Goal: Task Accomplishment & Management: Manage account settings

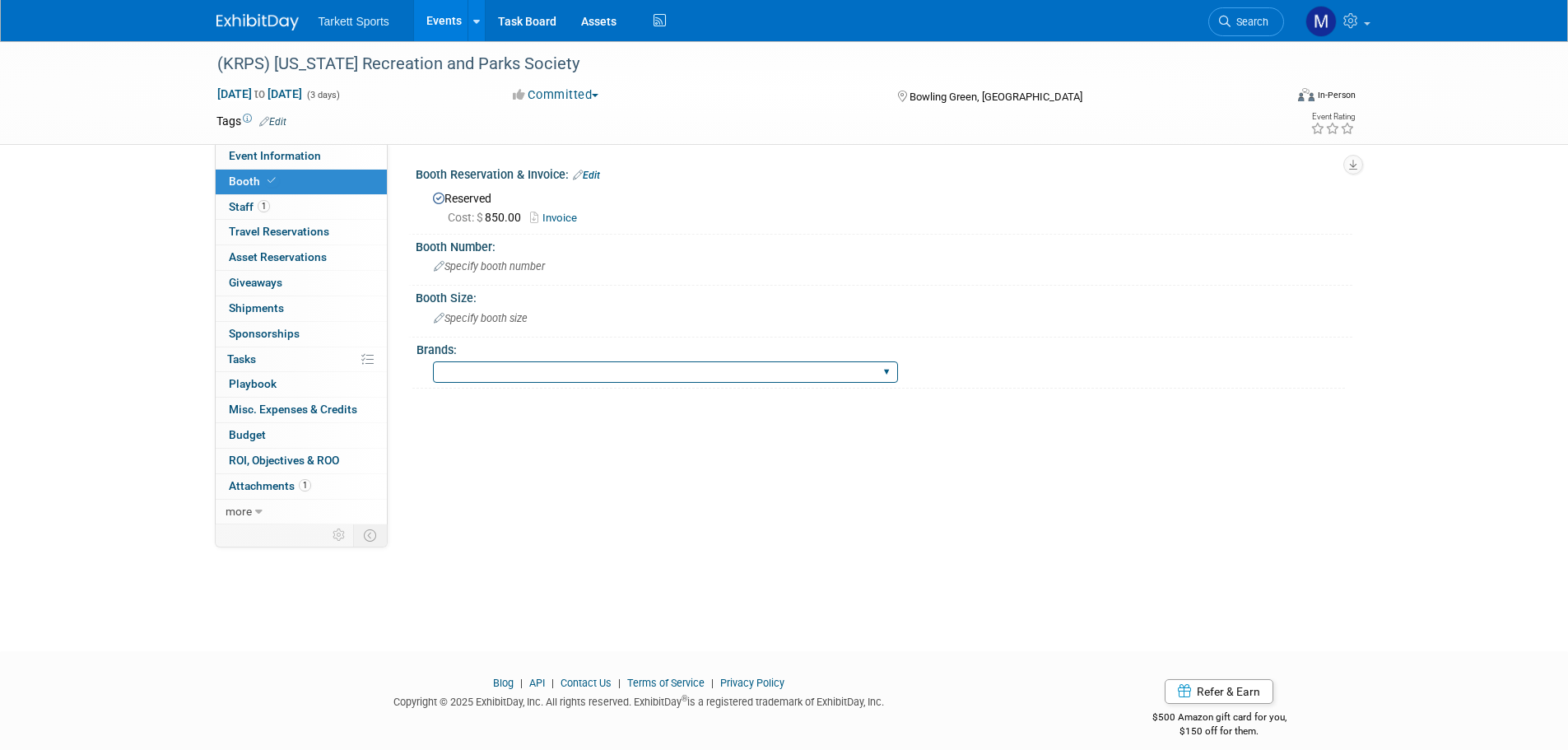
click at [453, 373] on select "FieldTurf FieldTurf, Classic Turf FieldTurf, [PERSON_NAME][GEOGRAPHIC_DATA], In…" at bounding box center [665, 373] width 465 height 22
select select "FieldTurf"
click at [433, 361] on select "FieldTurf FieldTurf, Classic Turf FieldTurf, [PERSON_NAME][GEOGRAPHIC_DATA], In…" at bounding box center [665, 373] width 465 height 22
click at [1253, 20] on span "Search" at bounding box center [1249, 21] width 38 height 12
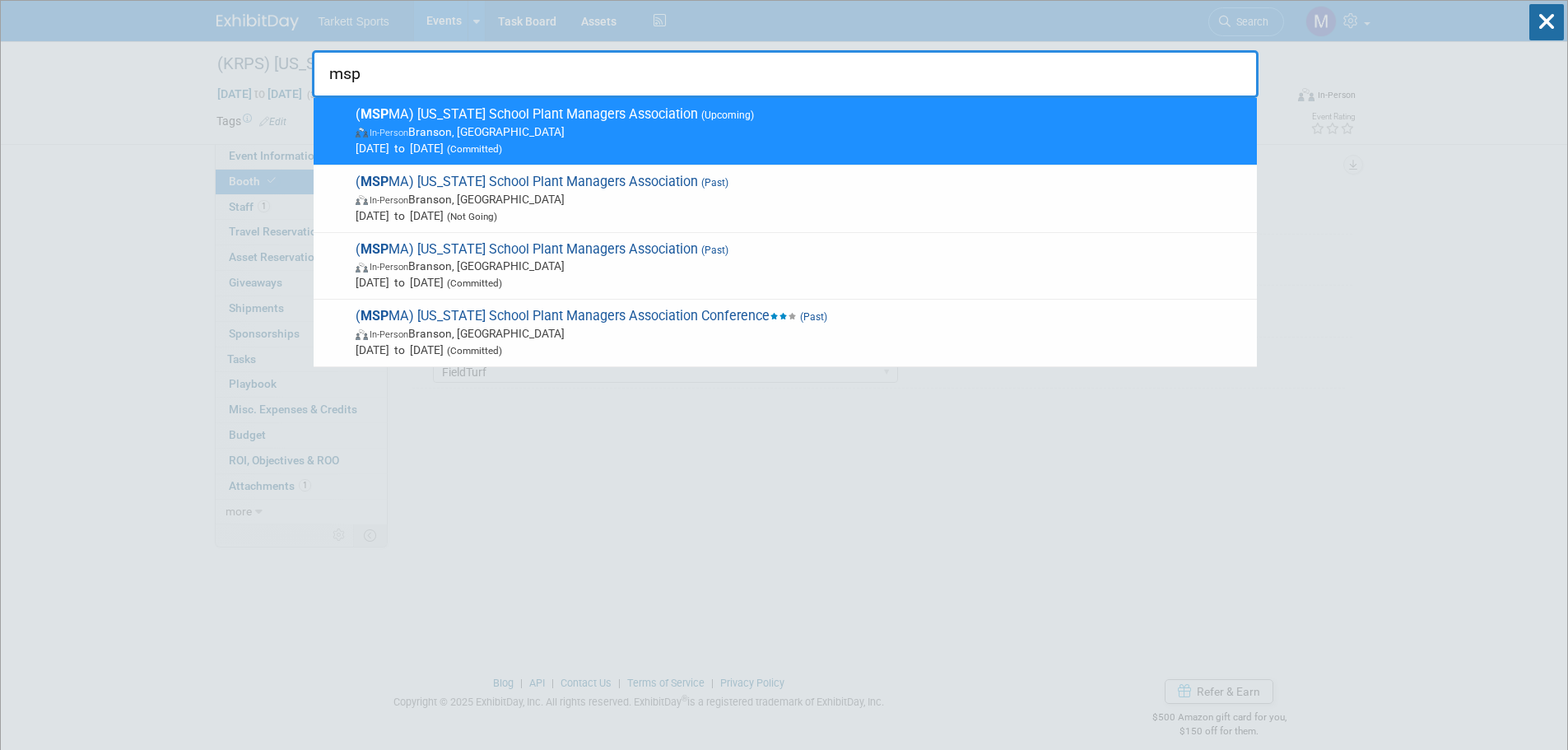
type input "msp"
click at [479, 111] on span "( MSP MA) [US_STATE] School Plant Managers Association (Upcoming) In-Person [PE…" at bounding box center [800, 131] width 898 height 50
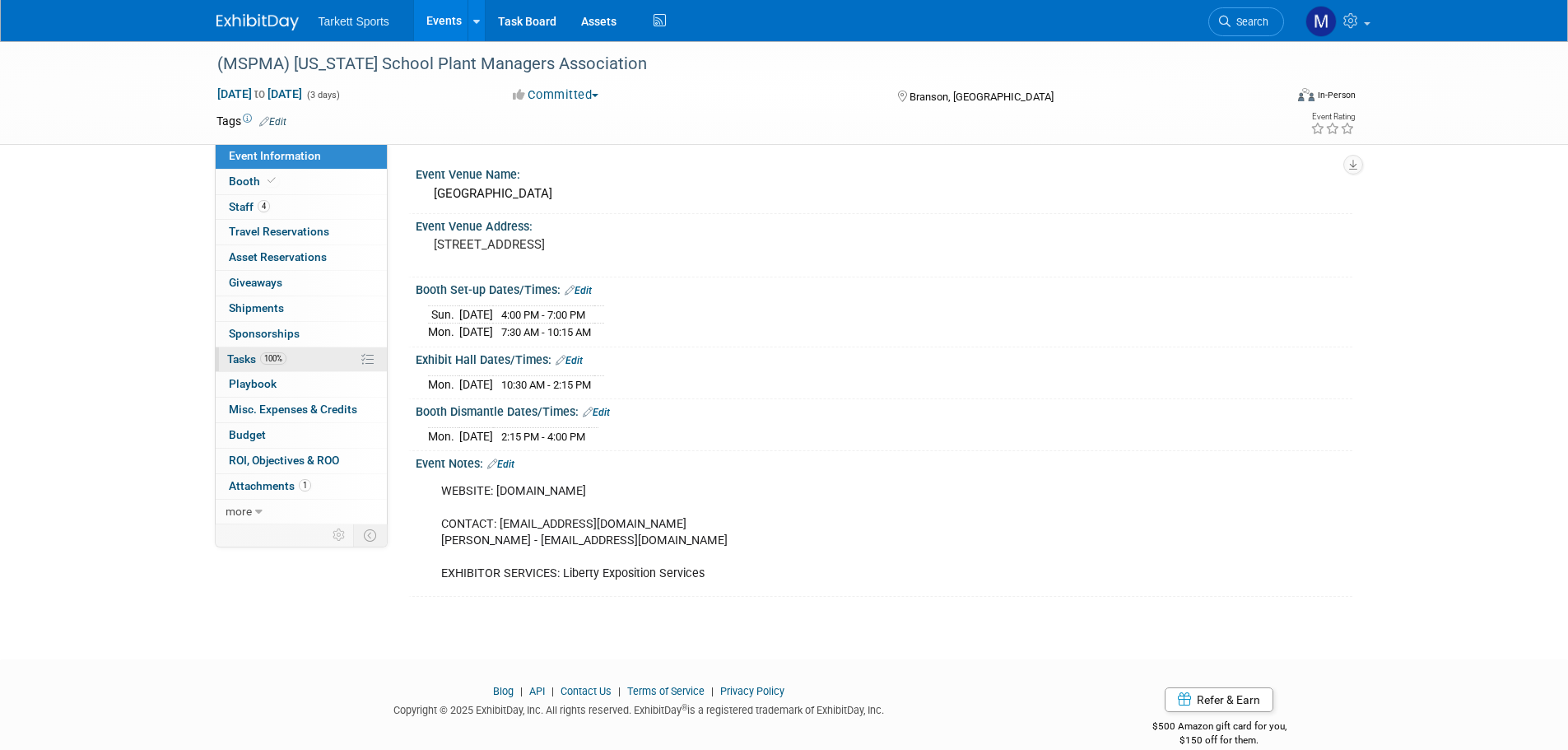
click at [296, 361] on link "100% Tasks 100%" at bounding box center [302, 360] width 171 height 25
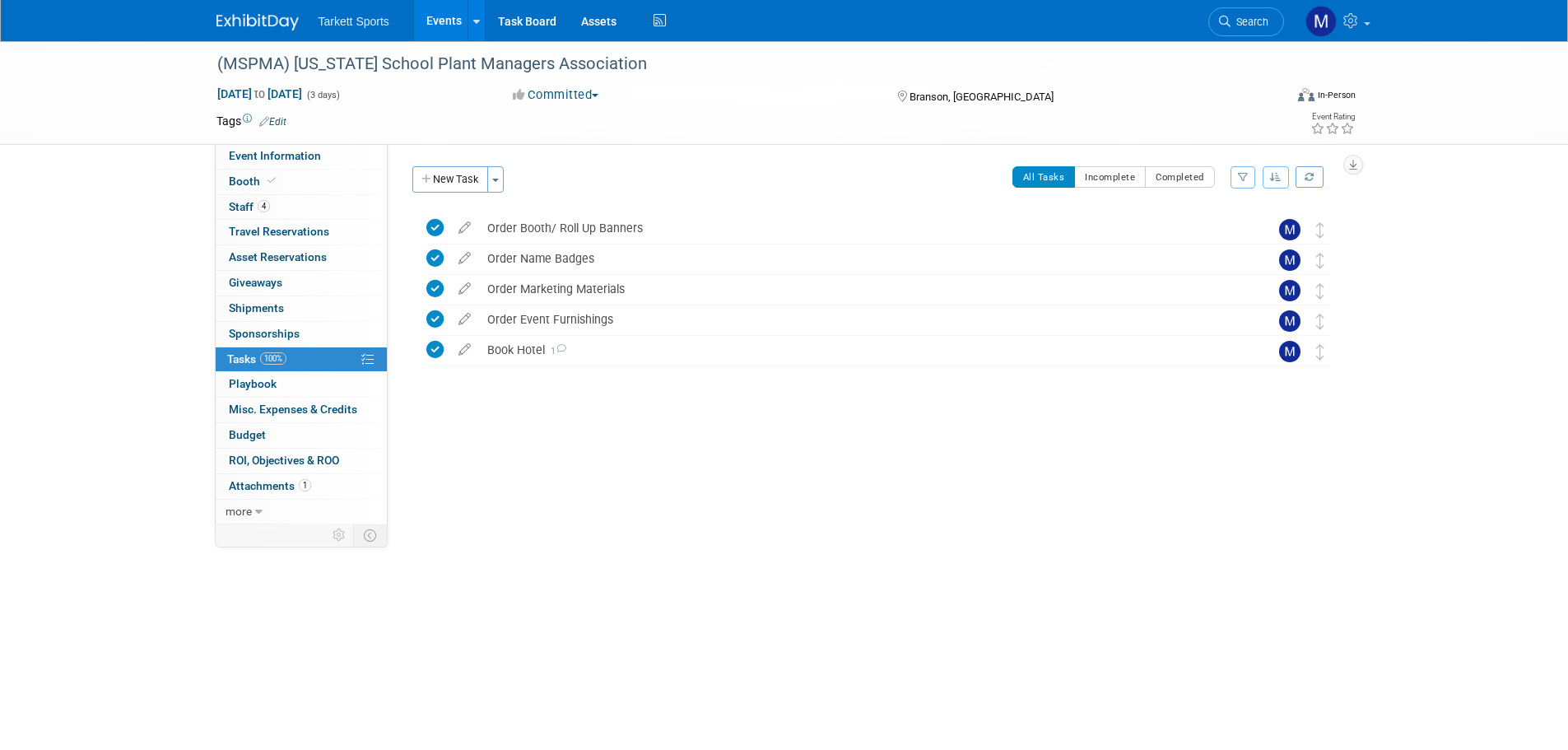
drag, startPoint x: 1247, startPoint y: 22, endPoint x: 1244, endPoint y: 39, distance: 17.3
click at [1247, 21] on span "Search" at bounding box center [1249, 21] width 38 height 12
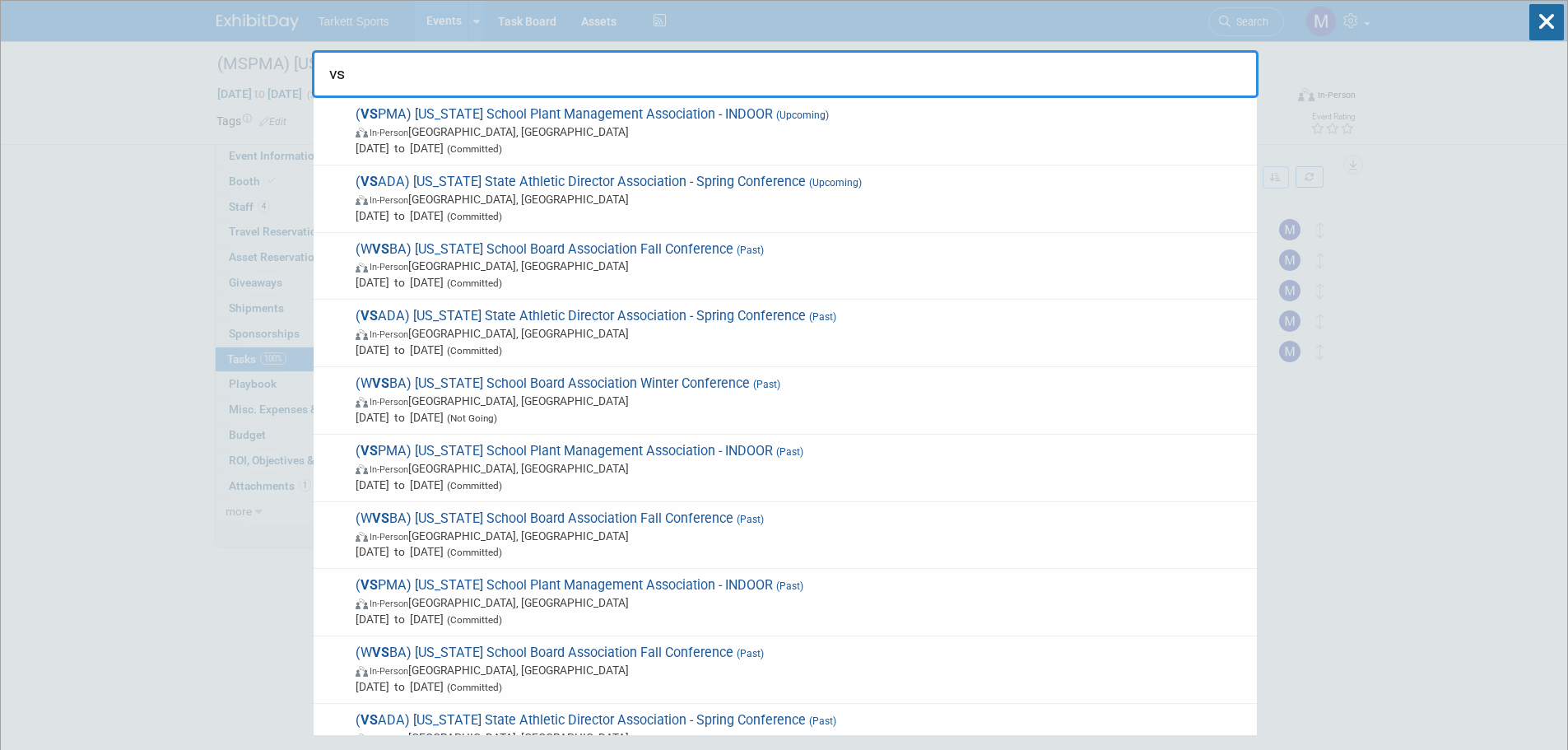
type input "vsa"
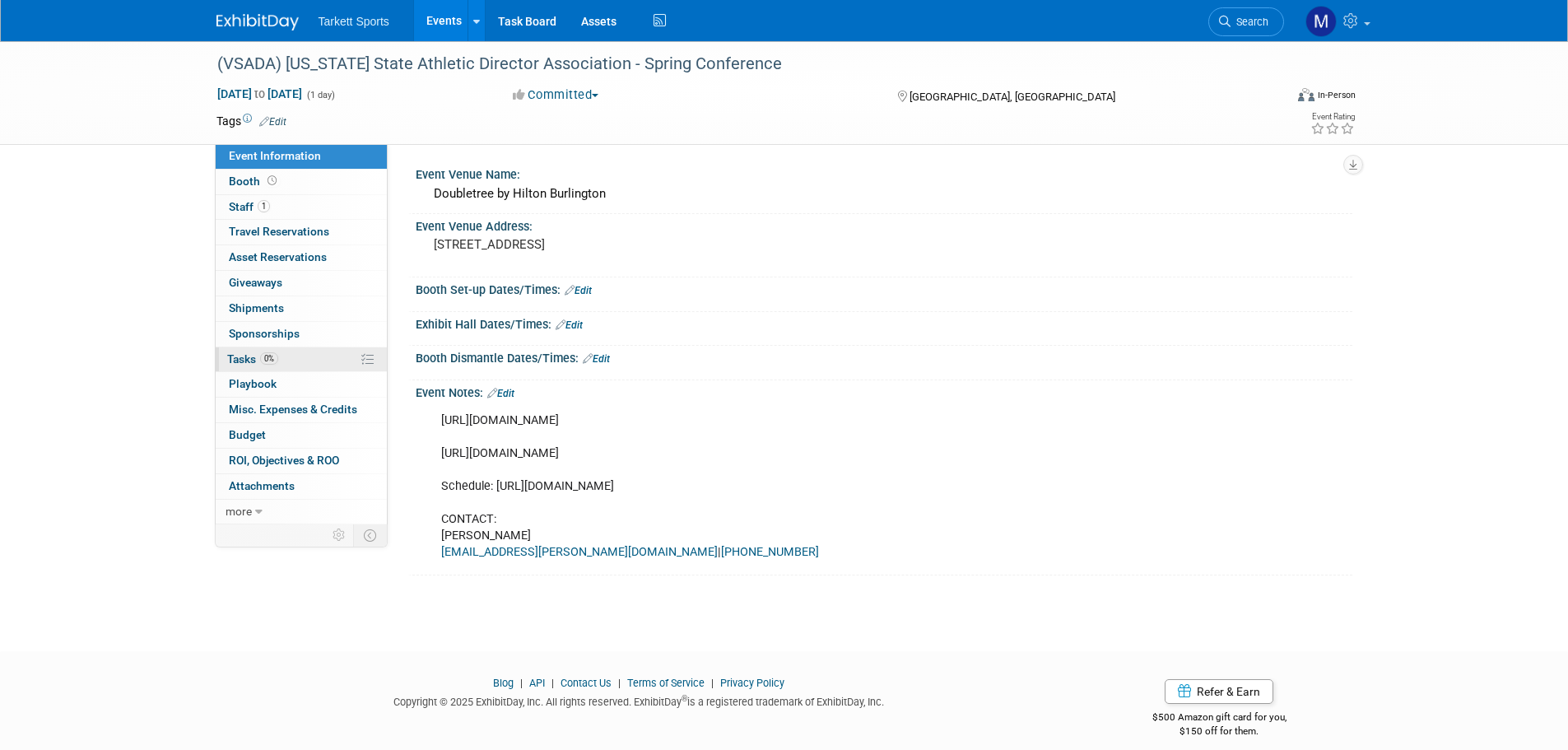
click at [304, 365] on link "0% Tasks 0%" at bounding box center [302, 360] width 171 height 25
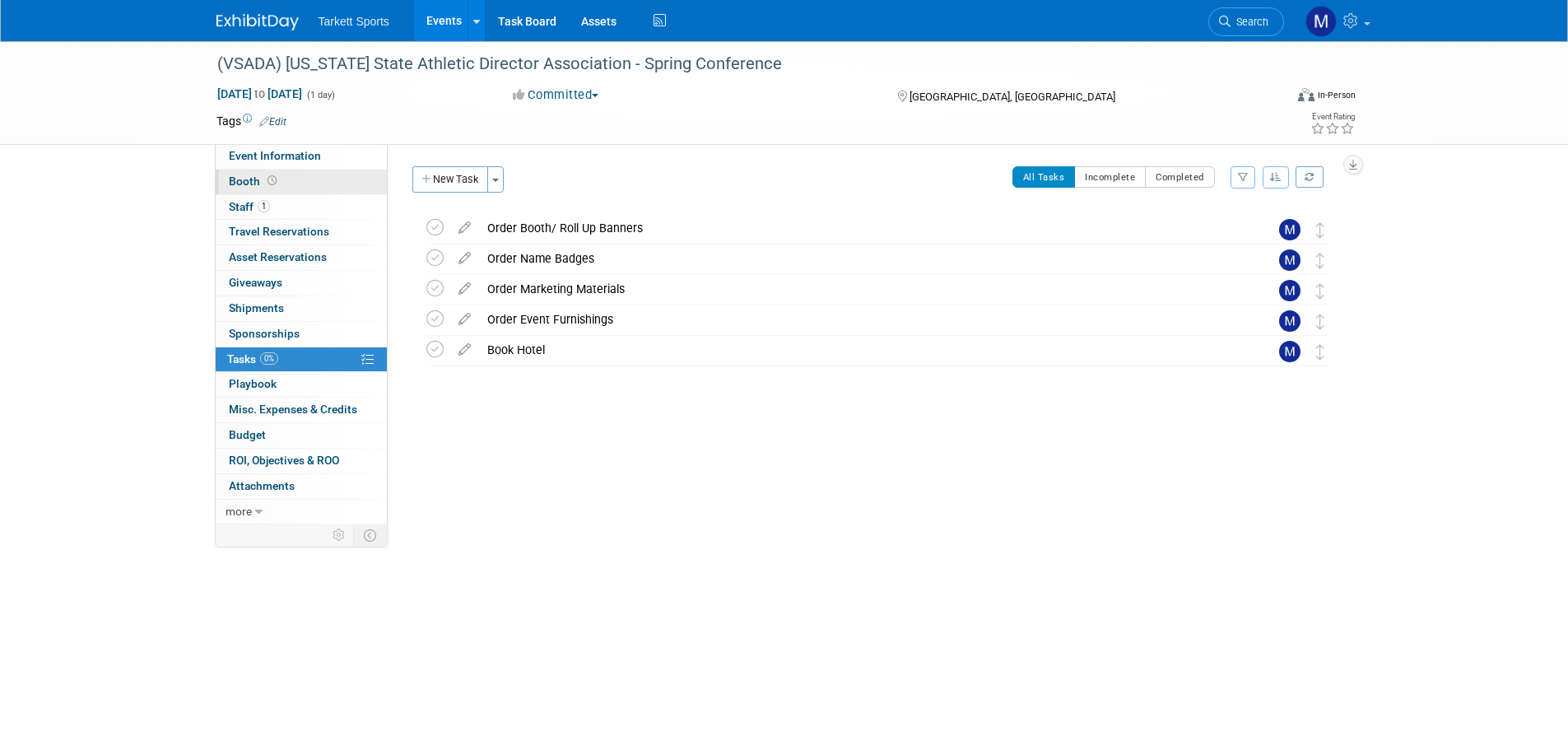
click at [310, 173] on link "Booth" at bounding box center [302, 182] width 171 height 25
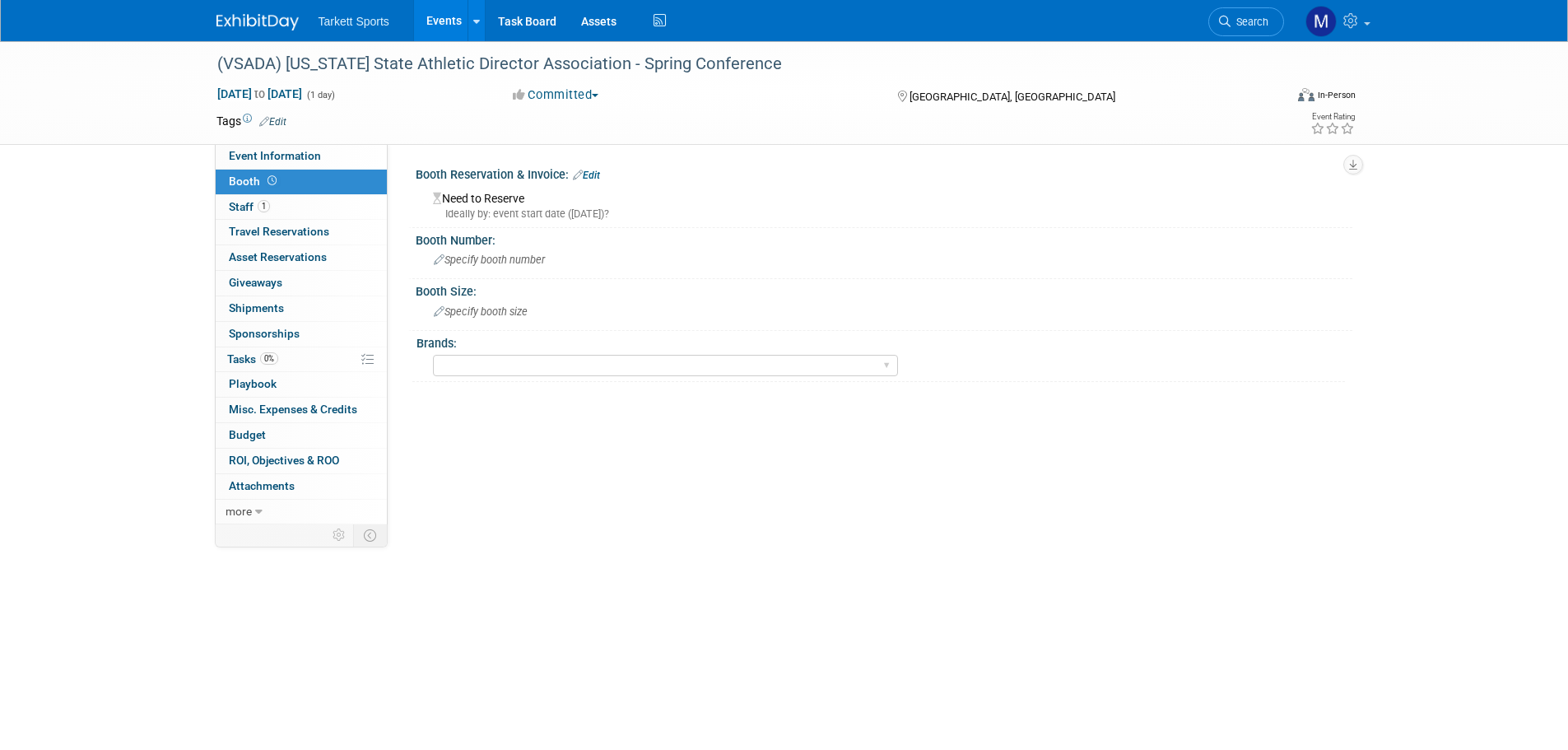
drag, startPoint x: 282, startPoint y: 203, endPoint x: 287, endPoint y: 173, distance: 30.4
click at [282, 202] on link "1 Staff 1" at bounding box center [302, 207] width 171 height 25
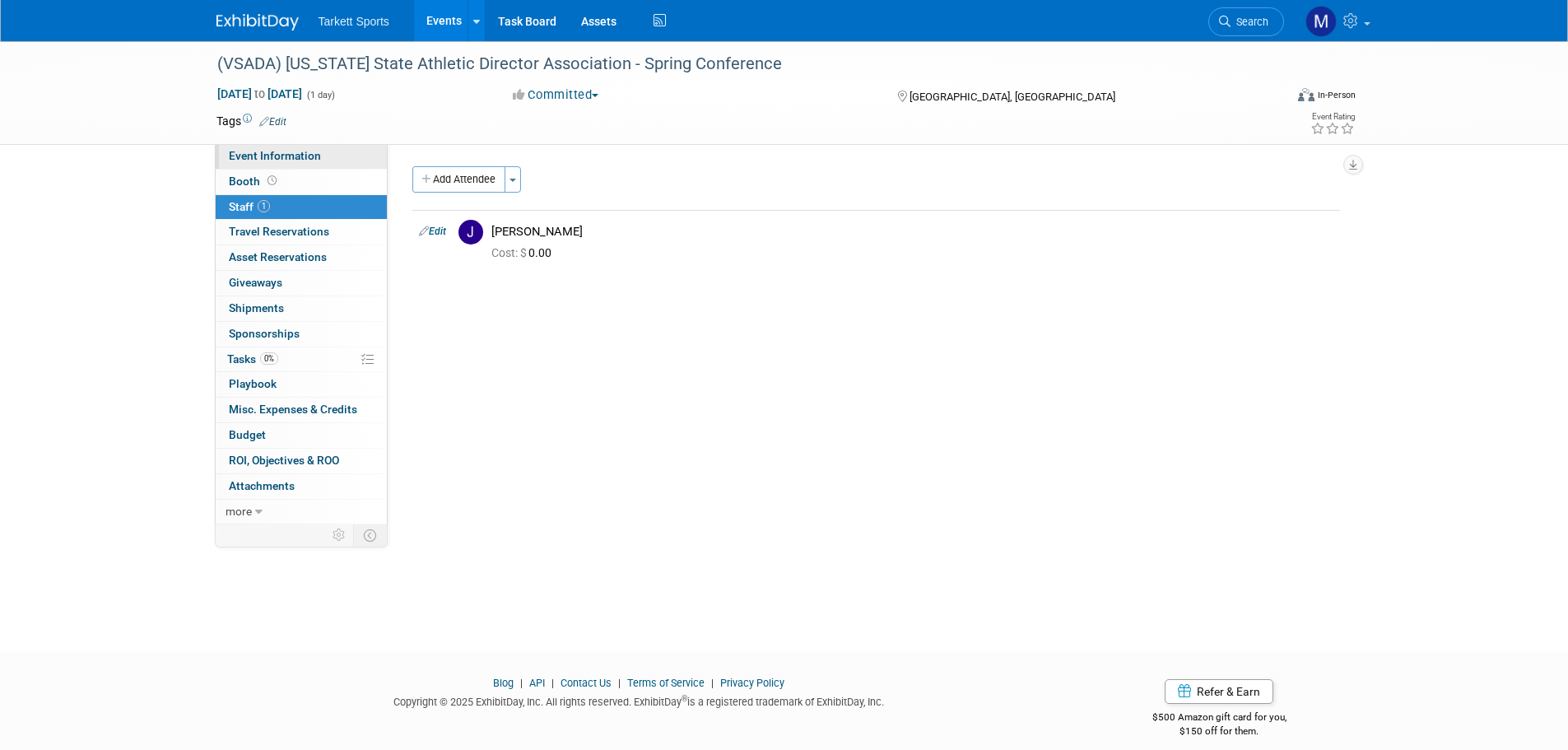
click at [291, 167] on link "Event Information" at bounding box center [302, 157] width 171 height 25
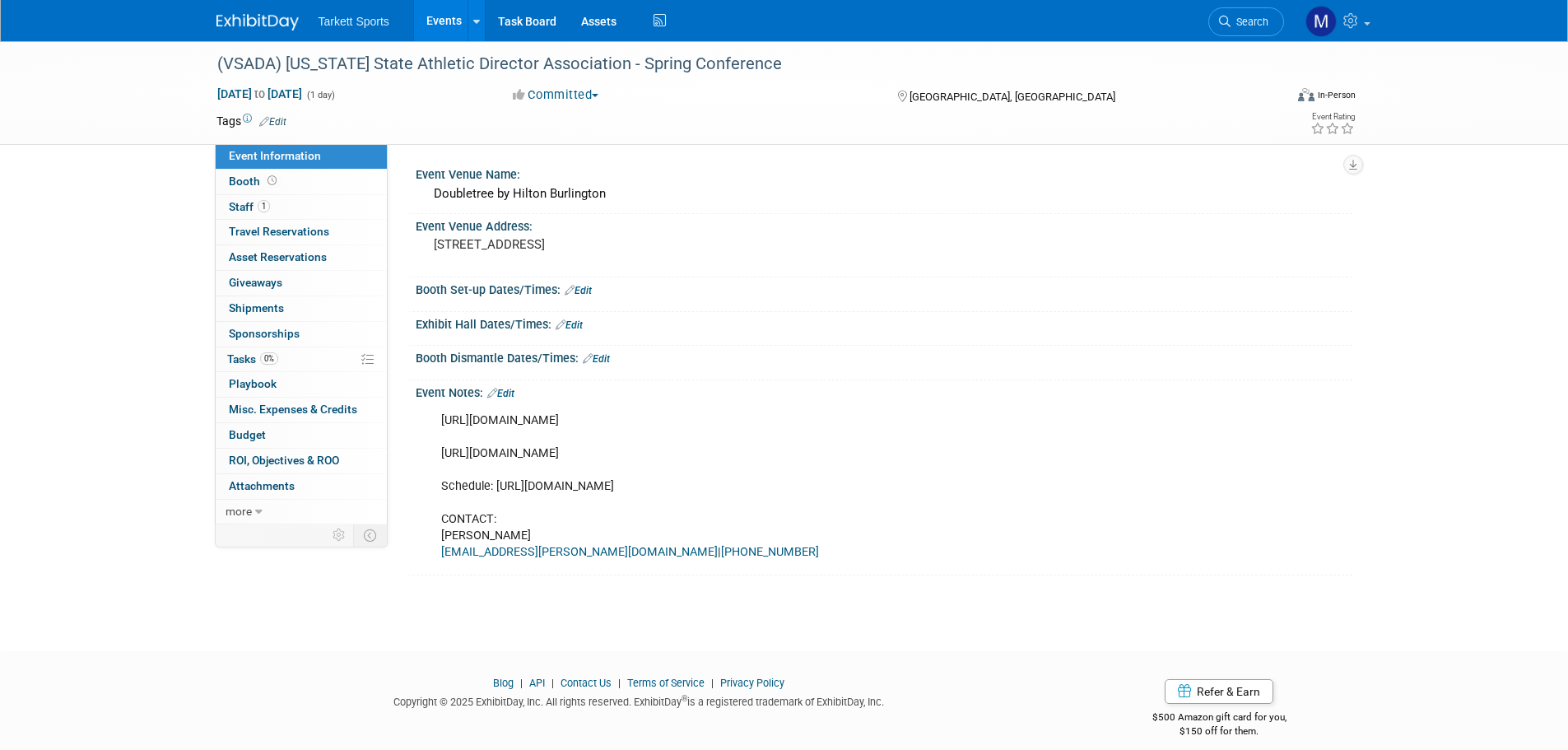
click at [587, 410] on div "https://vsada.finalforms-amp.com/ https://www.vsada.org/page/2904 Schedule: htt…" at bounding box center [800, 487] width 741 height 166
click at [568, 417] on div "https://vsada.finalforms-amp.com/ https://www.vsada.org/page/2904 Schedule: htt…" at bounding box center [800, 487] width 741 height 166
drag, startPoint x: 559, startPoint y: 450, endPoint x: 439, endPoint y: 455, distance: 120.1
click at [439, 455] on div "https://vsada.finalforms-amp.com/ https://www.vsada.org/page/2904 Schedule: htt…" at bounding box center [800, 487] width 741 height 166
copy div "https://www.vsada.org"
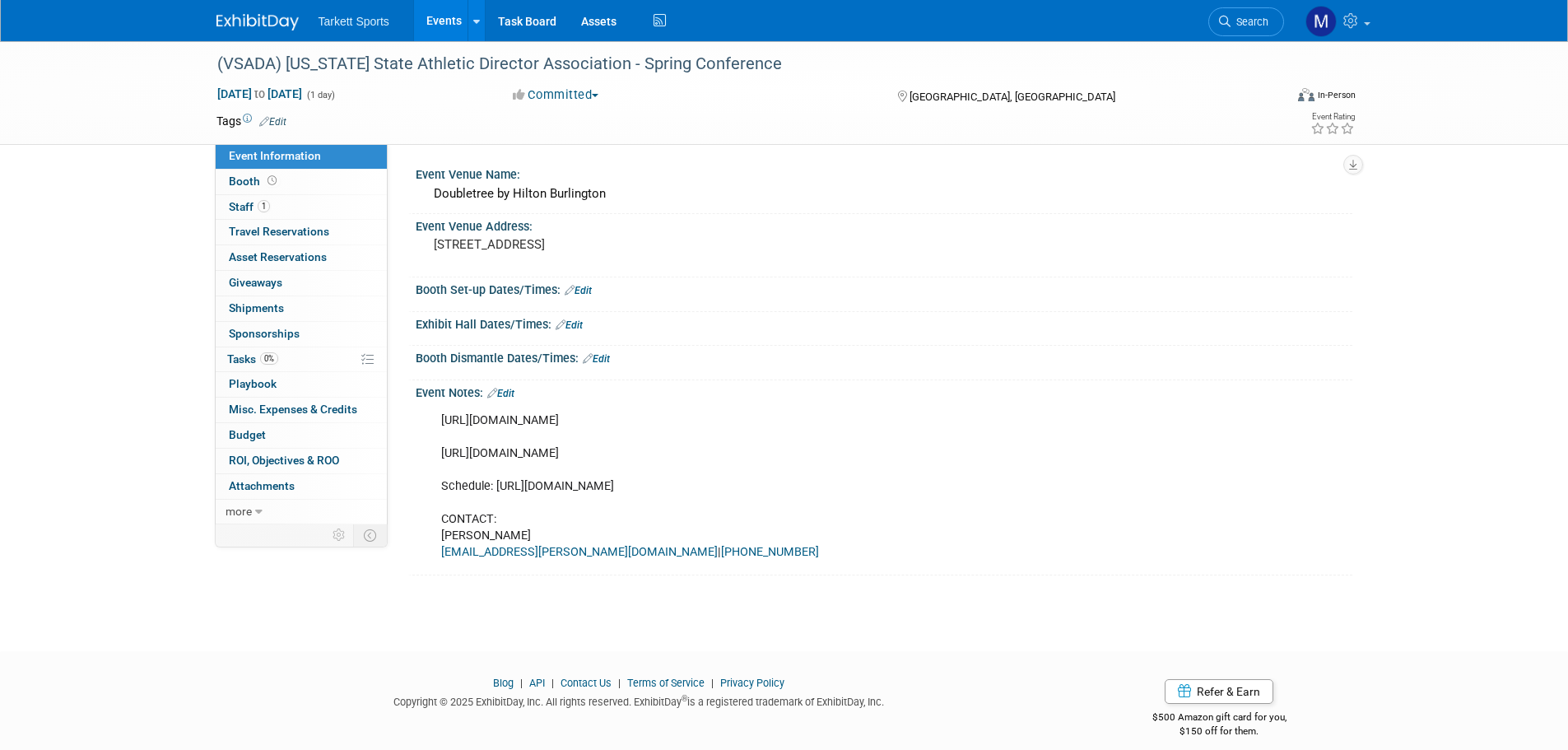
click at [1227, 15] on link "Search" at bounding box center [1246, 21] width 75 height 29
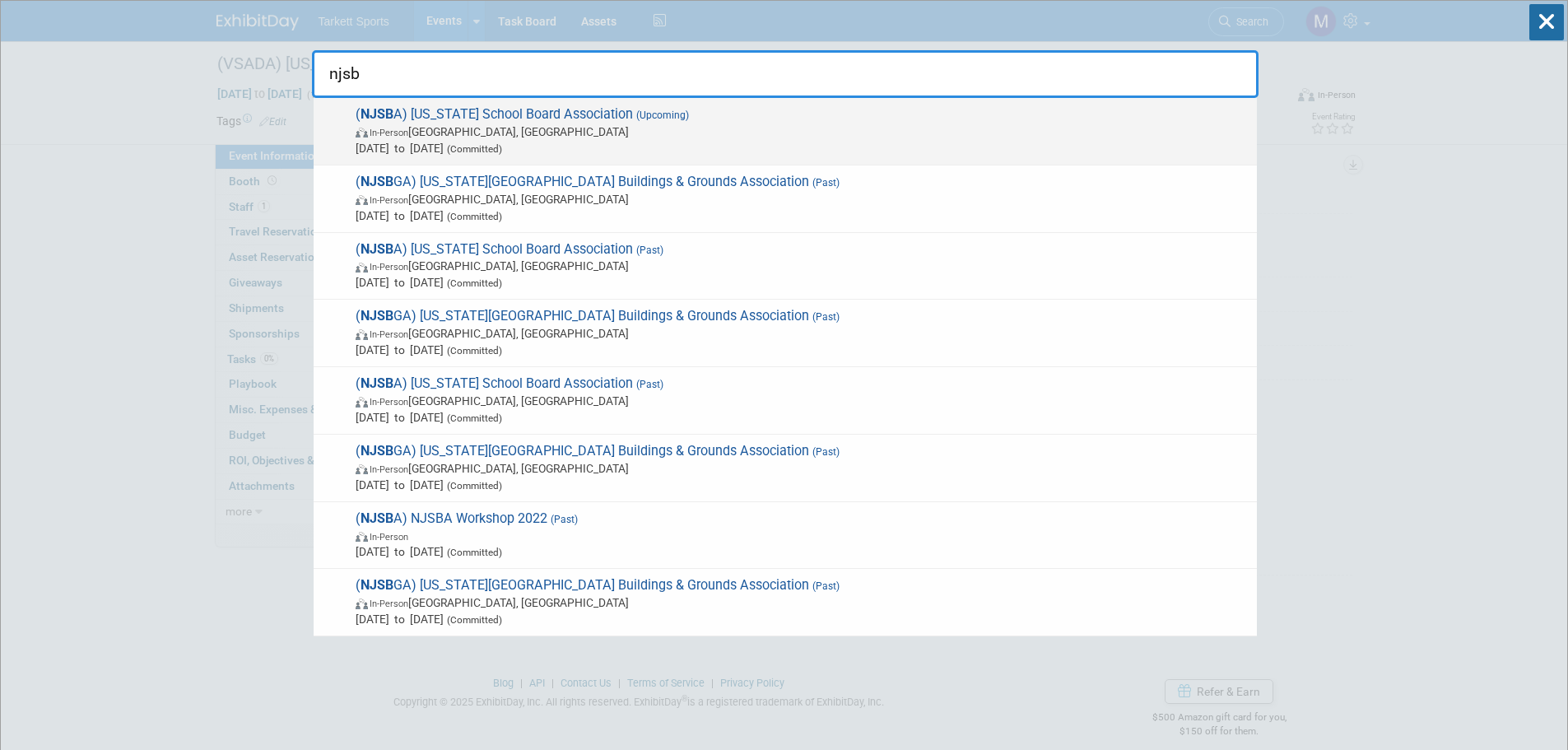
type input "njsb"
click at [569, 150] on span "Oct 20, 2025 to Oct 23, 2025 (Committed)" at bounding box center [802, 148] width 893 height 17
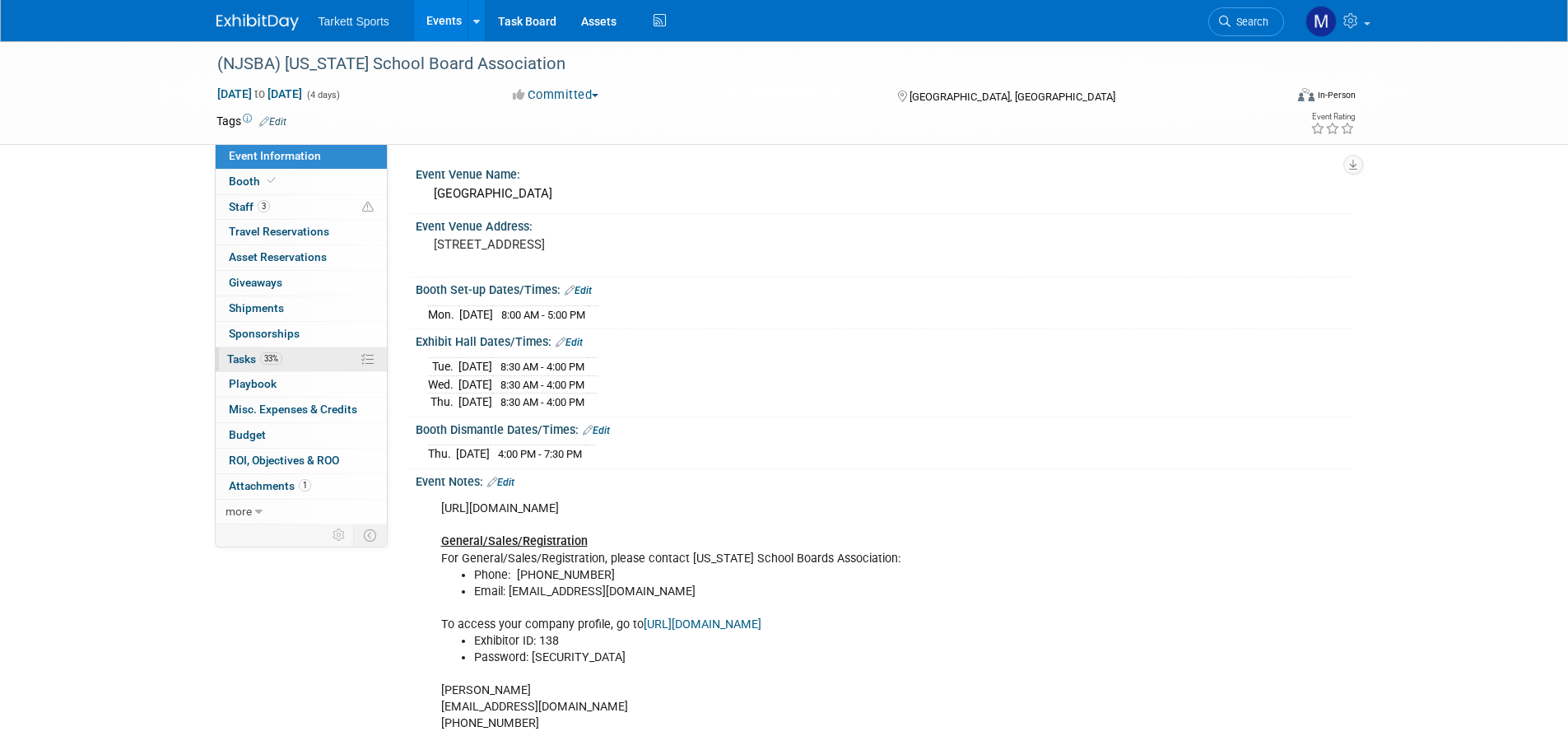
click at [275, 365] on link "33% Tasks 33%" at bounding box center [302, 360] width 171 height 25
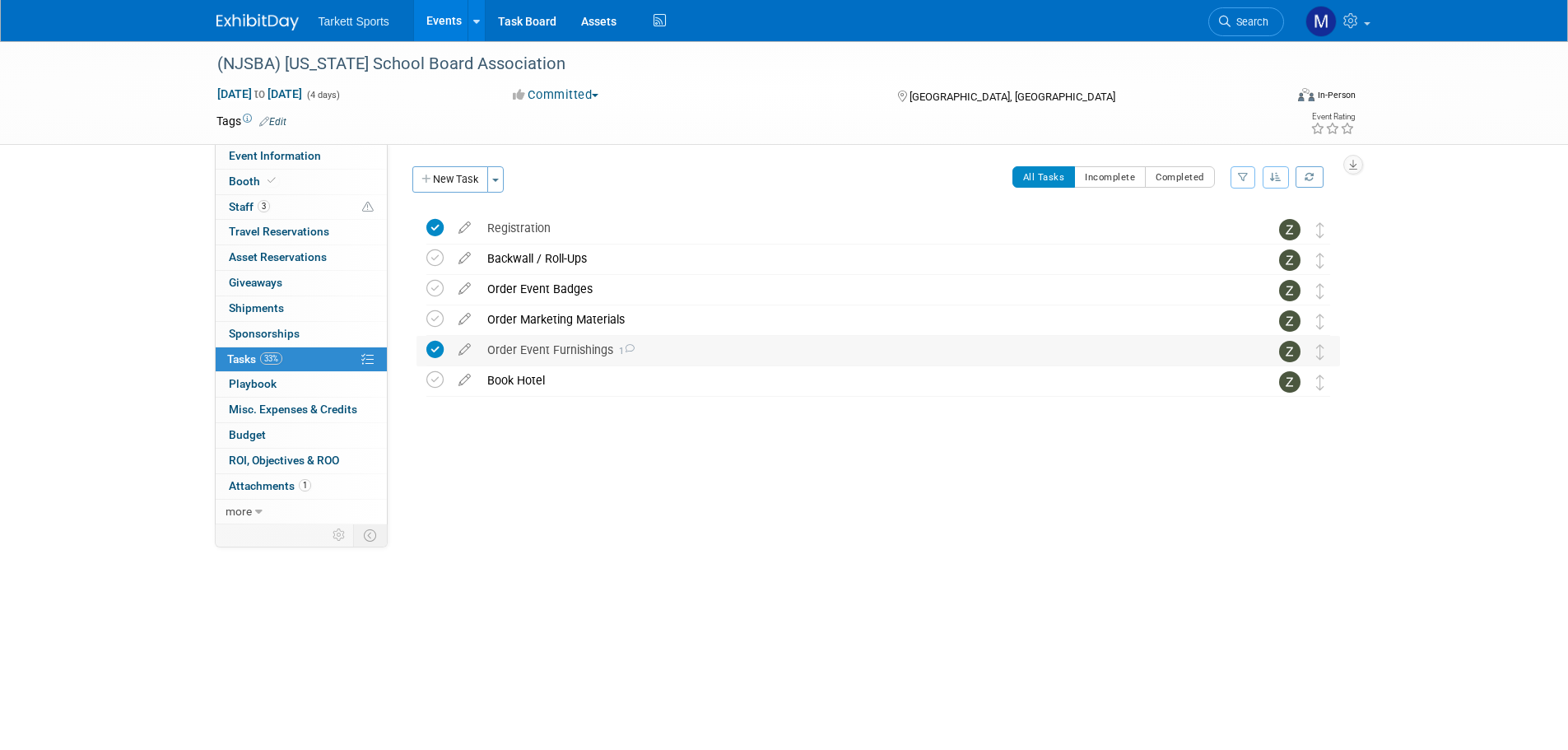
click at [563, 357] on div "Order Event Furnishings 1" at bounding box center [862, 350] width 767 height 28
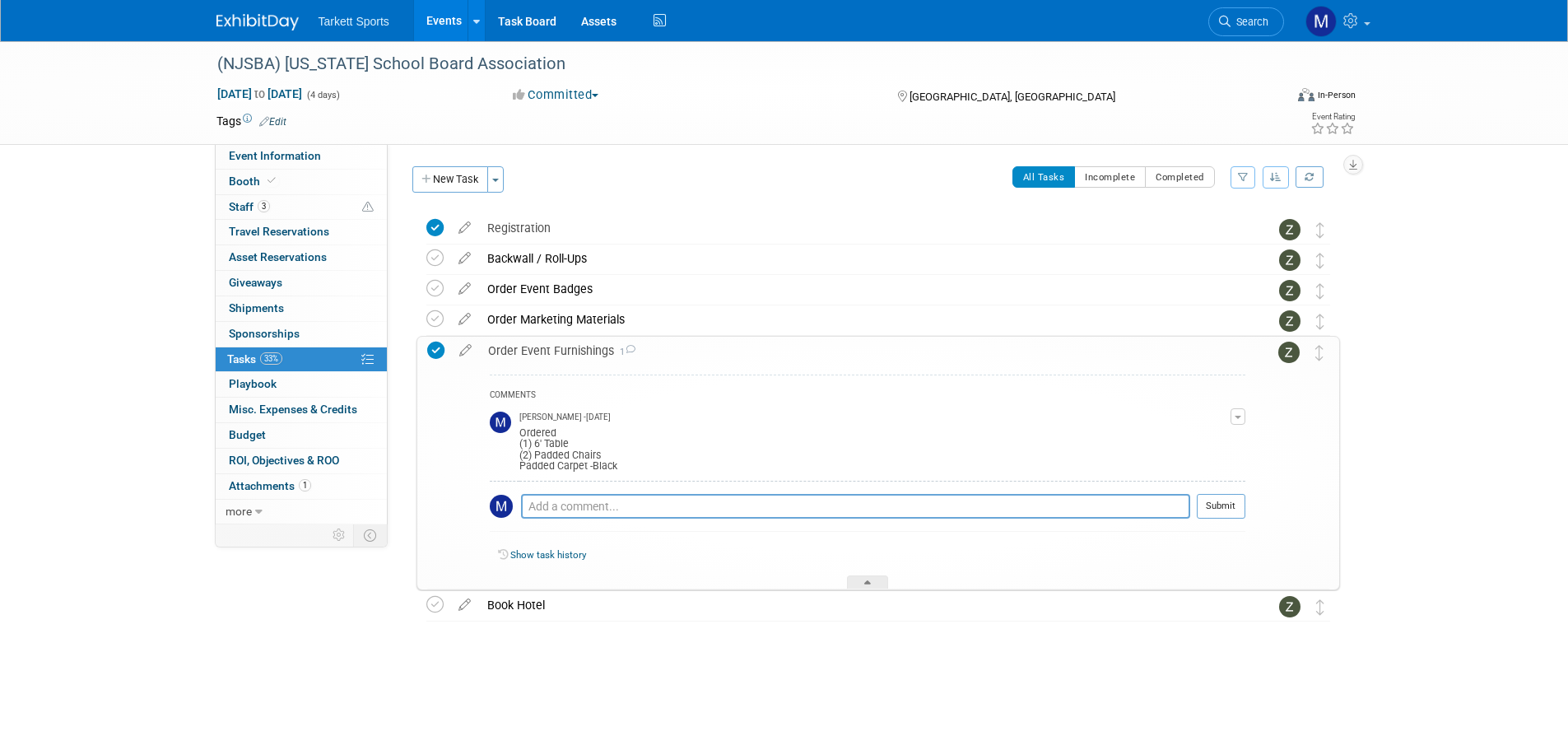
click at [563, 357] on div "Order Event Furnishings 1" at bounding box center [862, 351] width 765 height 28
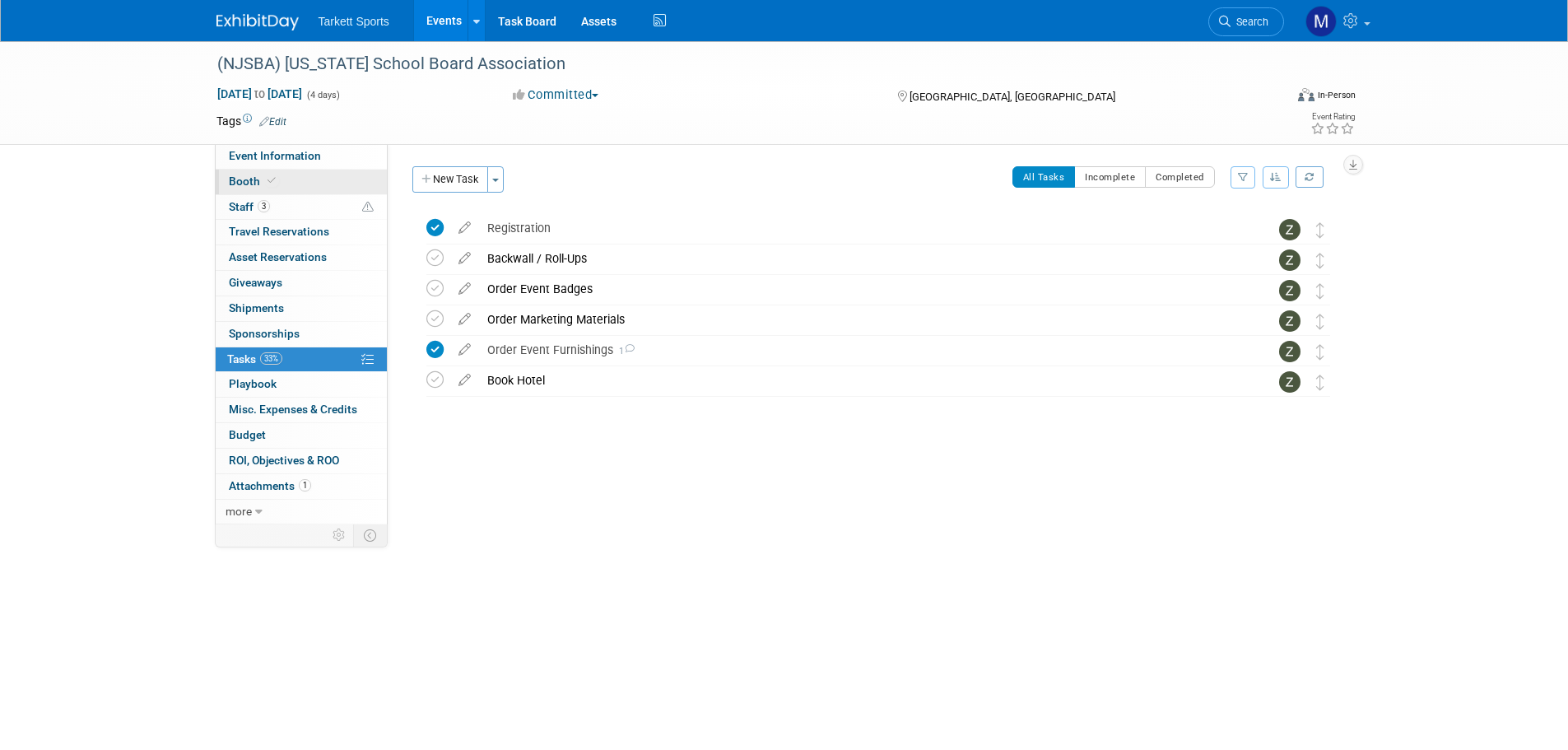
click at [282, 181] on link "Booth" at bounding box center [302, 182] width 171 height 25
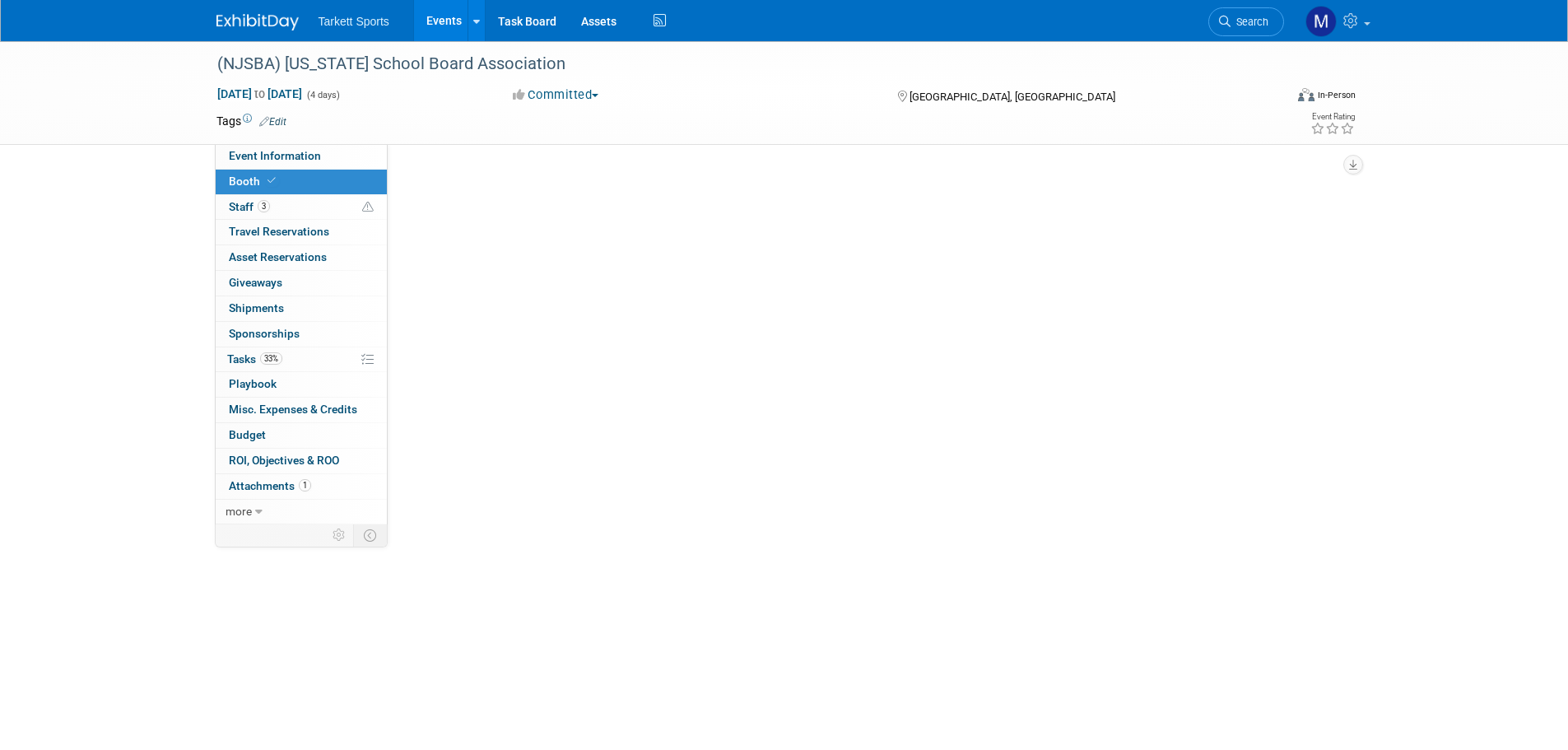
select select "FieldTurf"
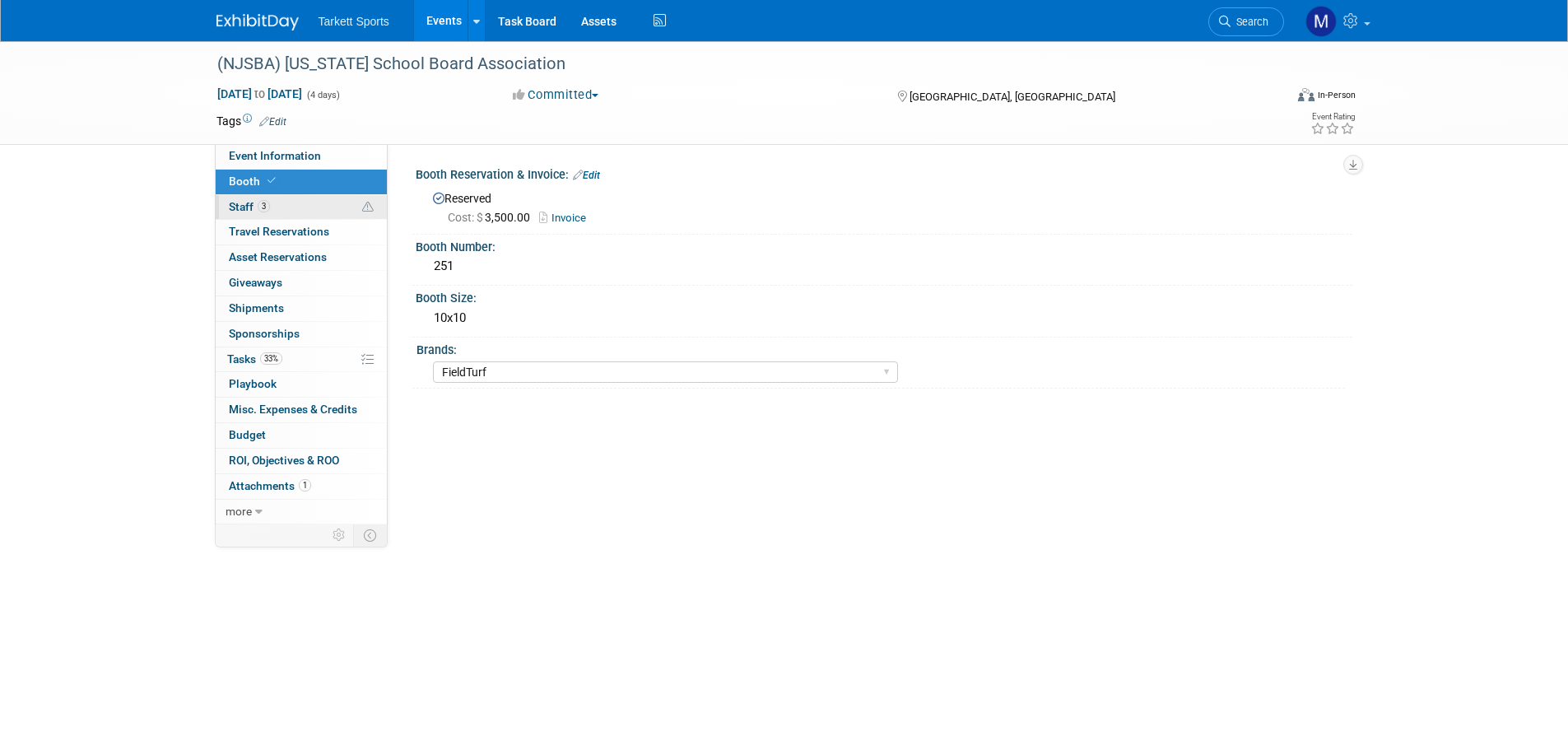
click at [331, 207] on link "3 Staff 3" at bounding box center [302, 207] width 171 height 25
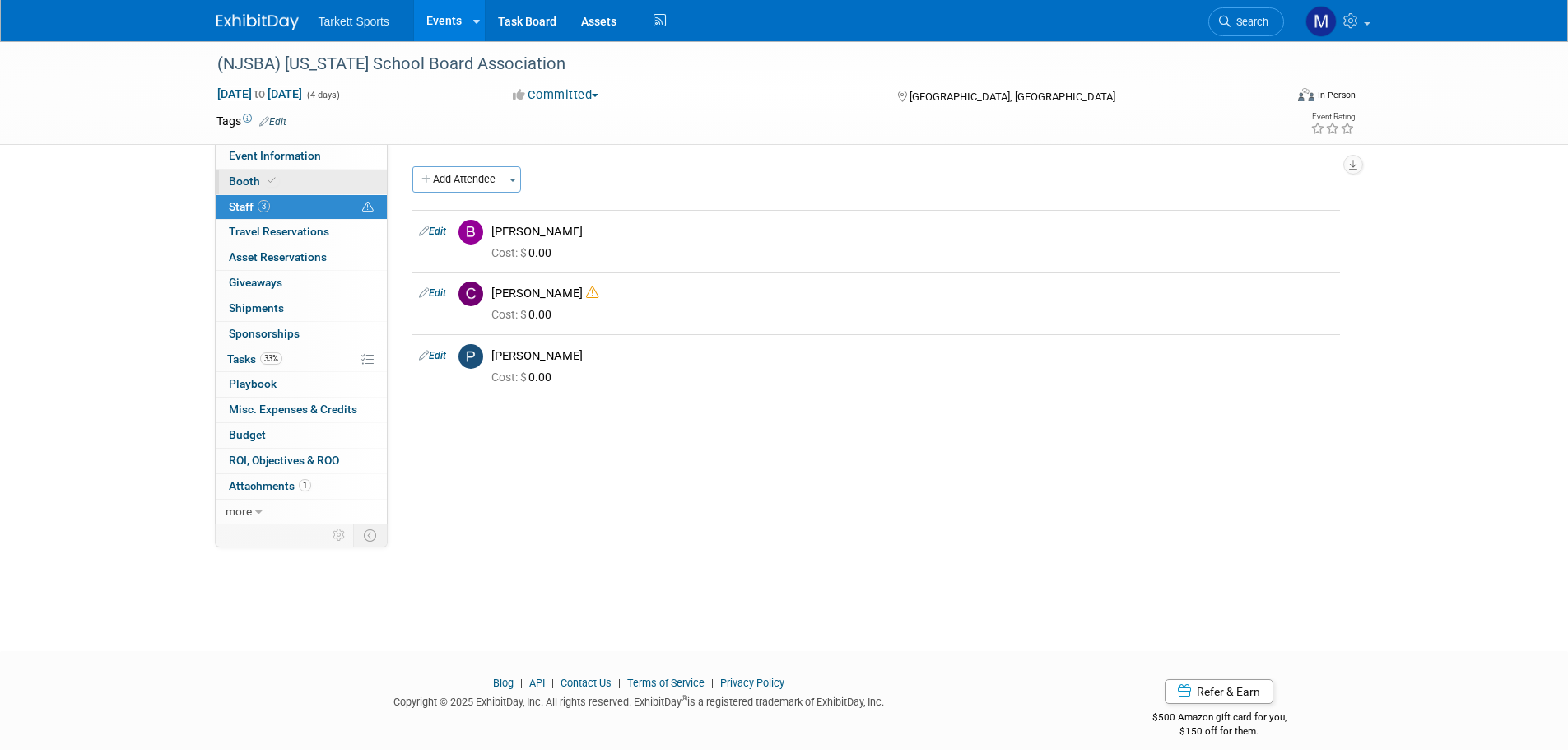
click at [327, 188] on link "Booth" at bounding box center [302, 182] width 171 height 25
select select "FieldTurf"
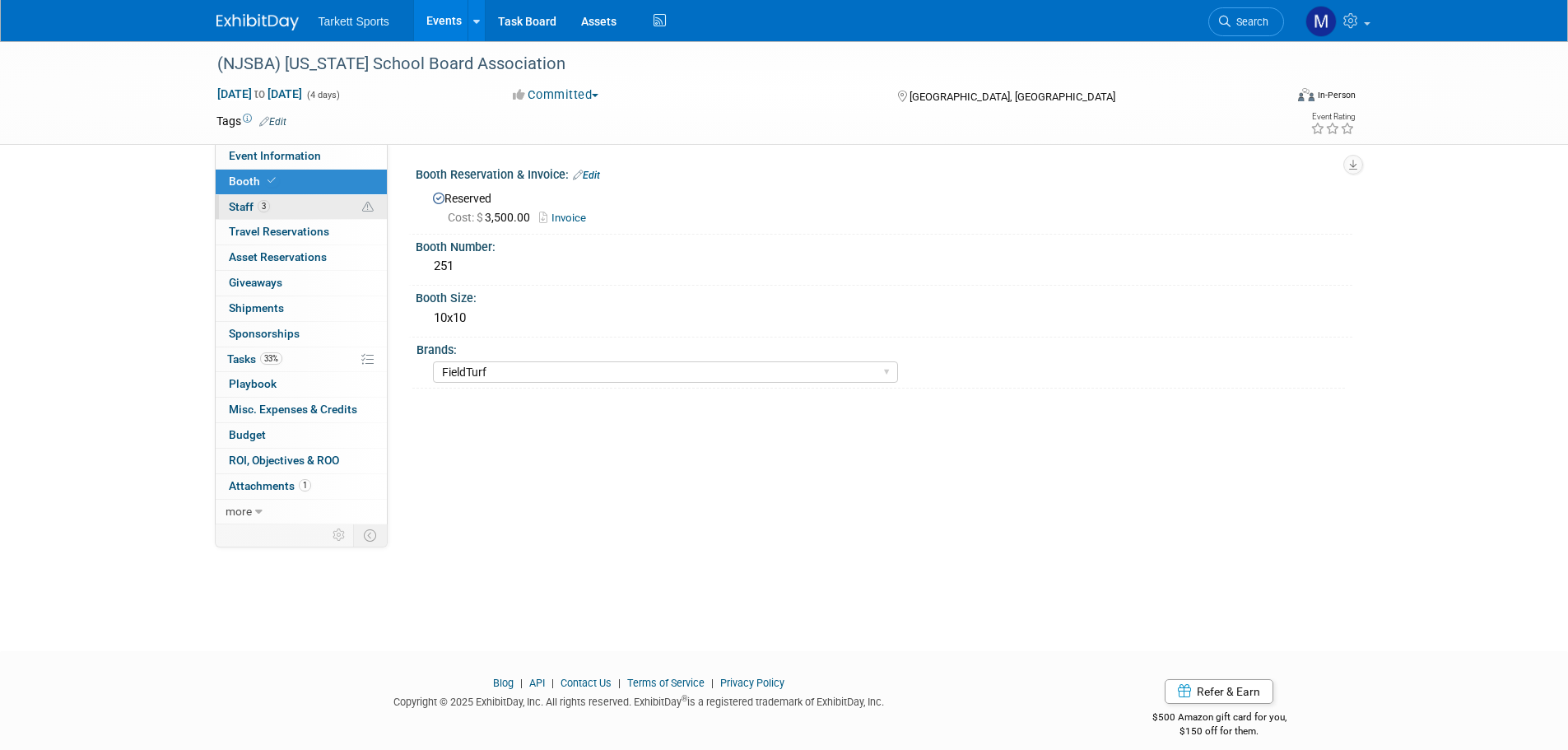
drag, startPoint x: 261, startPoint y: 195, endPoint x: 276, endPoint y: 214, distance: 24.2
click at [261, 195] on link "3 Staff 3" at bounding box center [302, 207] width 171 height 25
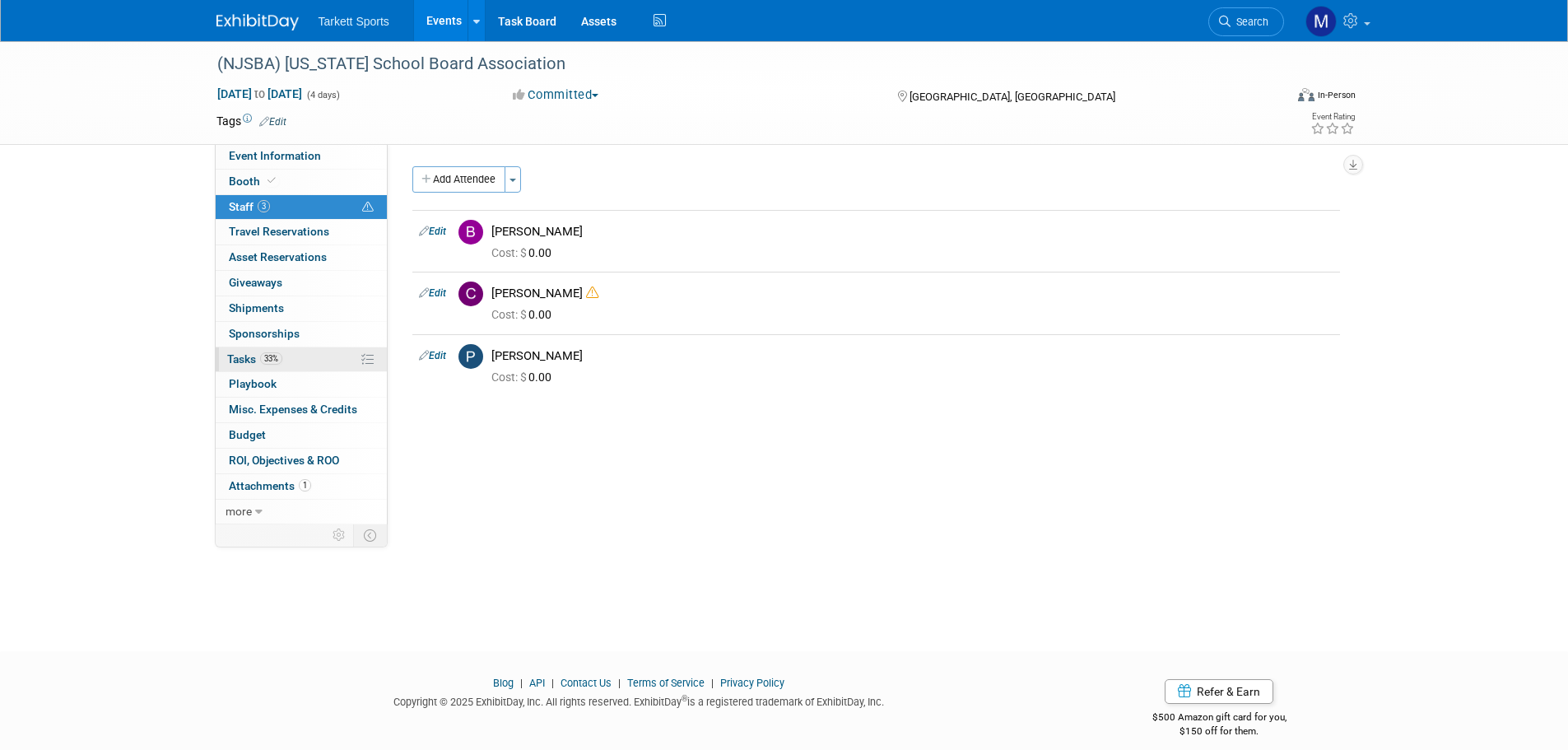
click at [254, 357] on span "Tasks 33%" at bounding box center [254, 359] width 55 height 13
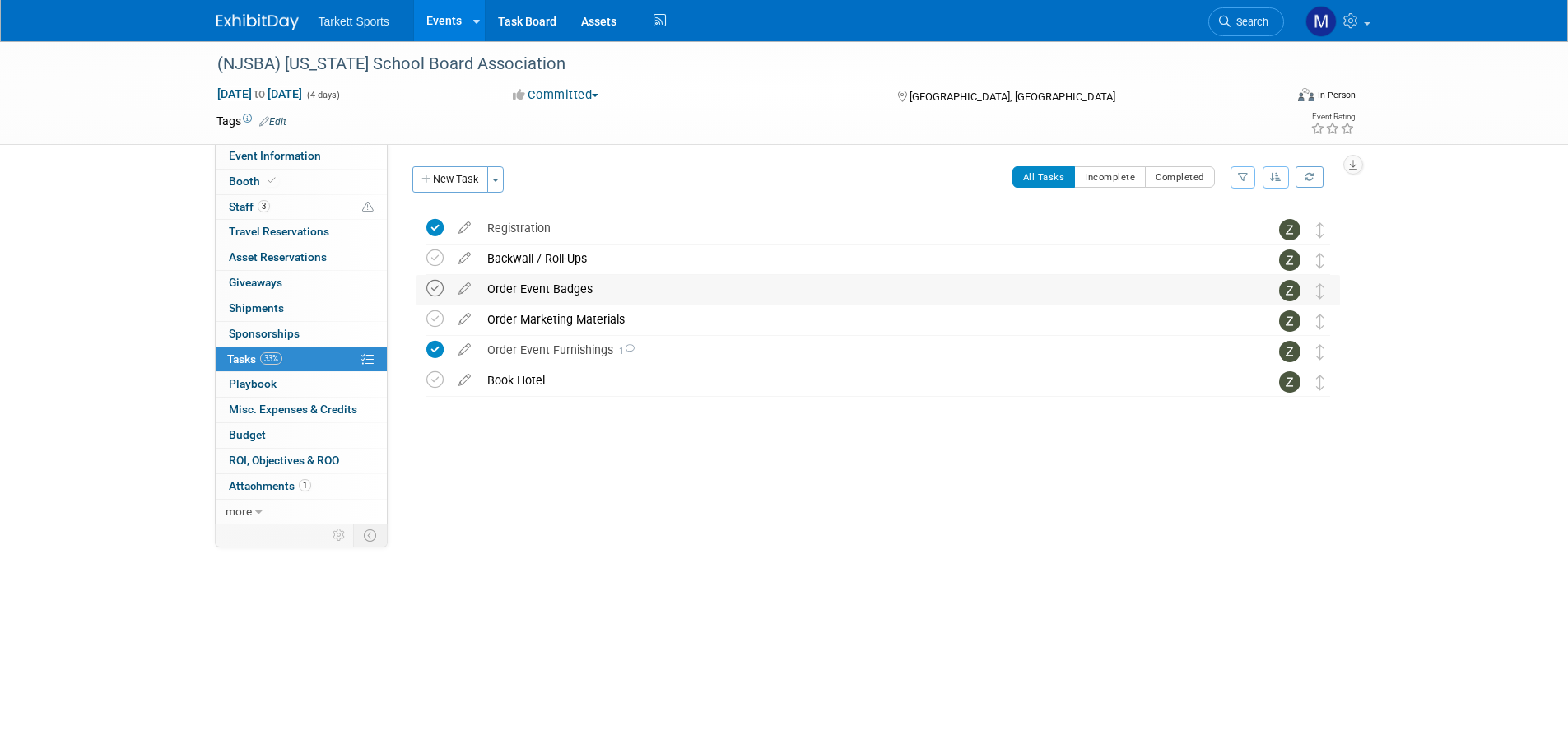
click at [431, 282] on icon at bounding box center [435, 289] width 18 height 18
click at [518, 342] on div "Order Event Furnishings 1" at bounding box center [862, 350] width 767 height 28
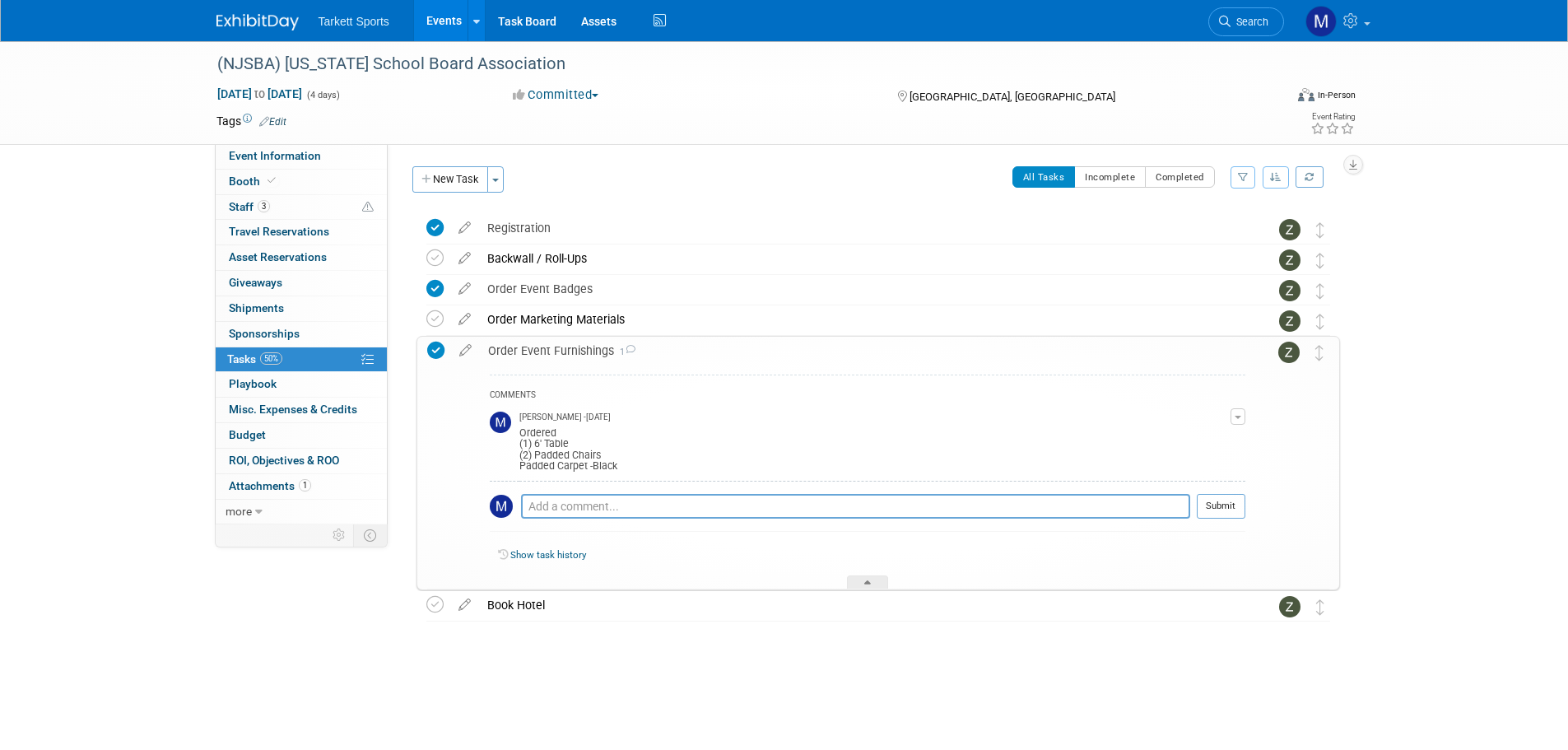
click at [549, 352] on div "Order Event Furnishings 1" at bounding box center [862, 351] width 765 height 28
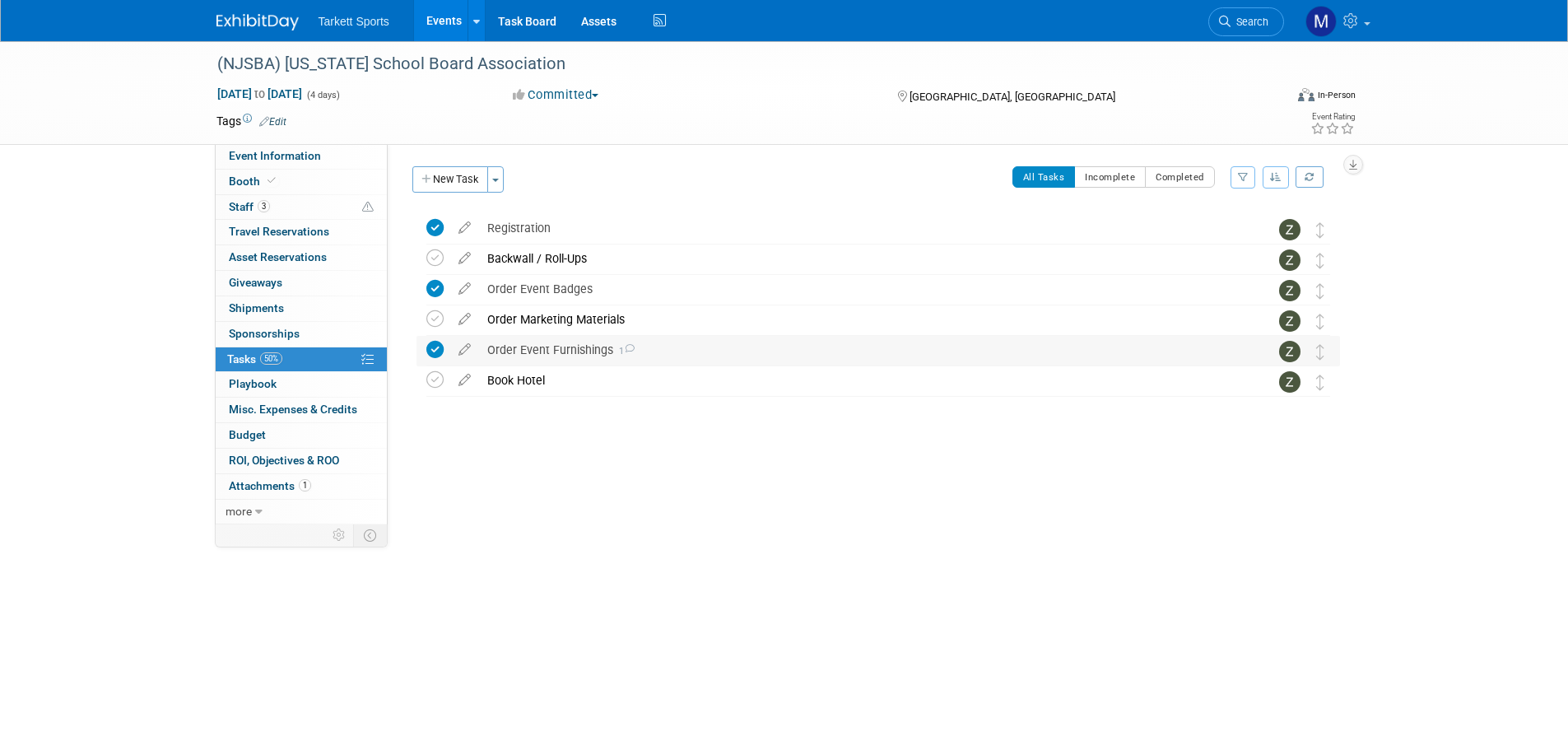
click at [585, 350] on div "Order Event Furnishings 1" at bounding box center [862, 350] width 767 height 28
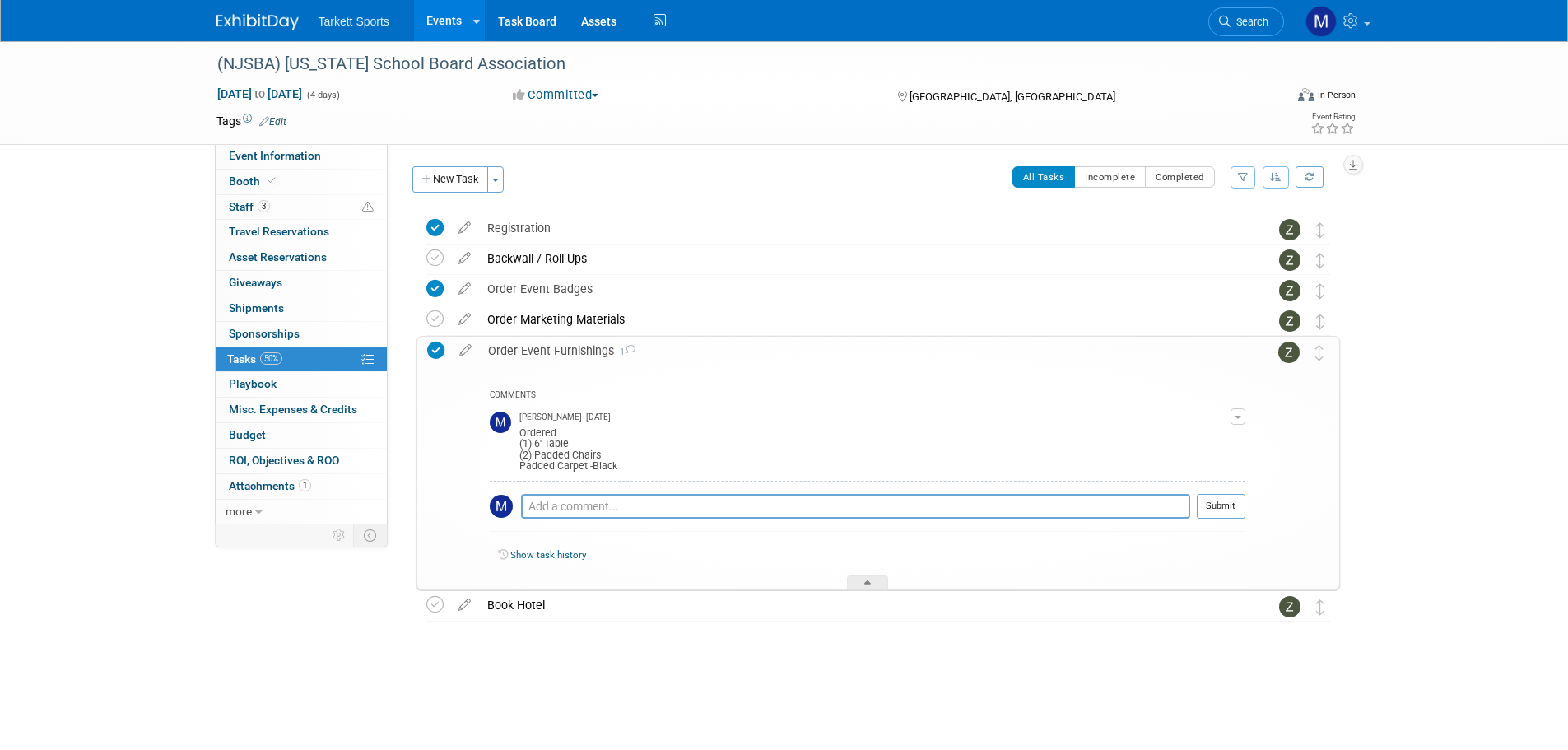
click at [588, 349] on div "Order Event Furnishings 1" at bounding box center [862, 351] width 765 height 28
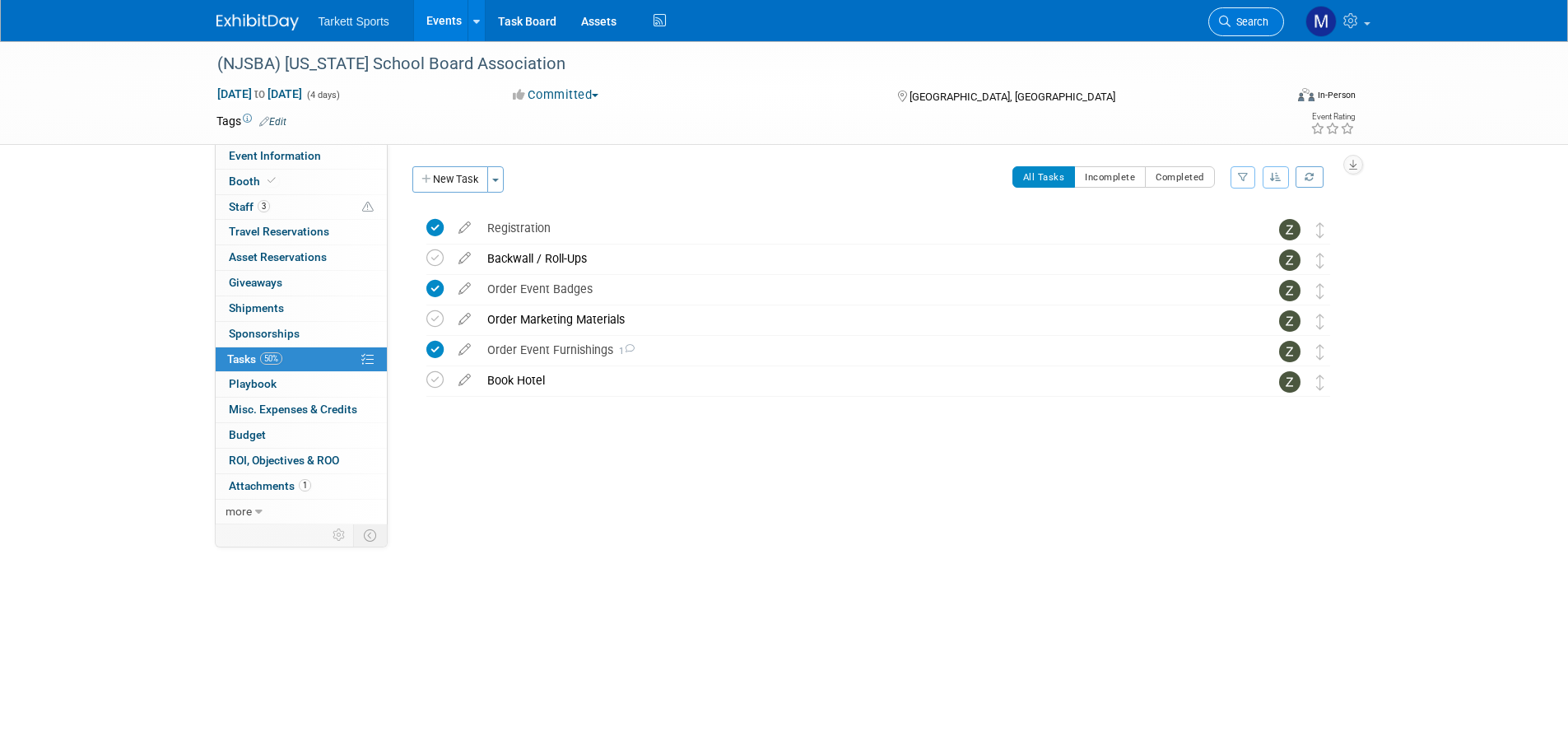
click at [1238, 34] on link "Search" at bounding box center [1246, 21] width 75 height 29
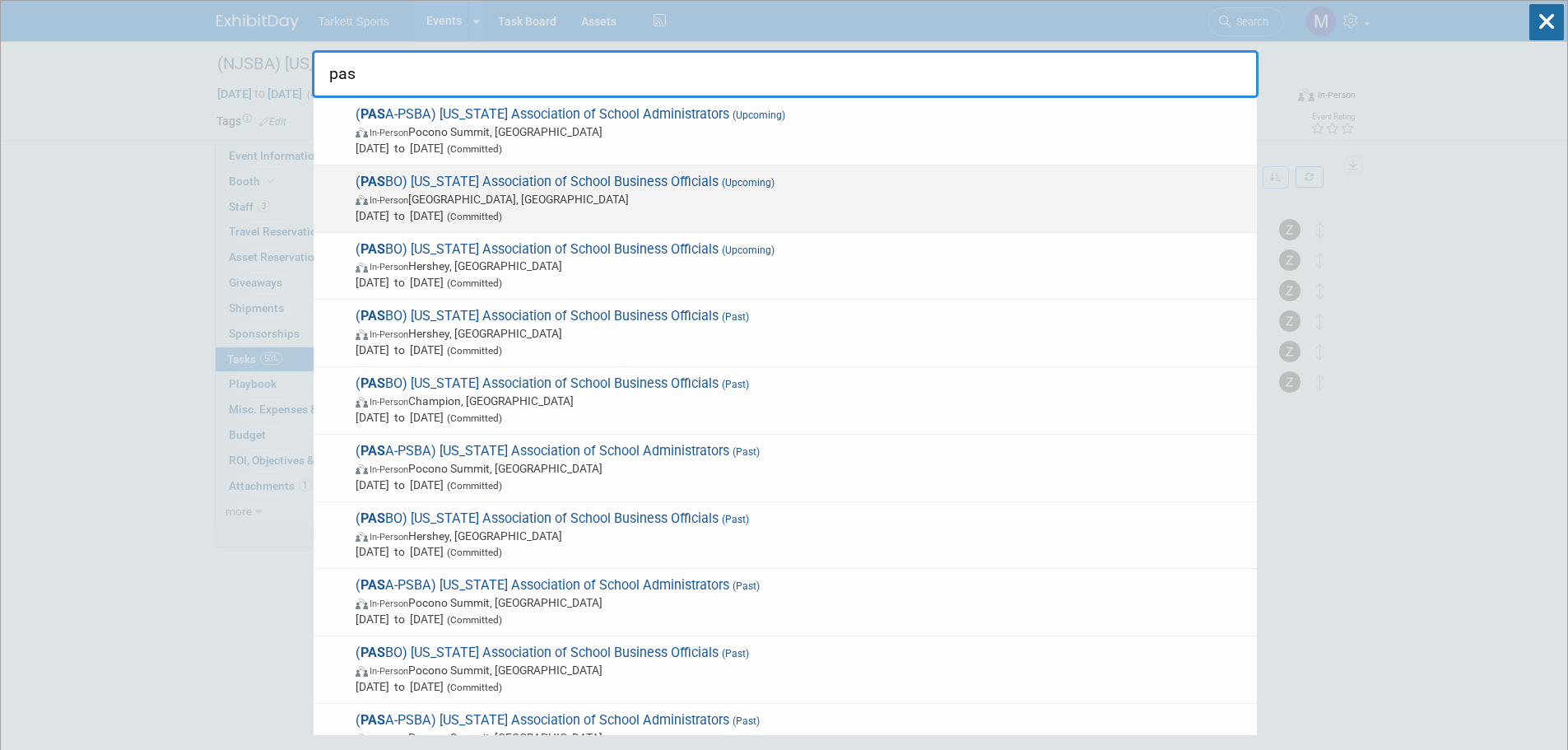
type input "pas"
click at [520, 176] on span "( PAS BO) Pennsylvania Association of School Business Officials (Upcoming) In-P…" at bounding box center [800, 198] width 898 height 50
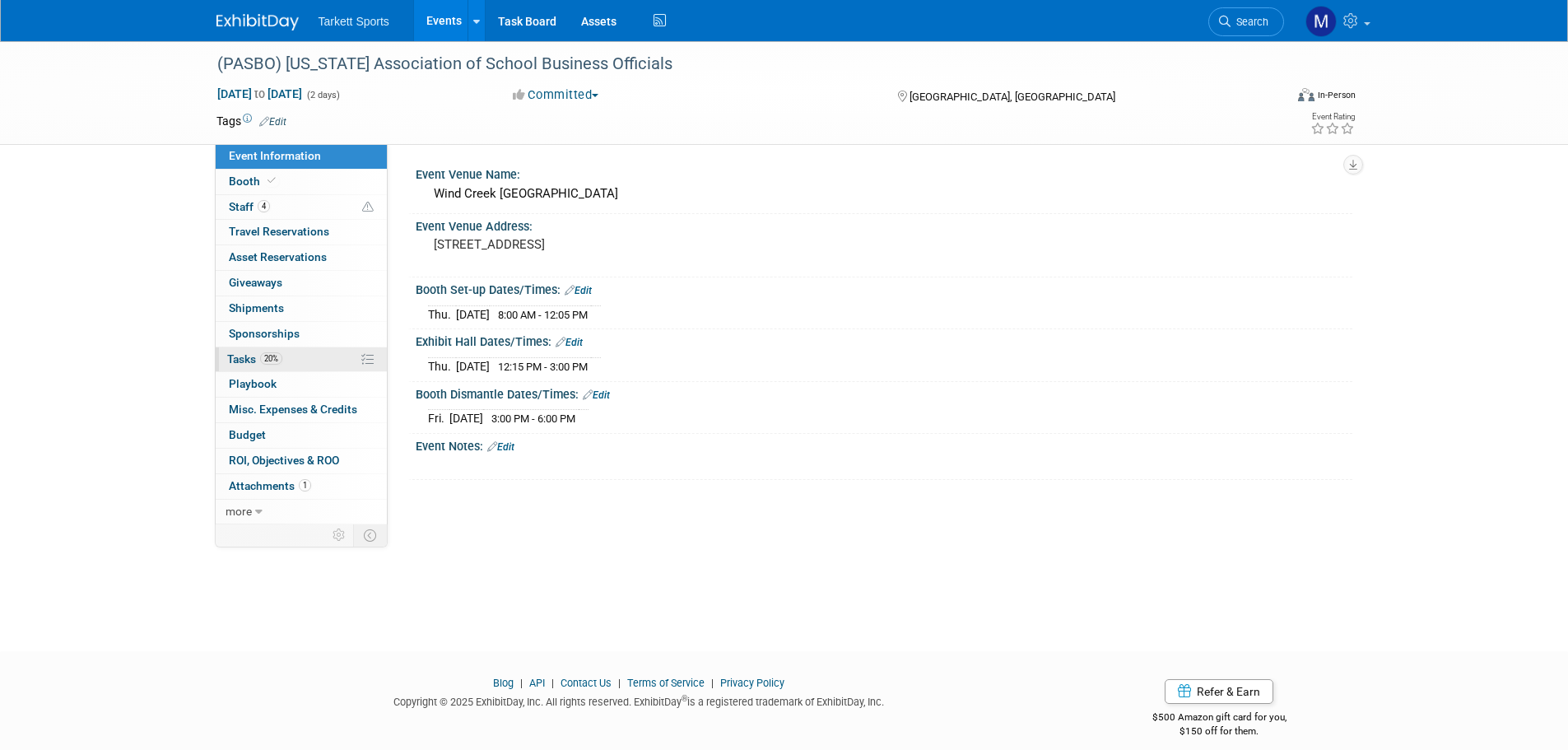
click at [306, 357] on link "20% Tasks 20%" at bounding box center [302, 360] width 171 height 25
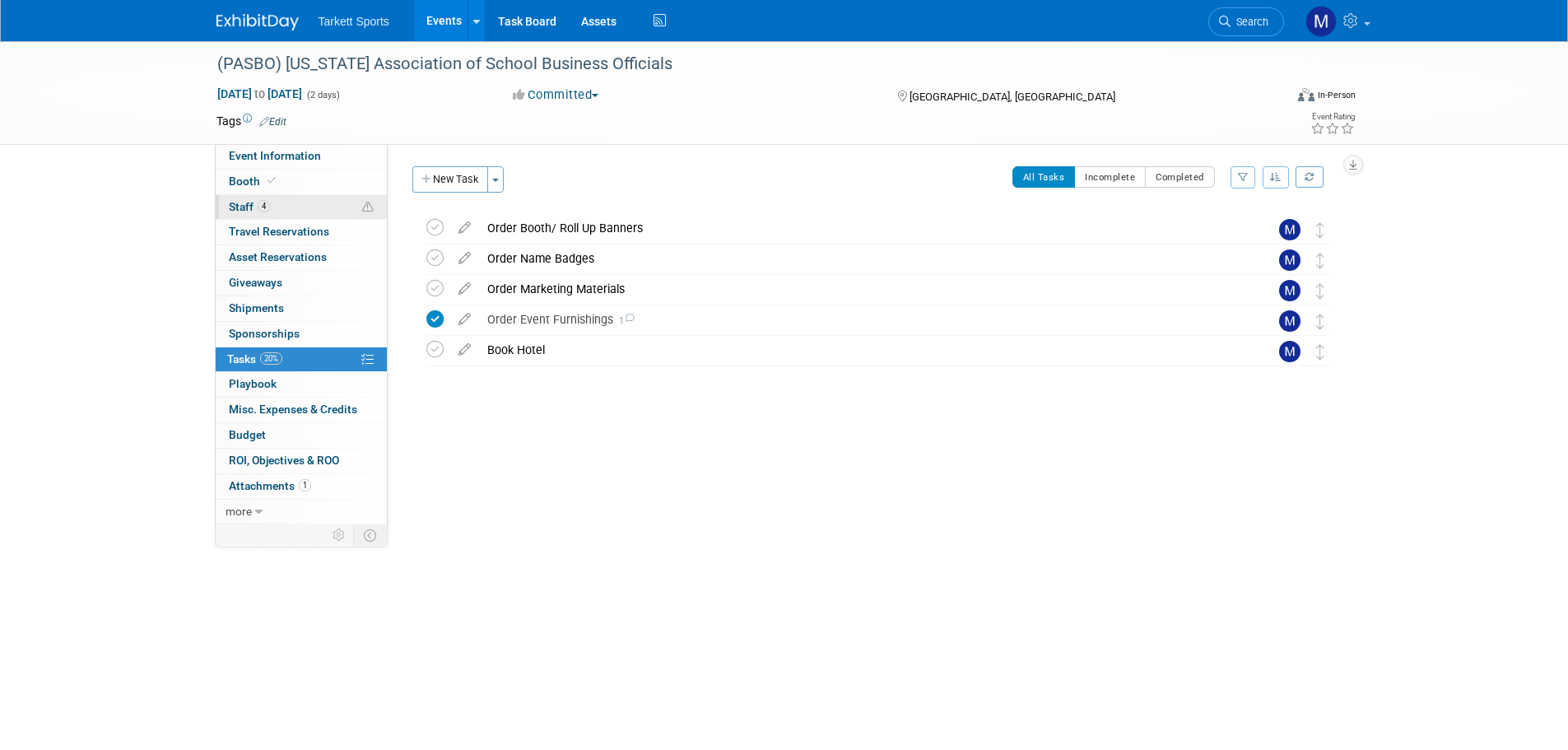
click at [300, 207] on link "4 Staff 4" at bounding box center [302, 207] width 171 height 25
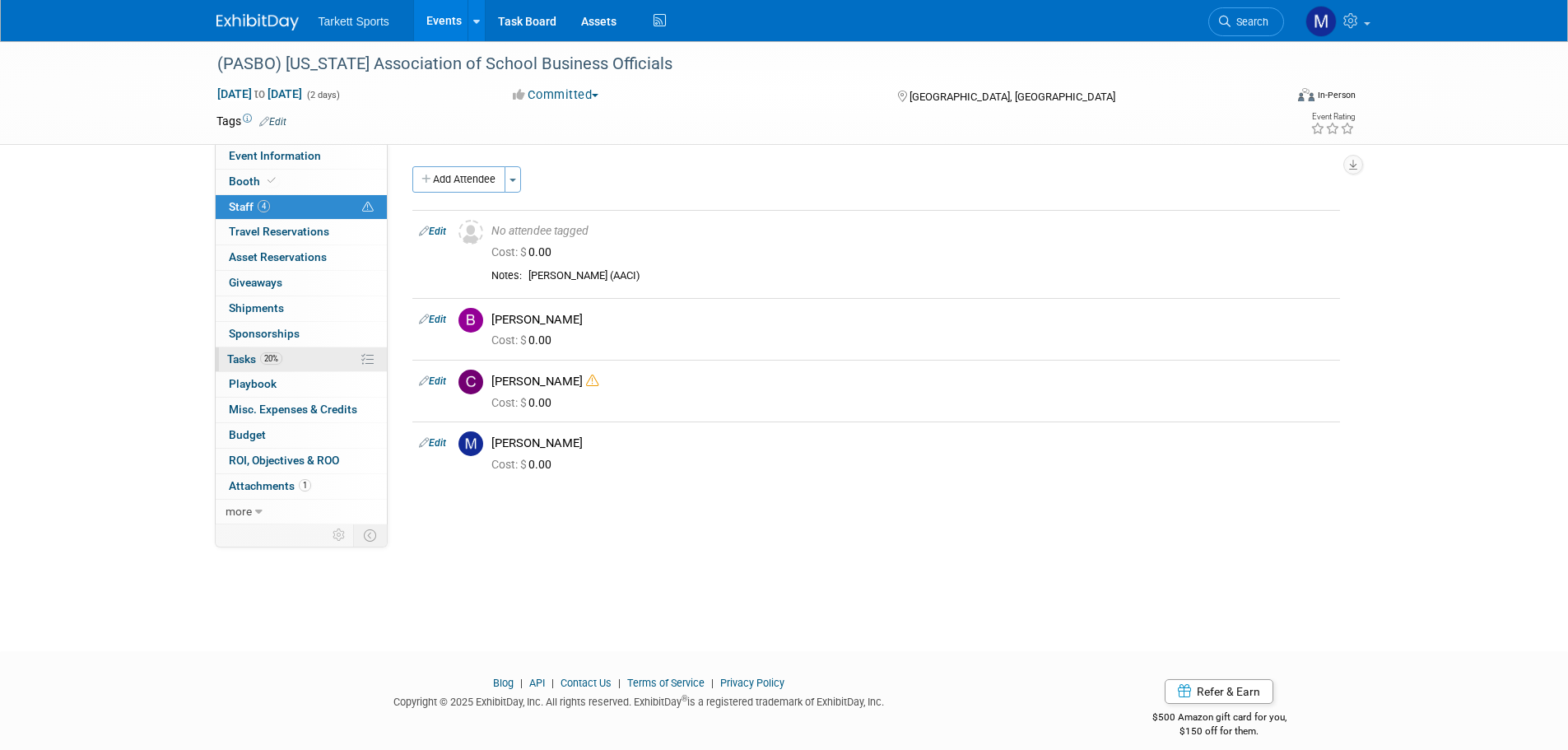
click at [254, 348] on link "20% Tasks 20%" at bounding box center [302, 360] width 171 height 25
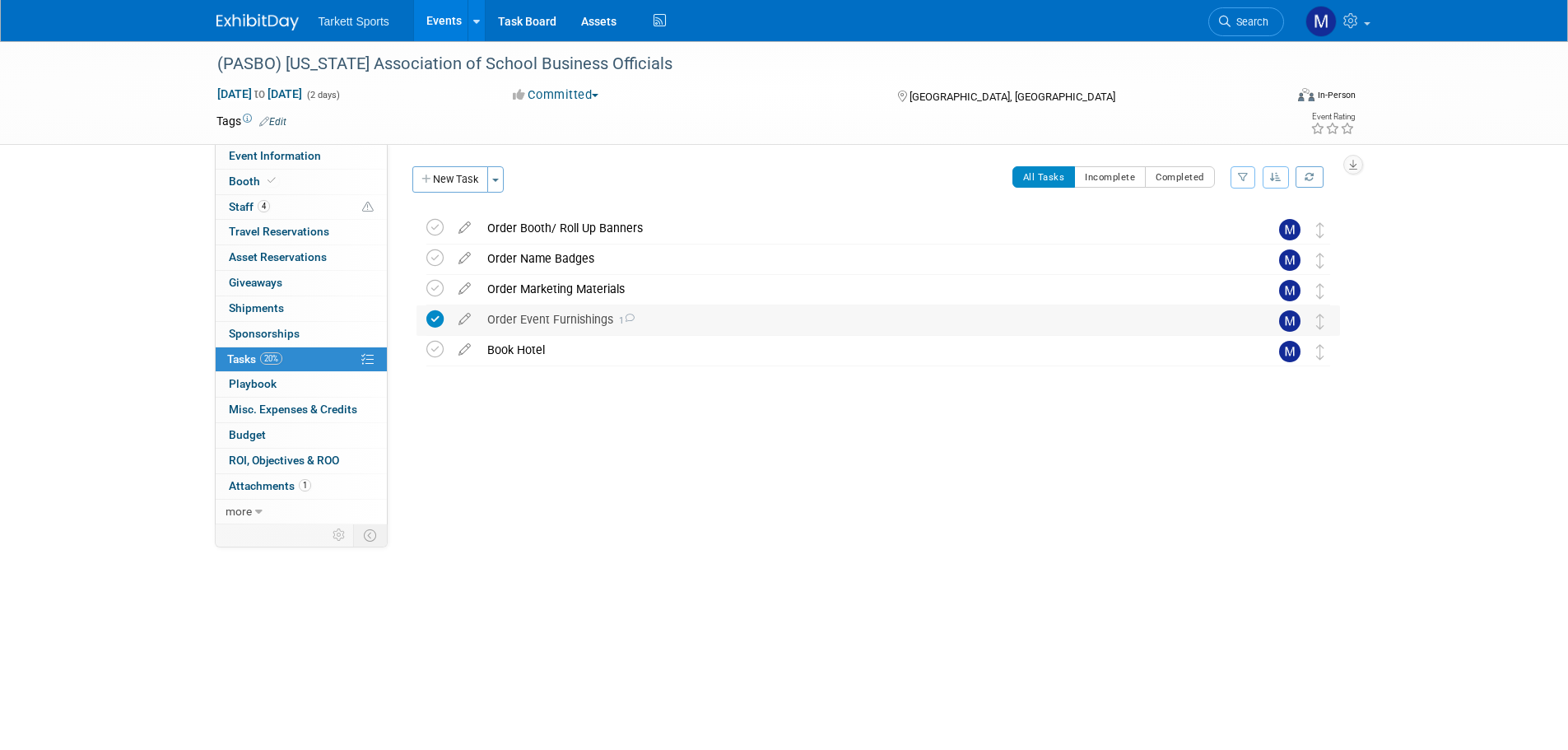
click at [562, 320] on div "Order Event Furnishings 1" at bounding box center [862, 320] width 767 height 28
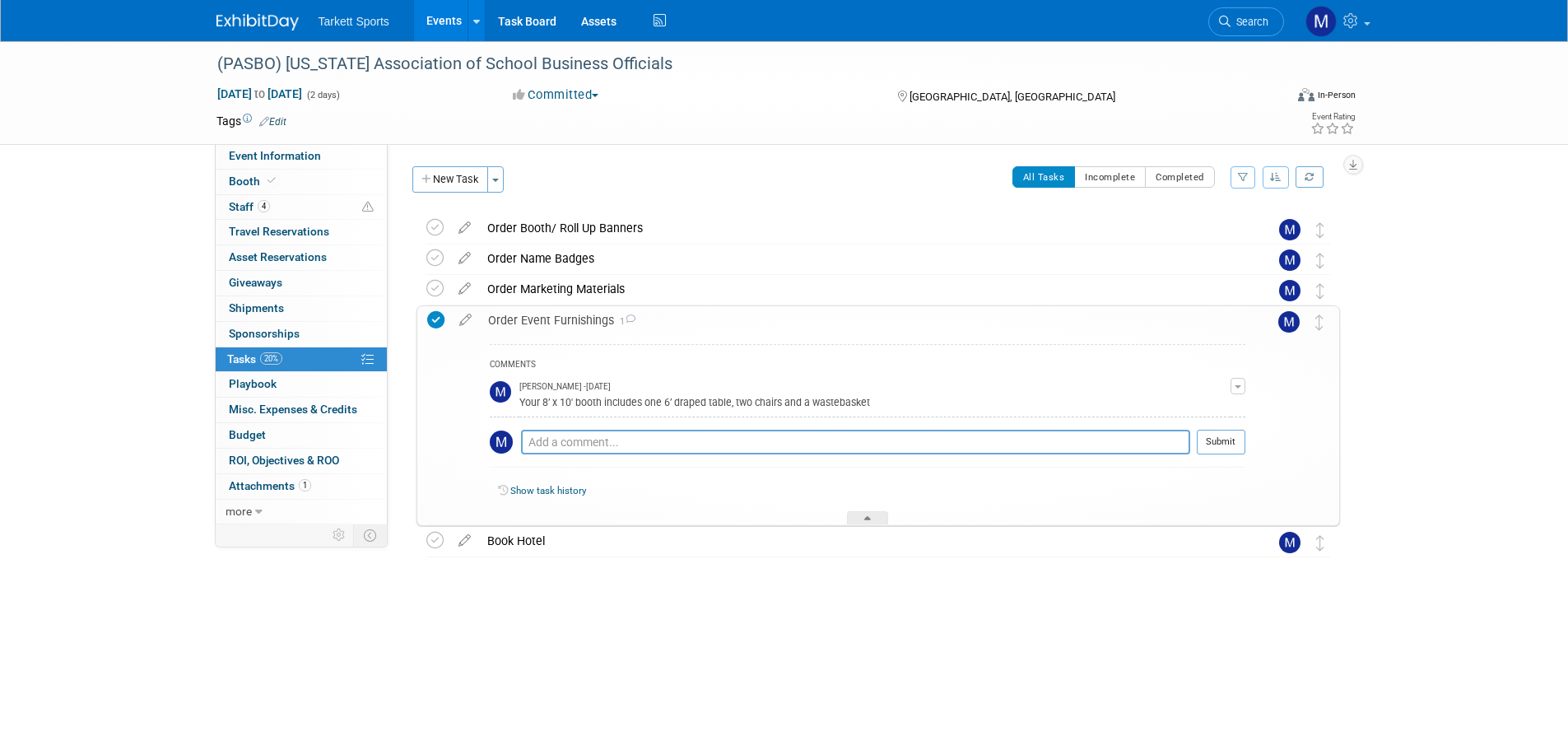
click at [562, 319] on div "Order Event Furnishings 1" at bounding box center [862, 320] width 765 height 28
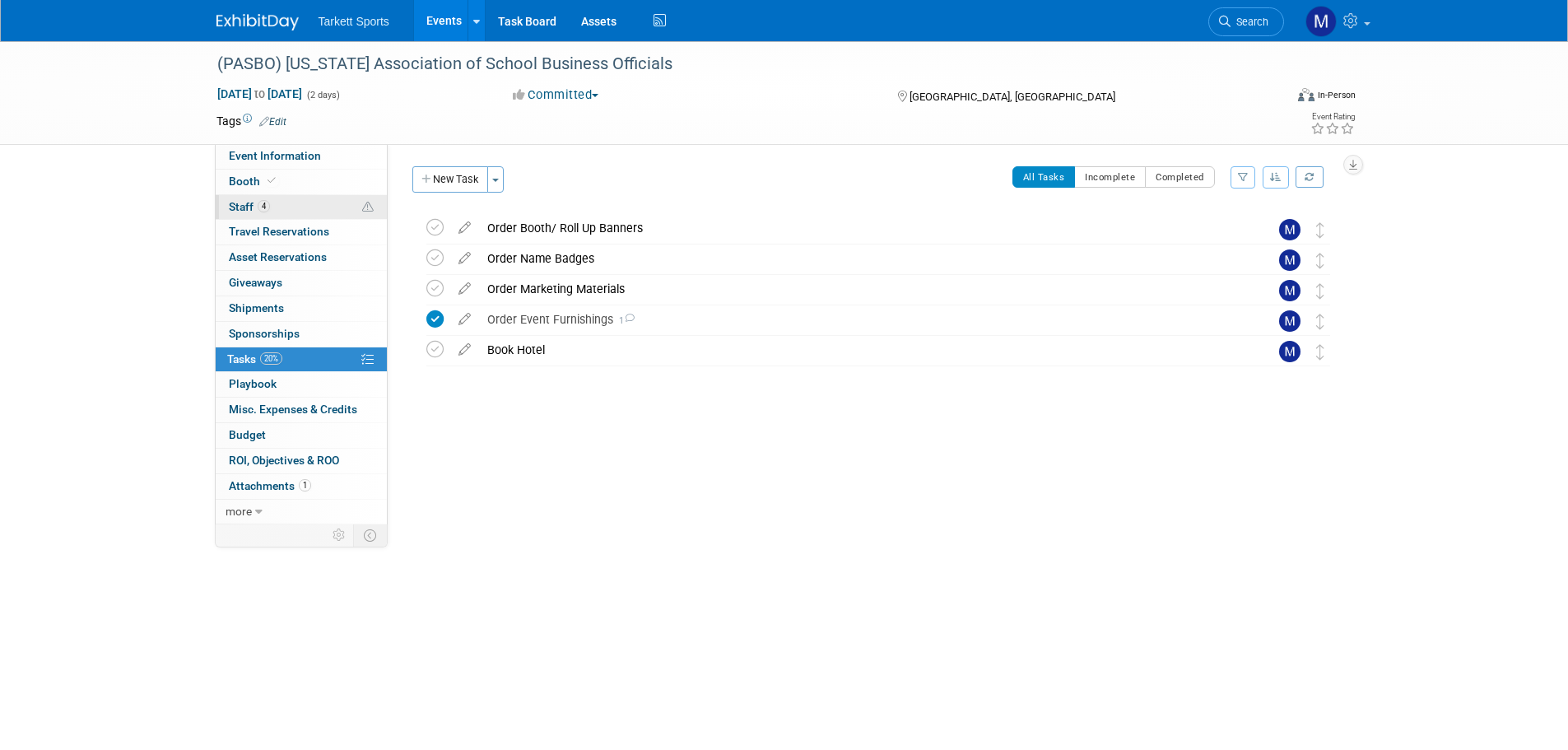
click at [300, 206] on link "4 Staff 4" at bounding box center [302, 207] width 171 height 25
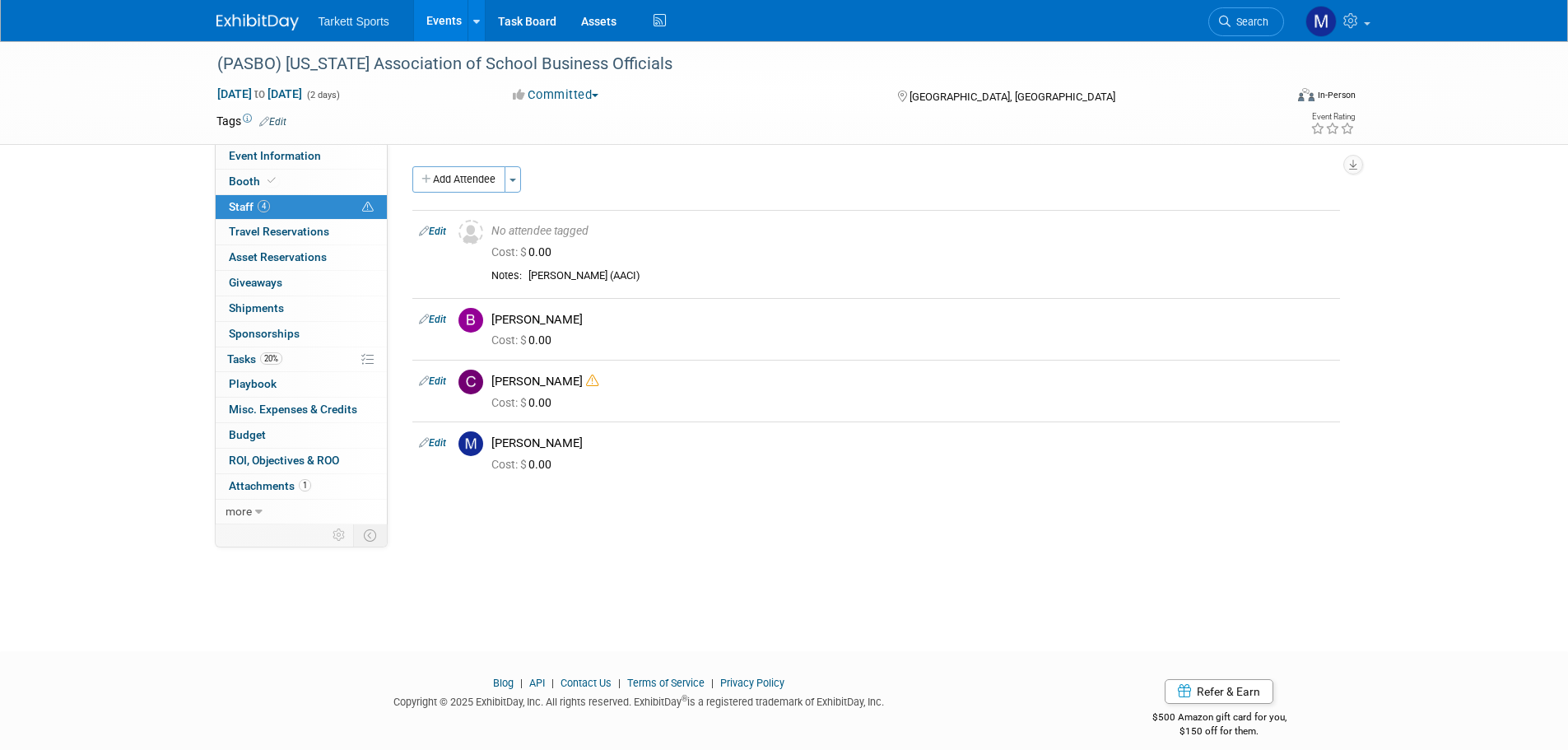
click at [1239, 21] on span "Search" at bounding box center [1249, 21] width 38 height 12
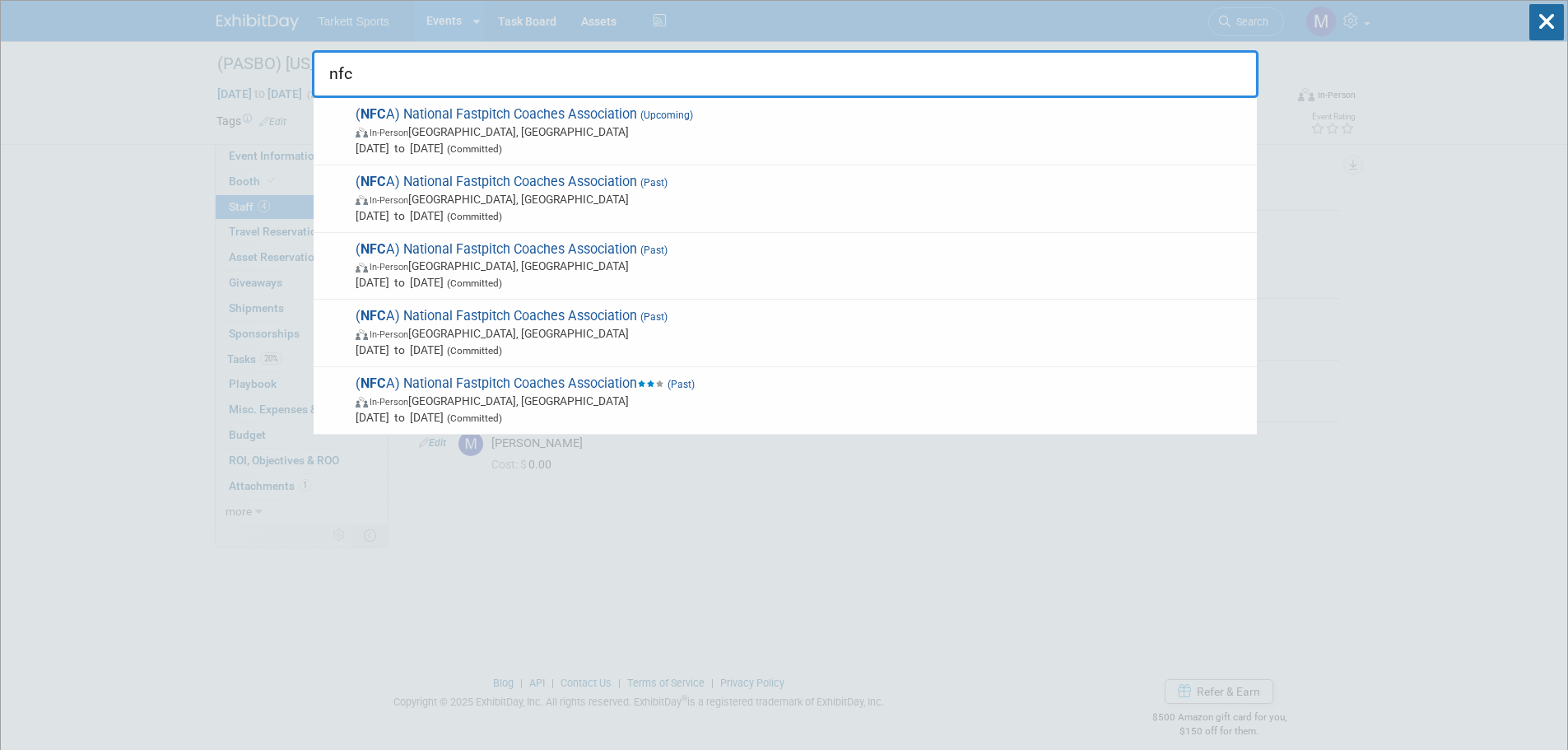
type input "nfca"
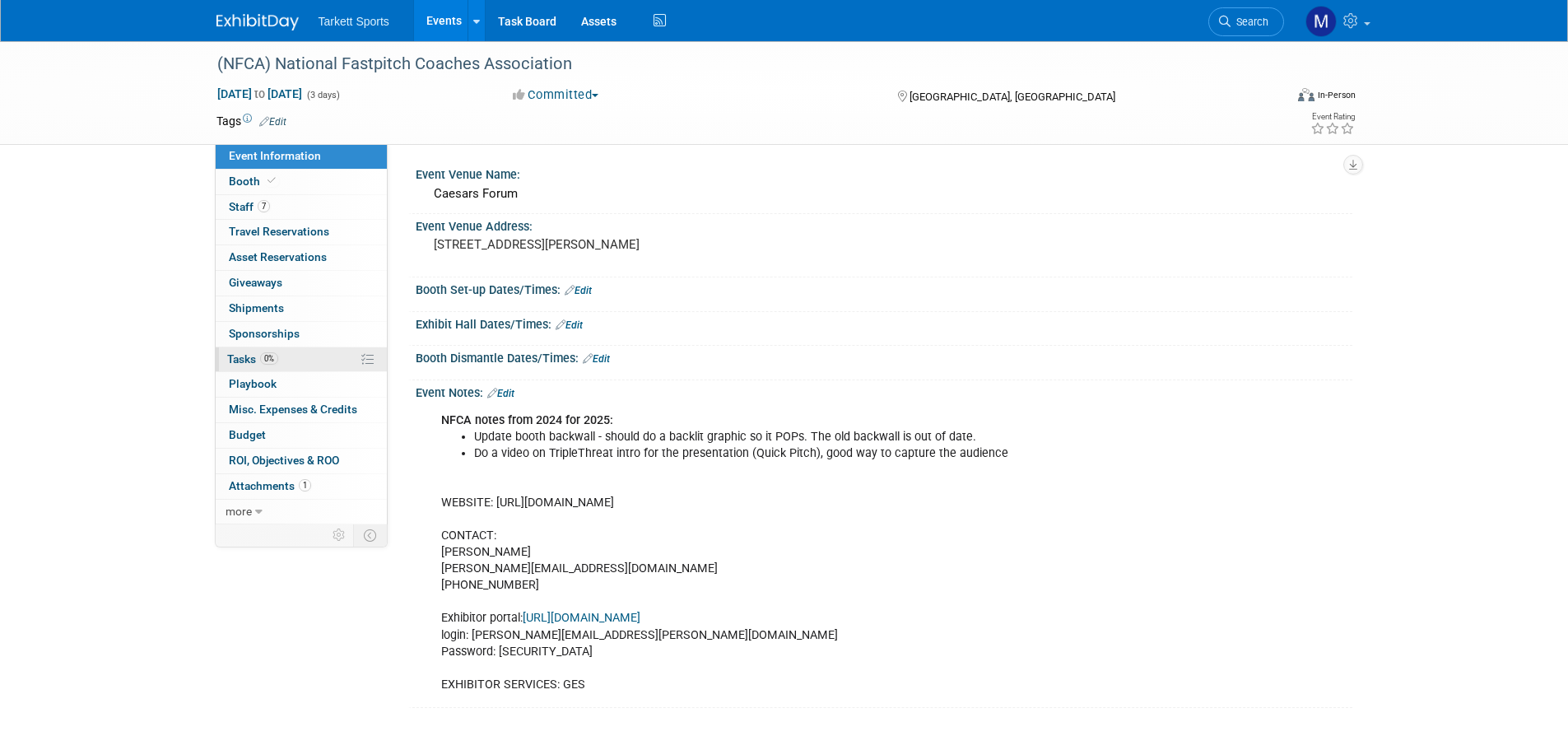
click at [298, 358] on link "0% Tasks 0%" at bounding box center [302, 360] width 171 height 25
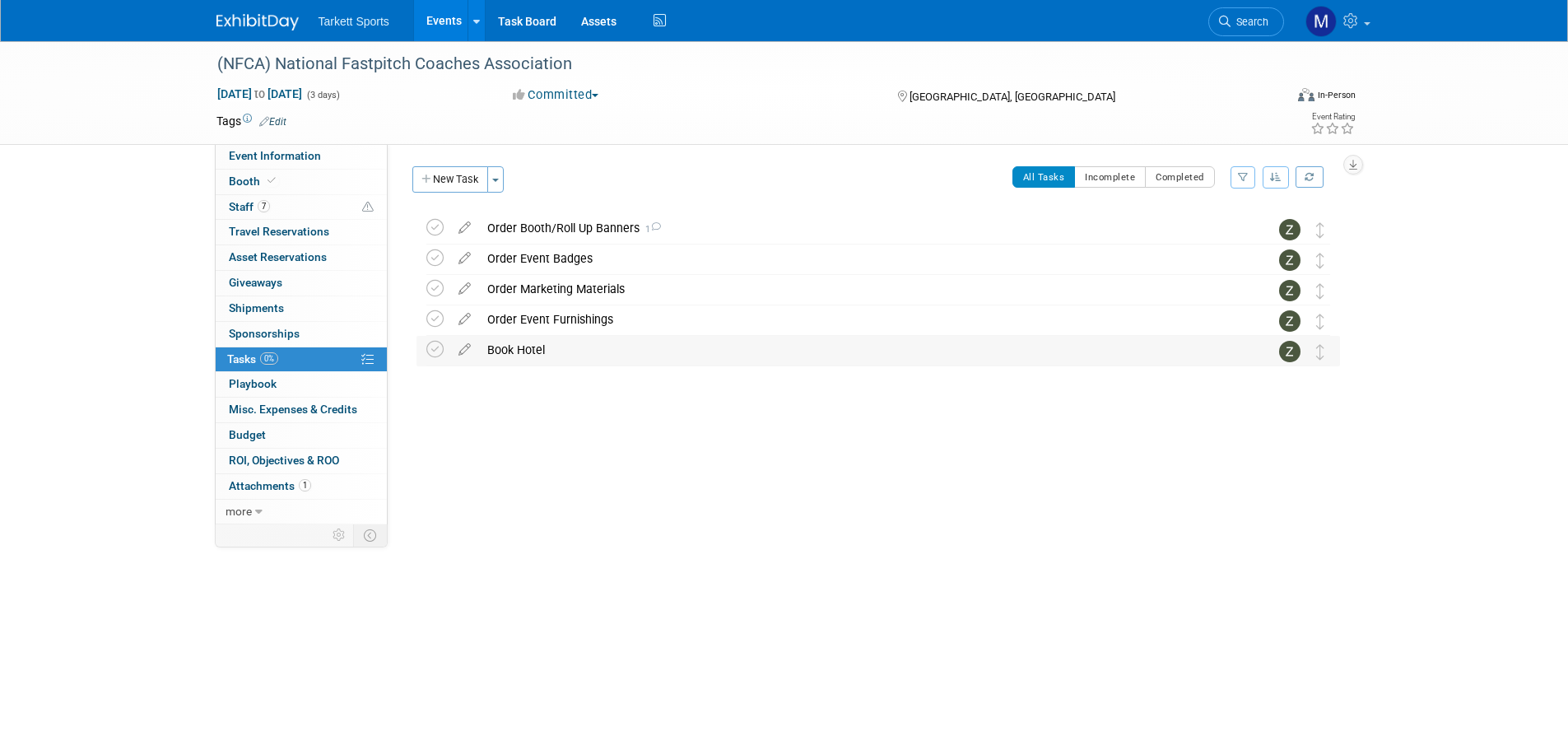
click at [549, 353] on div "Book Hotel" at bounding box center [862, 350] width 767 height 28
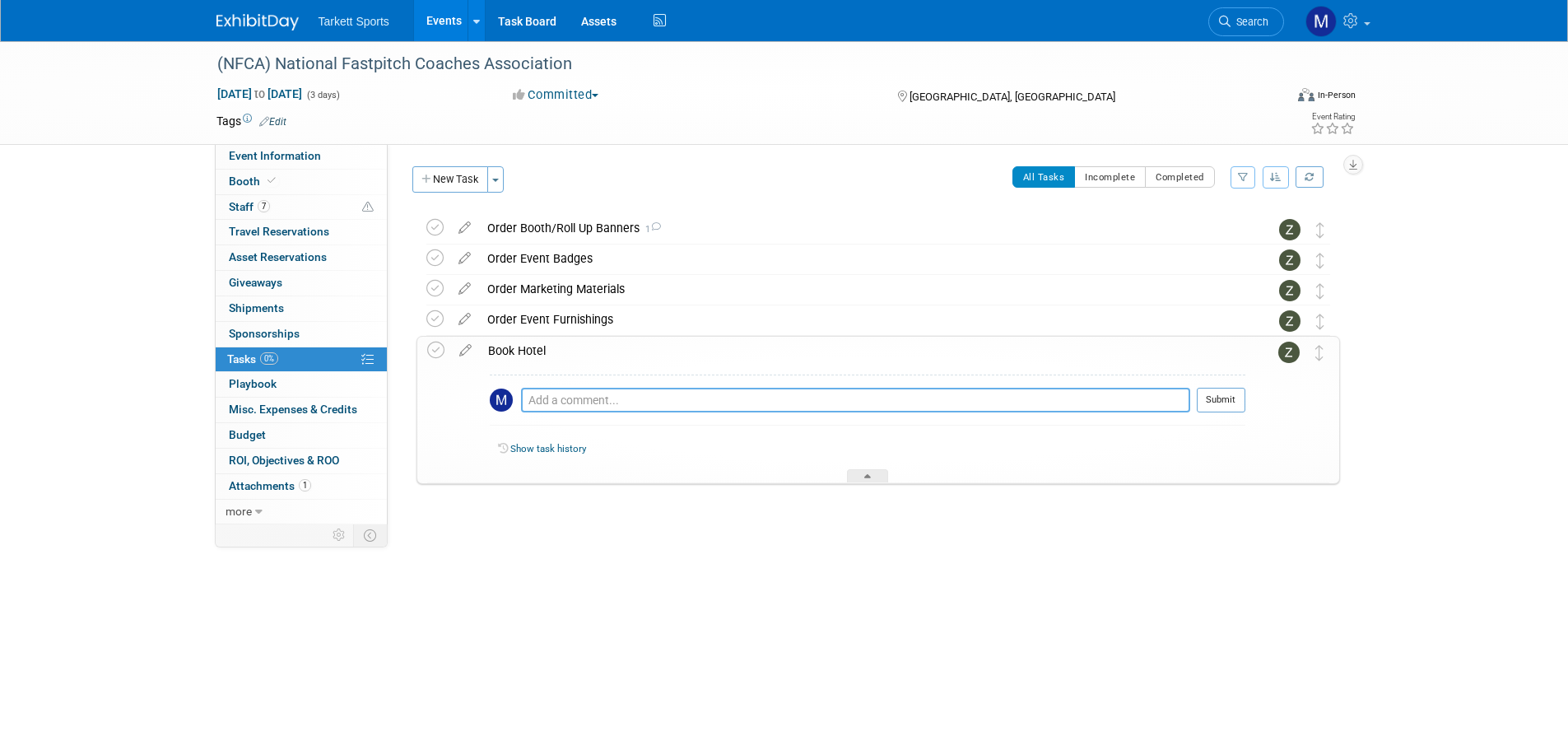
click at [556, 395] on textarea at bounding box center [855, 400] width 669 height 25
click at [672, 396] on textarea "(8) Rooms booked at the" at bounding box center [855, 400] width 669 height 25
paste textarea "Harrah's Las Vegas"
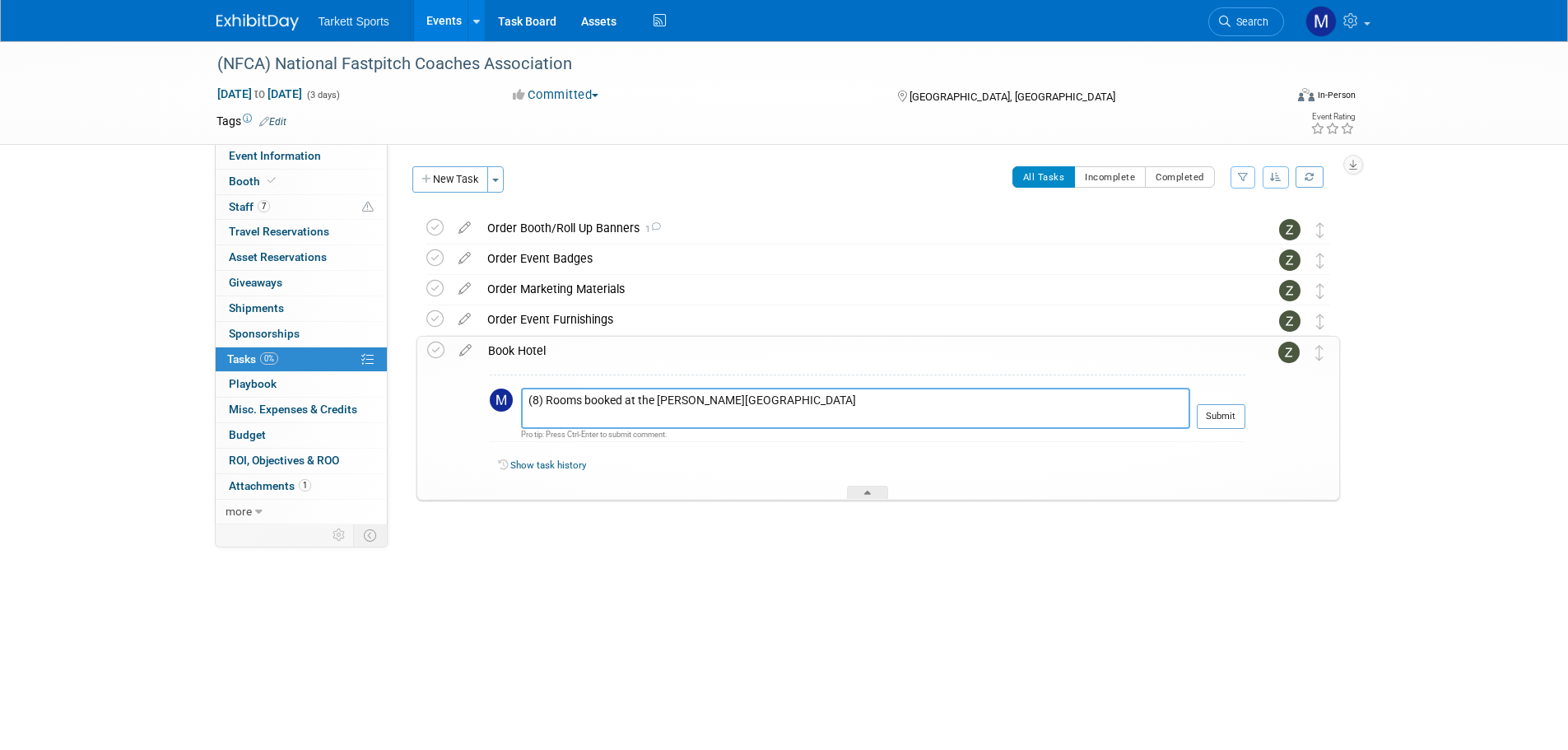
click at [764, 412] on textarea "(8) Rooms booked at the Harrah's Las Vegas" at bounding box center [855, 408] width 669 height 41
paste textarea "3475 Las Vegas Boulevard South Las Vegas , NV 89109 , United States of America"
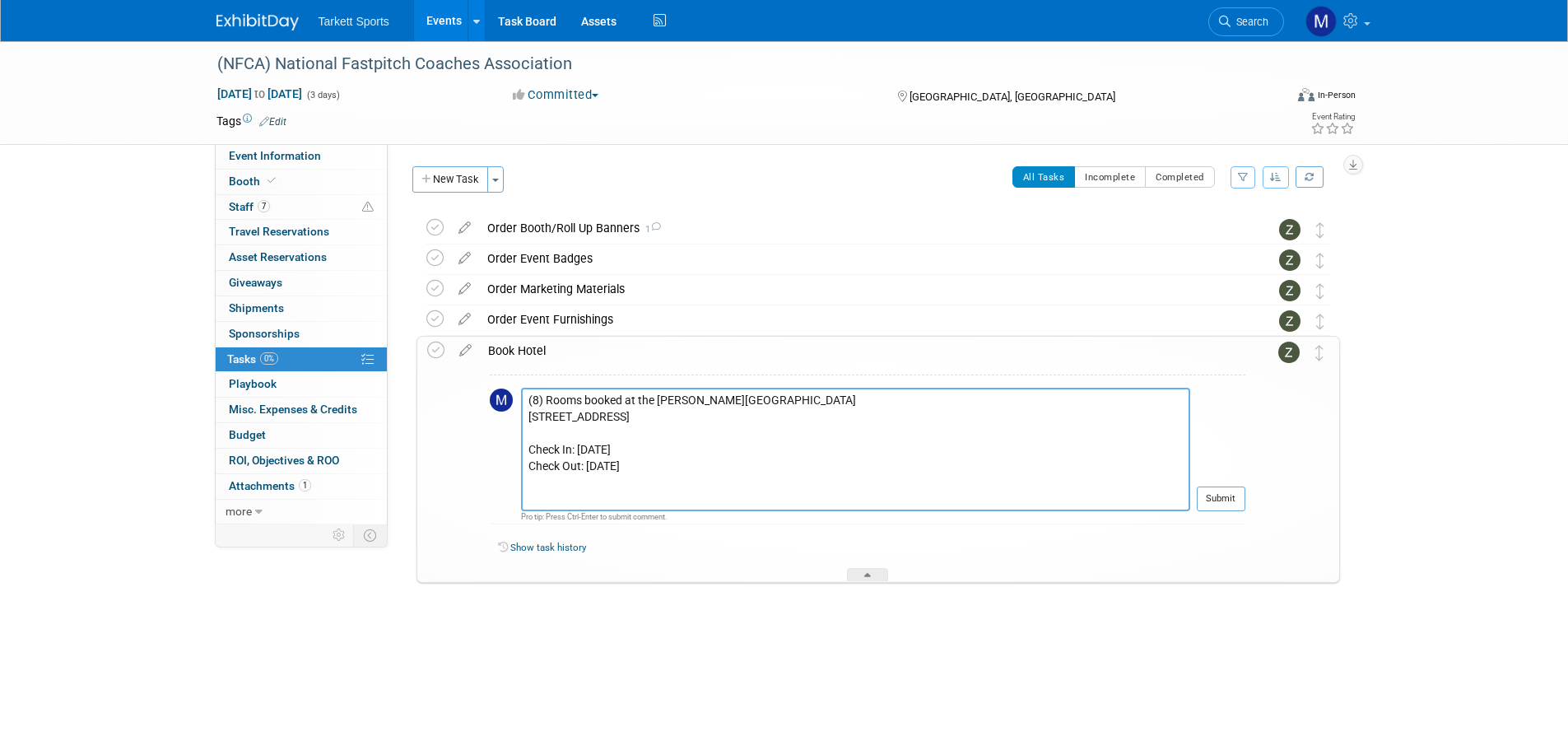
scroll to position [13, 0]
click at [530, 479] on textarea "(8) Rooms booked at the Harrah's Las Vegas 3475 Las Vegas Boulevard South Las V…" at bounding box center [855, 449] width 669 height 124
paste textarea "[PERSON_NAME]"
click at [631, 505] on textarea "(8) Rooms booked at the Harrah's Las Vegas 3475 Las Vegas Boulevard South Las V…" at bounding box center [855, 449] width 669 height 124
paste textarea "HFX4YSVJ"
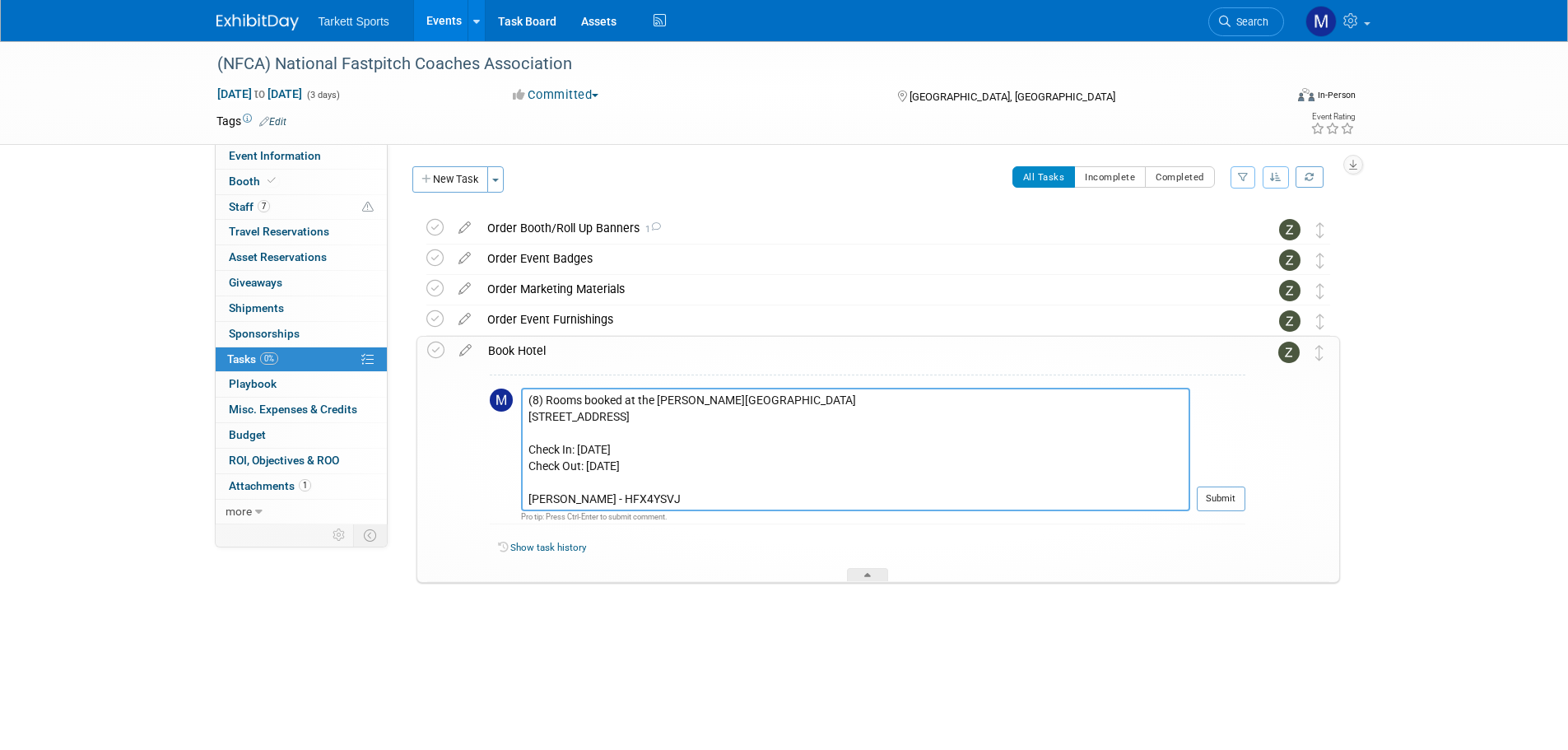
scroll to position [30, 0]
click at [533, 500] on textarea "(8) Rooms booked at the Harrah's Las Vegas 3475 Las Vegas Boulevard South Las V…" at bounding box center [855, 449] width 669 height 124
paste textarea "[PERSON_NAME]"
click at [616, 502] on textarea "(8) Rooms booked at the Harrah's Las Vegas 3475 Las Vegas Boulevard South Las V…" at bounding box center [855, 449] width 669 height 124
paste textarea "B7ALIN0N"
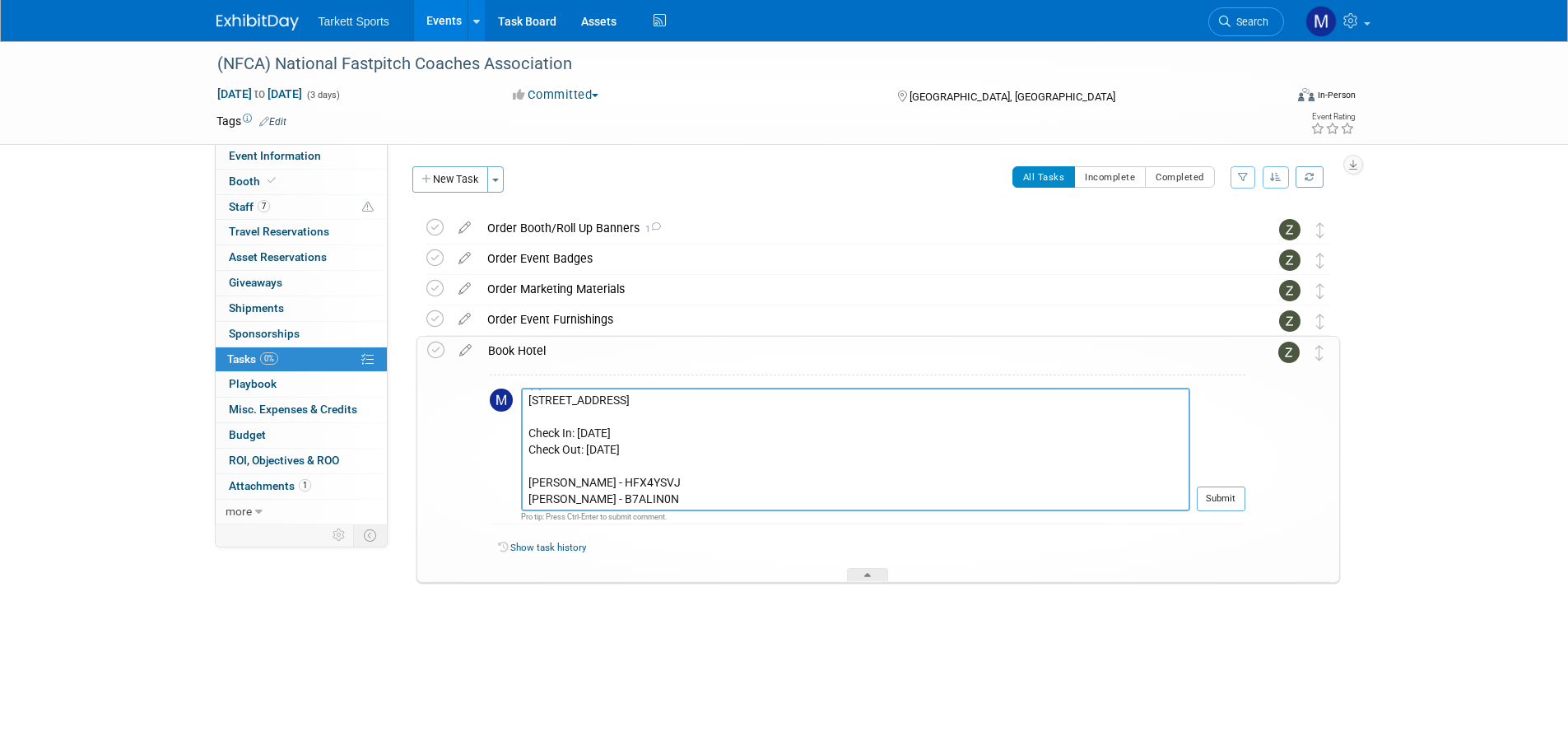
scroll to position [46, 0]
click at [627, 505] on textarea "(8) Rooms booked at the Harrah's Las Vegas 3475 Las Vegas Boulevard South Las V…" at bounding box center [855, 449] width 669 height 124
paste textarea "[PERSON_NAME]"
click at [673, 502] on textarea "(8) Rooms booked at the Harrah's Las Vegas 3475 Las Vegas Boulevard South Las V…" at bounding box center [855, 449] width 669 height 124
paste textarea "SZ343JII"
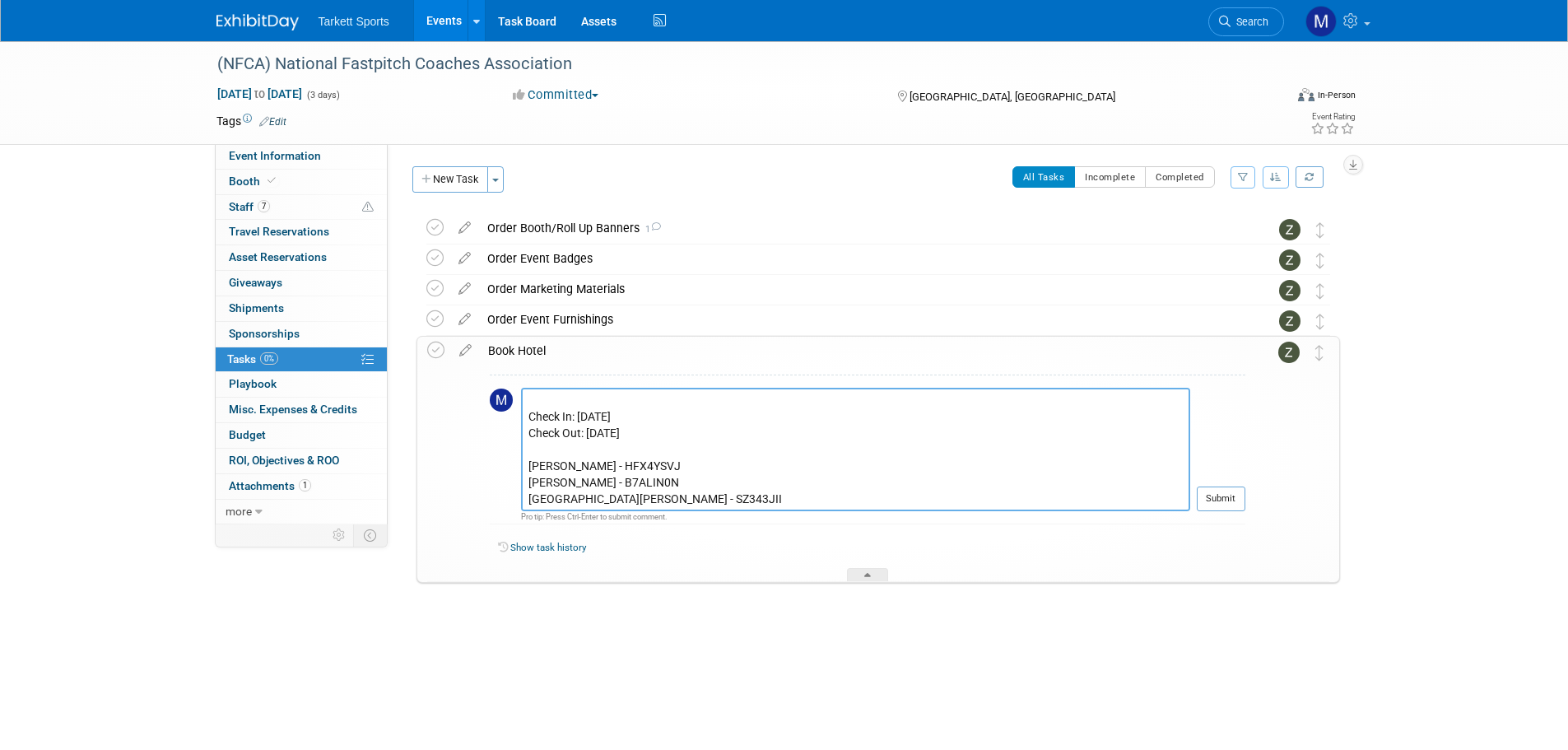
scroll to position [62, 0]
click at [677, 504] on textarea "(8) Rooms booked at the Harrah's Las Vegas 3475 Las Vegas Boulevard South Las V…" at bounding box center [855, 449] width 669 height 124
paste textarea "[PERSON_NAME]"
click at [601, 496] on textarea "(8) Rooms booked at the Harrah's Las Vegas 3475 Las Vegas Boulevard South Las V…" at bounding box center [855, 449] width 669 height 124
paste textarea "GUYP8IP2"
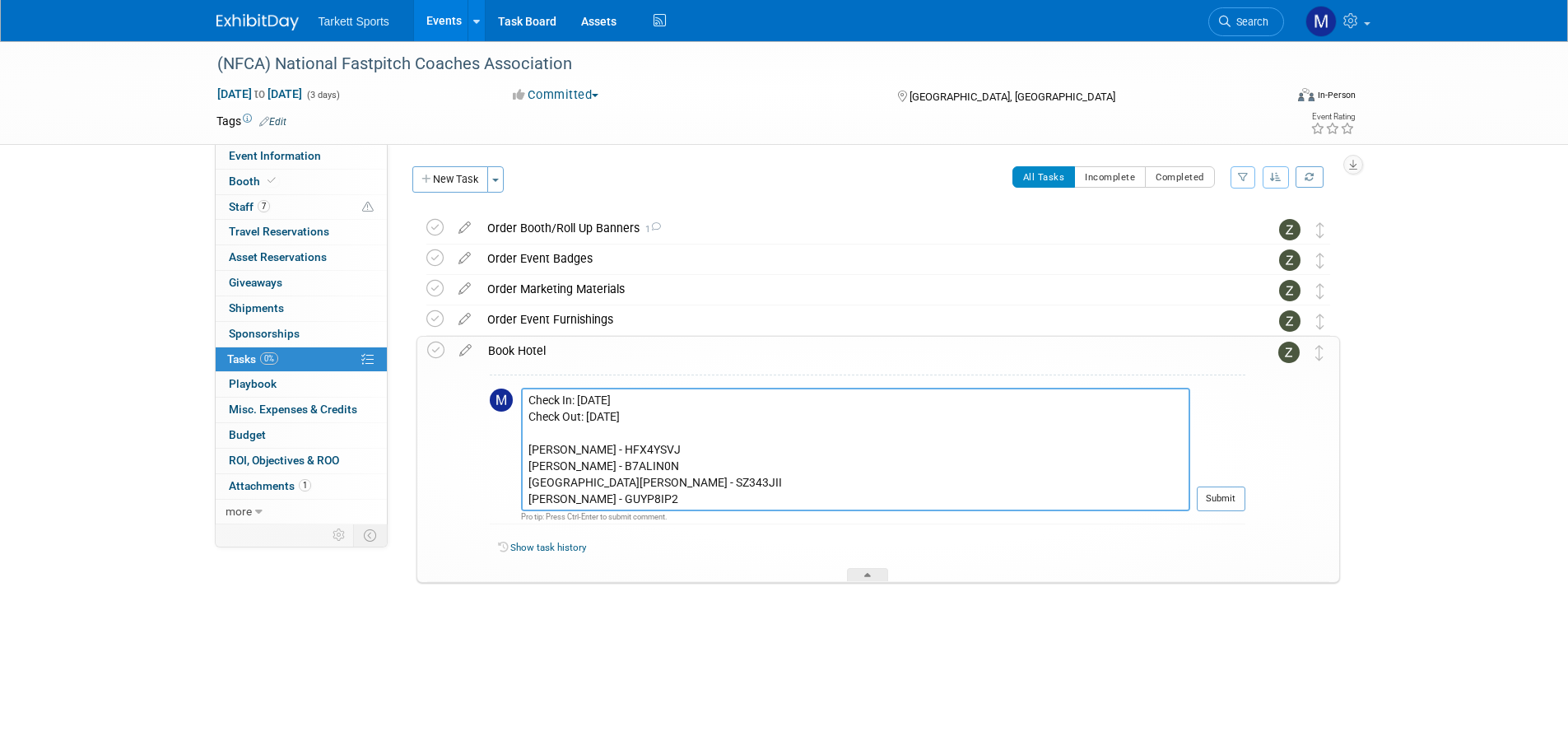
scroll to position [79, 0]
click at [539, 501] on textarea "(8) Rooms booked at the Harrah's Las Vegas 3475 Las Vegas Boulevard South Las V…" at bounding box center [855, 449] width 669 height 124
paste textarea "[PERSON_NAME]"
click at [626, 501] on textarea "(8) Rooms booked at the Harrah's Las Vegas 3475 Las Vegas Boulevard South Las V…" at bounding box center [855, 449] width 669 height 124
paste textarea "DAJBAL33"
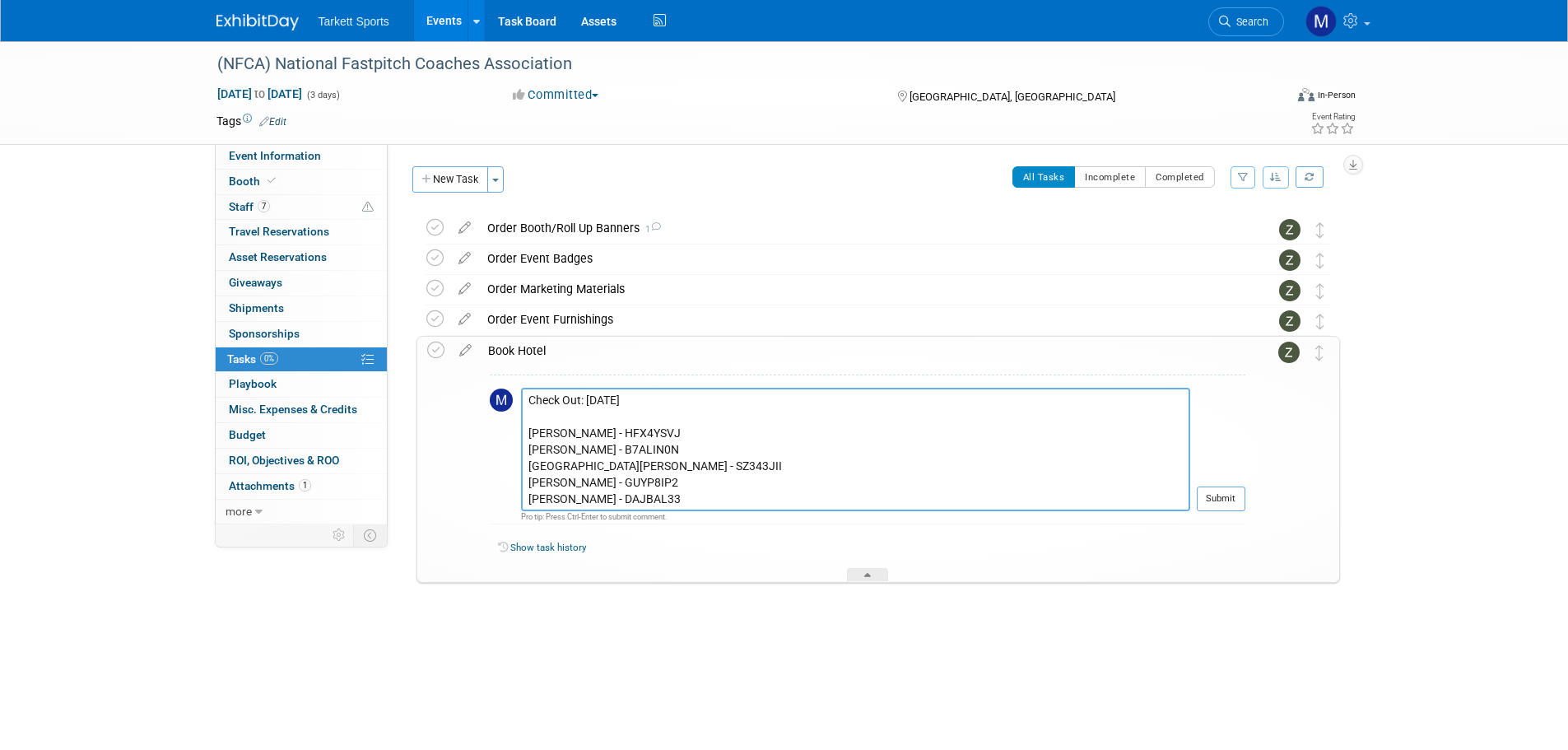
scroll to position [96, 0]
click at [604, 500] on textarea "(8) Rooms booked at the Harrah's Las Vegas 3475 Las Vegas Boulevard South Las V…" at bounding box center [855, 449] width 669 height 124
paste textarea "[PERSON_NAME]"
click at [600, 497] on textarea "(8) Rooms booked at the Harrah's Las Vegas 3475 Las Vegas Boulevard South Las V…" at bounding box center [855, 449] width 669 height 124
paste textarea "72BUQ03R"
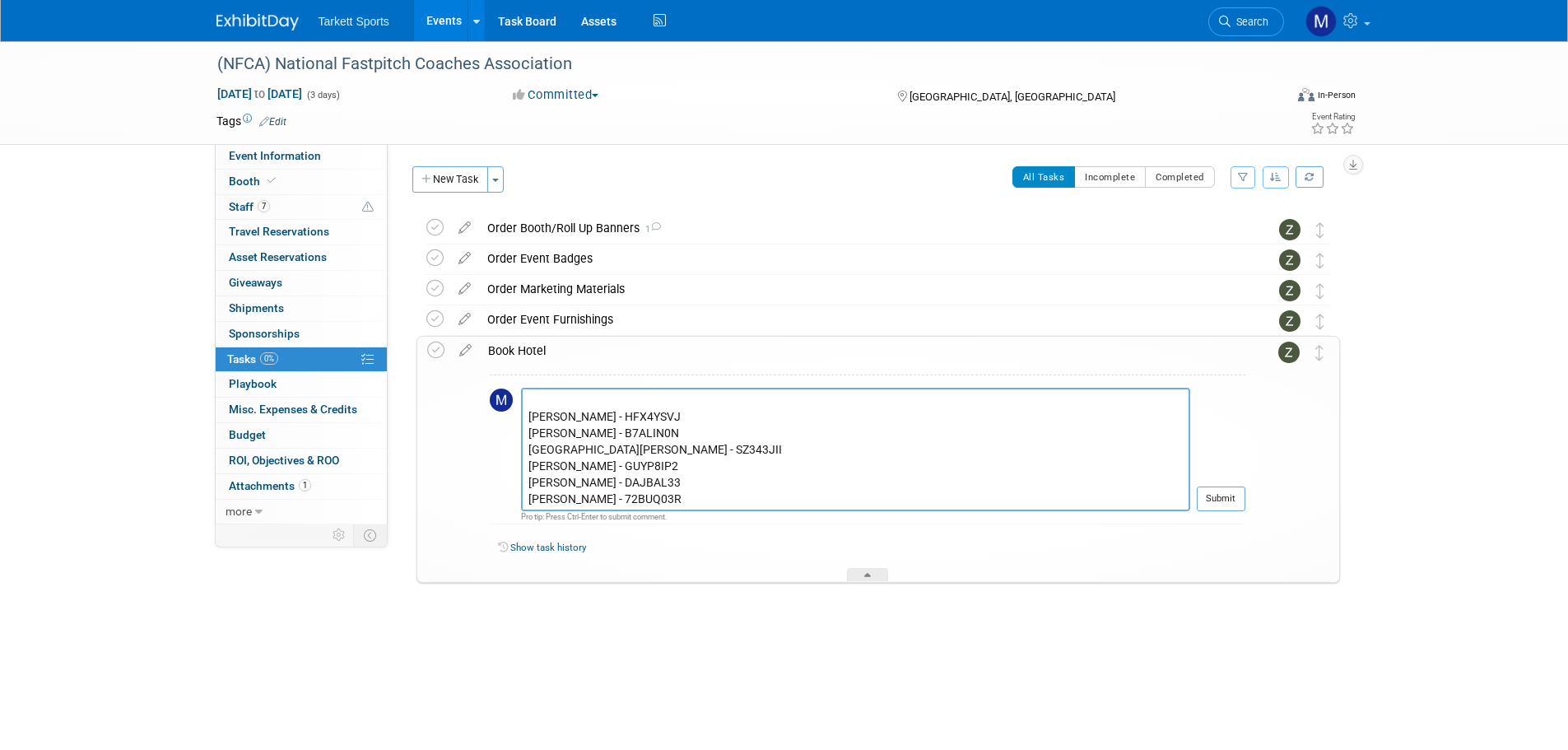
scroll to position [112, 0]
click at [574, 498] on textarea "(8) Rooms booked at the Harrah's Las Vegas 3475 Las Vegas Boulevard South Las V…" at bounding box center [855, 449] width 669 height 124
paste textarea "[PERSON_NAME]"
click at [624, 500] on textarea "(8) Rooms booked at the Harrah's Las Vegas 3475 Las Vegas Boulevard South Las V…" at bounding box center [855, 449] width 669 height 124
paste textarea "ZOEQNB1F"
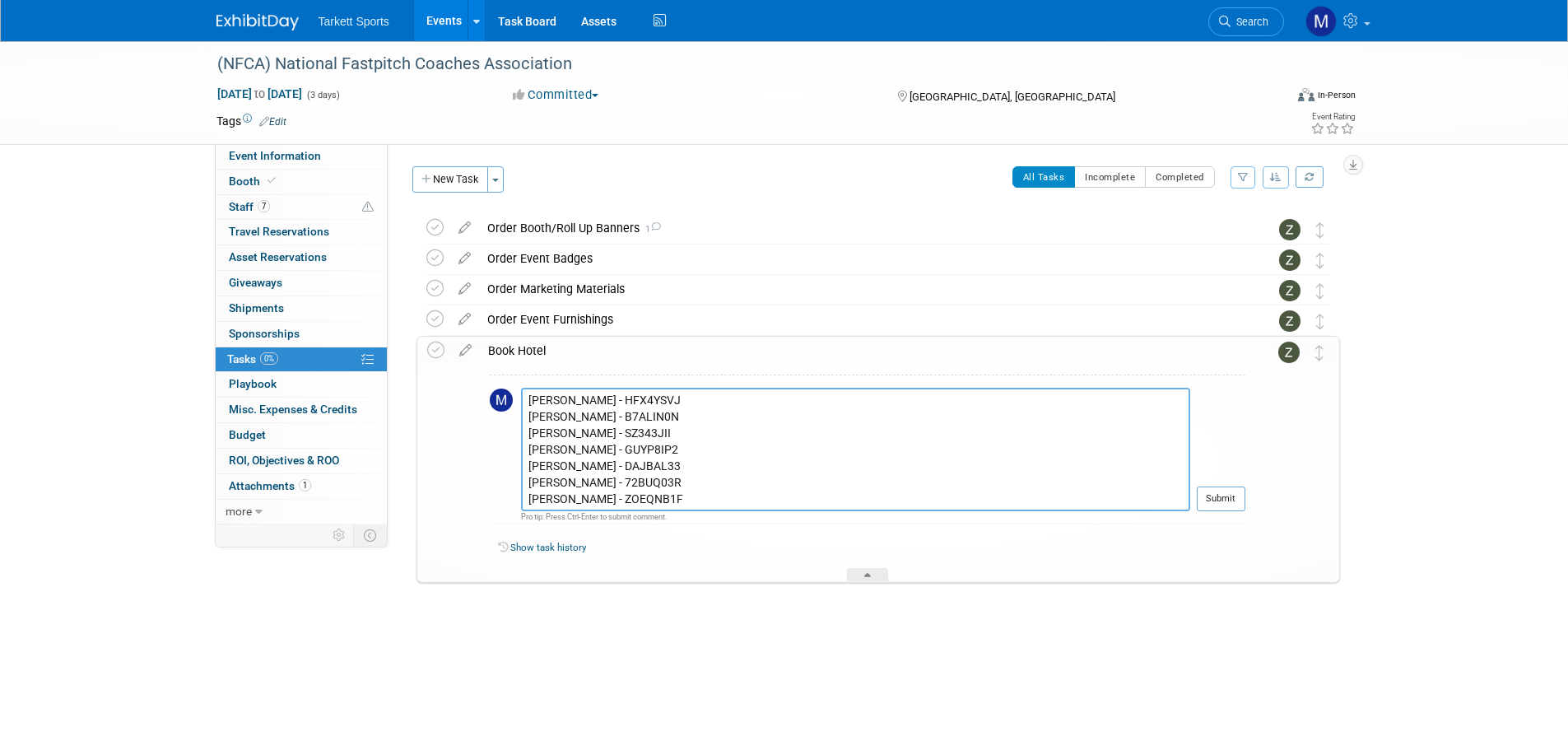
scroll to position [129, 0]
click at [536, 495] on textarea "(8) Rooms booked at the Harrah's Las Vegas 3475 Las Vegas Boulevard South Las V…" at bounding box center [855, 449] width 669 height 124
paste textarea "JC Field"
click at [611, 509] on textarea "(8) Rooms booked at the Harrah's Las Vegas 3475 Las Vegas Boulevard South Las V…" at bounding box center [855, 449] width 669 height 124
paste textarea "JZMCVAEC"
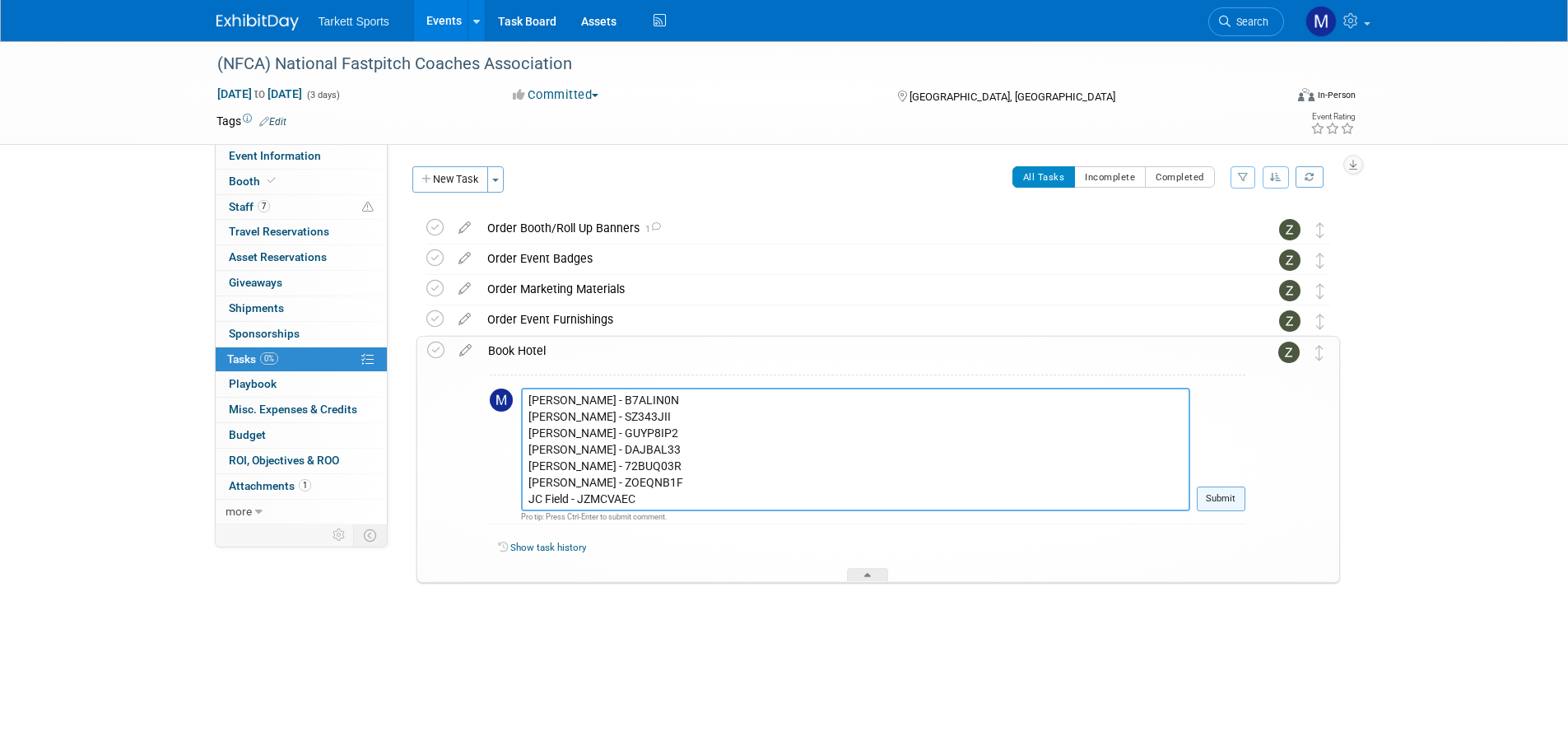
type textarea "(8) Rooms booked at the Harrah's Las Vegas 3475 Las Vegas Boulevard South Las V…"
drag, startPoint x: 1213, startPoint y: 489, endPoint x: 1223, endPoint y: 500, distance: 14.9
click at [1213, 489] on button "Submit" at bounding box center [1221, 498] width 48 height 25
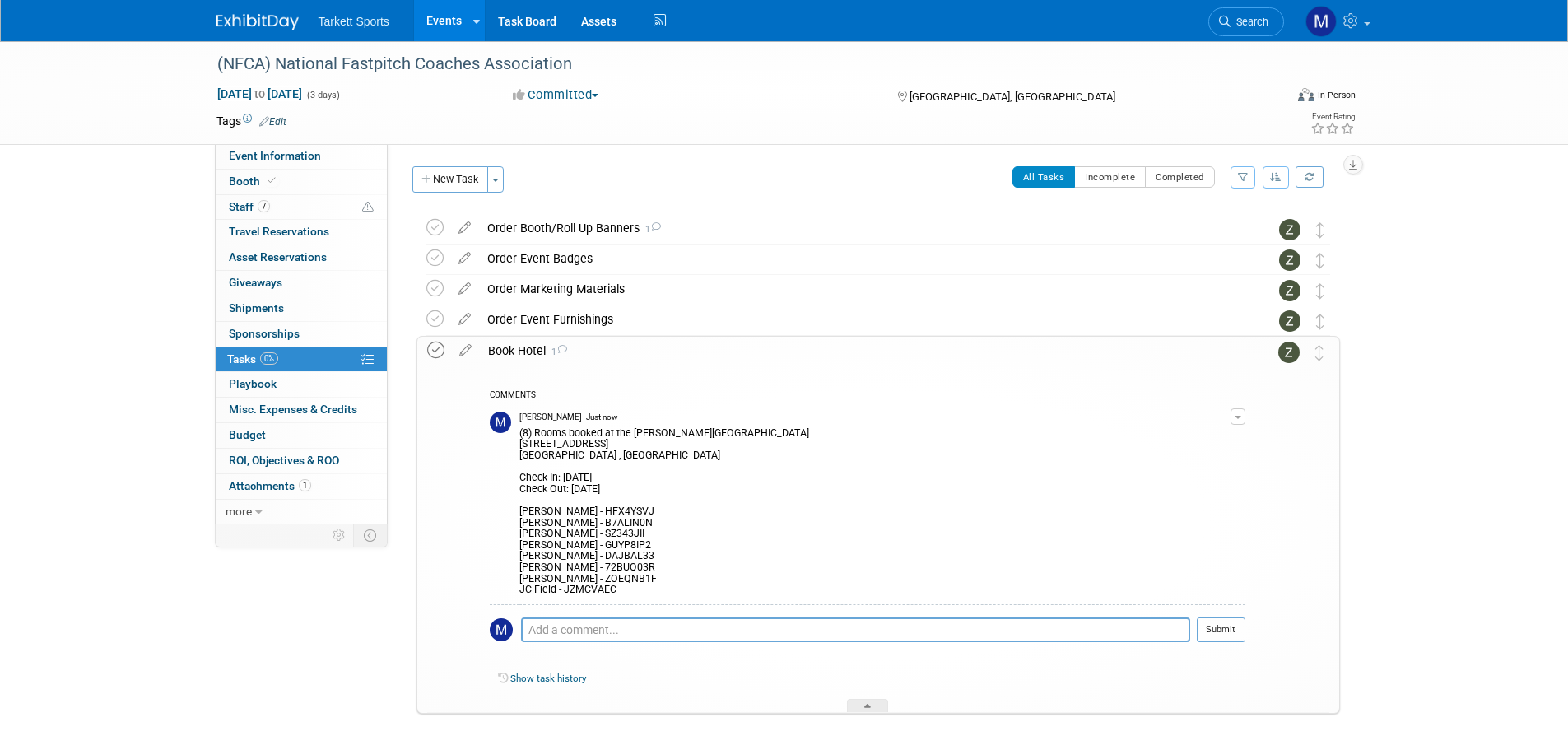
click at [429, 353] on icon at bounding box center [436, 350] width 18 height 18
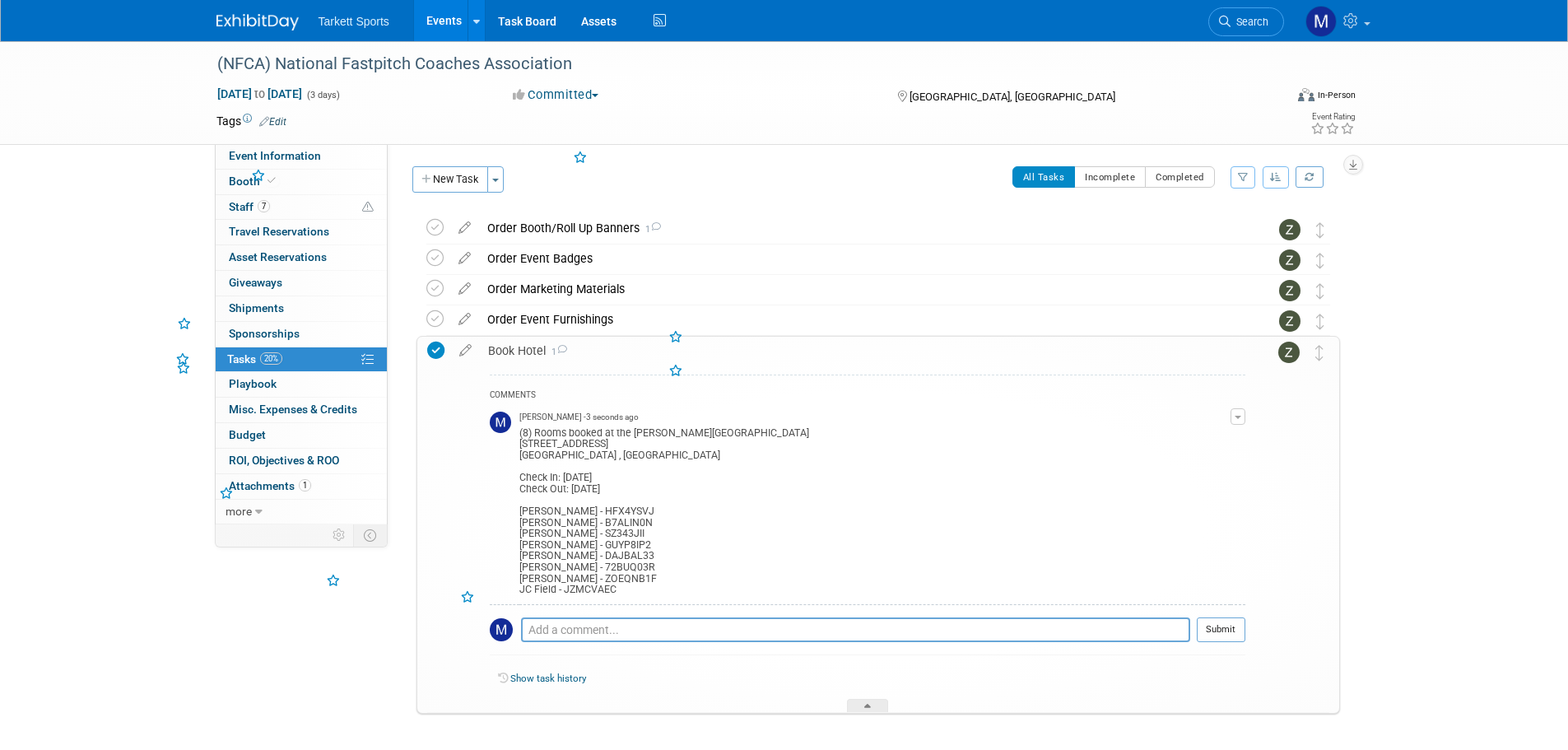
click at [609, 361] on div "Book Hotel 1" at bounding box center [862, 351] width 765 height 28
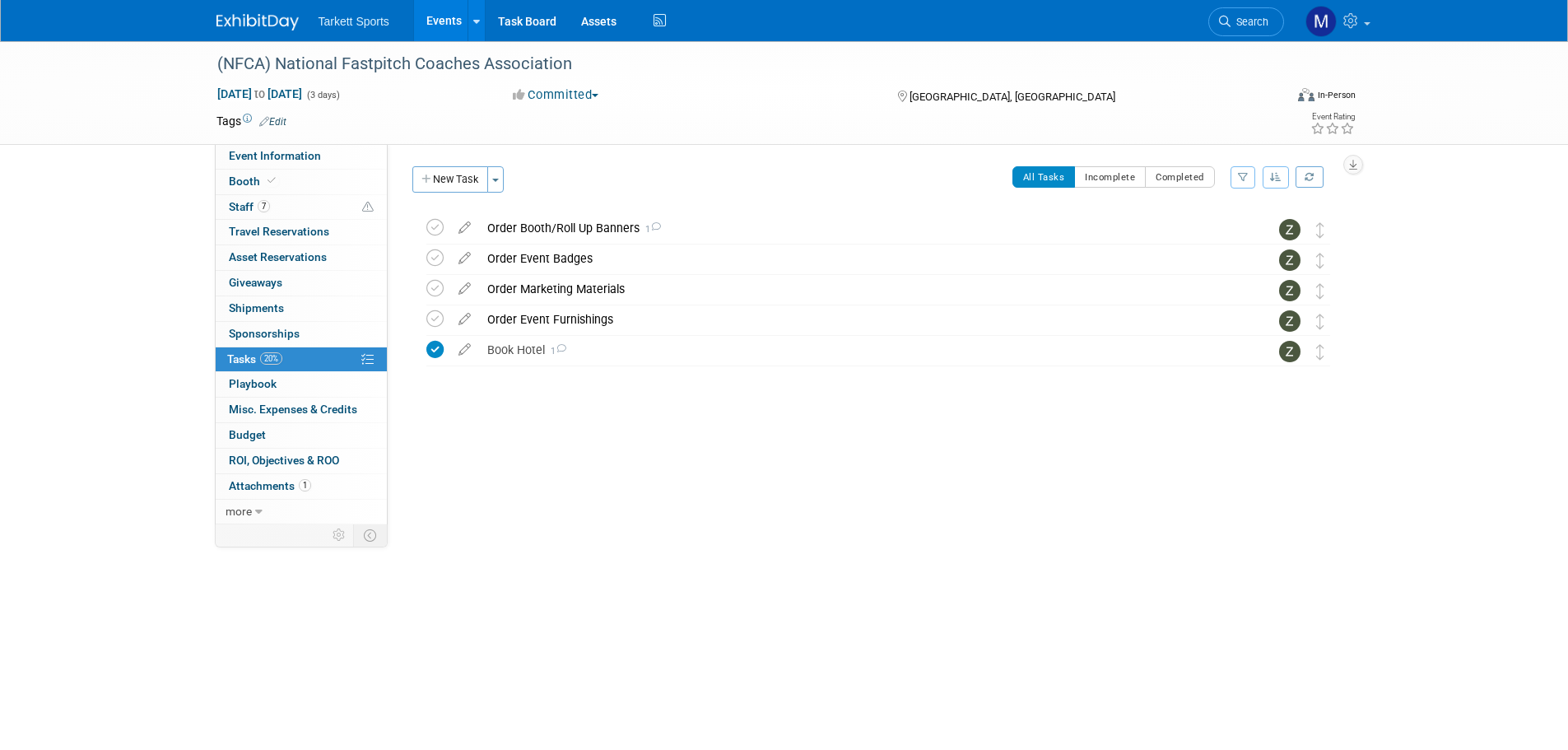
click at [1244, 29] on link "Search" at bounding box center [1246, 21] width 75 height 29
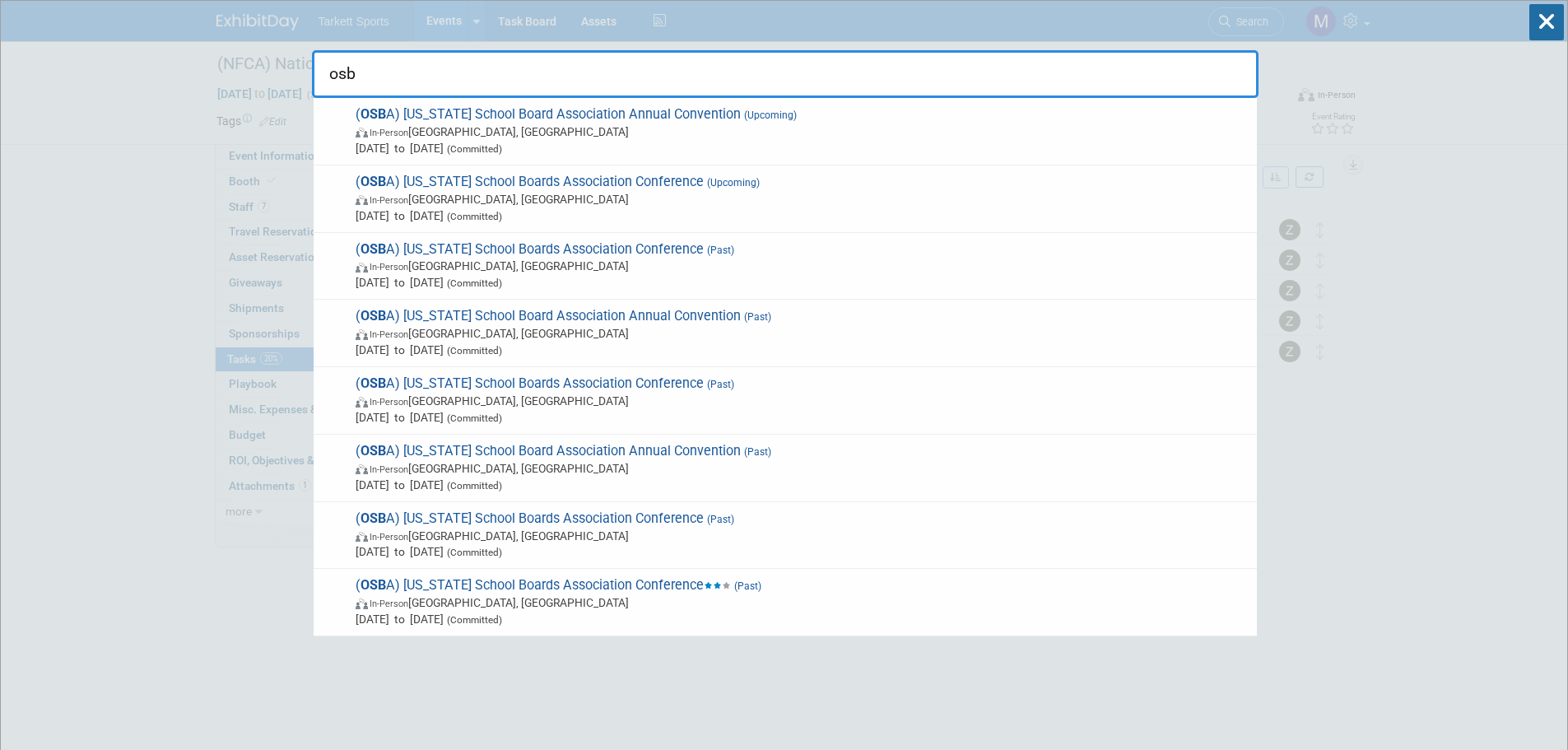
type input "osba"
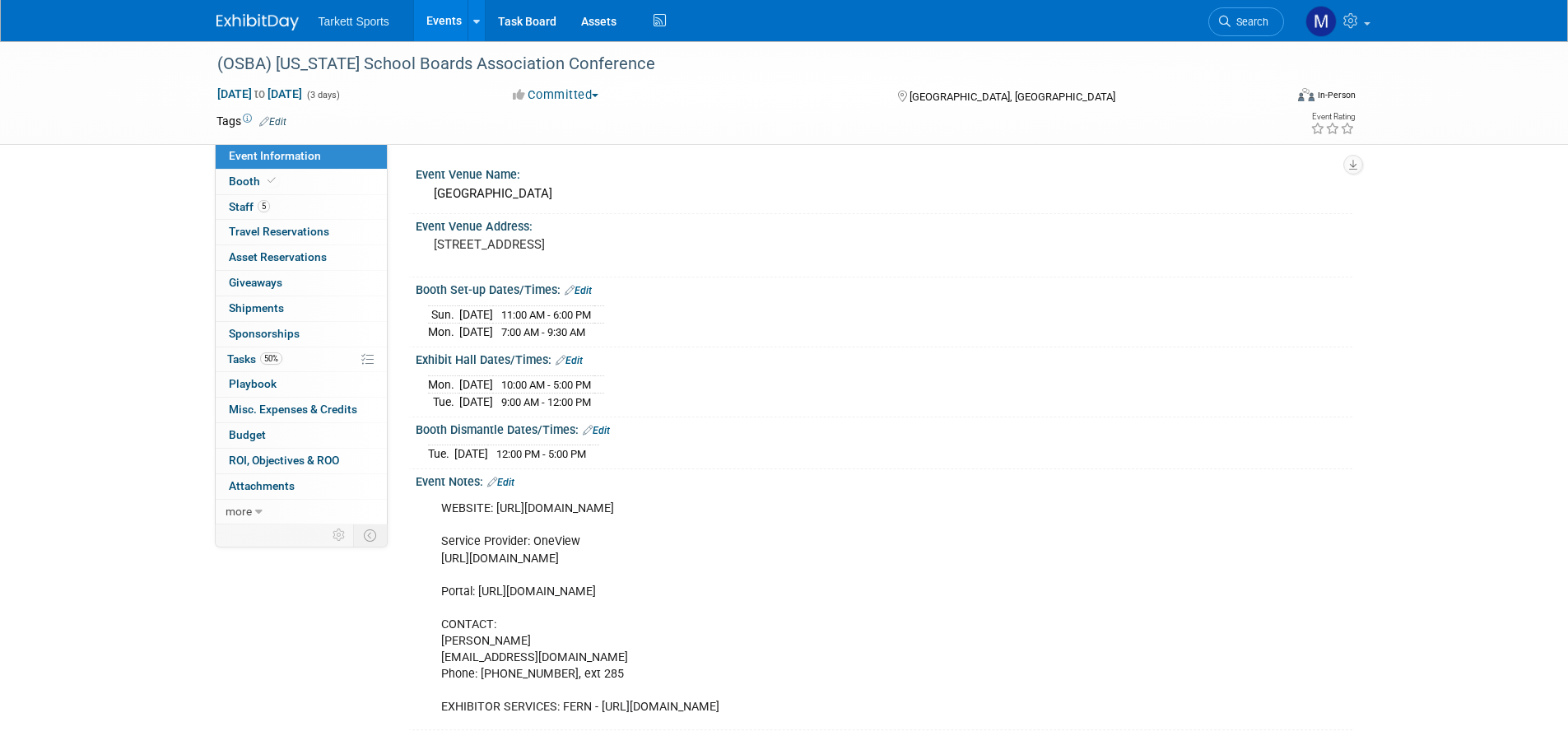
drag, startPoint x: 759, startPoint y: 502, endPoint x: 493, endPoint y: 502, distance: 266.0
click at [493, 502] on div "WEBSITE: https://exhibitors.ohioschoolboards.org/exhibitors Service Provider: O…" at bounding box center [800, 608] width 741 height 231
click at [632, 556] on div "WEBSITE: https://exhibitors.ohioschoolboards.org/exhibitors Service Provider: O…" at bounding box center [800, 608] width 741 height 231
drag, startPoint x: 721, startPoint y: 585, endPoint x: 480, endPoint y: 587, distance: 241.0
click at [480, 587] on div "WEBSITE: https://exhibitors.ohioschoolboards.org/exhibitors Service Provider: O…" at bounding box center [800, 608] width 741 height 231
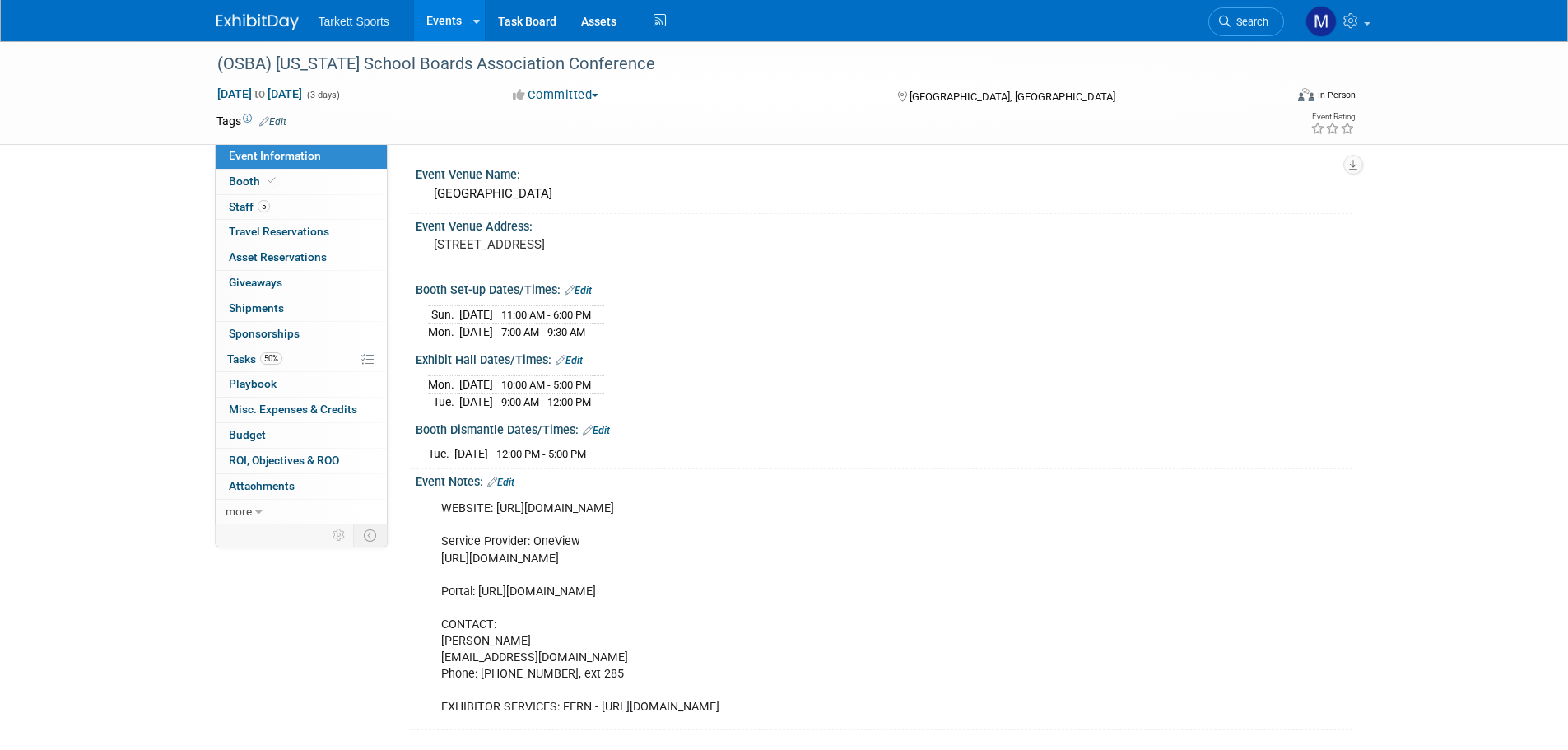
copy div "https://exhibitors.ohioschoolboards.org/portal"
click at [291, 365] on link "50% Tasks 50%" at bounding box center [302, 360] width 171 height 25
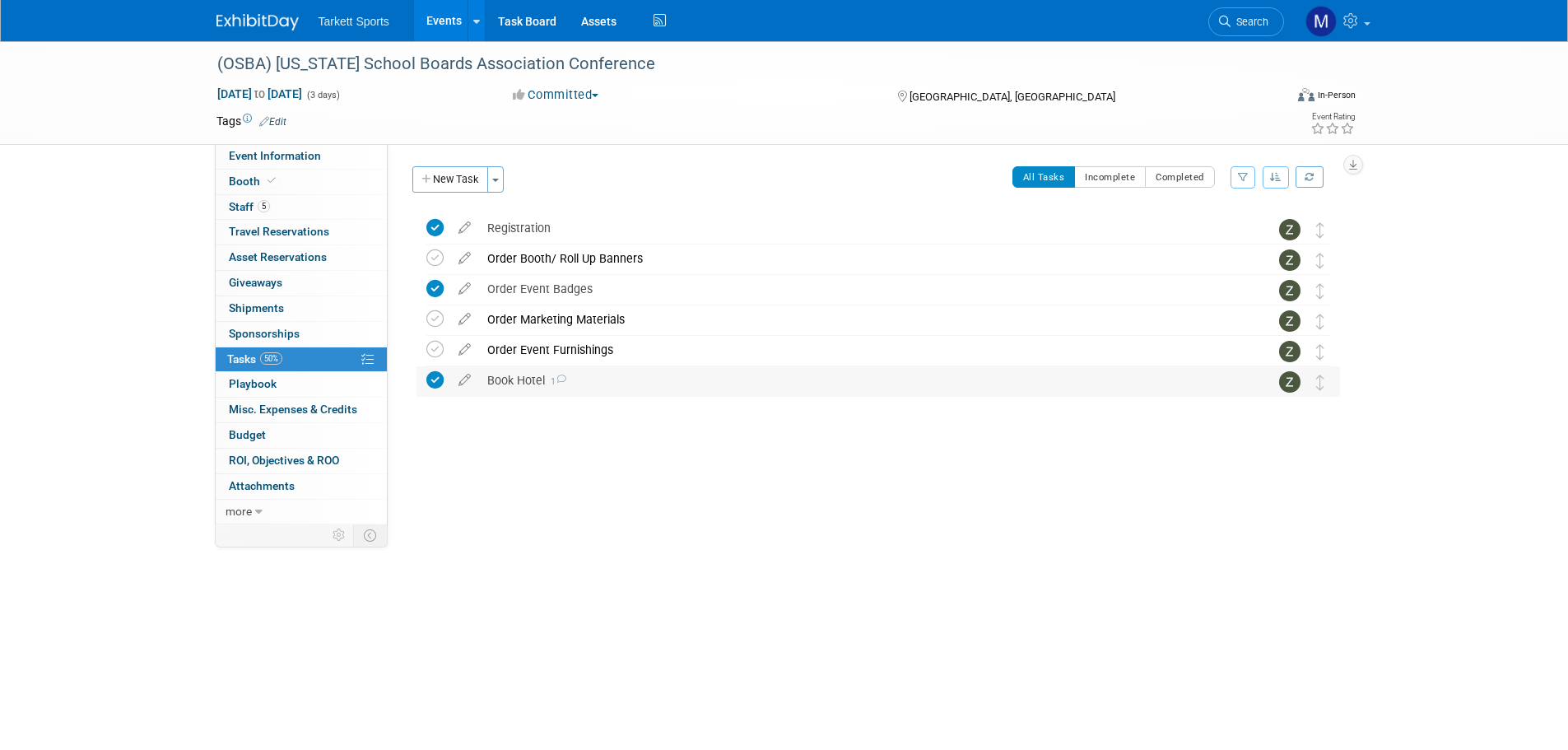
click at [511, 379] on div "Book Hotel 1" at bounding box center [862, 380] width 767 height 28
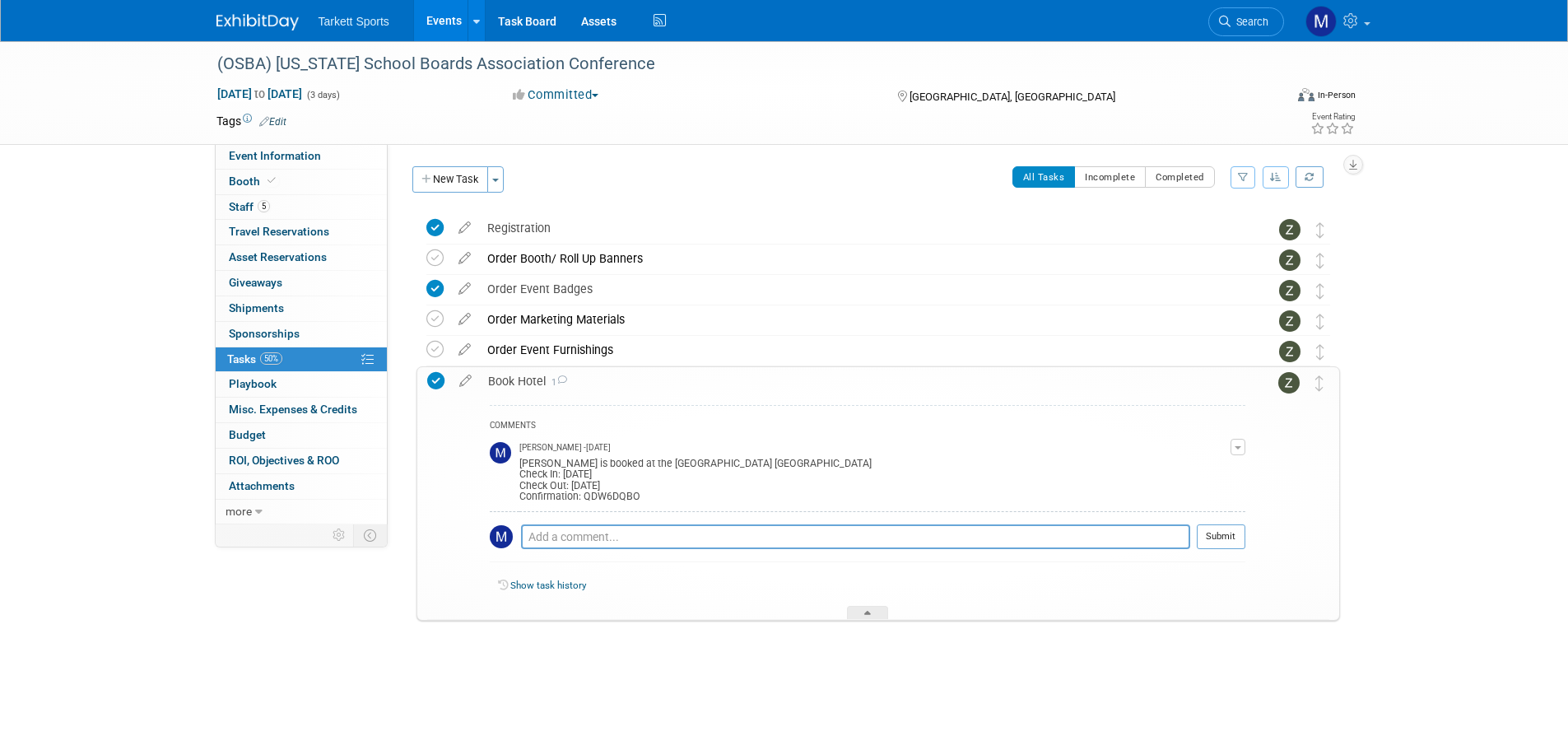
click at [531, 379] on div "Book Hotel 1" at bounding box center [862, 381] width 765 height 28
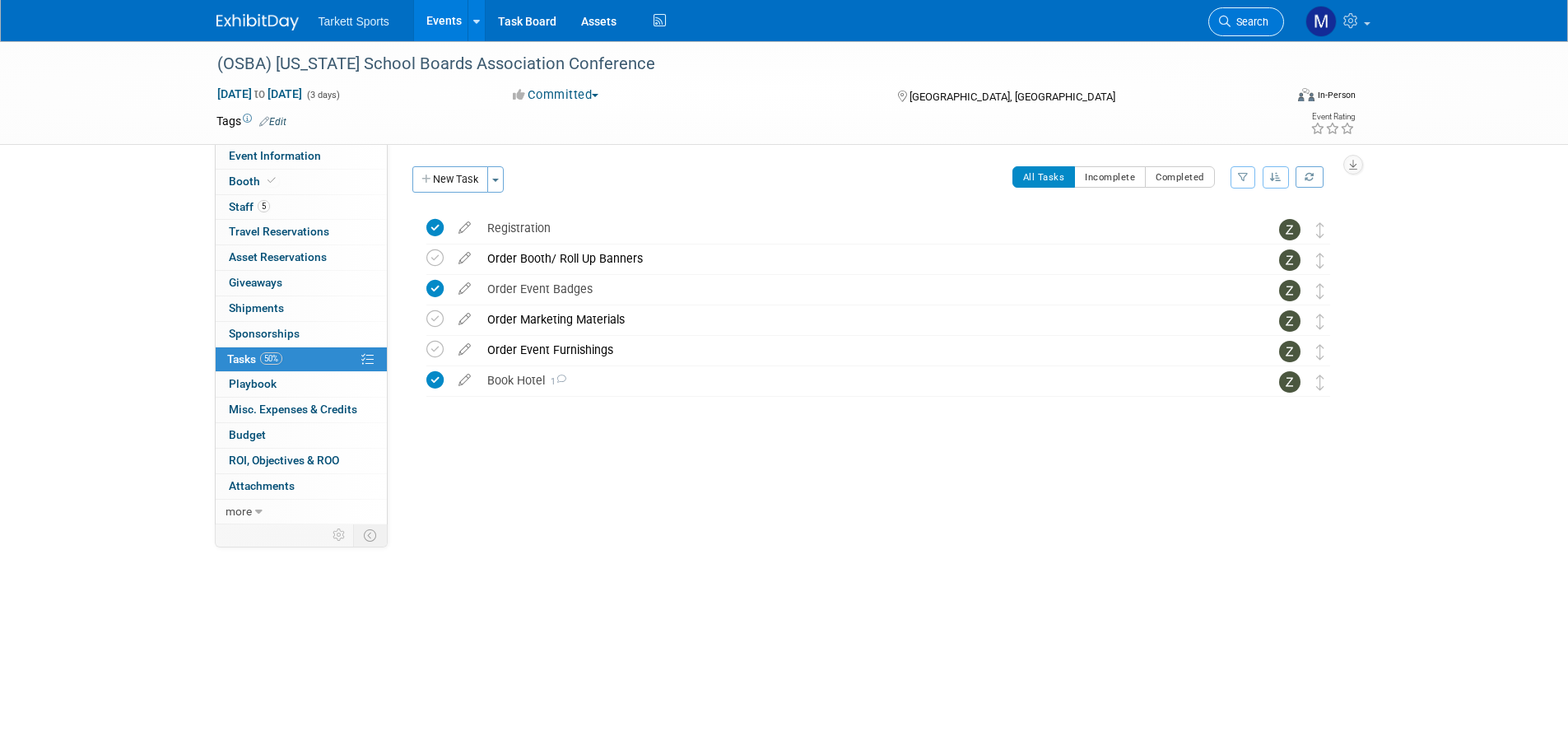
click at [1265, 14] on link "Search" at bounding box center [1246, 21] width 75 height 29
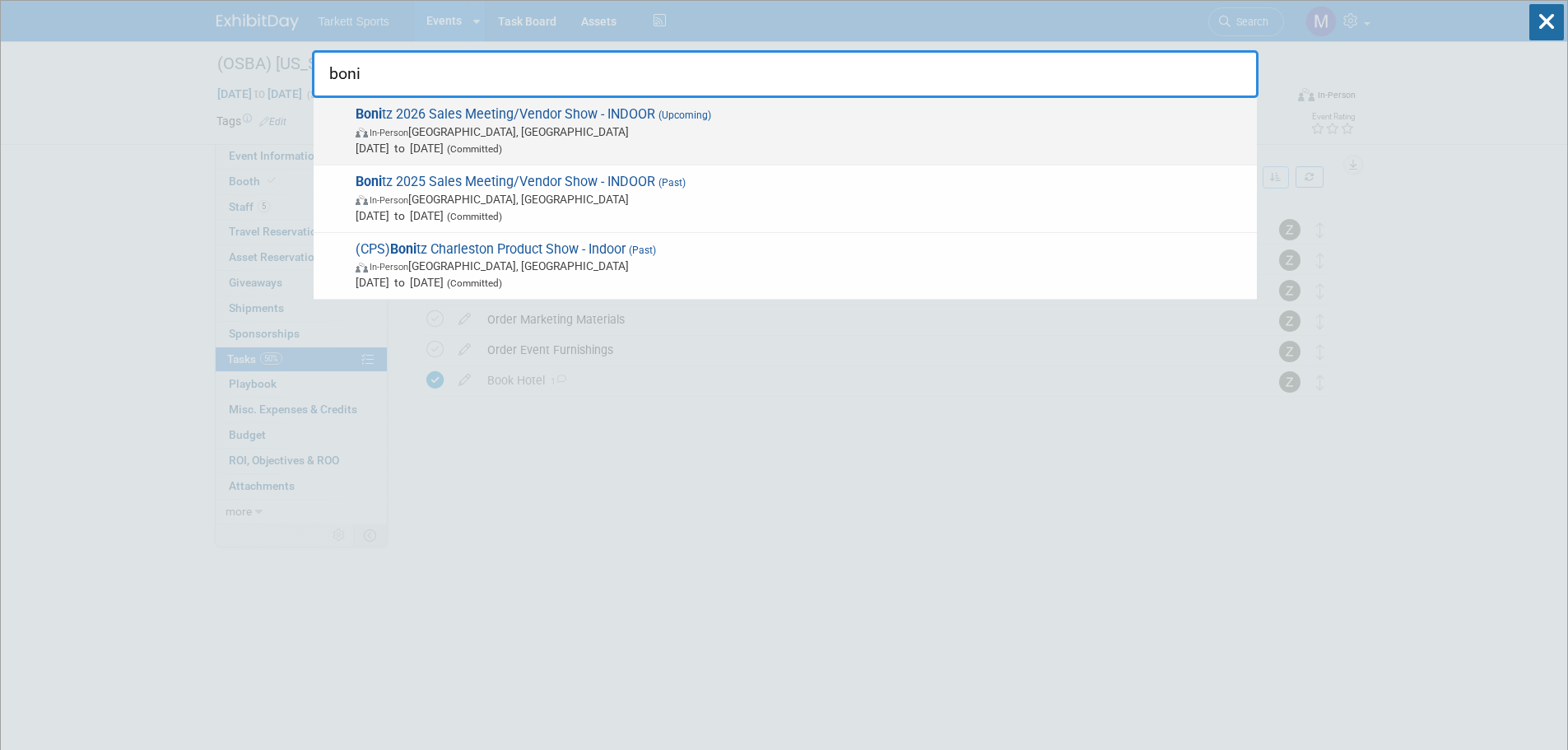
type input "boni"
click at [612, 143] on span "Mar 11, 2026 to Mar 13, 2026 (Committed)" at bounding box center [802, 148] width 893 height 17
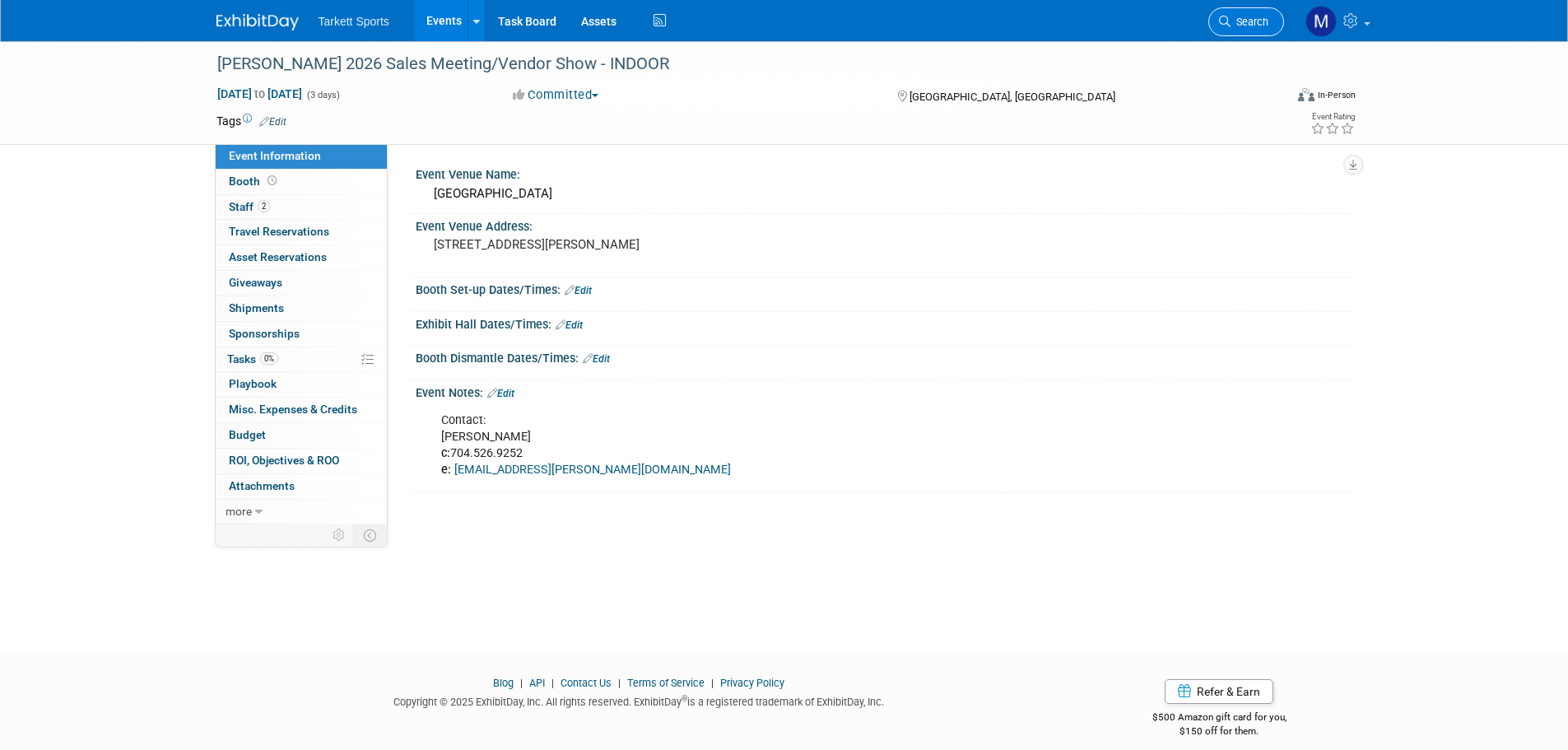
click at [1240, 29] on link "Search" at bounding box center [1246, 21] width 75 height 29
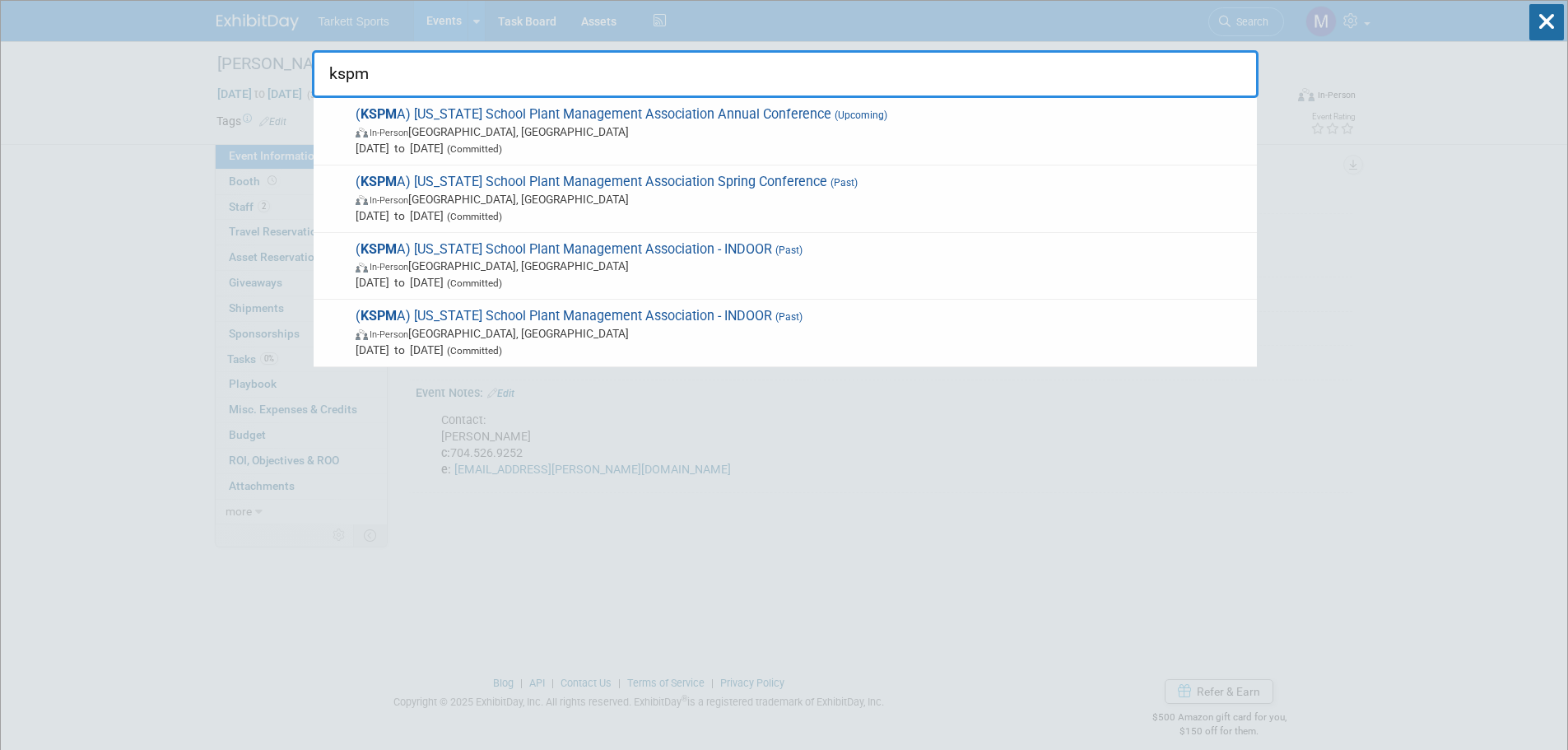
type input "kspma"
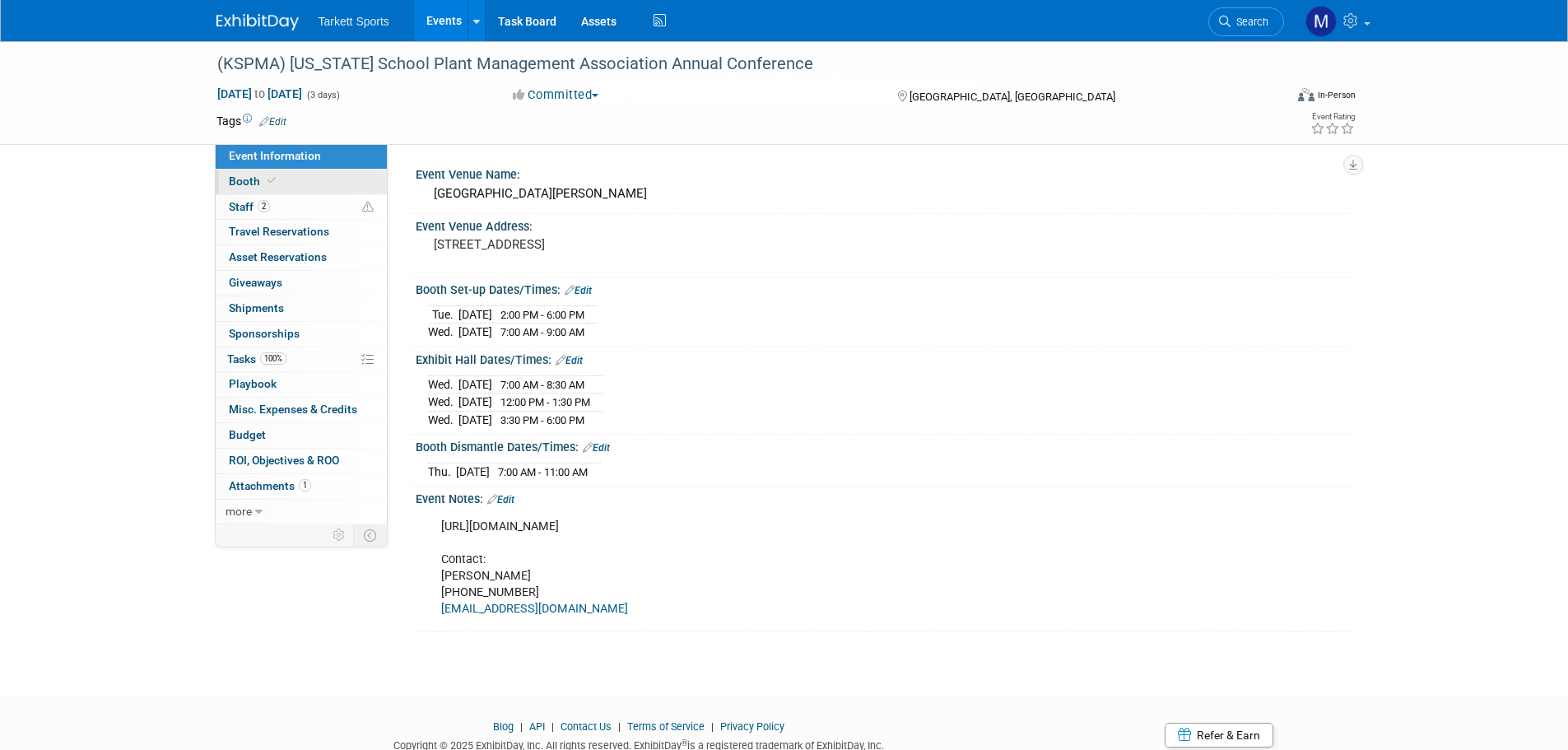
click at [286, 190] on link "Booth" at bounding box center [302, 182] width 171 height 25
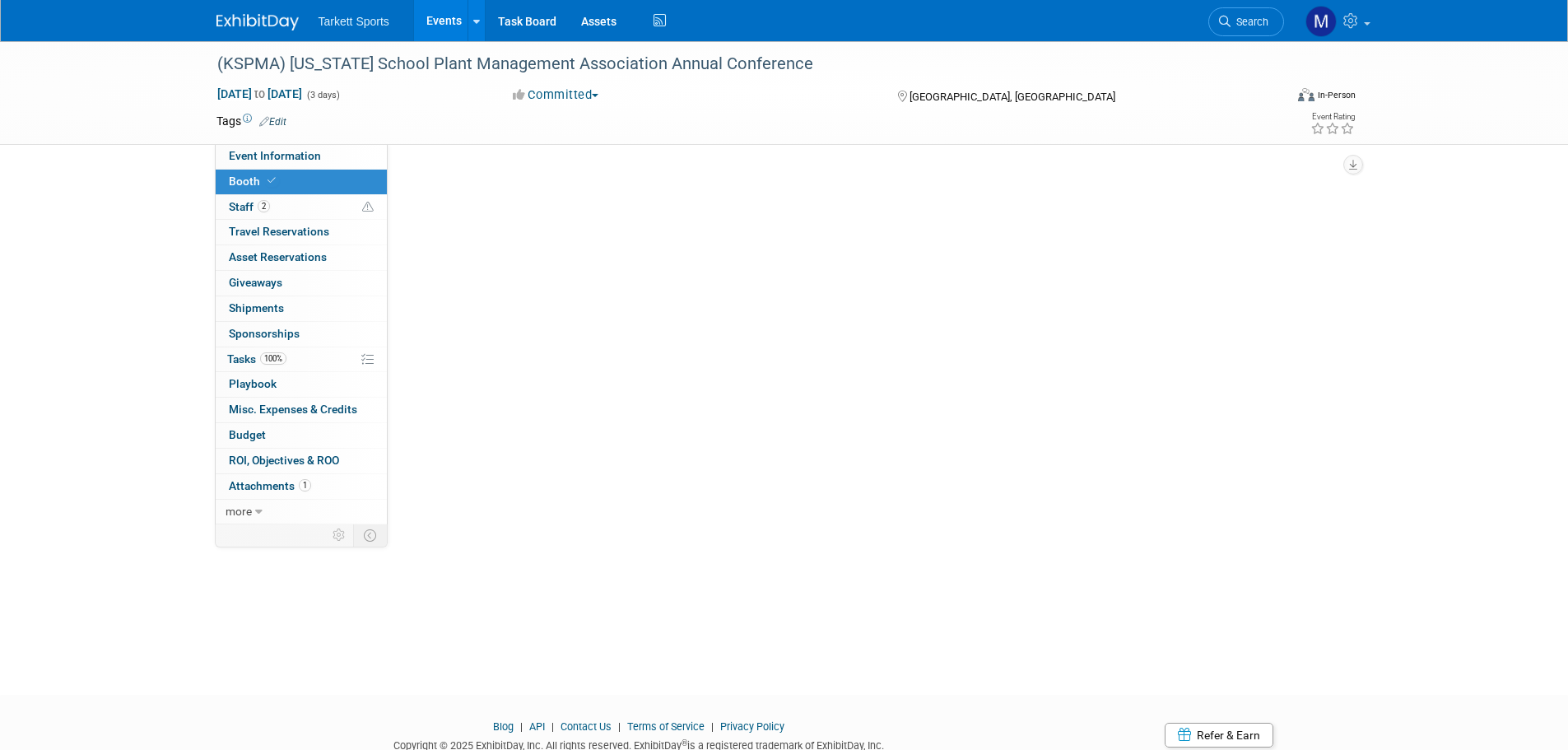
select select "FieldTurf, Indoor"
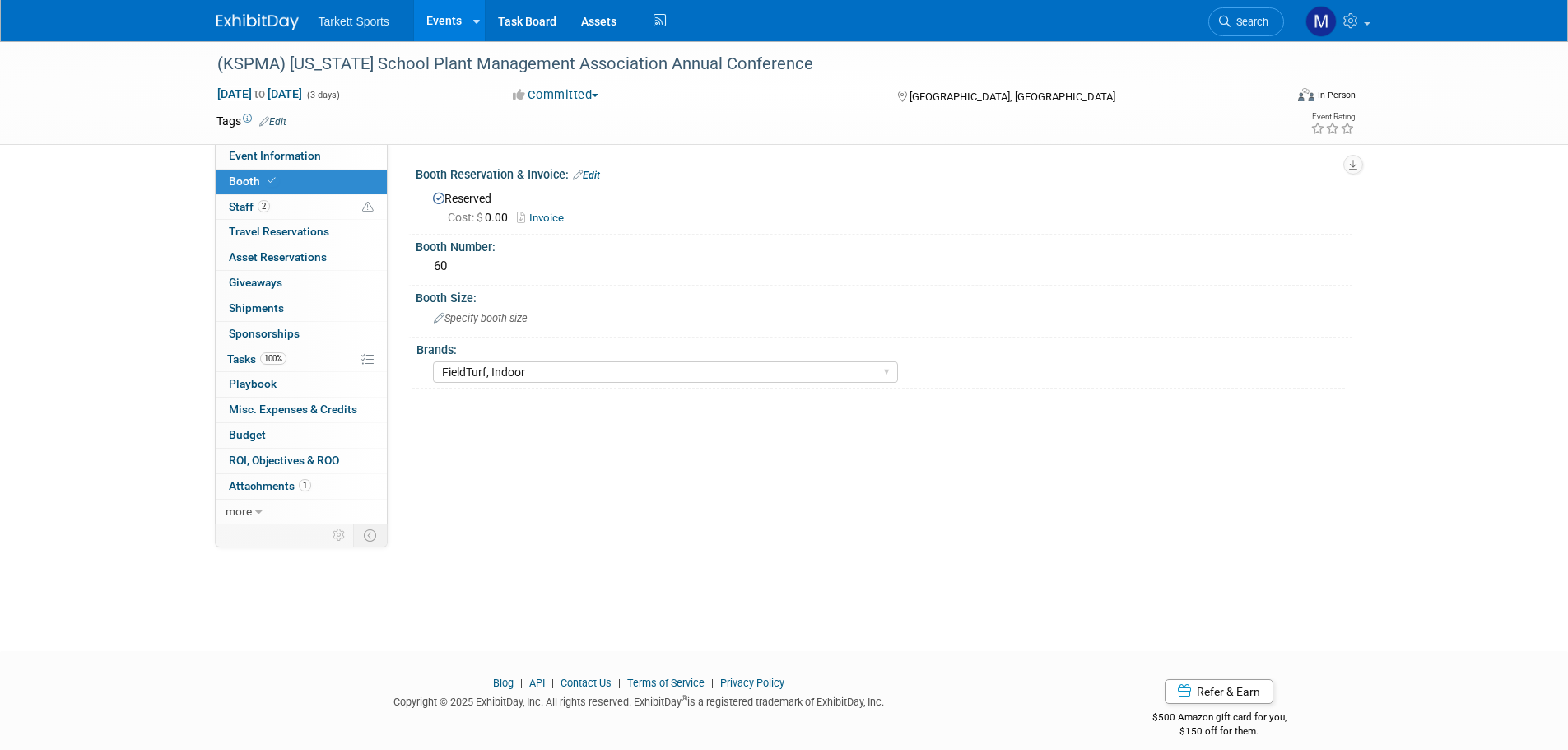
click at [578, 170] on icon at bounding box center [577, 174] width 10 height 10
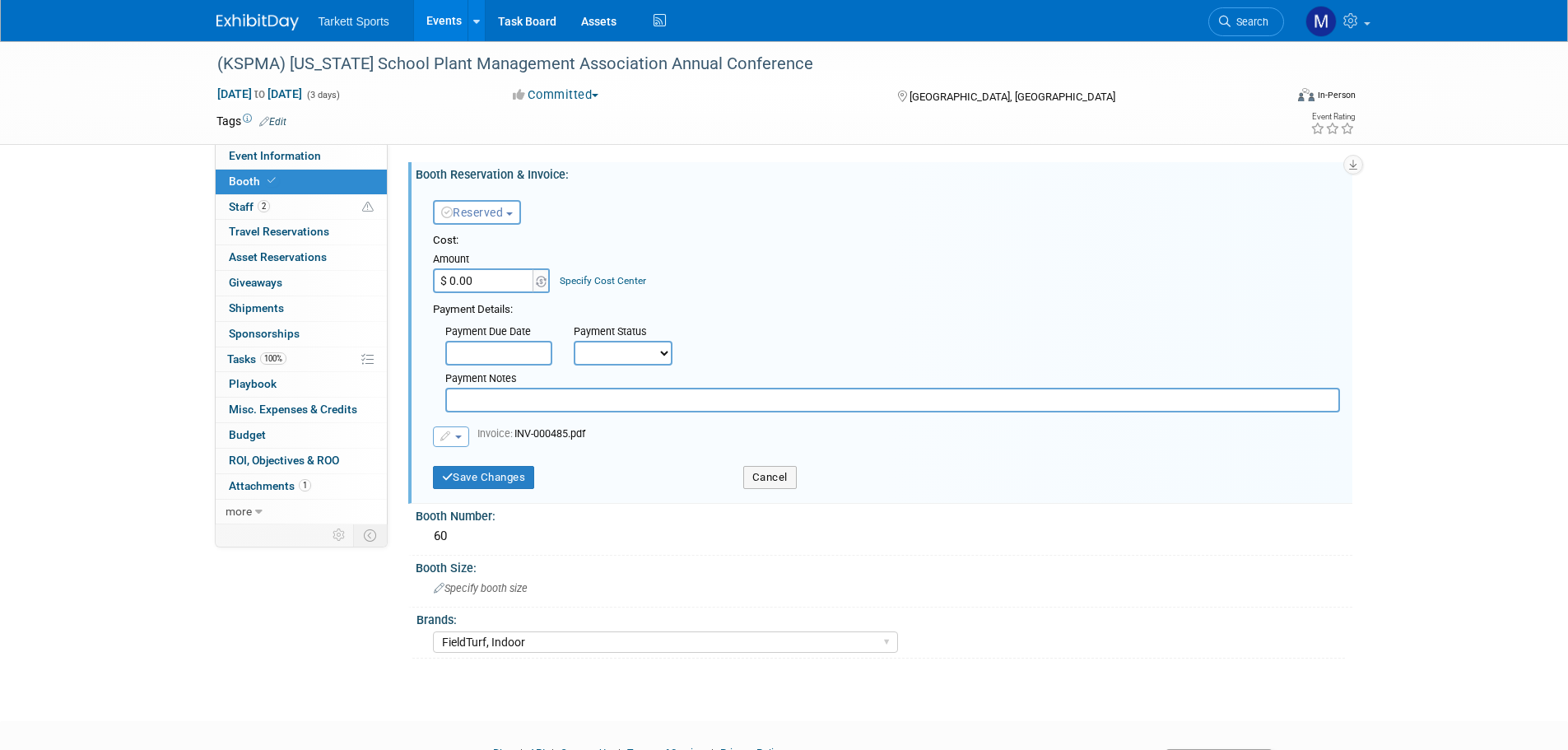
click at [499, 276] on input "$ 0.00" at bounding box center [484, 280] width 102 height 25
type input "$ 400.00"
click at [599, 350] on select "Not Paid Yet Partially Paid Paid in Full" at bounding box center [623, 353] width 99 height 25
select select "1"
click at [574, 341] on select "Not Paid Yet Partially Paid Paid in Full" at bounding box center [623, 353] width 99 height 25
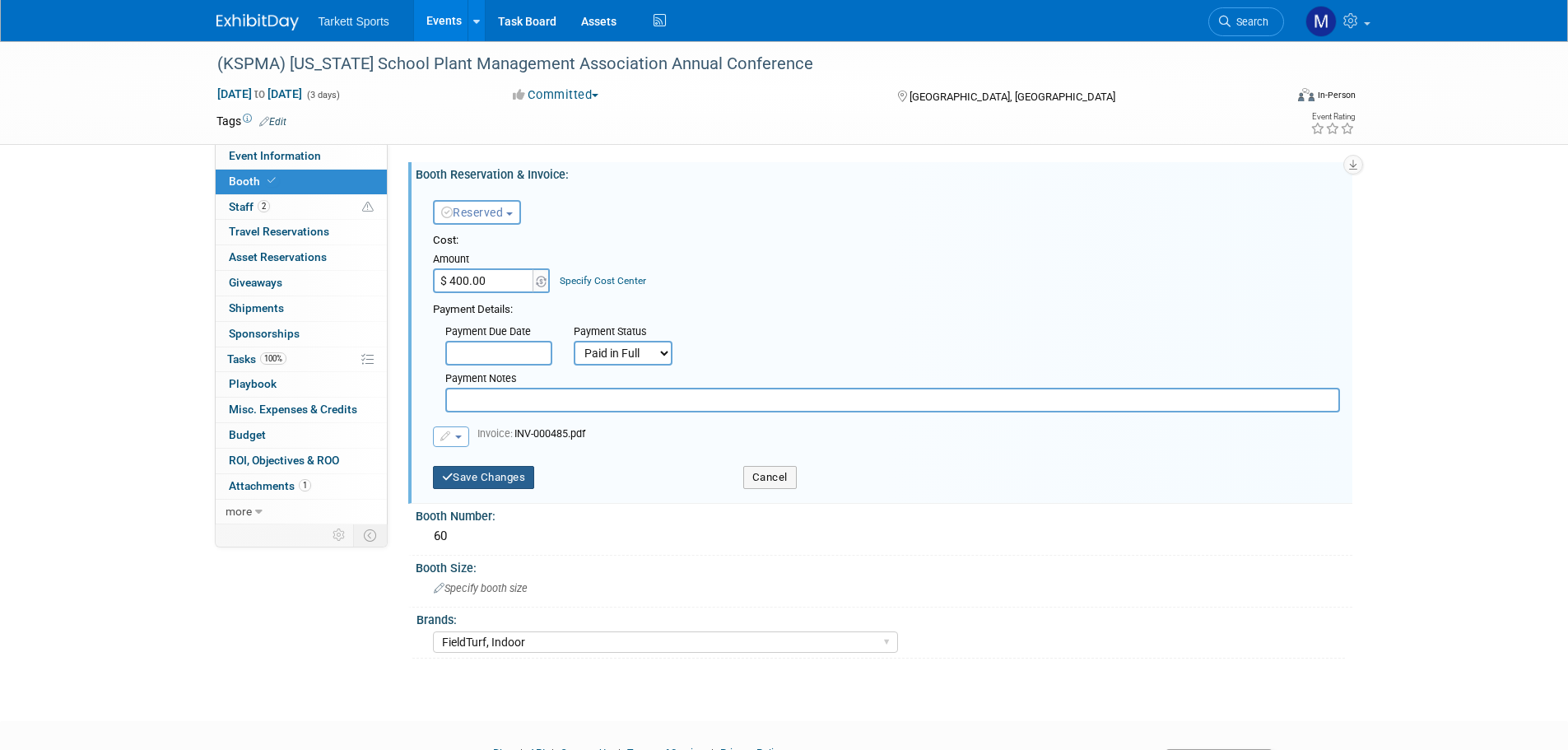
click at [486, 477] on button "Save Changes" at bounding box center [484, 477] width 102 height 23
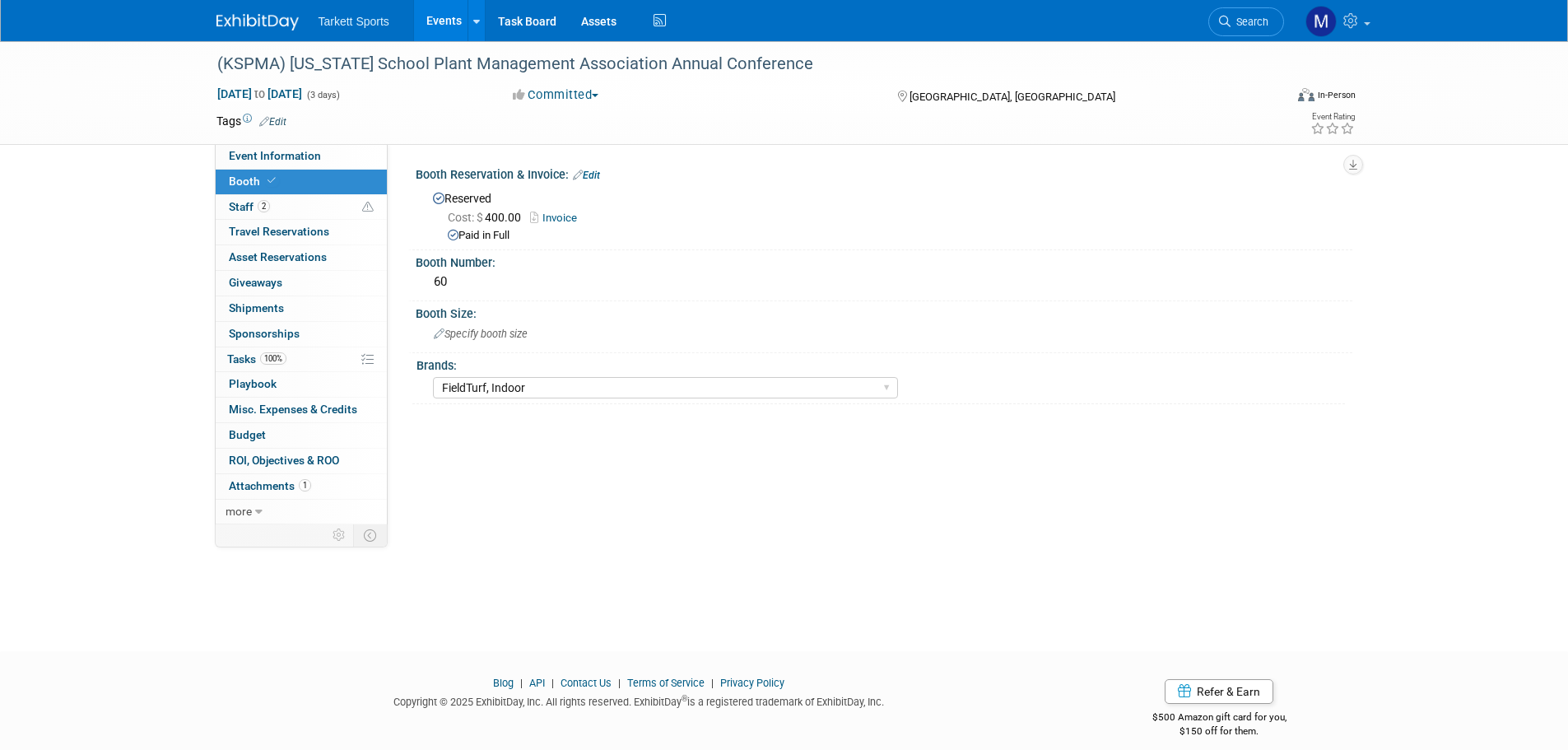
click at [504, 354] on div "Brands:" at bounding box center [880, 363] width 928 height 20
click at [509, 344] on div "Specify booth size" at bounding box center [884, 334] width 912 height 25
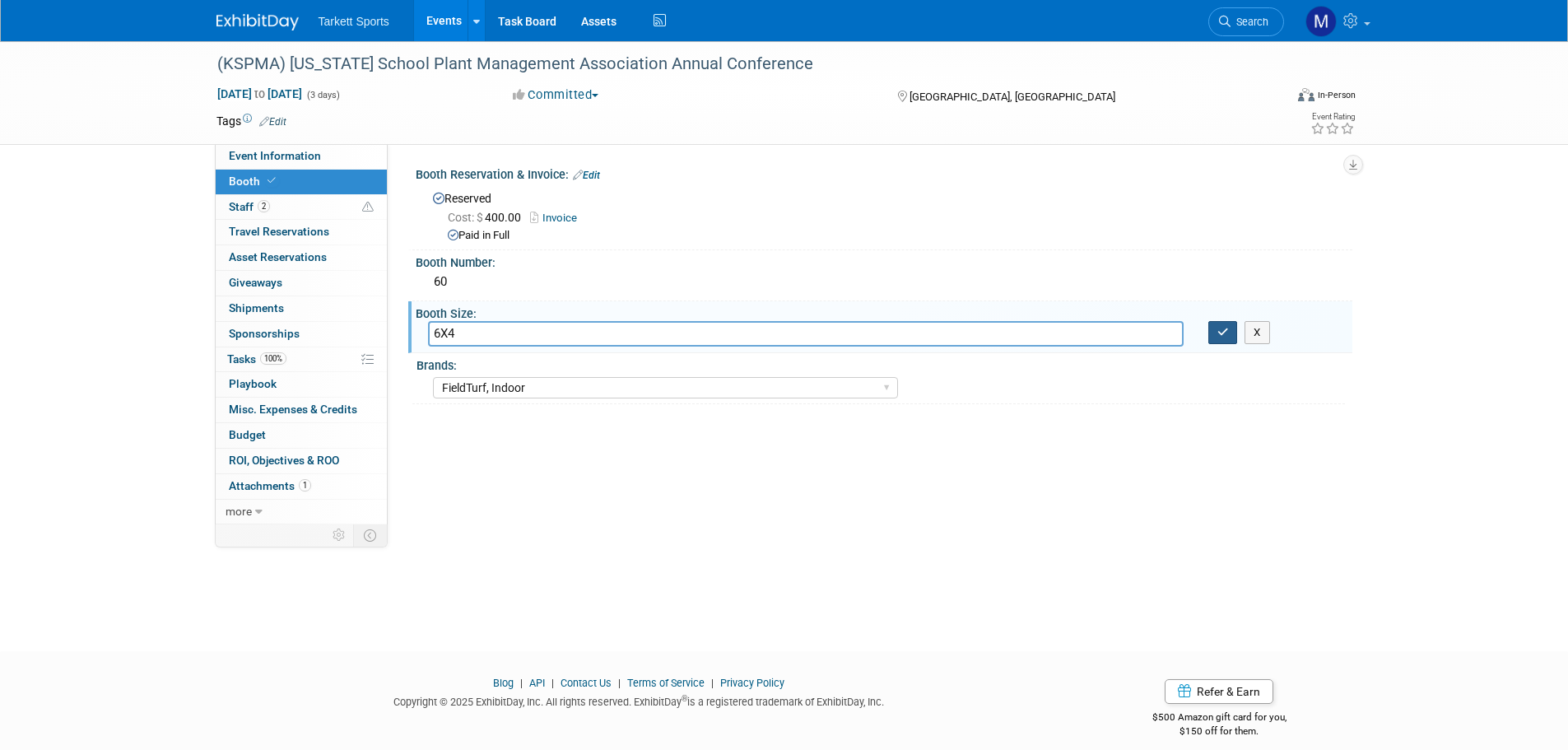
type input "6X4"
click at [1218, 328] on icon "button" at bounding box center [1223, 332] width 11 height 10
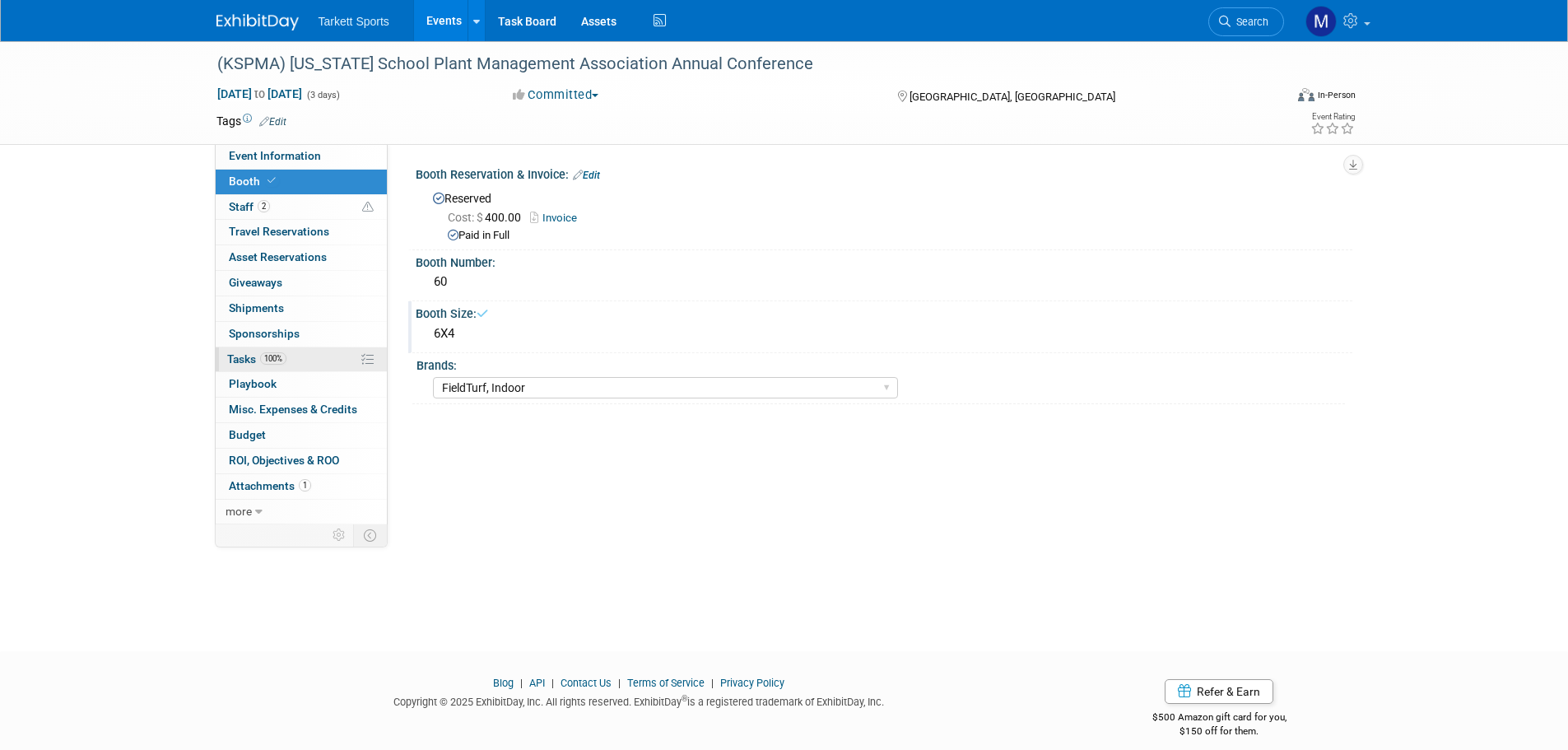
click at [316, 352] on link "100% Tasks 100%" at bounding box center [302, 360] width 171 height 25
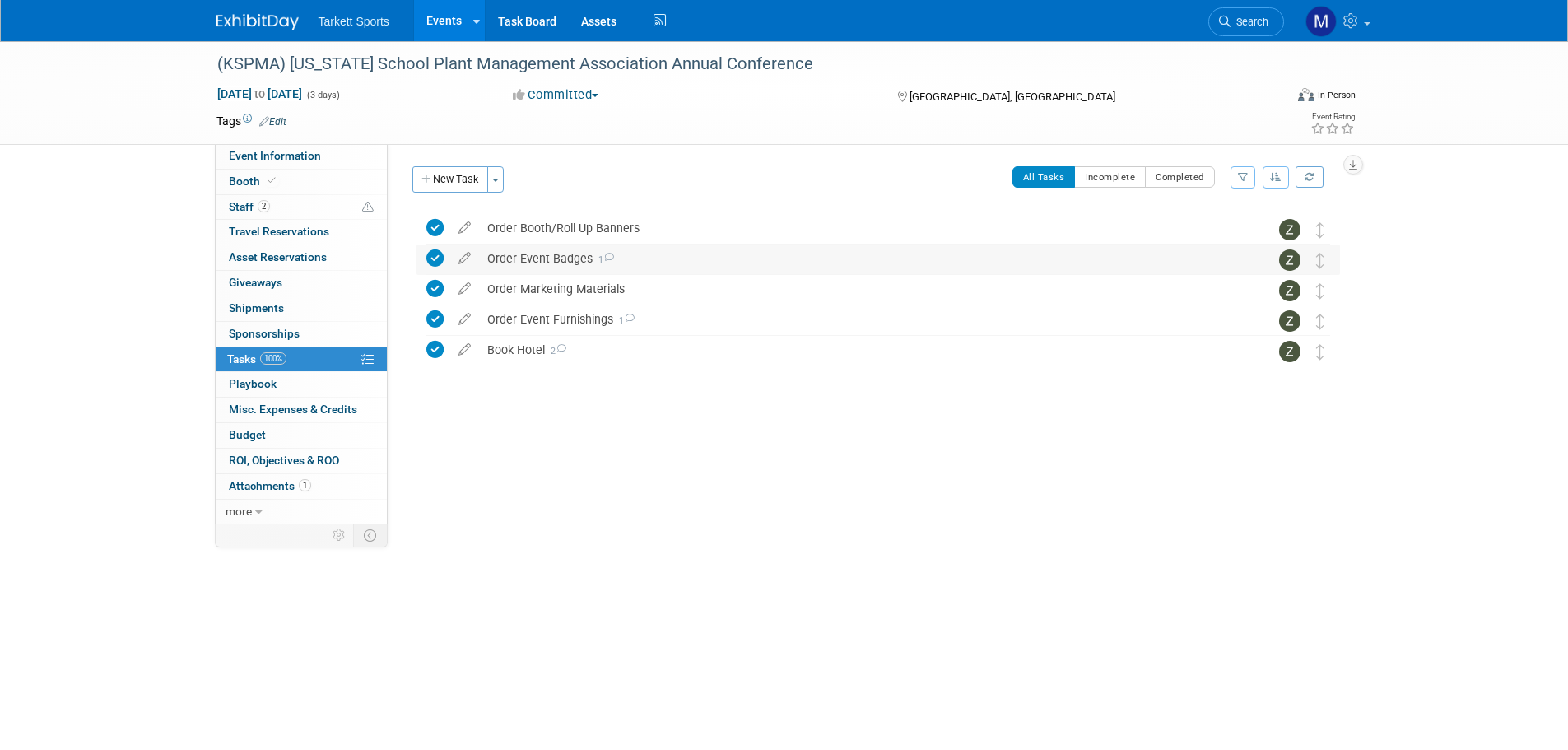
click at [563, 268] on div "Order Event Badges 1" at bounding box center [862, 259] width 767 height 28
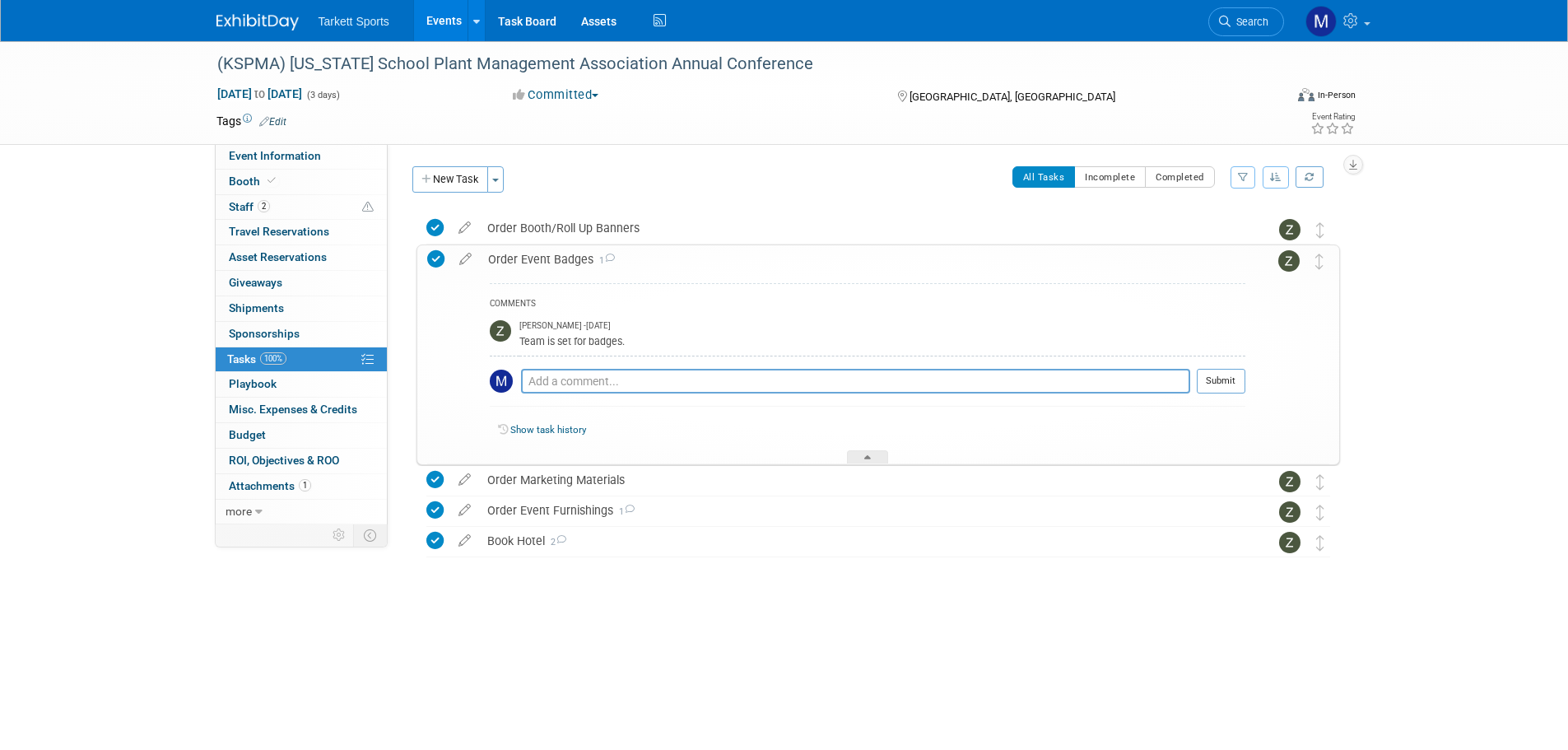
click at [552, 264] on div "Order Event Badges 1" at bounding box center [862, 259] width 765 height 28
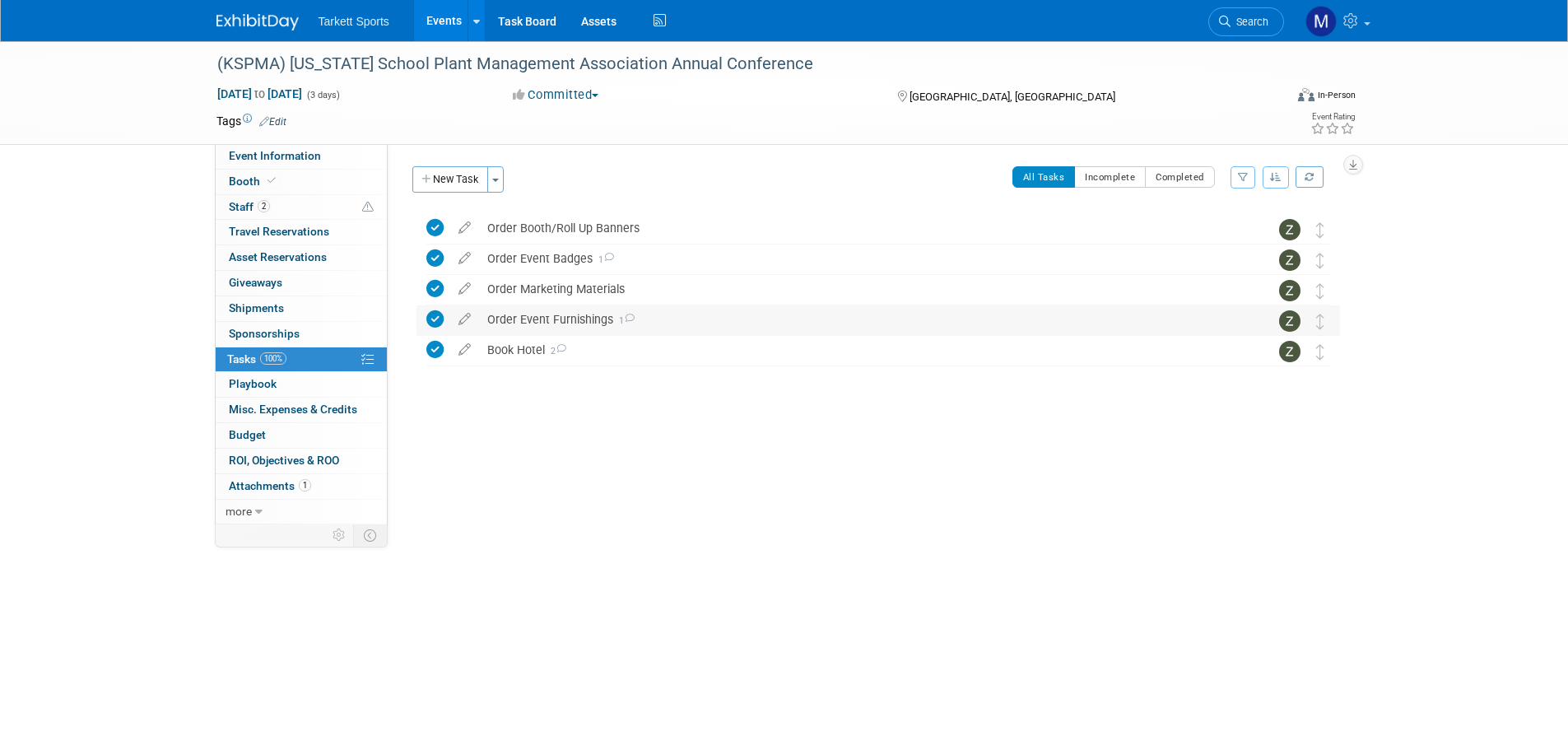
click at [557, 317] on div "Order Event Furnishings 1" at bounding box center [862, 320] width 767 height 28
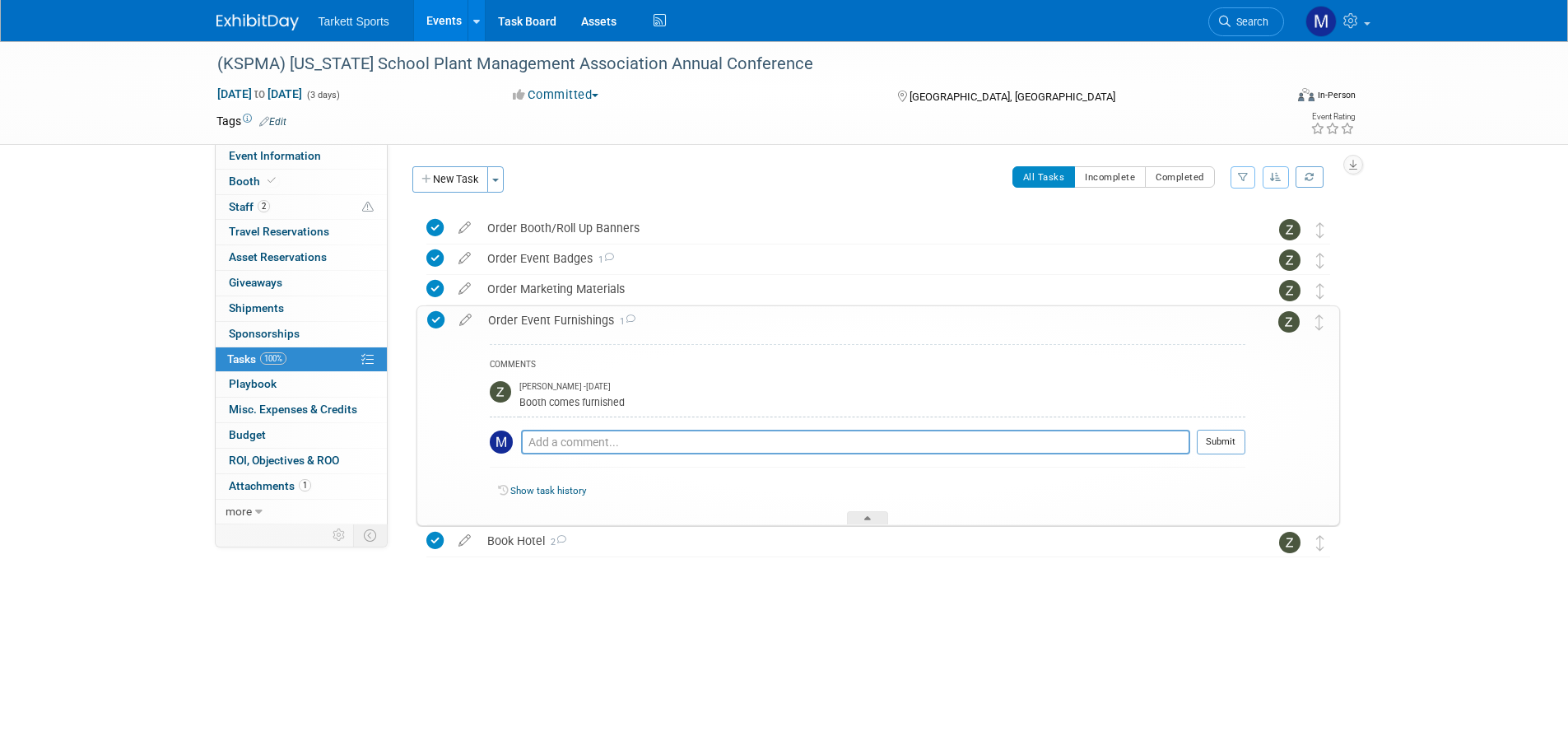
click at [561, 325] on div "Order Event Furnishings 1" at bounding box center [862, 320] width 765 height 28
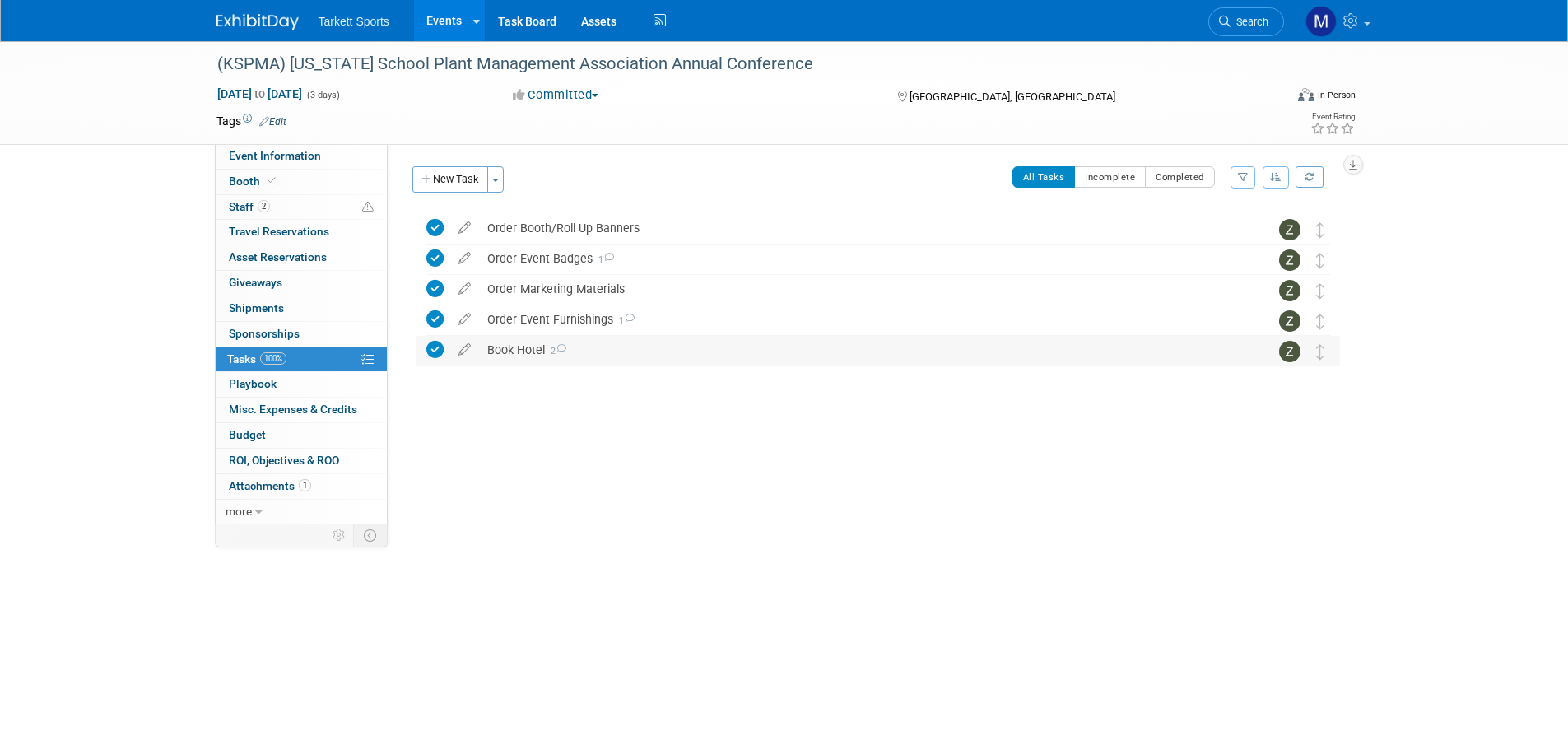
click at [764, 348] on div "Book Hotel 2" at bounding box center [862, 350] width 767 height 28
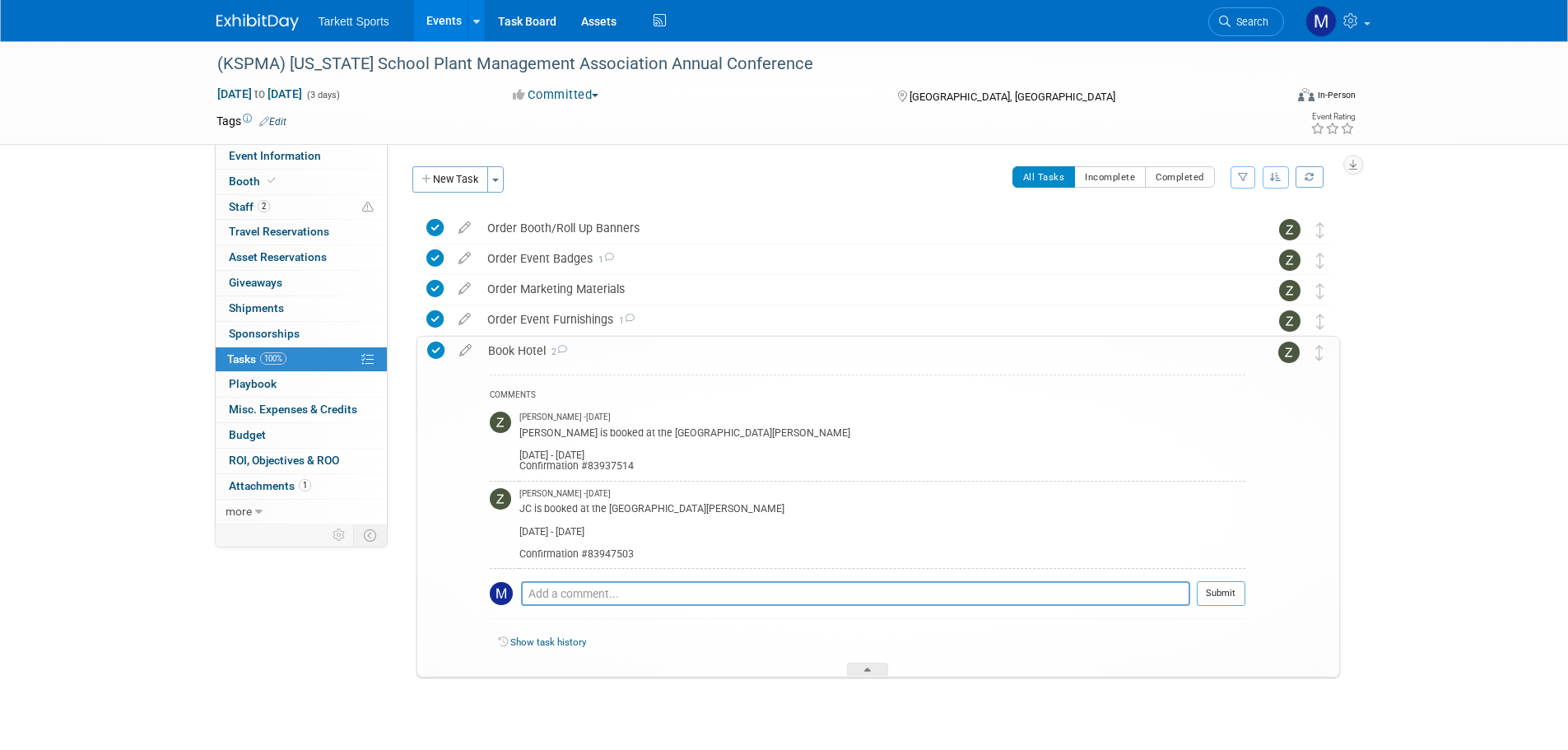
click at [765, 348] on div "Book Hotel 2" at bounding box center [862, 351] width 765 height 28
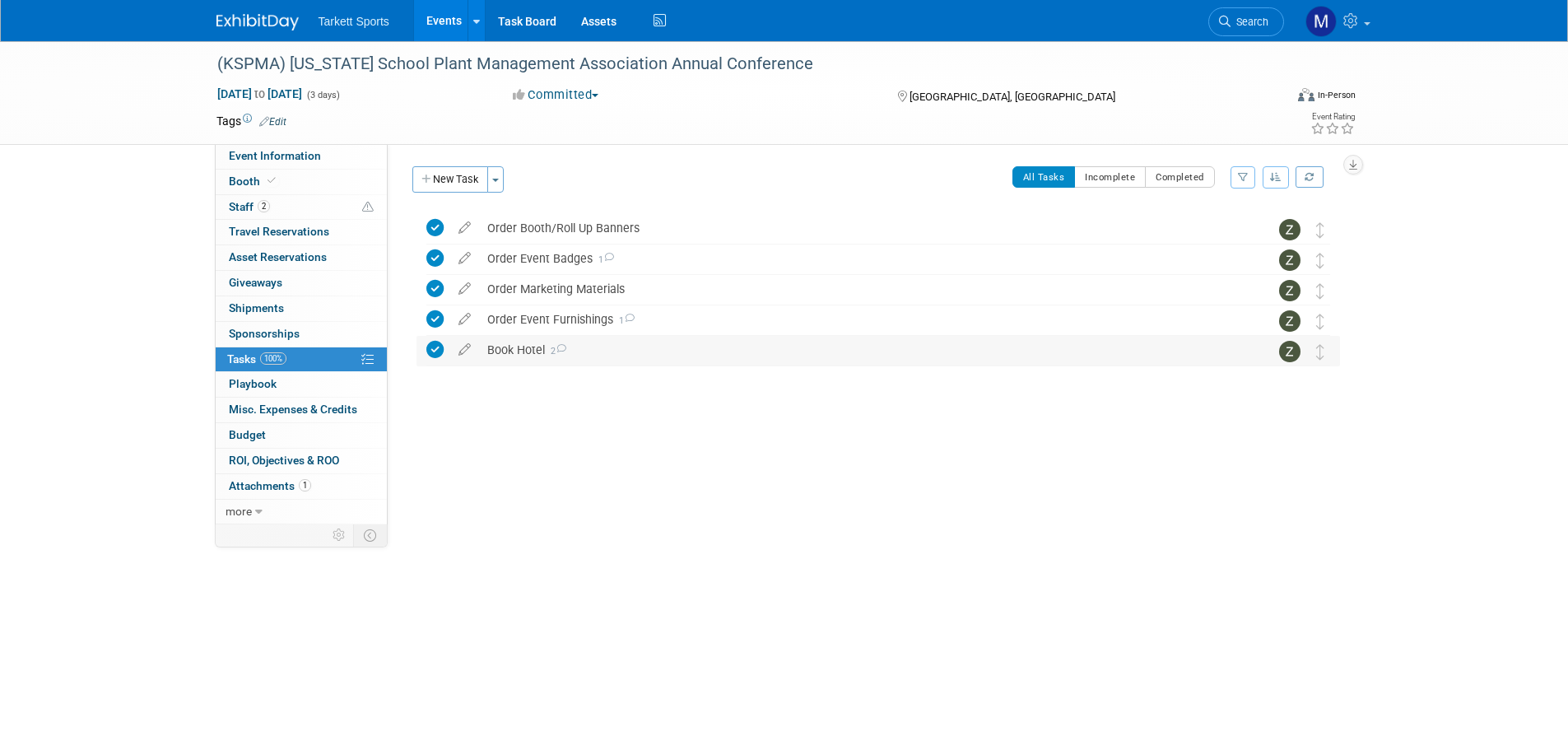
click at [765, 348] on div "Book Hotel 2" at bounding box center [862, 350] width 767 height 28
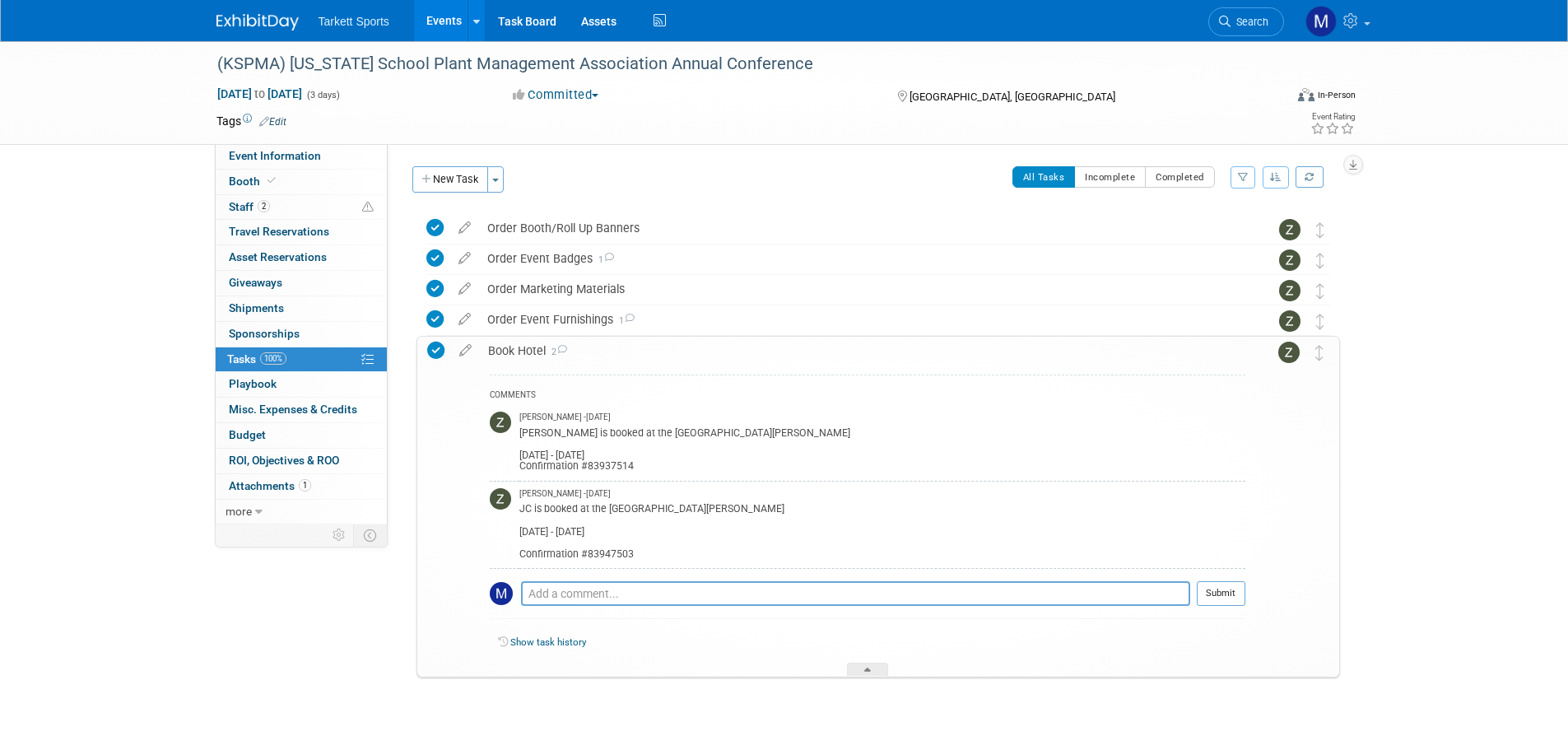
click at [765, 348] on div "Book Hotel 2" at bounding box center [862, 351] width 765 height 28
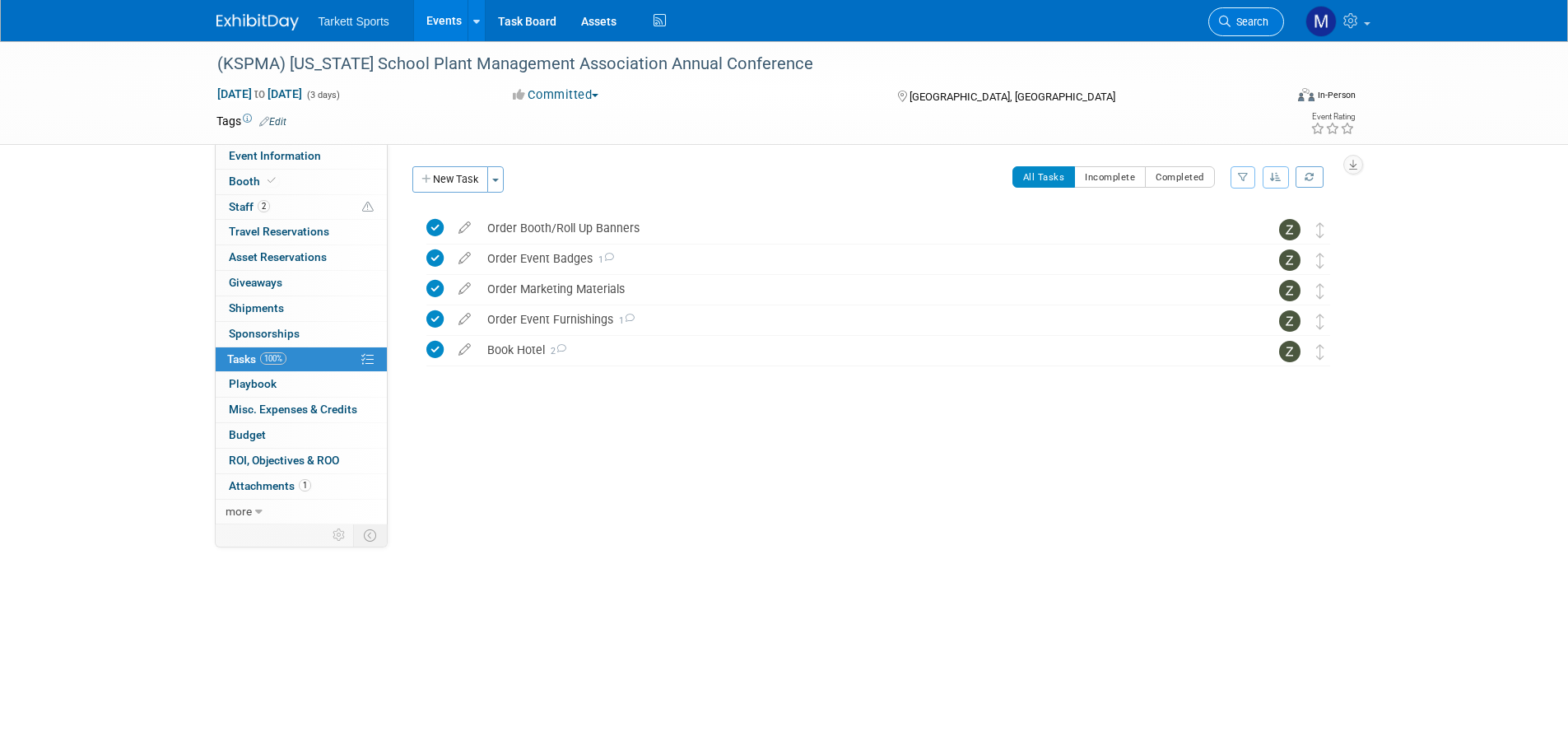
click at [1234, 26] on span "Search" at bounding box center [1249, 21] width 38 height 12
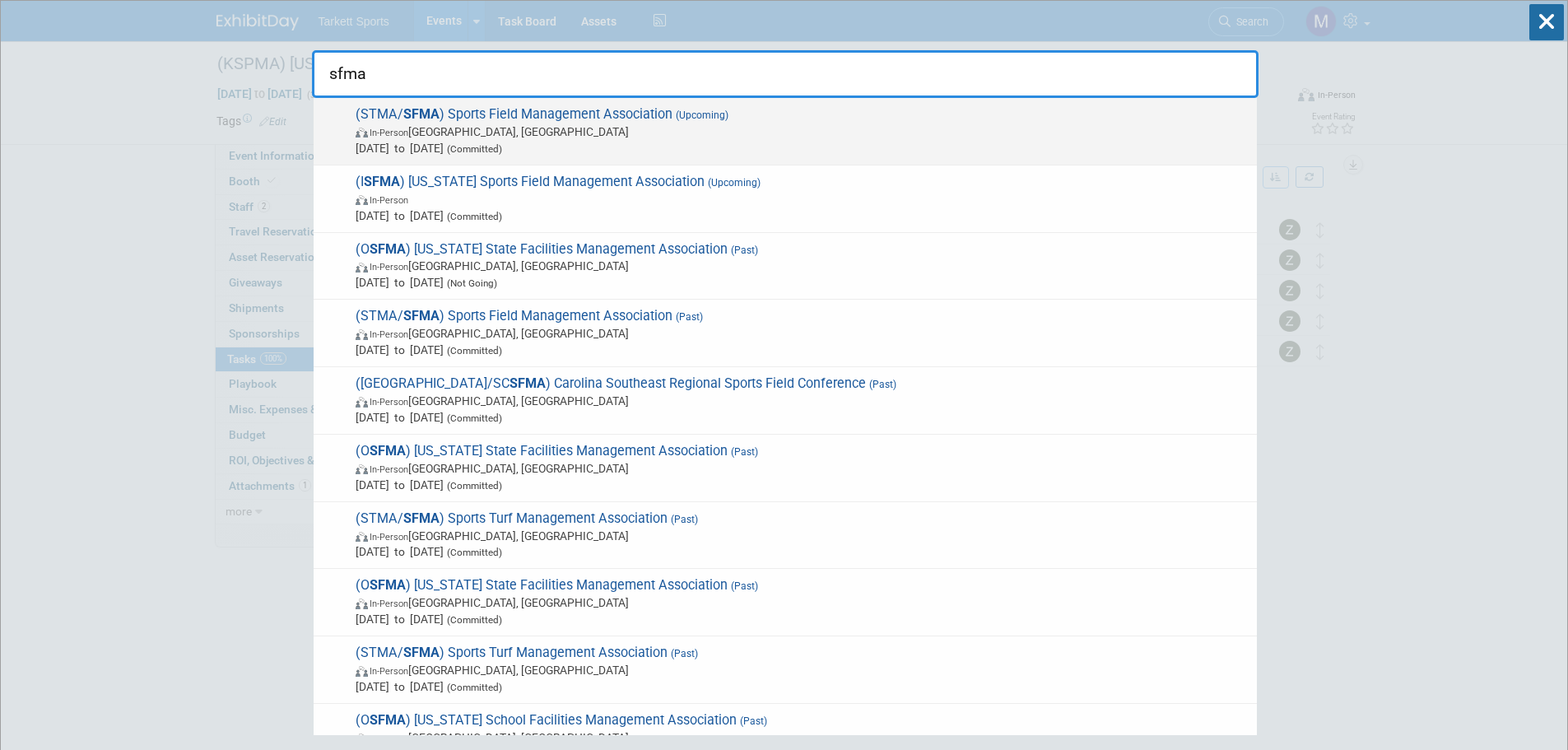
type input "sfma"
click at [861, 117] on span "(STMA/ SFMA ) Sports Field Management Association (Upcoming) In-Person Palm Spr…" at bounding box center [800, 131] width 898 height 50
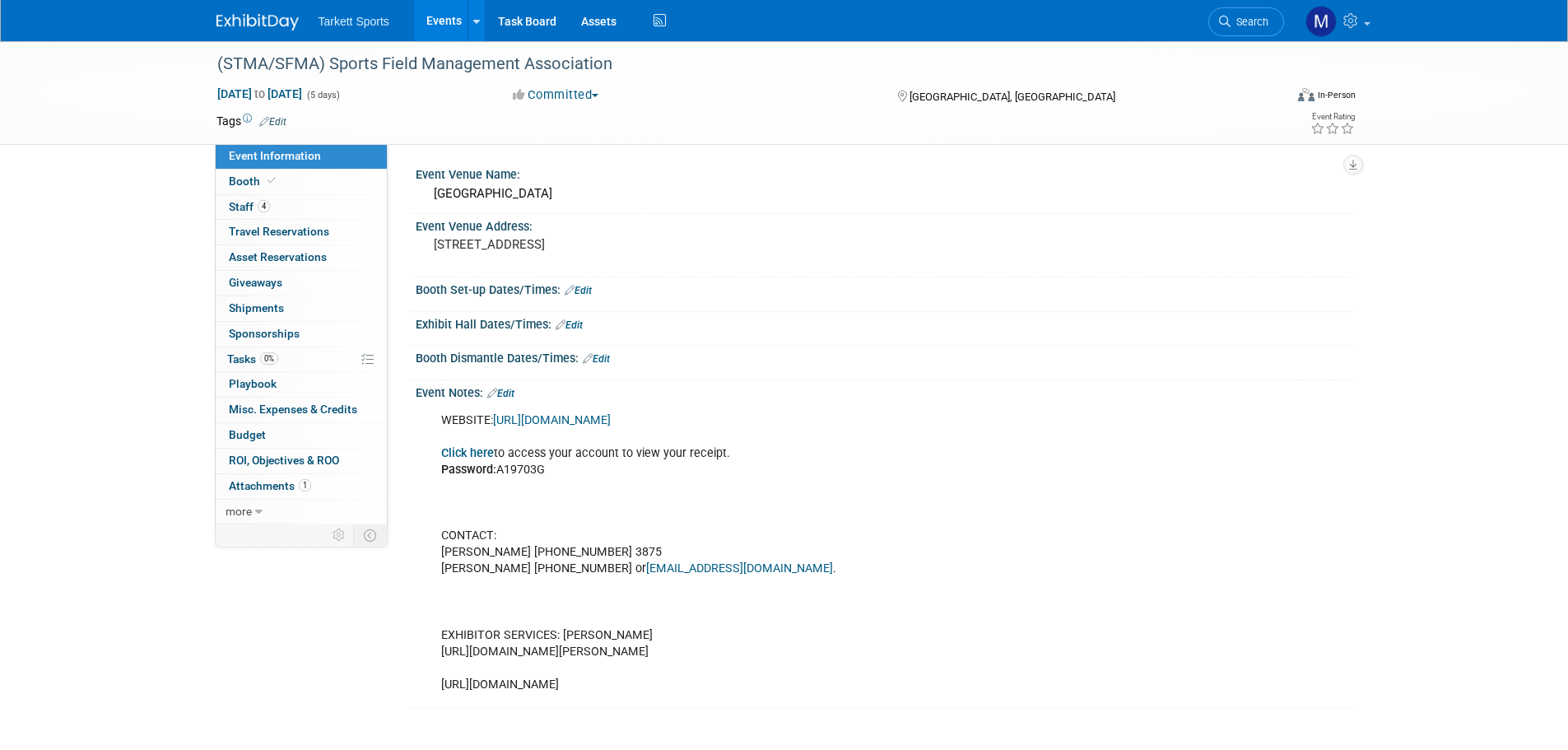
click at [444, 20] on link "Events" at bounding box center [444, 20] width 61 height 41
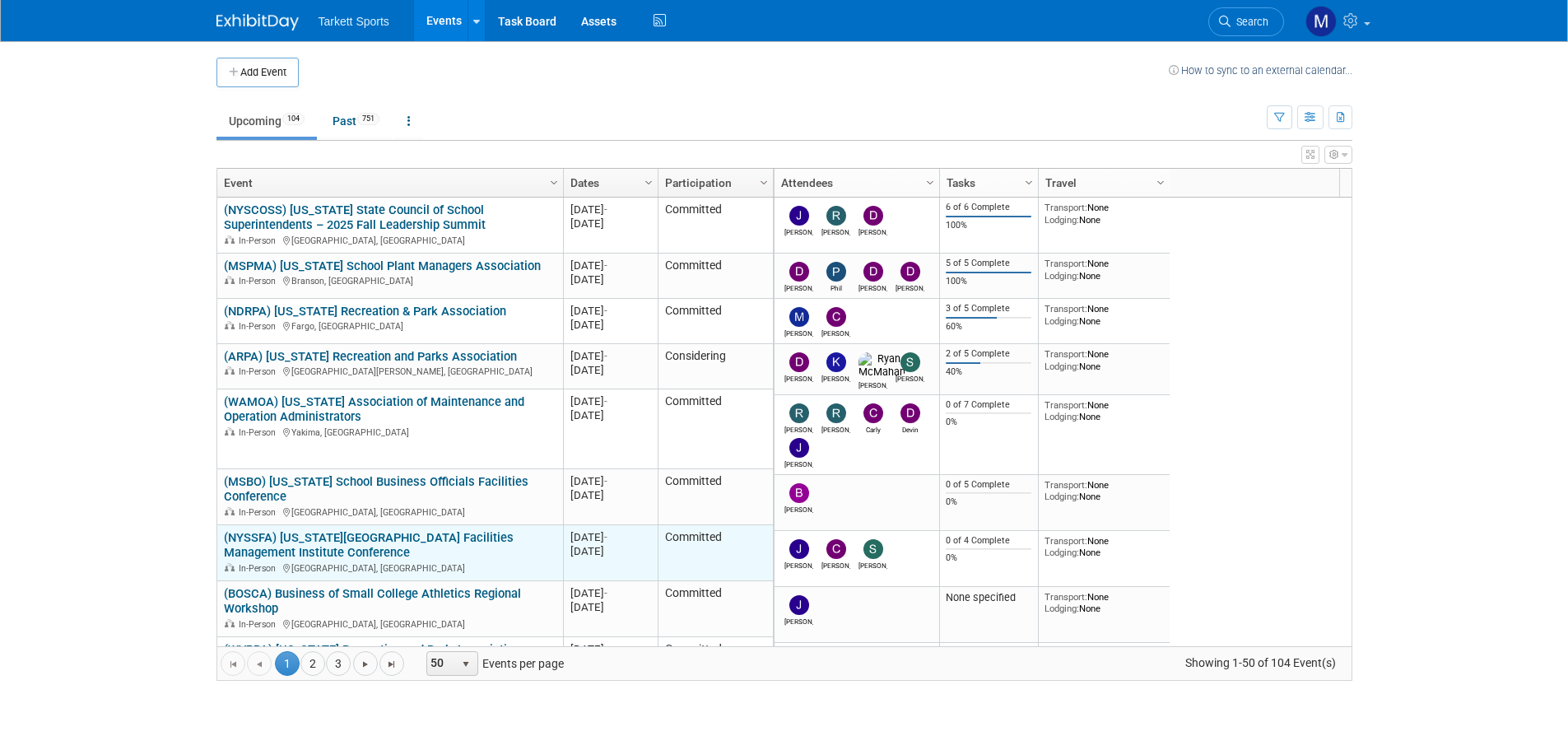
scroll to position [99, 0]
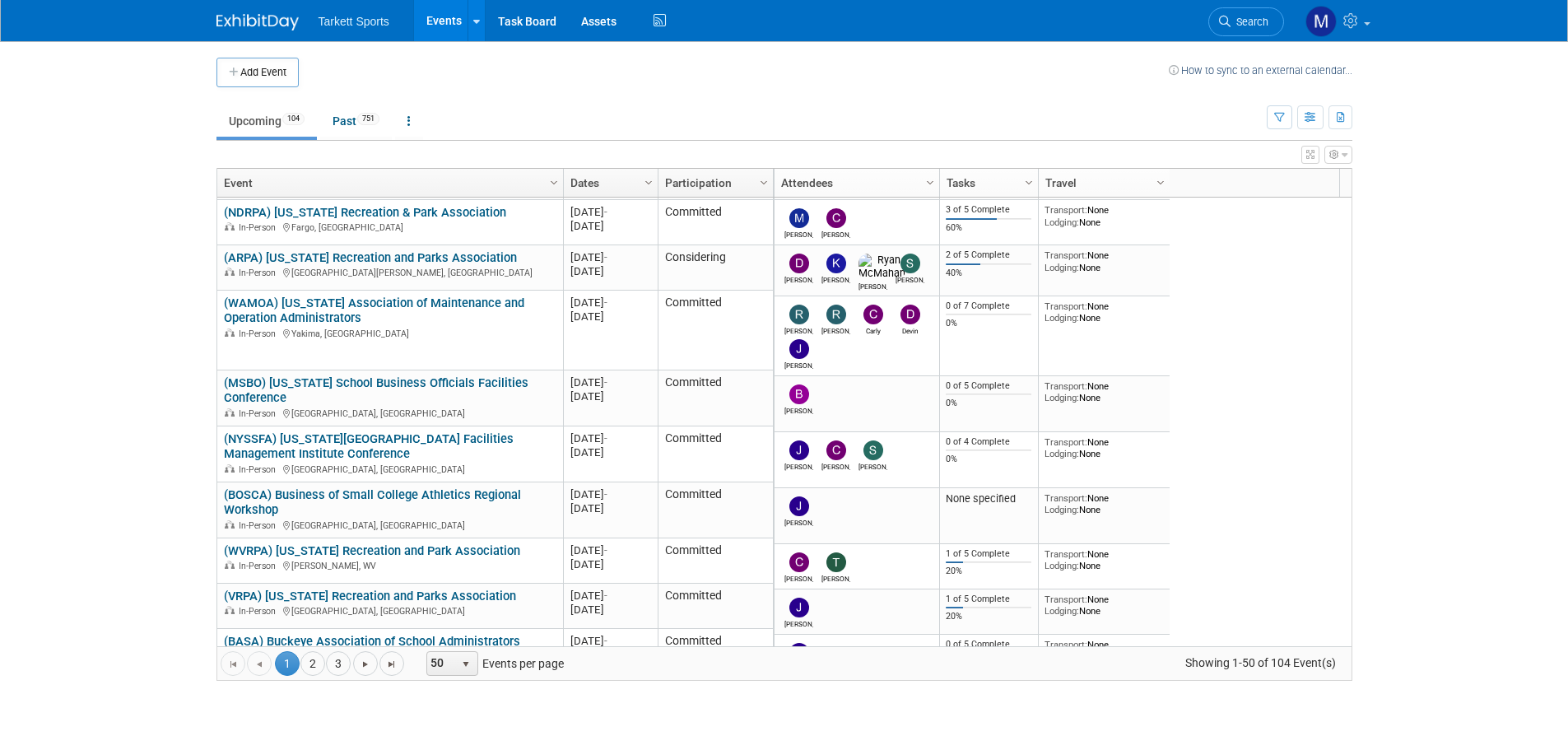
drag, startPoint x: 1240, startPoint y: 13, endPoint x: 1240, endPoint y: 26, distance: 13.0
click at [1240, 13] on link "Search" at bounding box center [1246, 21] width 75 height 29
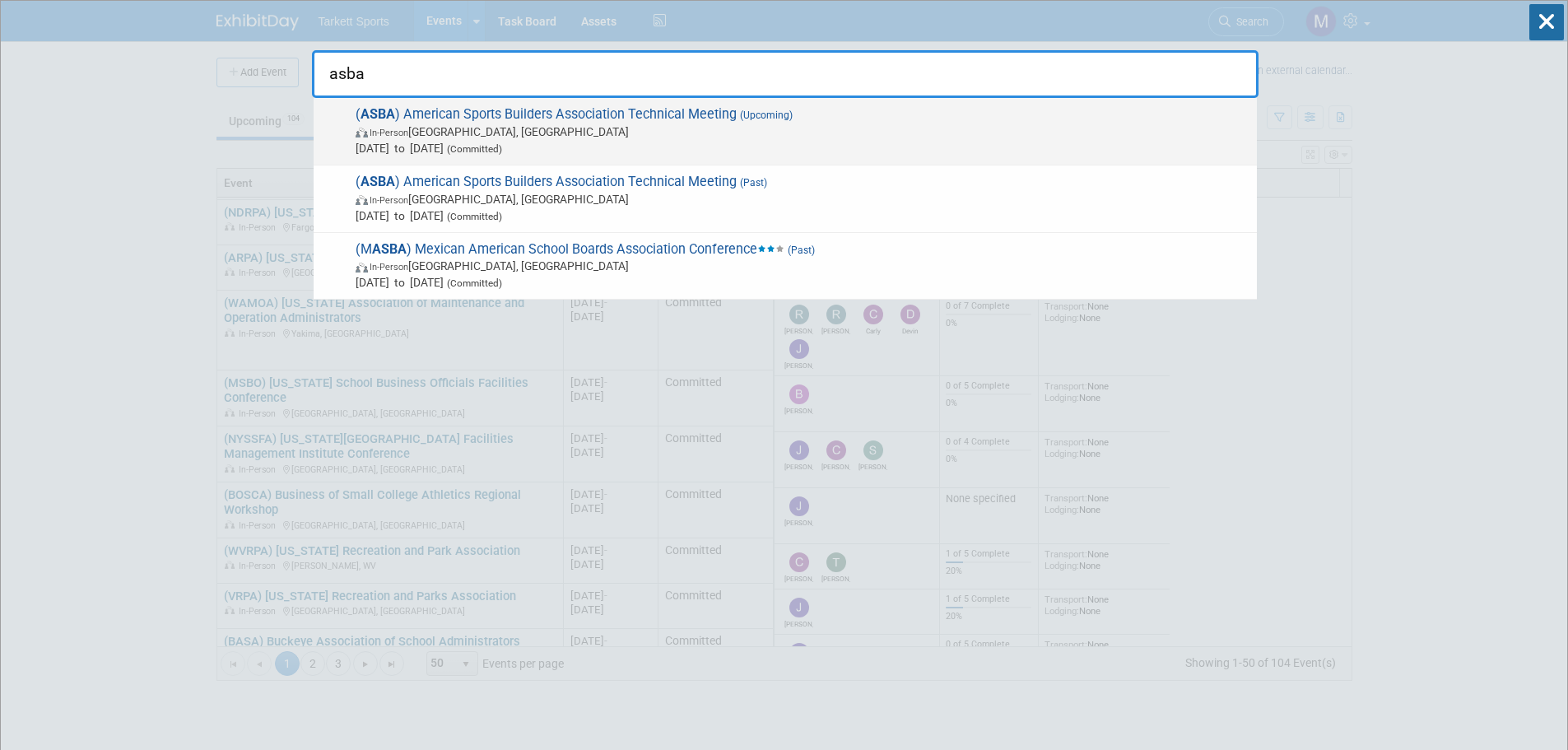
type input "asba"
click at [654, 123] on span "( ASBA ) American Sports Builders Association Technical Meeting (Upcoming) In-P…" at bounding box center [800, 131] width 898 height 50
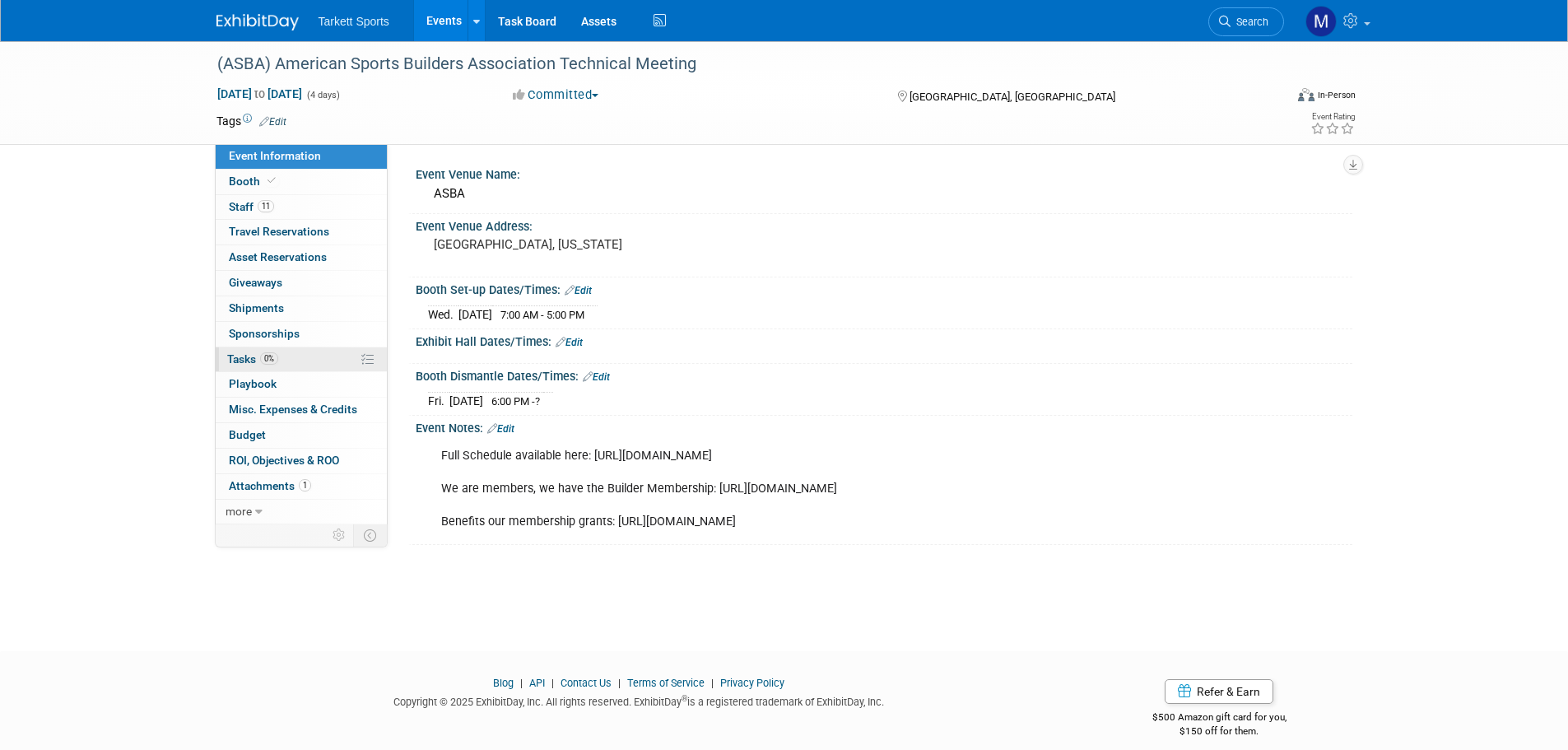
click at [355, 363] on link "0% Tasks 0%" at bounding box center [302, 360] width 171 height 25
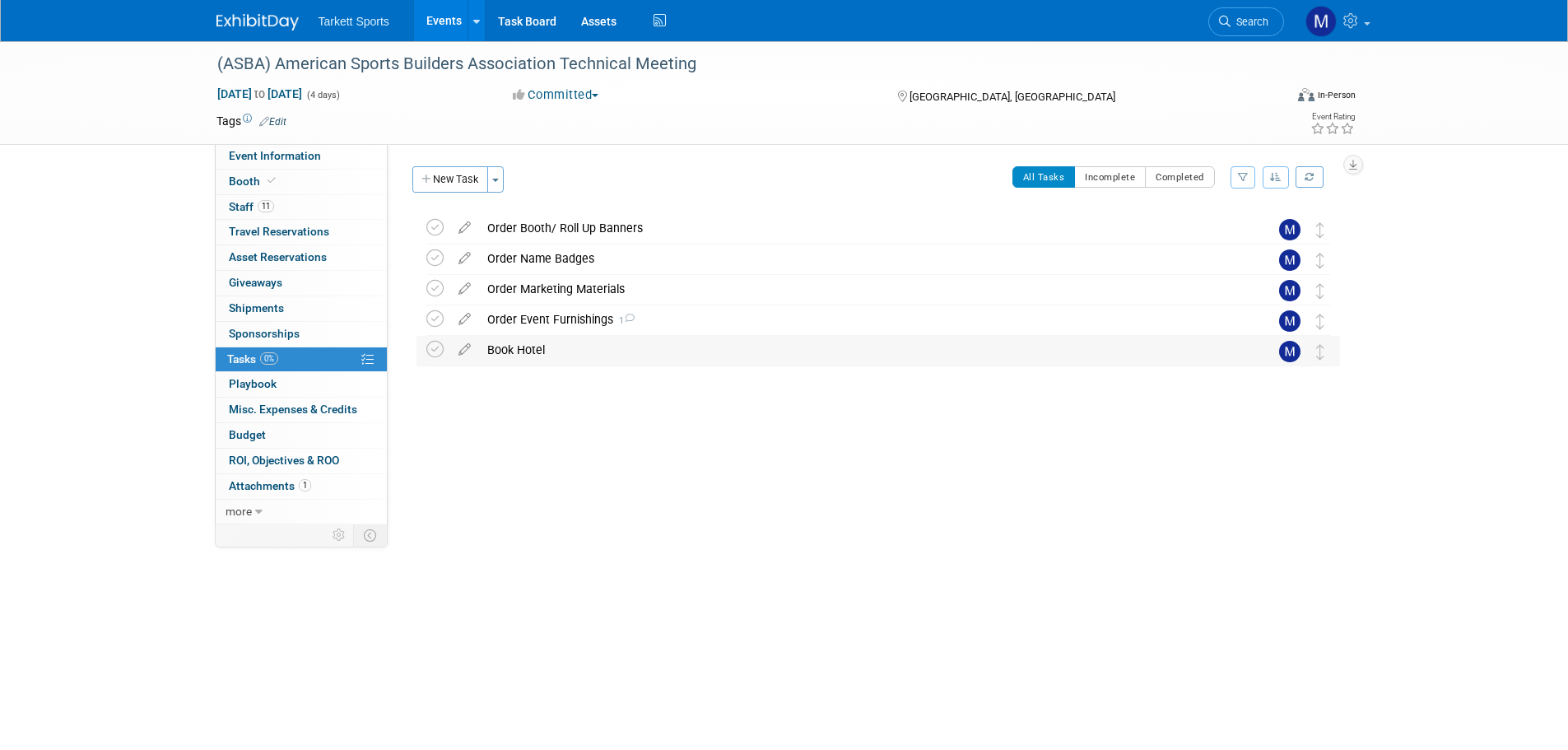
click at [546, 353] on div "Book Hotel" at bounding box center [862, 350] width 767 height 28
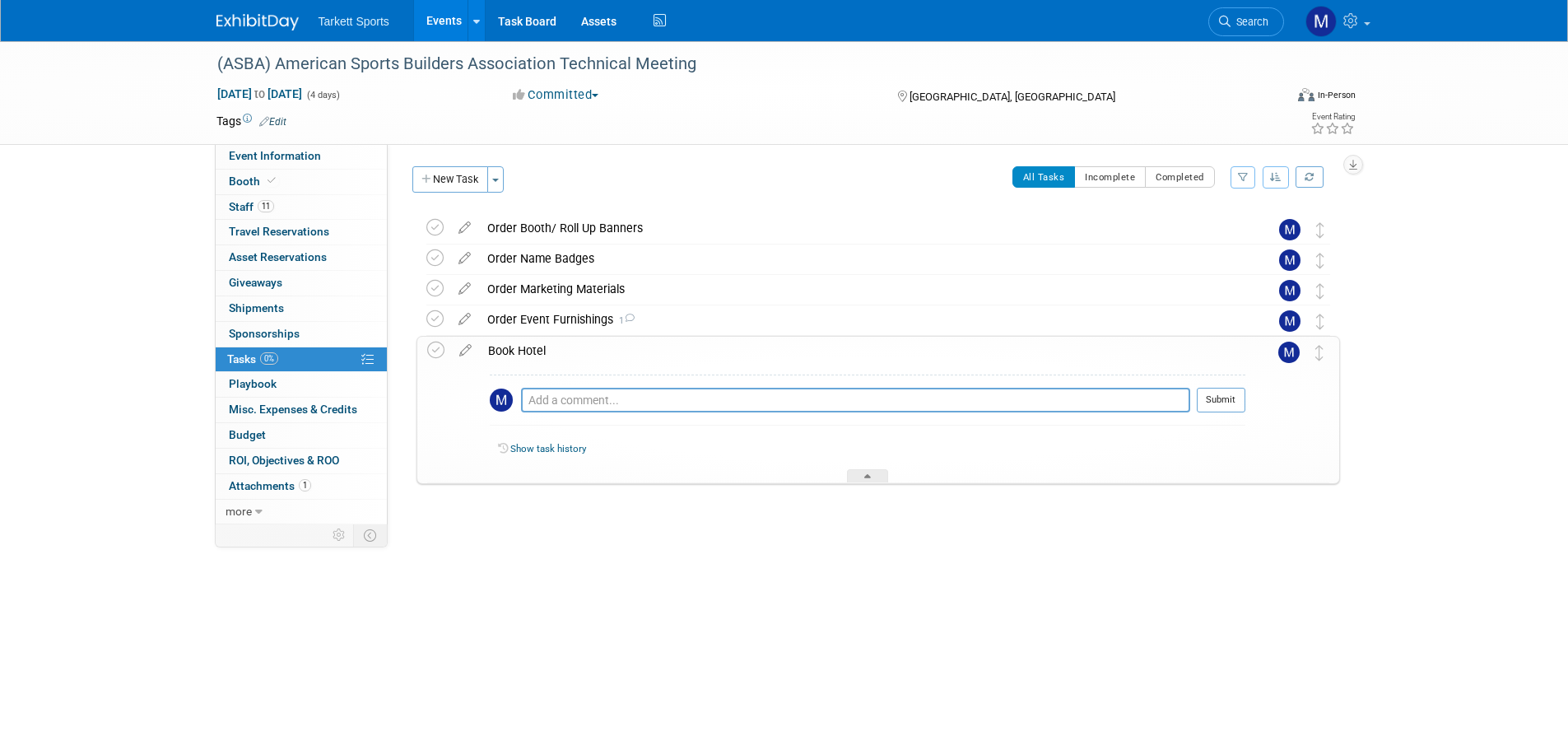
click at [544, 361] on div "Book Hotel" at bounding box center [862, 351] width 765 height 28
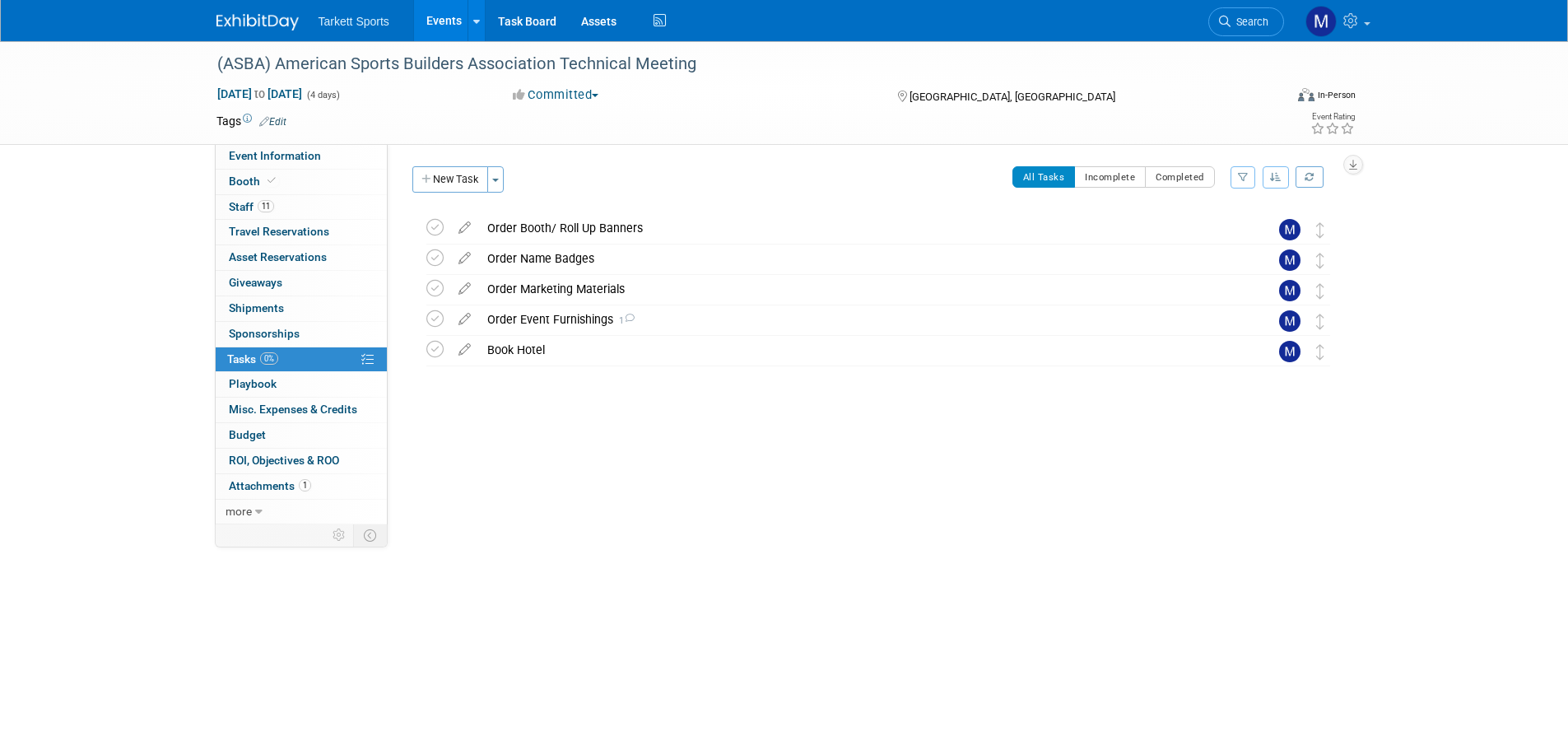
drag, startPoint x: 1237, startPoint y: 19, endPoint x: 1235, endPoint y: 50, distance: 31.1
click at [1237, 19] on span "Search" at bounding box center [1249, 21] width 38 height 12
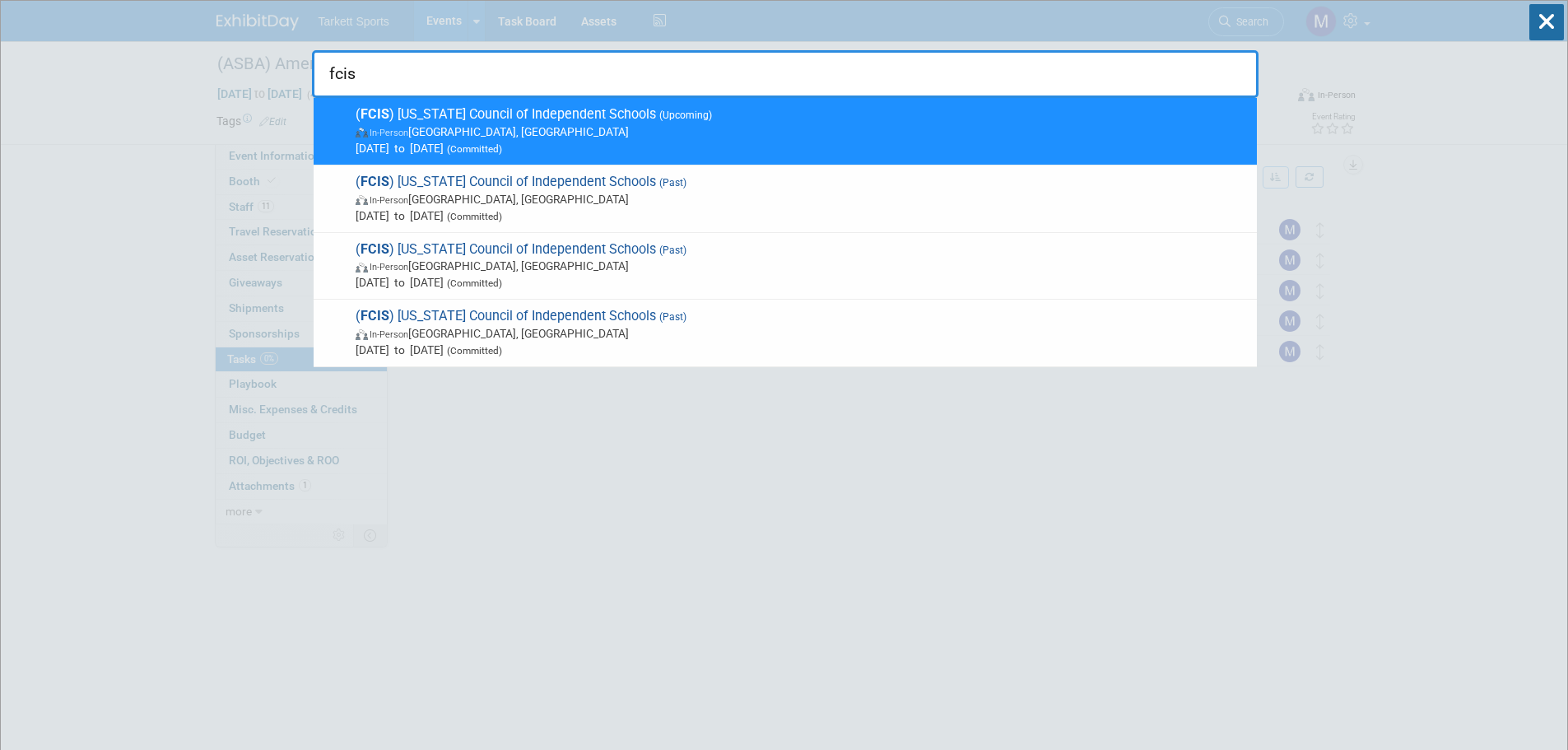
type input "fcis"
click at [656, 133] on span "In-Person [GEOGRAPHIC_DATA], [GEOGRAPHIC_DATA]" at bounding box center [802, 132] width 893 height 17
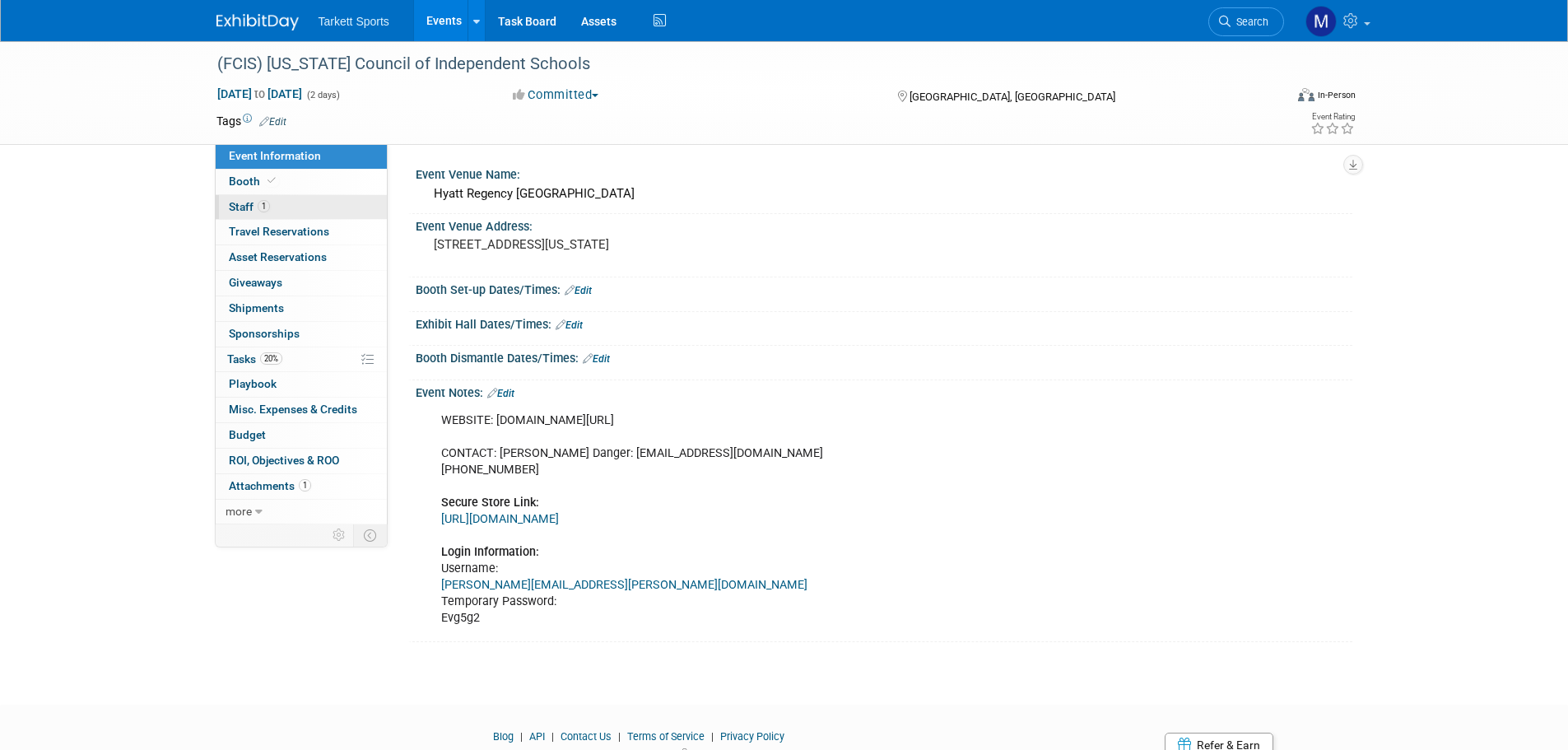
click at [312, 212] on link "1 Staff 1" at bounding box center [302, 207] width 171 height 25
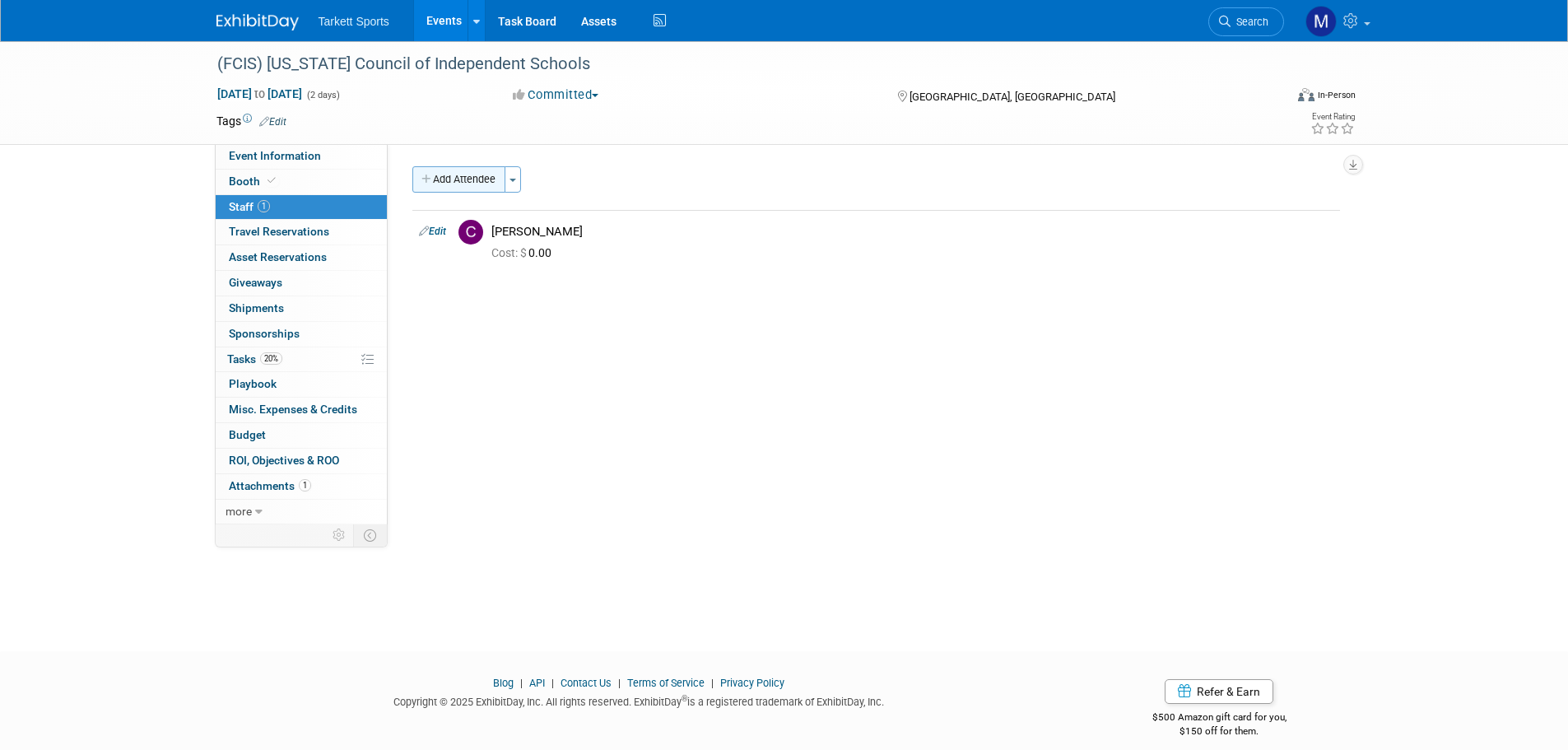
click at [471, 176] on button "Add Attendee" at bounding box center [459, 180] width 93 height 26
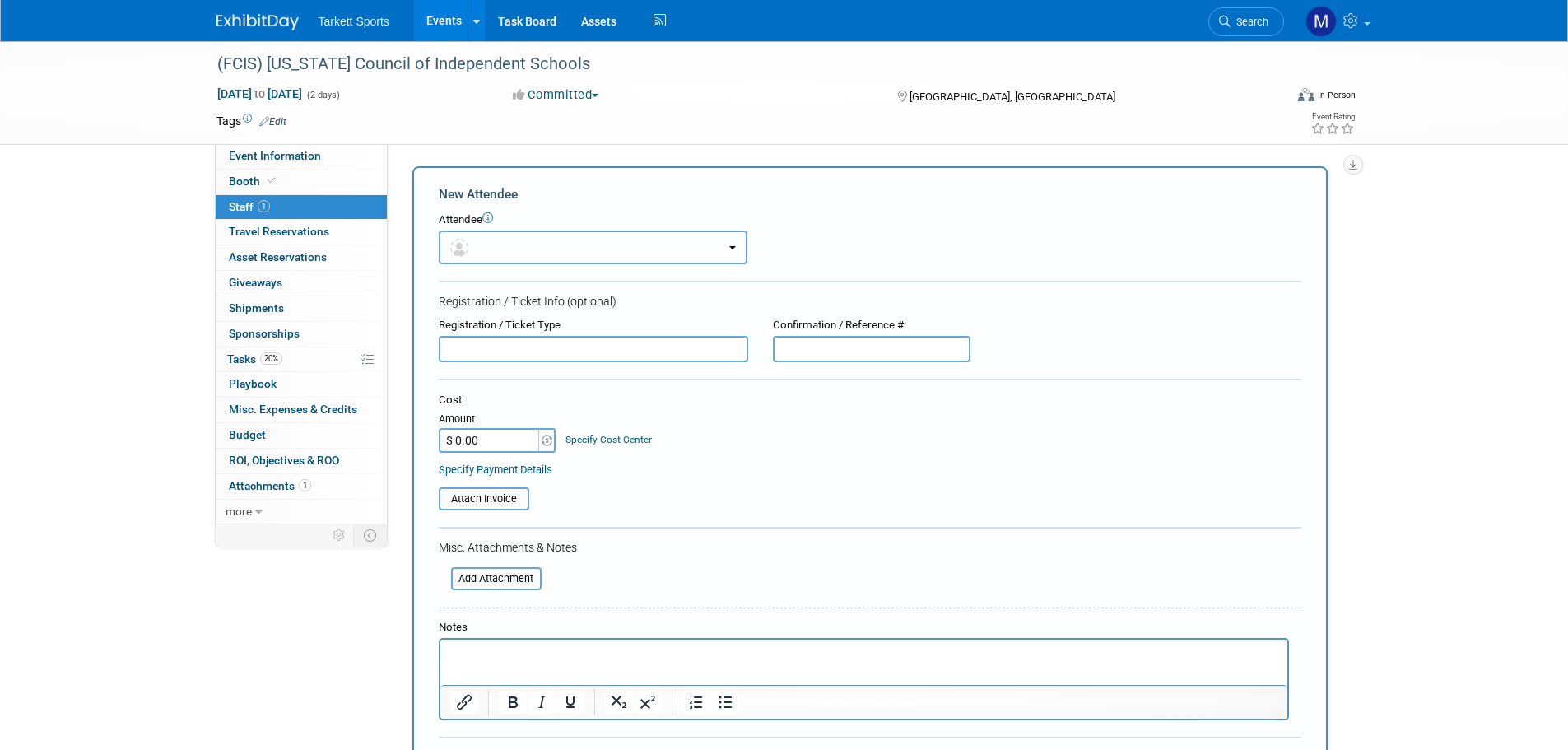
click at [549, 250] on button "button" at bounding box center [592, 247] width 308 height 34
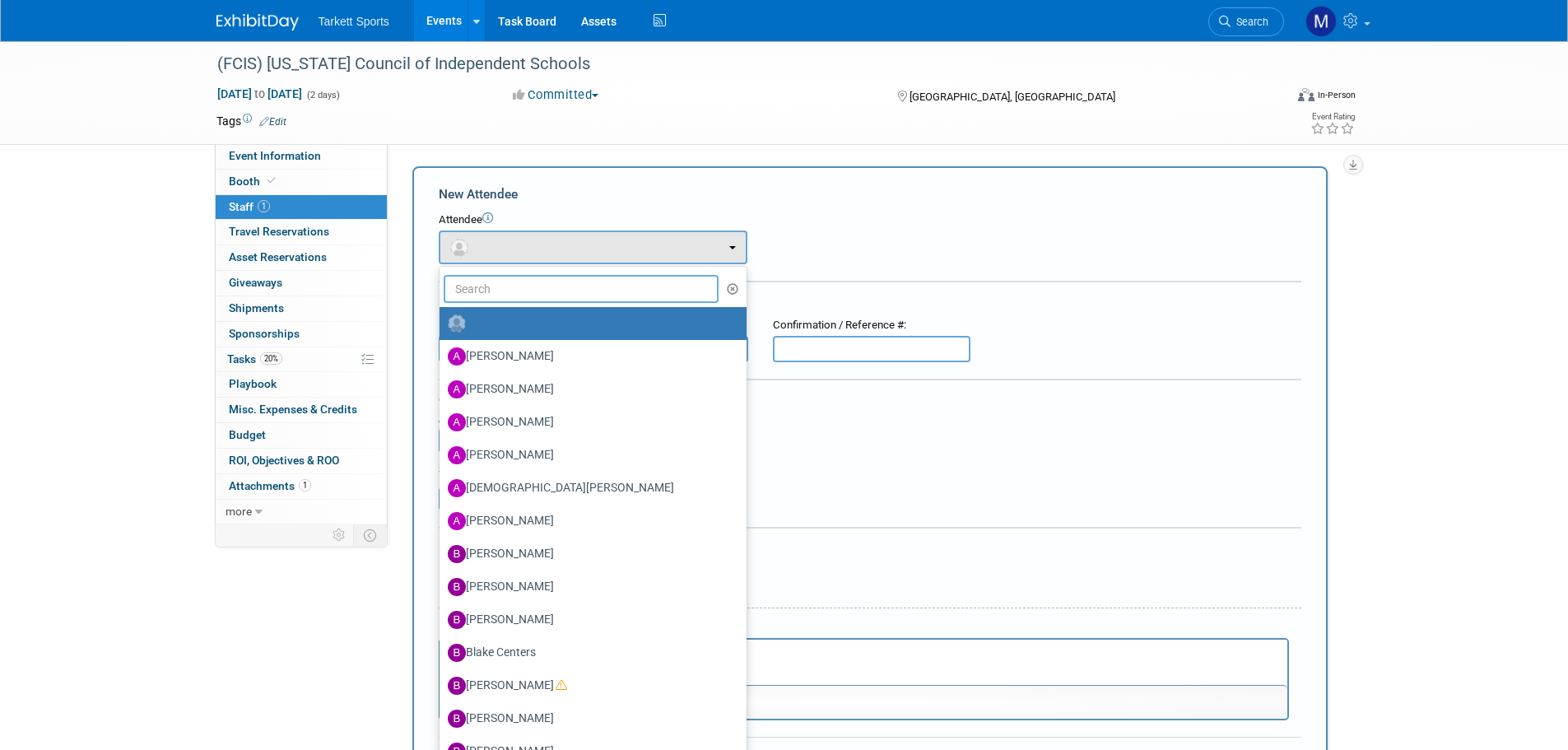
click at [539, 300] on input "text" at bounding box center [581, 289] width 276 height 28
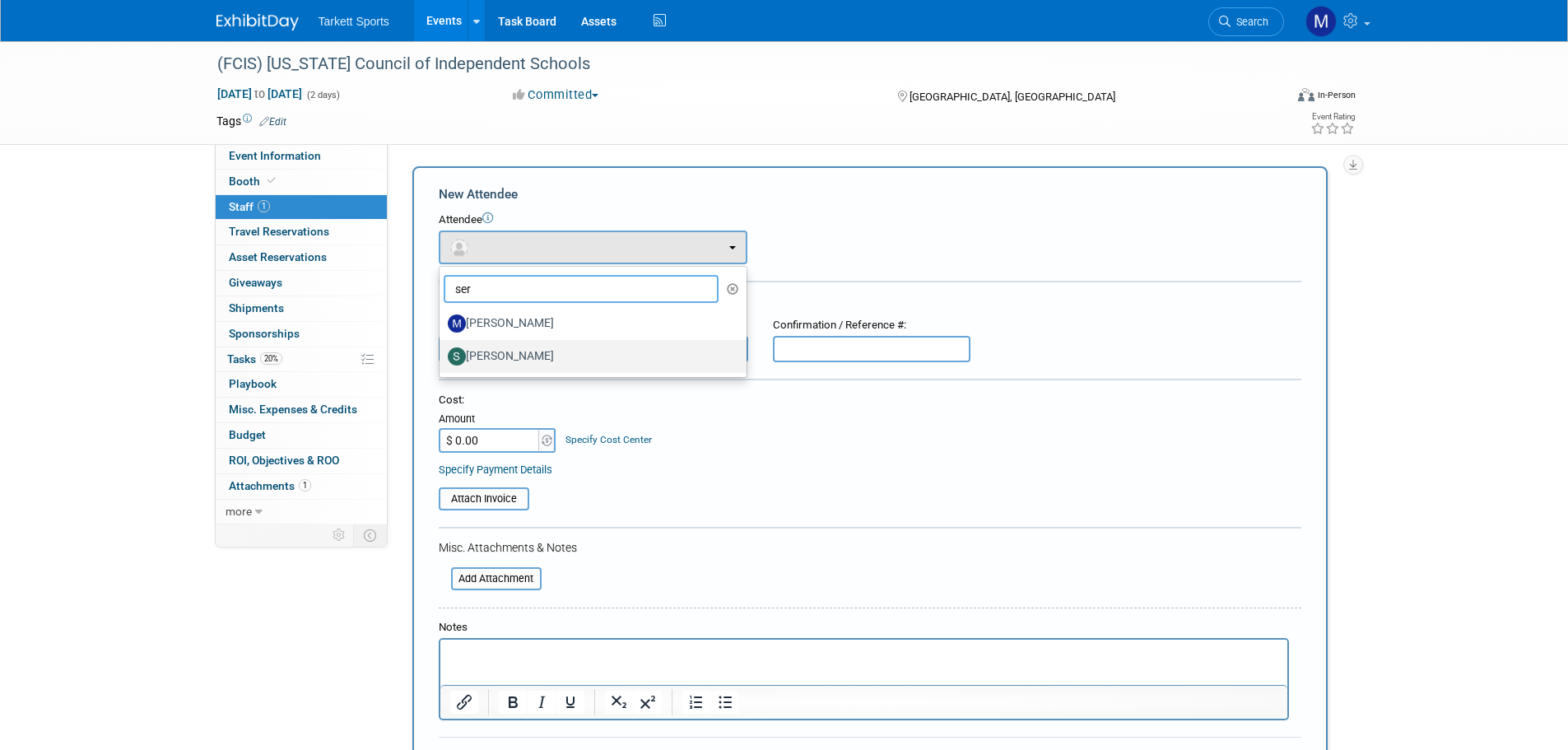
type input "ser"
click at [519, 348] on label "[PERSON_NAME]" at bounding box center [588, 357] width 282 height 26
click at [442, 349] on input "[PERSON_NAME]" at bounding box center [436, 354] width 10 height 10
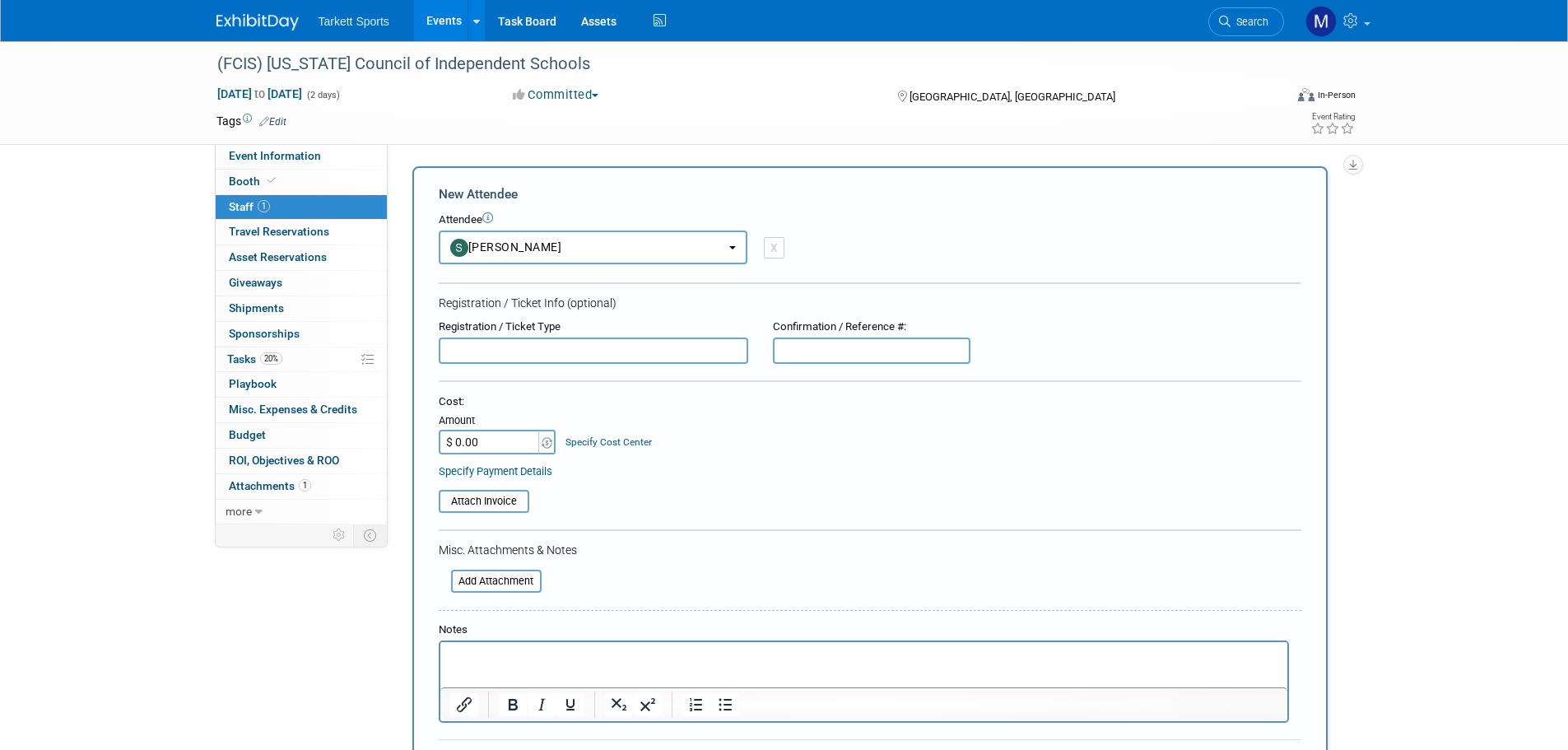
select select "34af6d50-a40d-4957-a071-7f77236e1a25"
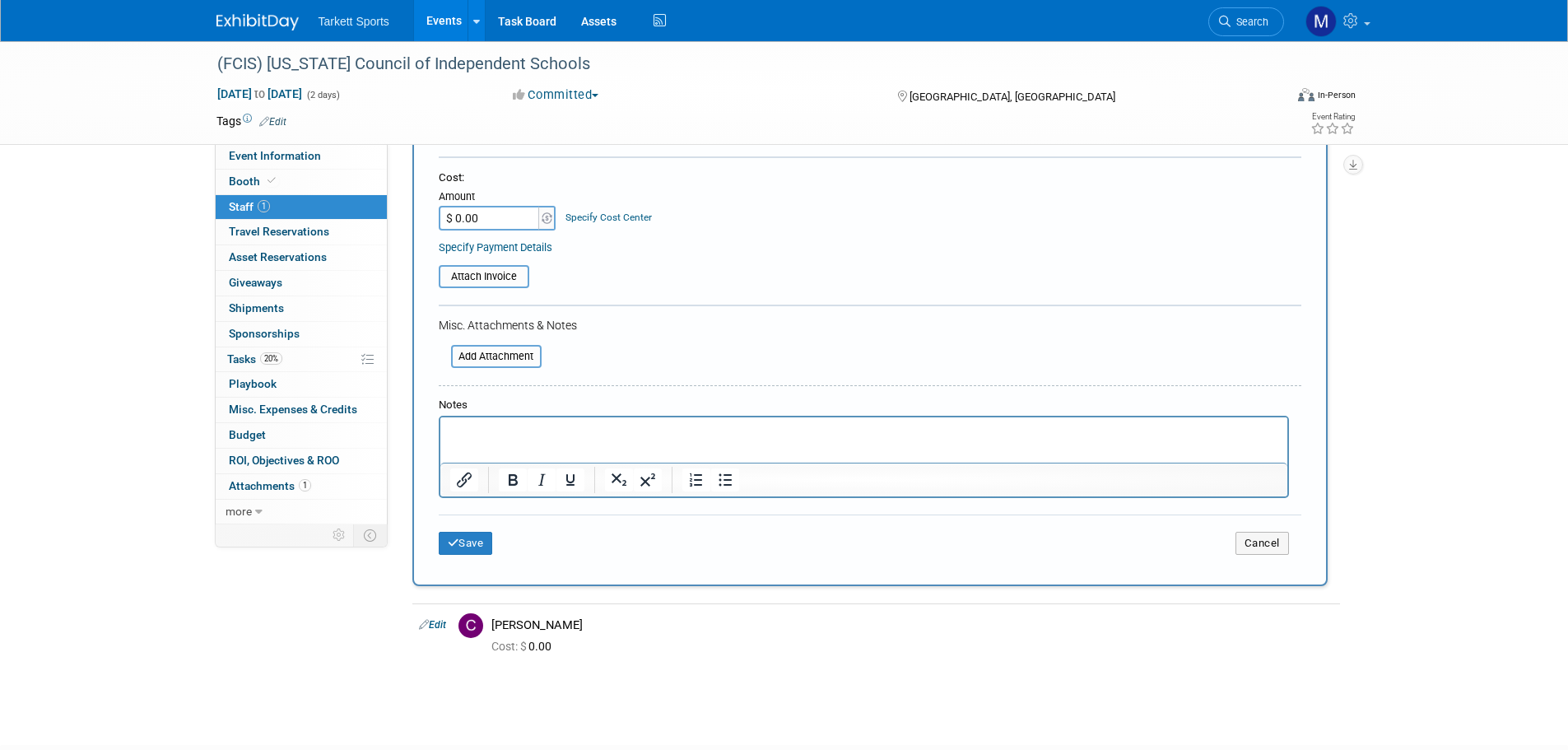
scroll to position [330, 0]
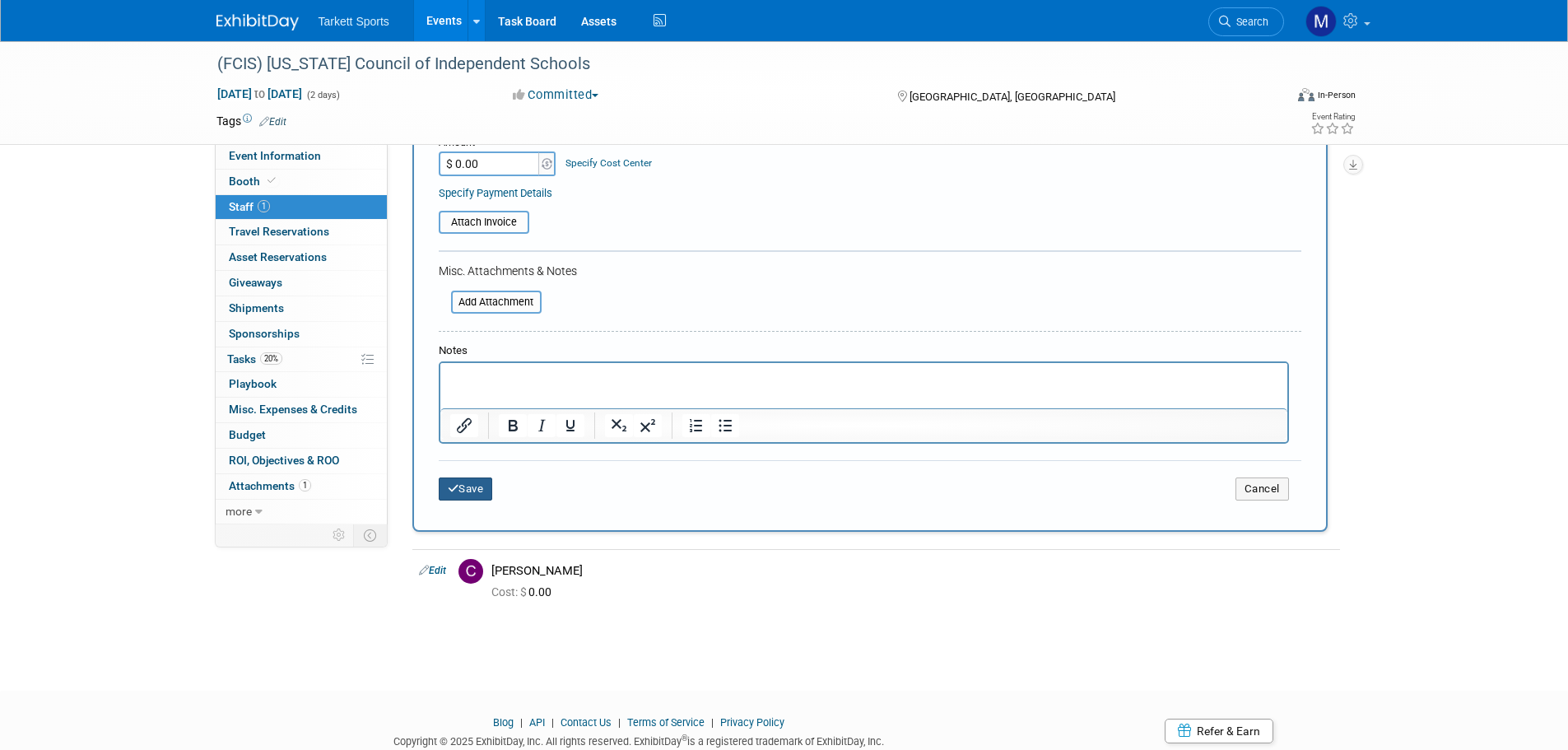
click at [466, 491] on button "Save" at bounding box center [466, 489] width 54 height 23
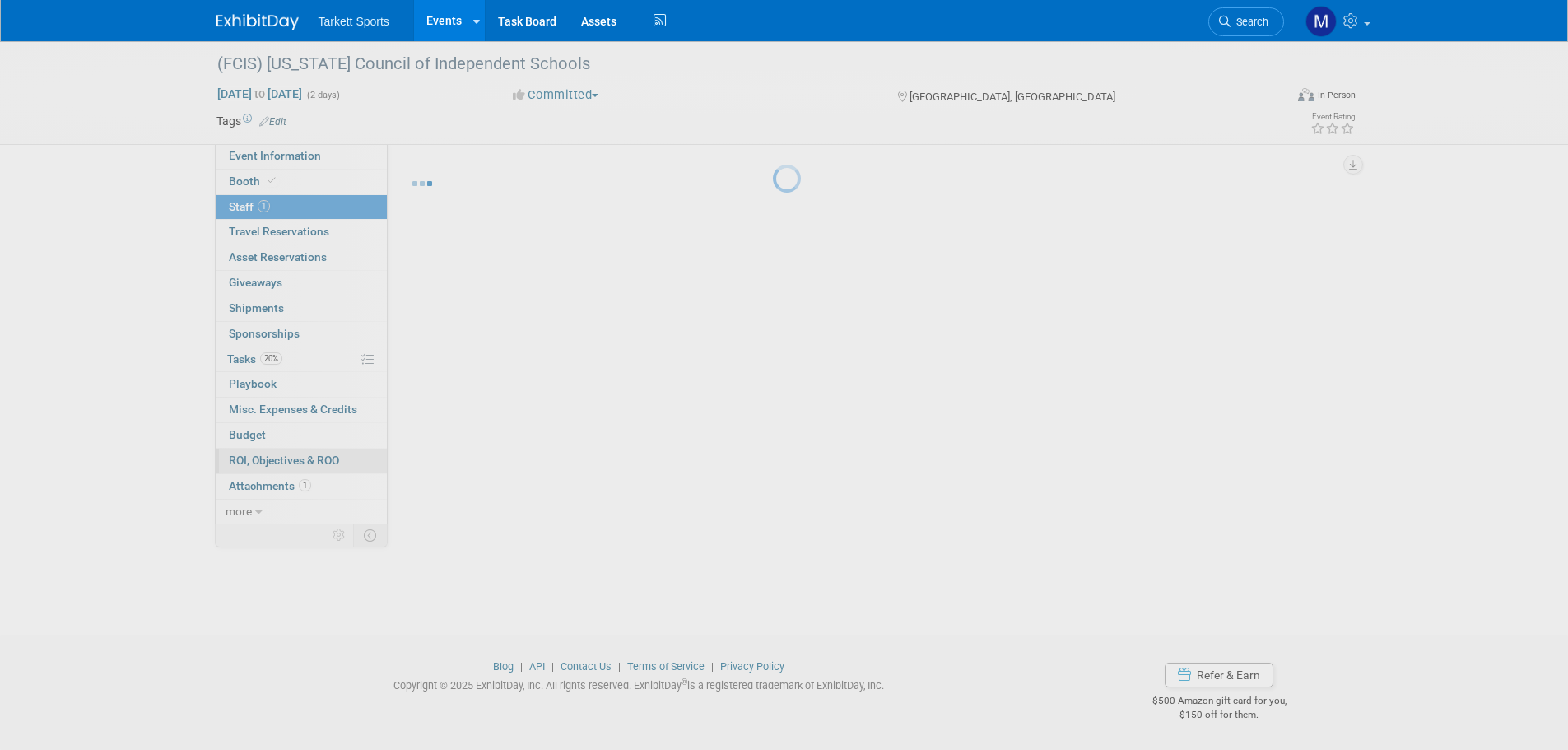
scroll to position [17, 0]
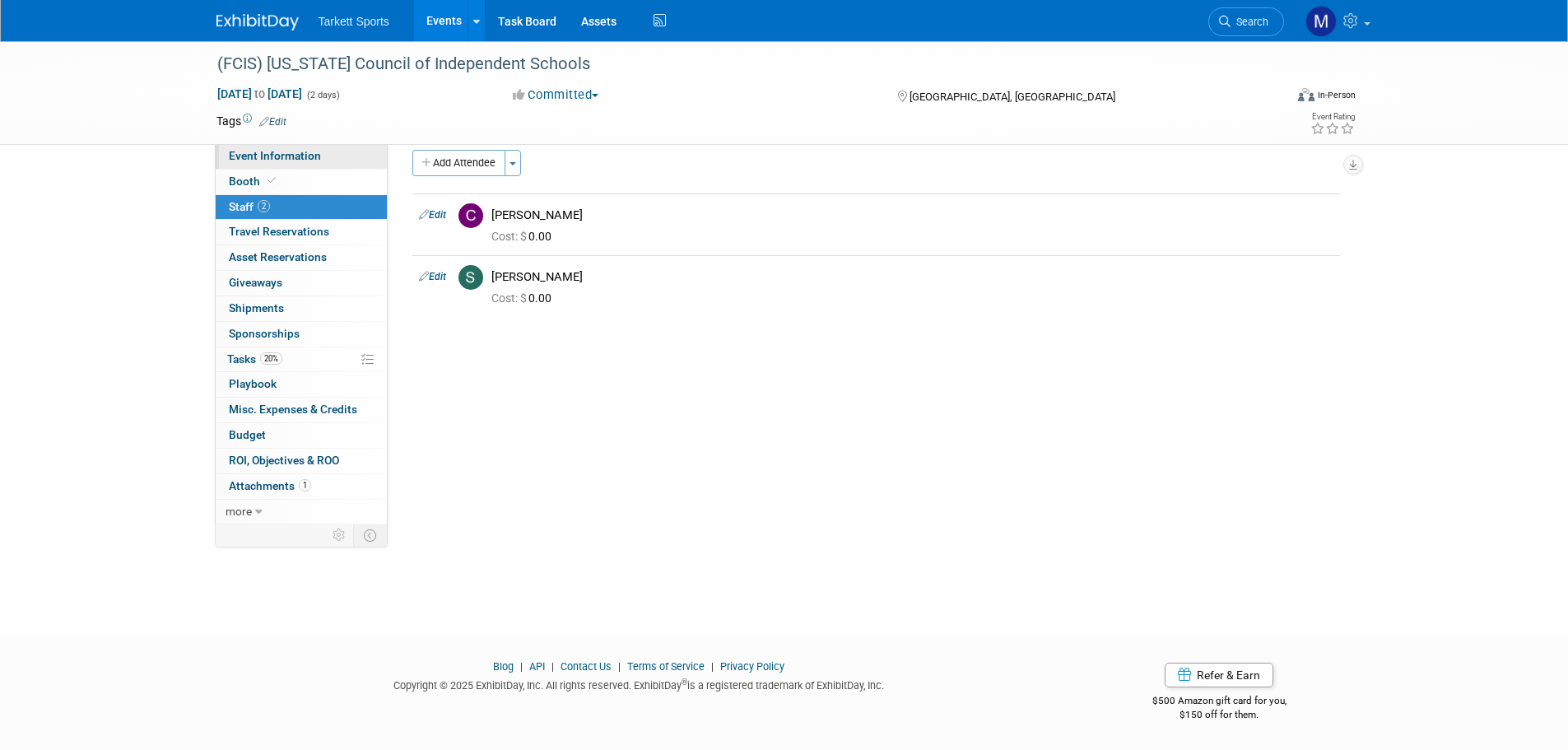
click at [288, 152] on span "Event Information" at bounding box center [275, 156] width 92 height 13
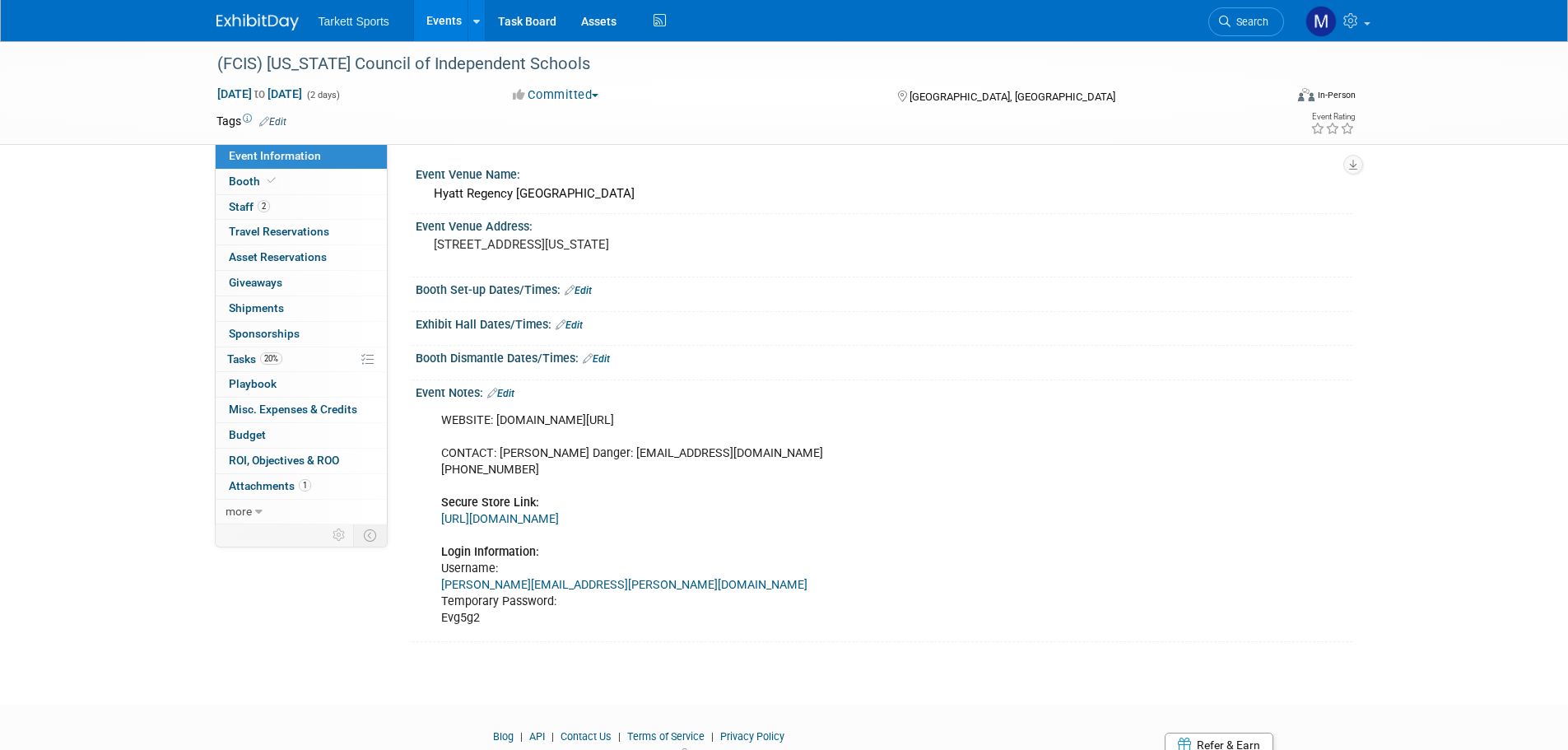
click at [577, 287] on link "Edit" at bounding box center [577, 291] width 27 height 11
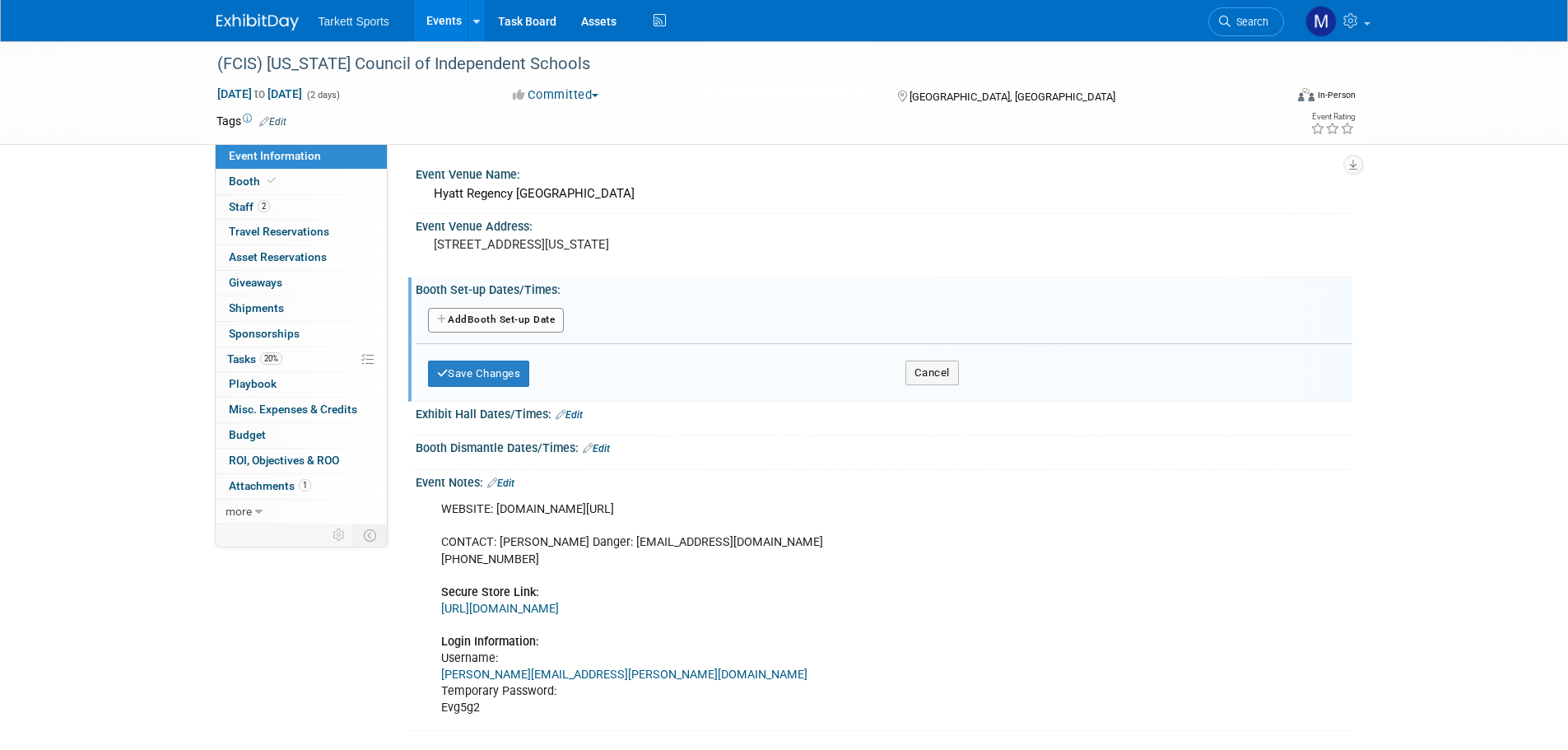
click at [517, 326] on button "Add Another Booth Set-up Date" at bounding box center [496, 320] width 137 height 25
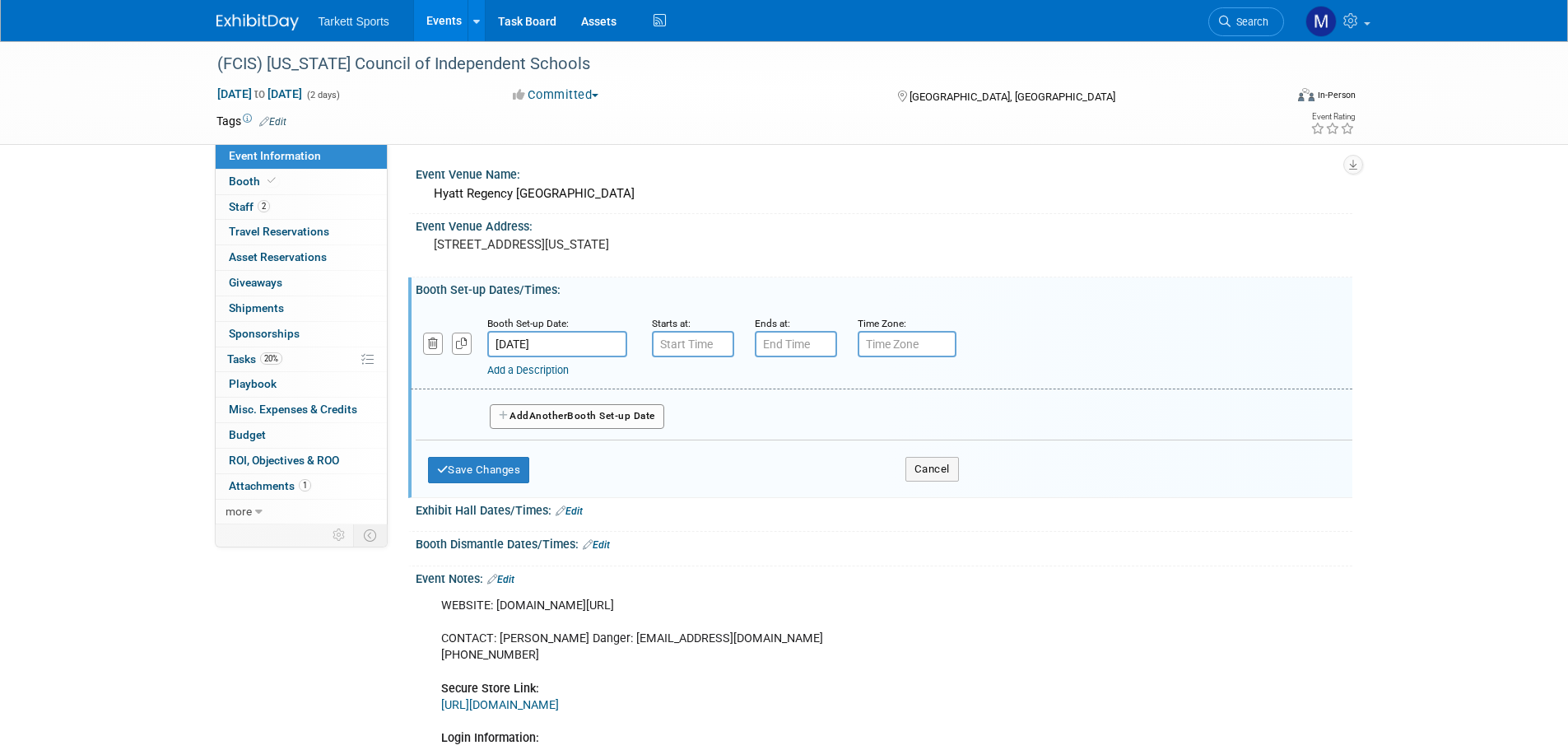
click at [607, 344] on body "Tarkett Sports Events Add Event Bulk Upload Events Shareable Event Boards Recen…" at bounding box center [784, 375] width 1568 height 750
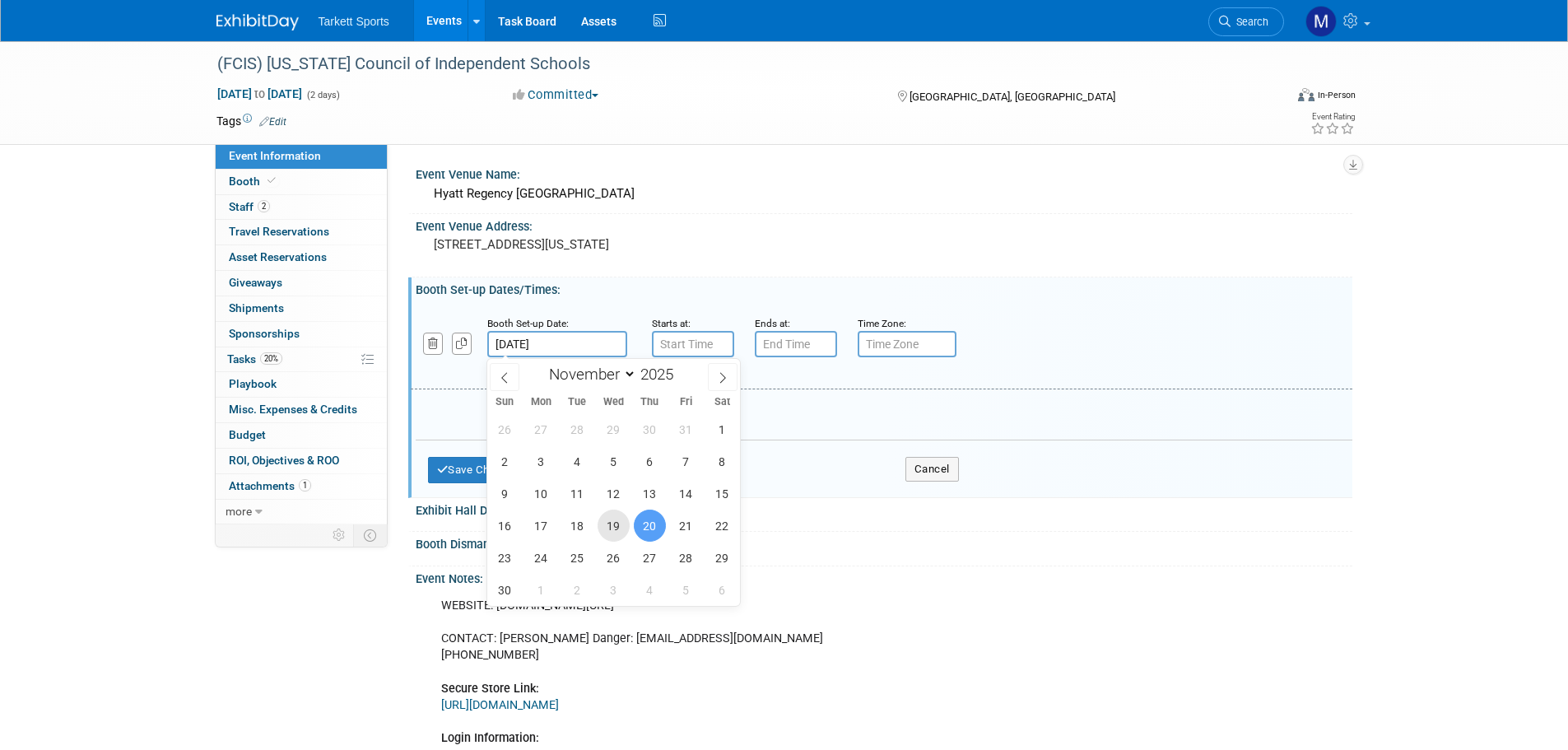
click at [619, 525] on span "19" at bounding box center [614, 525] width 32 height 32
type input "Nov 19, 2025"
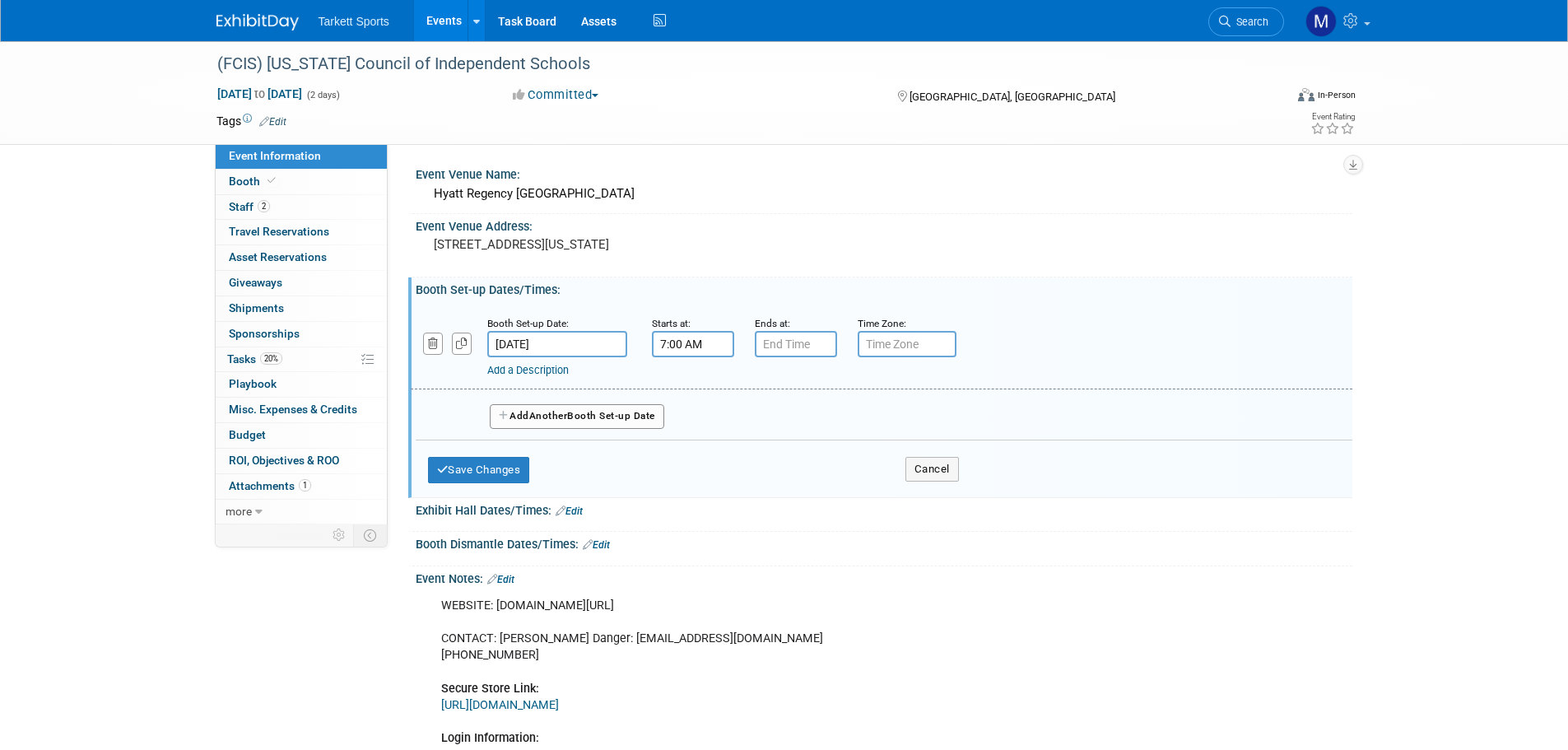
click at [689, 337] on input "7:00 AM" at bounding box center [693, 344] width 82 height 26
click at [703, 422] on span "07" at bounding box center [690, 420] width 32 height 30
click at [836, 387] on td "03" at bounding box center [840, 386] width 53 height 45
click at [831, 431] on button "AM" at bounding box center [833, 420] width 30 height 28
type input "3:00 PM"
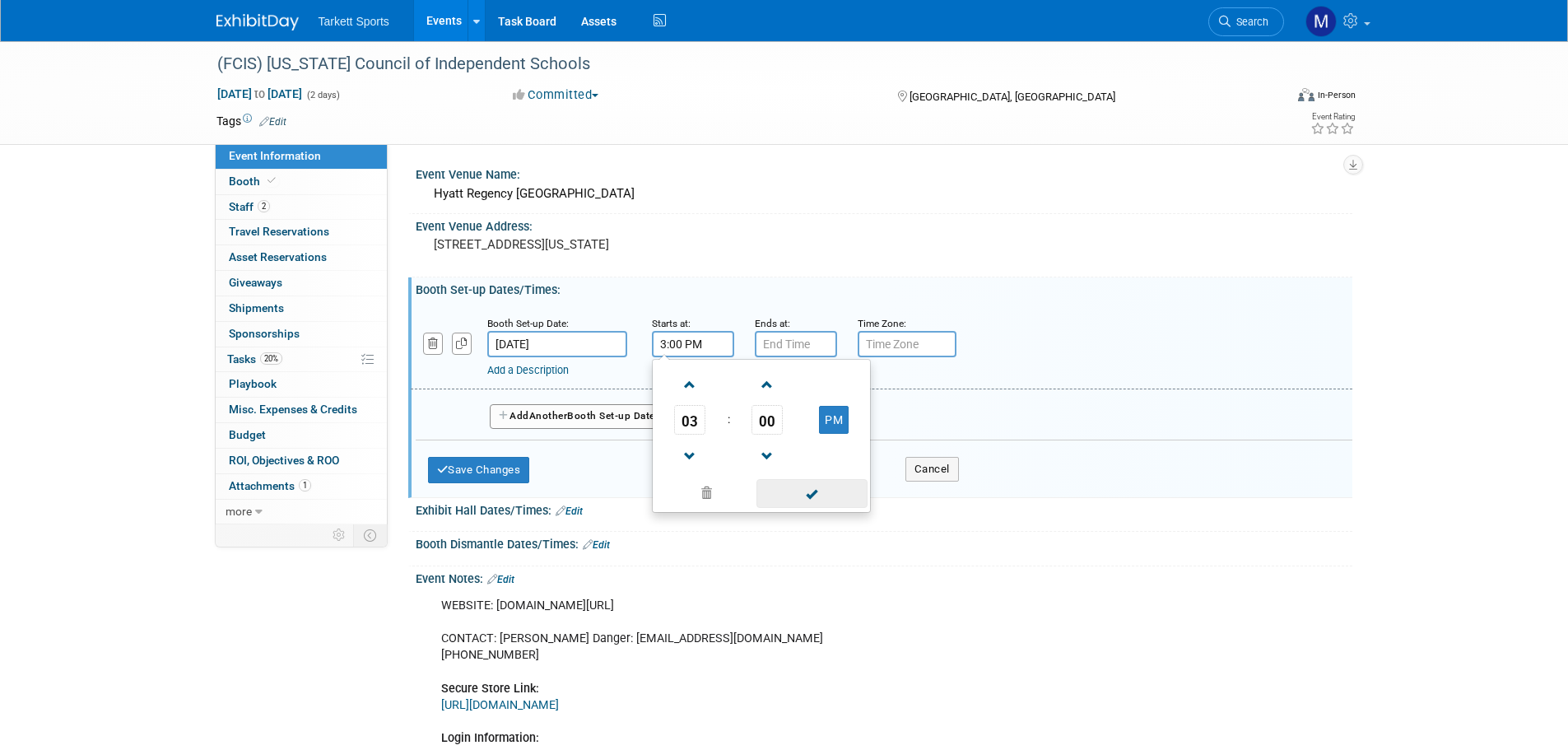
click at [813, 491] on span at bounding box center [811, 493] width 111 height 29
type input "7:00 PM"
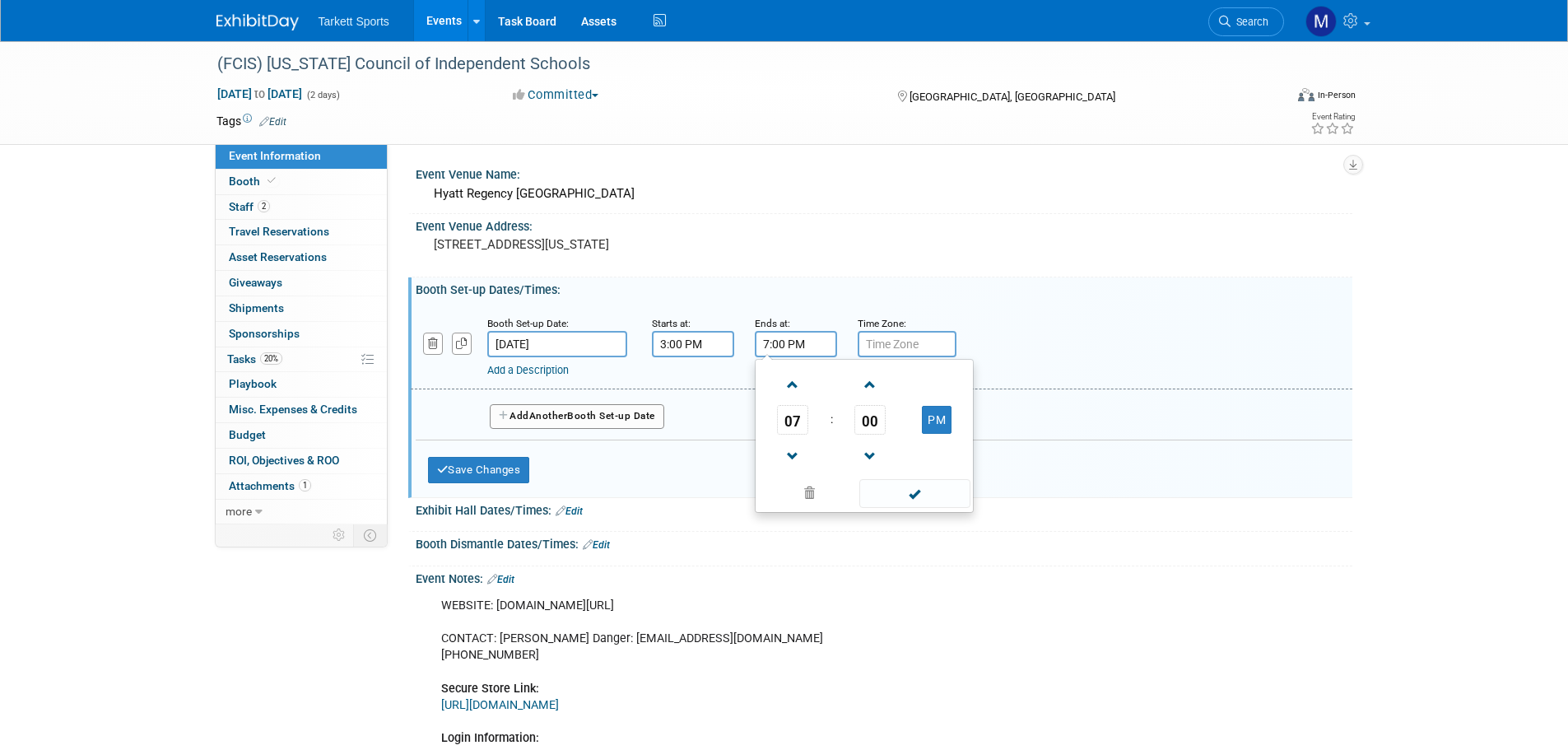
click at [792, 354] on input "7:00 PM" at bounding box center [796, 344] width 82 height 26
click at [917, 490] on span at bounding box center [914, 493] width 111 height 29
click at [502, 476] on button "Save Changes" at bounding box center [480, 470] width 102 height 26
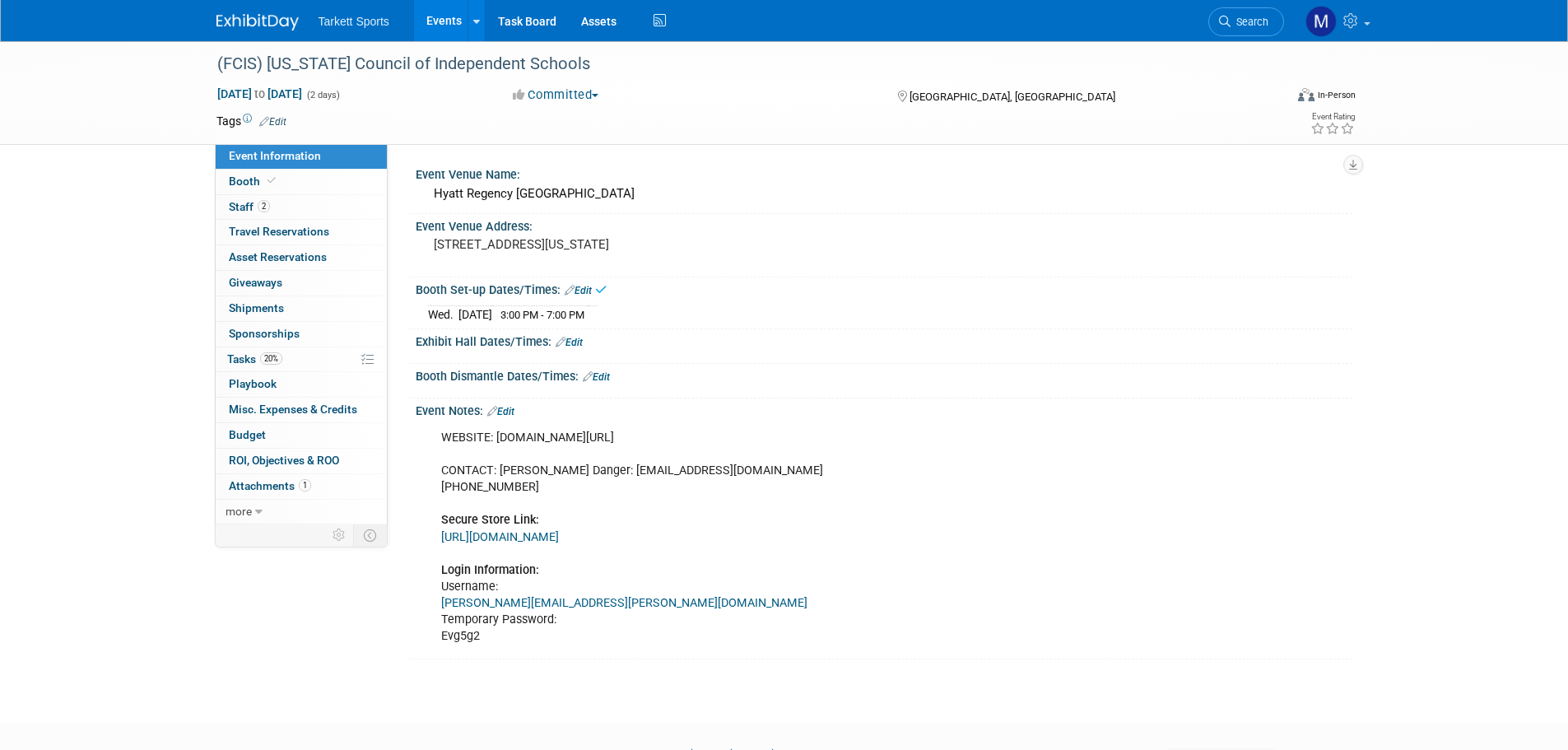
click at [579, 337] on link "Edit" at bounding box center [569, 343] width 27 height 11
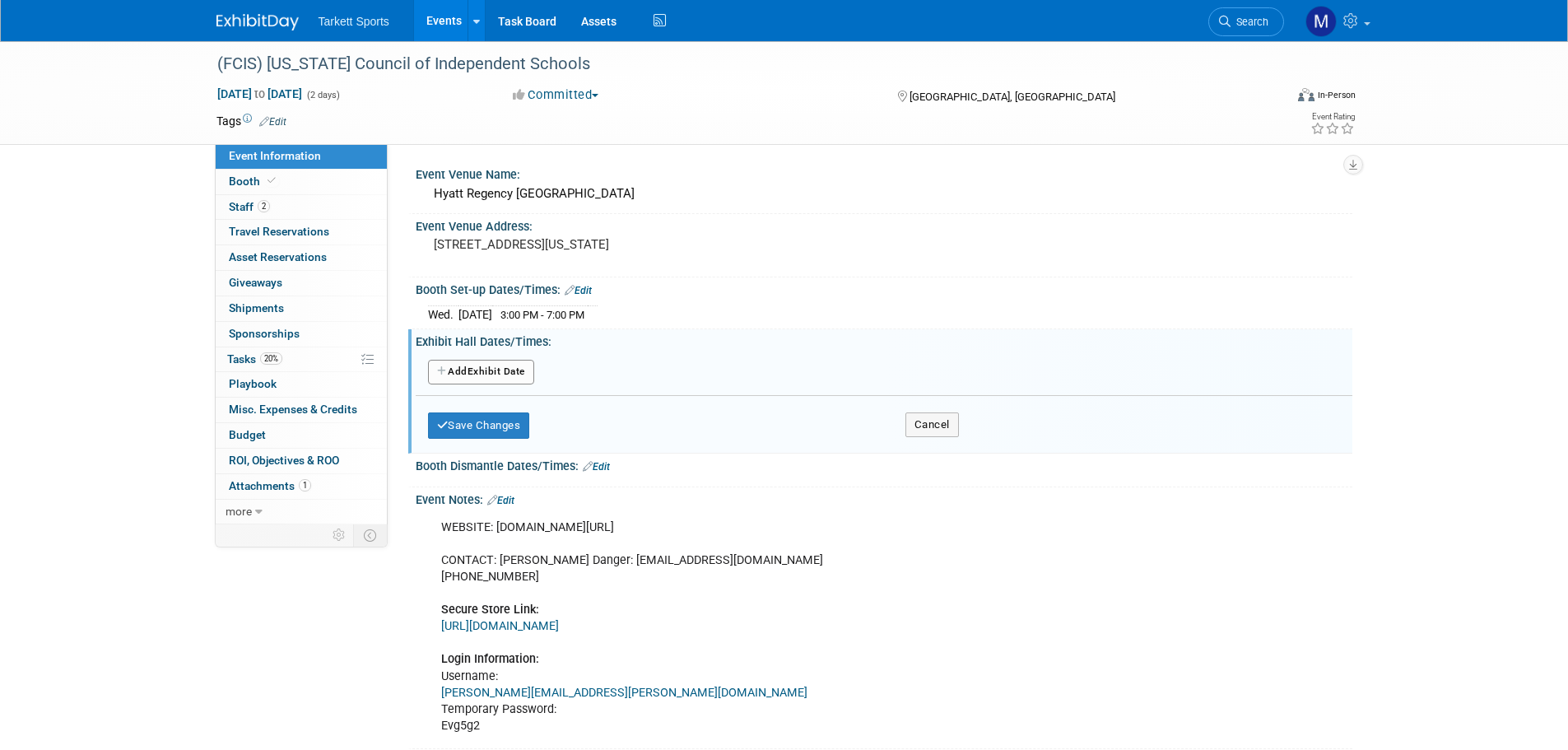
click at [498, 368] on button "Add Another Exhibit Date" at bounding box center [481, 372] width 106 height 25
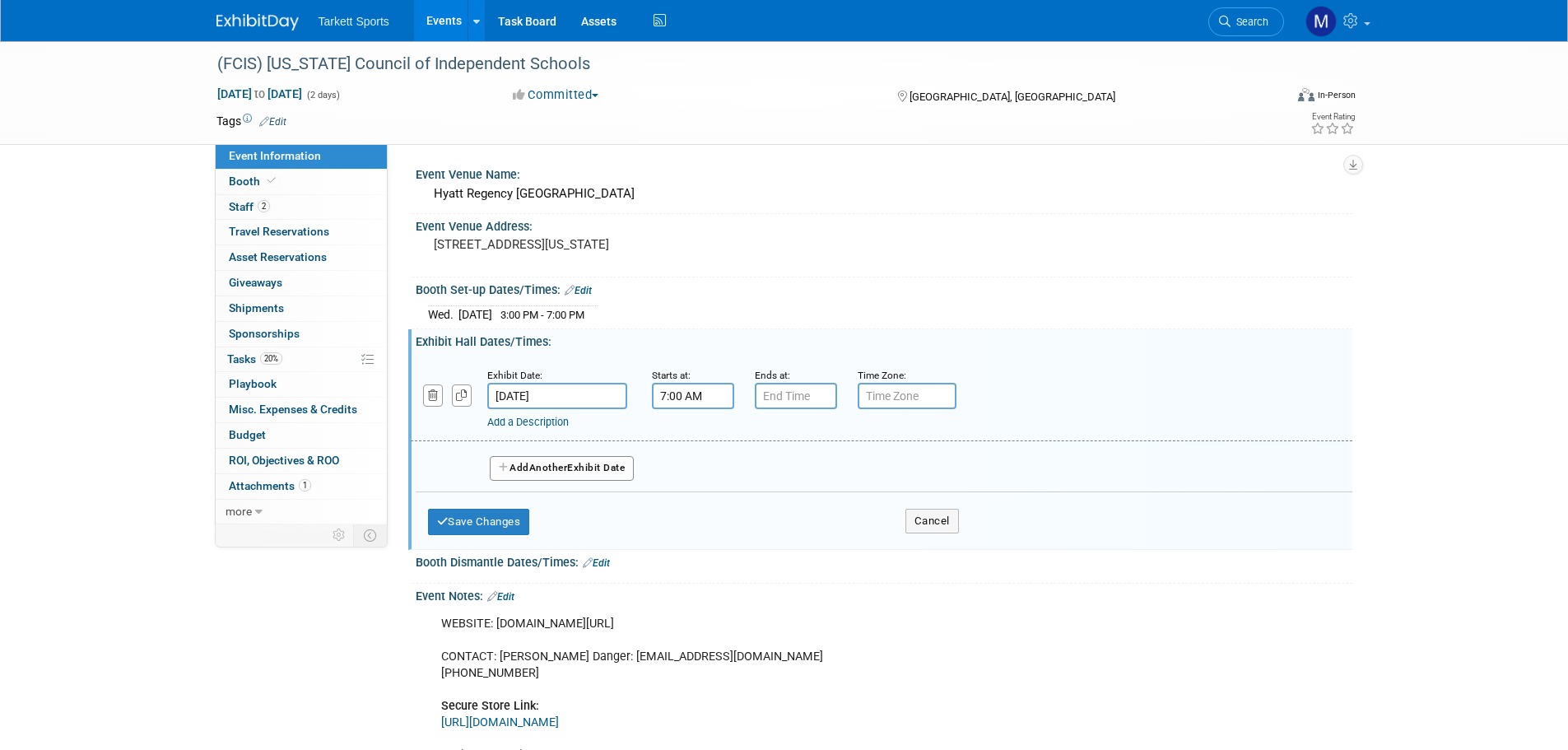
click at [690, 394] on input "7:00 AM" at bounding box center [693, 396] width 82 height 26
click at [763, 472] on span "00" at bounding box center [767, 472] width 32 height 30
click at [786, 485] on td "30" at bounding box center [788, 482] width 53 height 45
type input "7:30 AM"
click at [805, 543] on span at bounding box center [811, 545] width 111 height 29
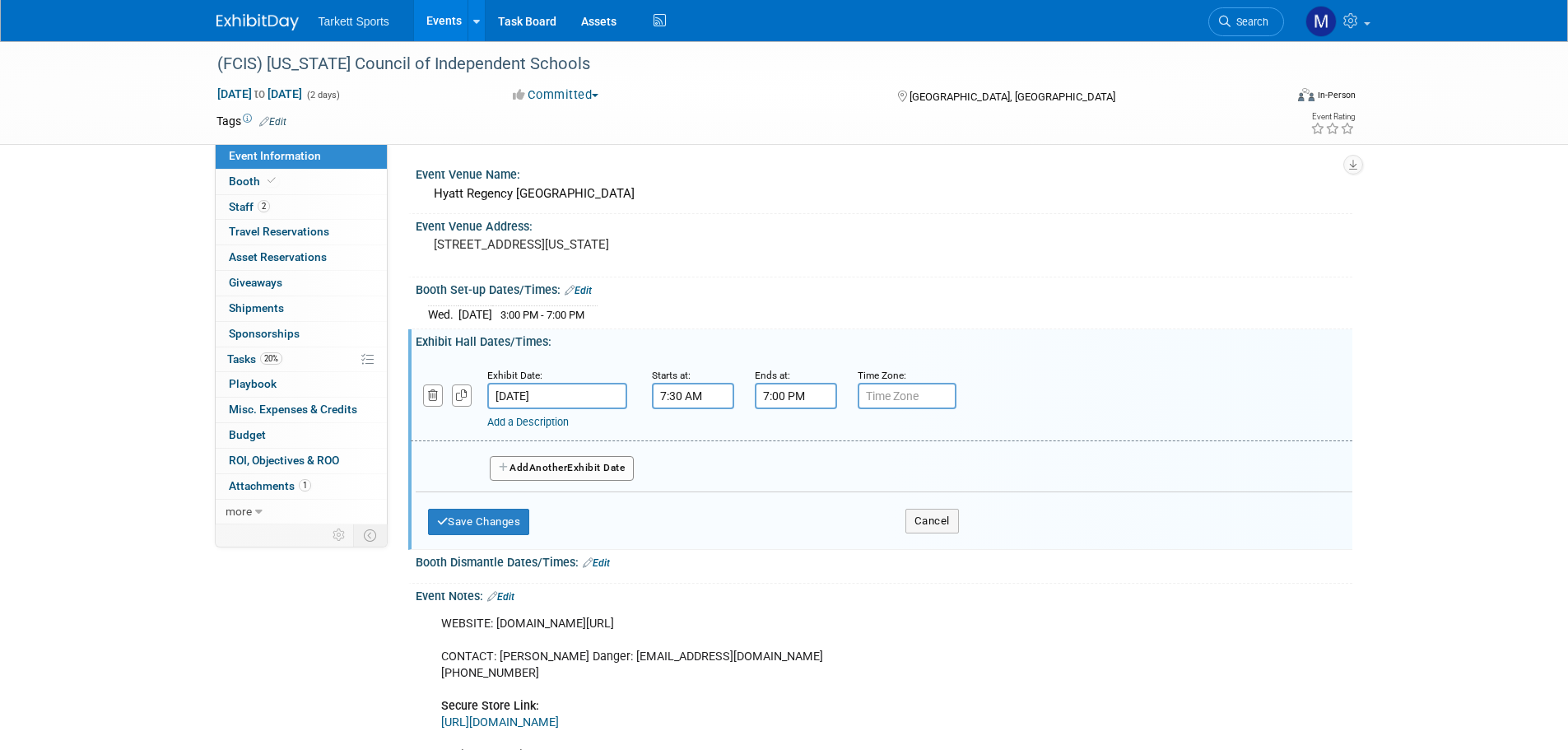
click at [780, 387] on input "7:00 PM" at bounding box center [796, 396] width 82 height 26
drag, startPoint x: 798, startPoint y: 479, endPoint x: 805, endPoint y: 484, distance: 8.6
click at [802, 482] on span "07" at bounding box center [792, 472] width 32 height 30
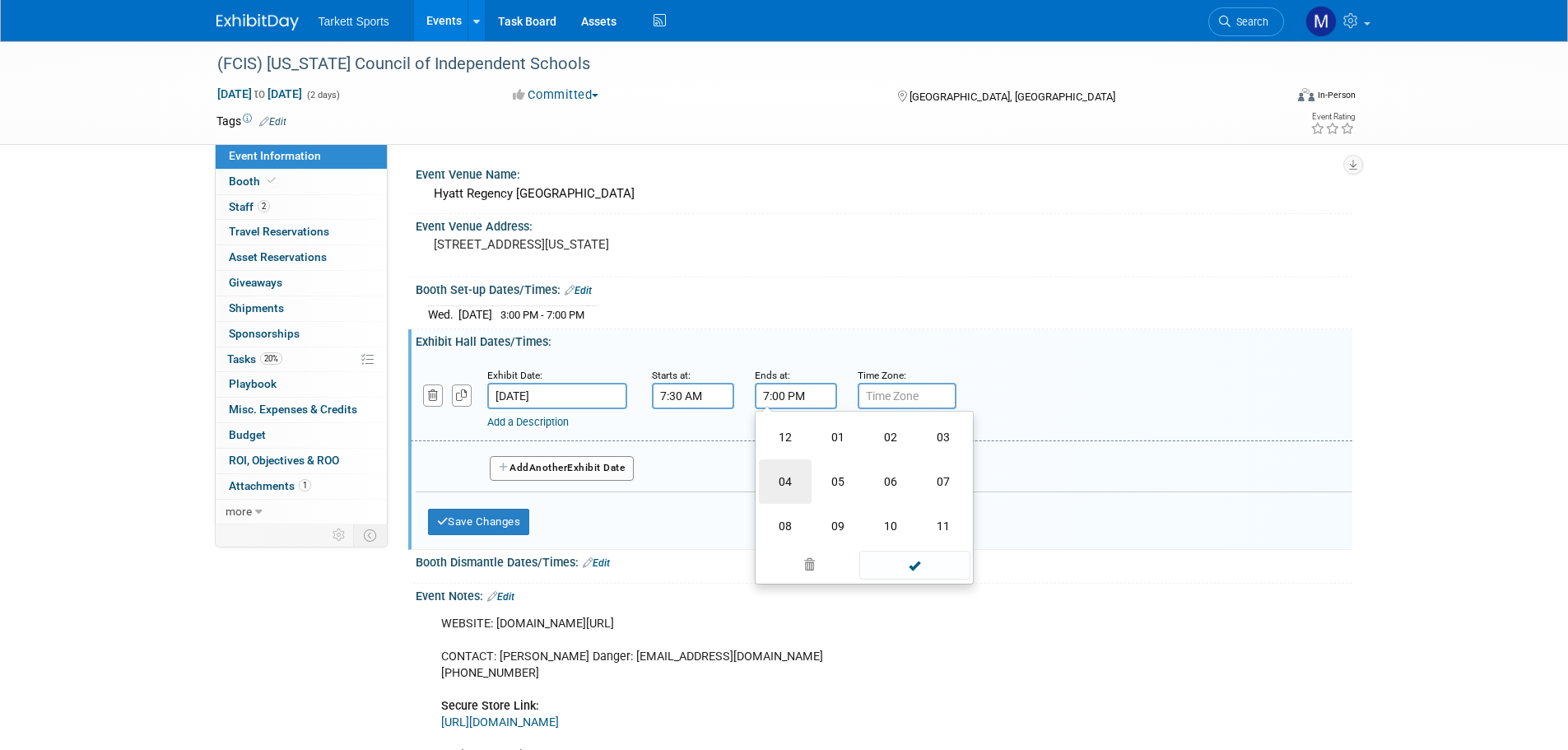
click at [788, 476] on td "04" at bounding box center [785, 482] width 53 height 45
type input "4:00 PM"
click at [884, 541] on span at bounding box center [914, 545] width 111 height 29
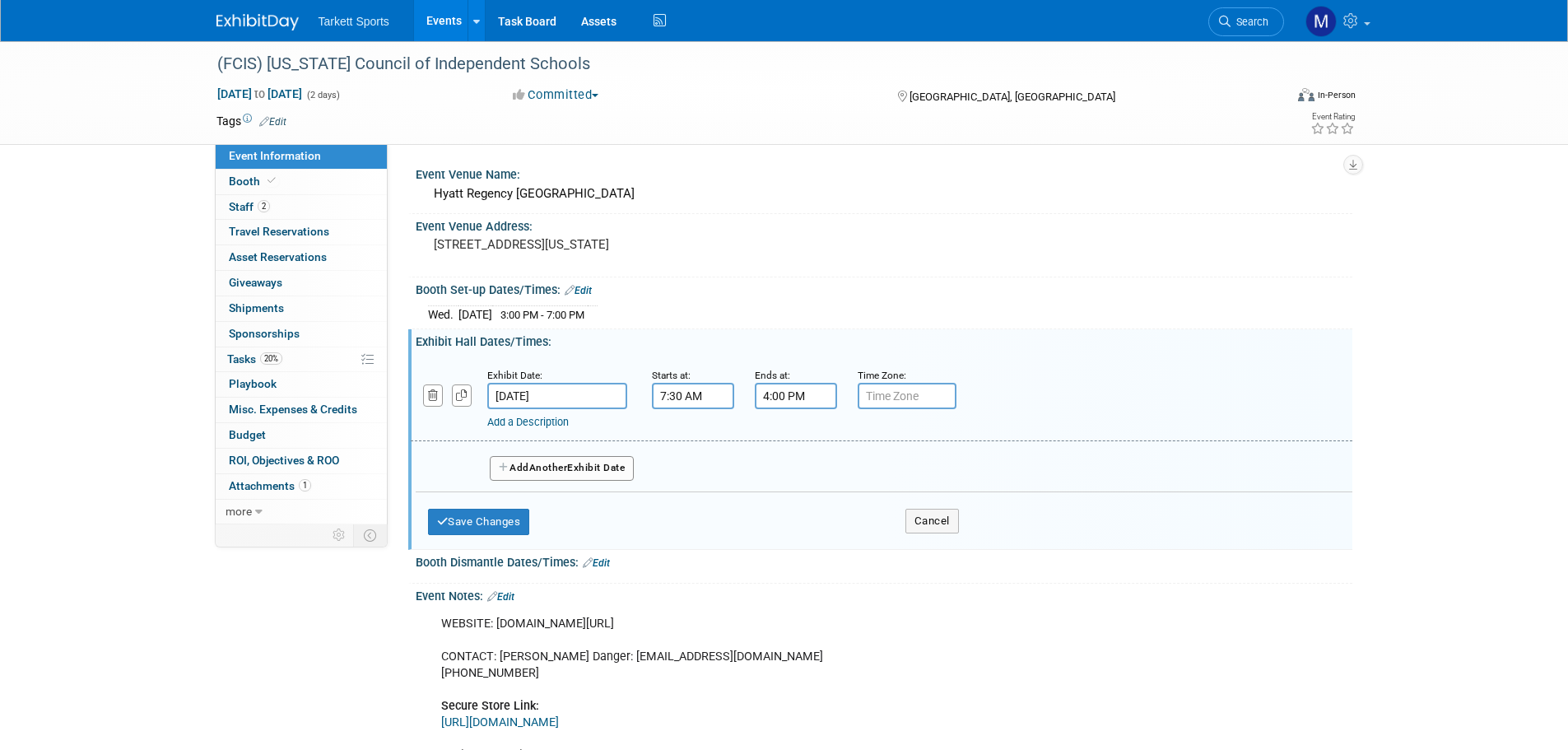
click at [608, 472] on button "Add Another Exhibit Date" at bounding box center [562, 469] width 145 height 25
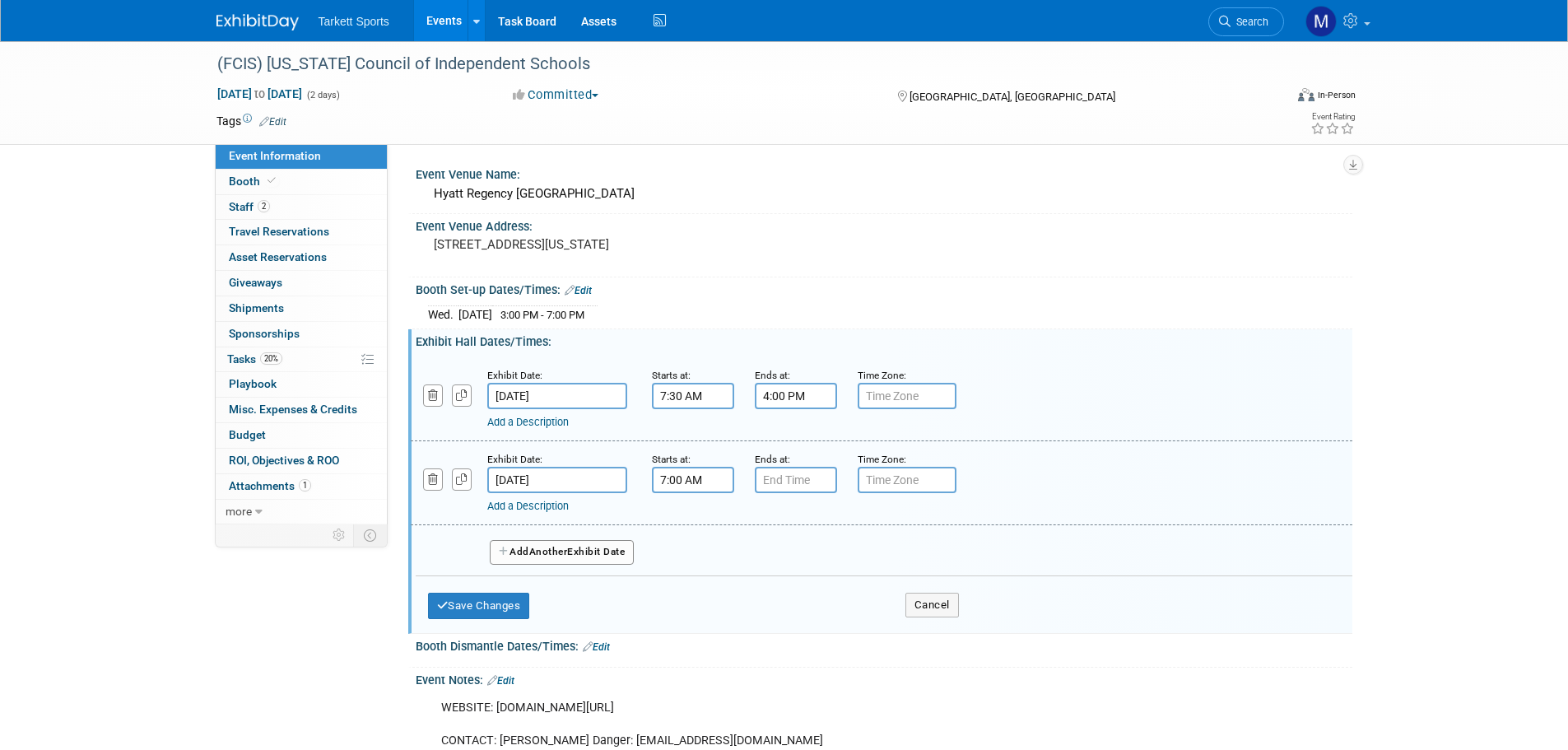
click at [717, 482] on input "7:00 AM" at bounding box center [693, 480] width 82 height 26
click at [764, 550] on span "00" at bounding box center [767, 556] width 32 height 30
click at [768, 553] on td "30" at bounding box center [788, 566] width 53 height 45
type input "7:30 AM"
drag, startPoint x: 817, startPoint y: 618, endPoint x: 809, endPoint y: 605, distance: 15.3
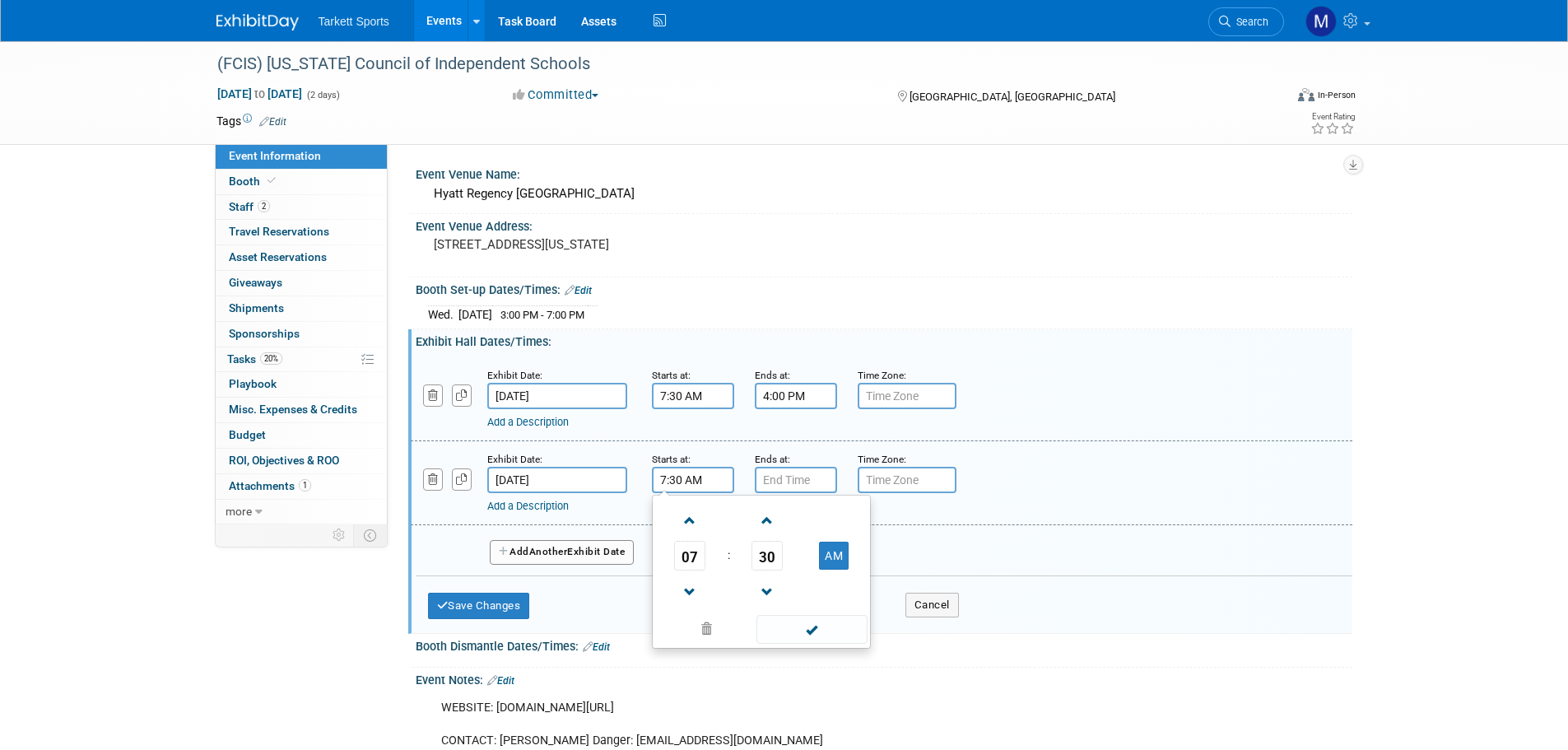
click at [817, 617] on span at bounding box center [811, 629] width 111 height 29
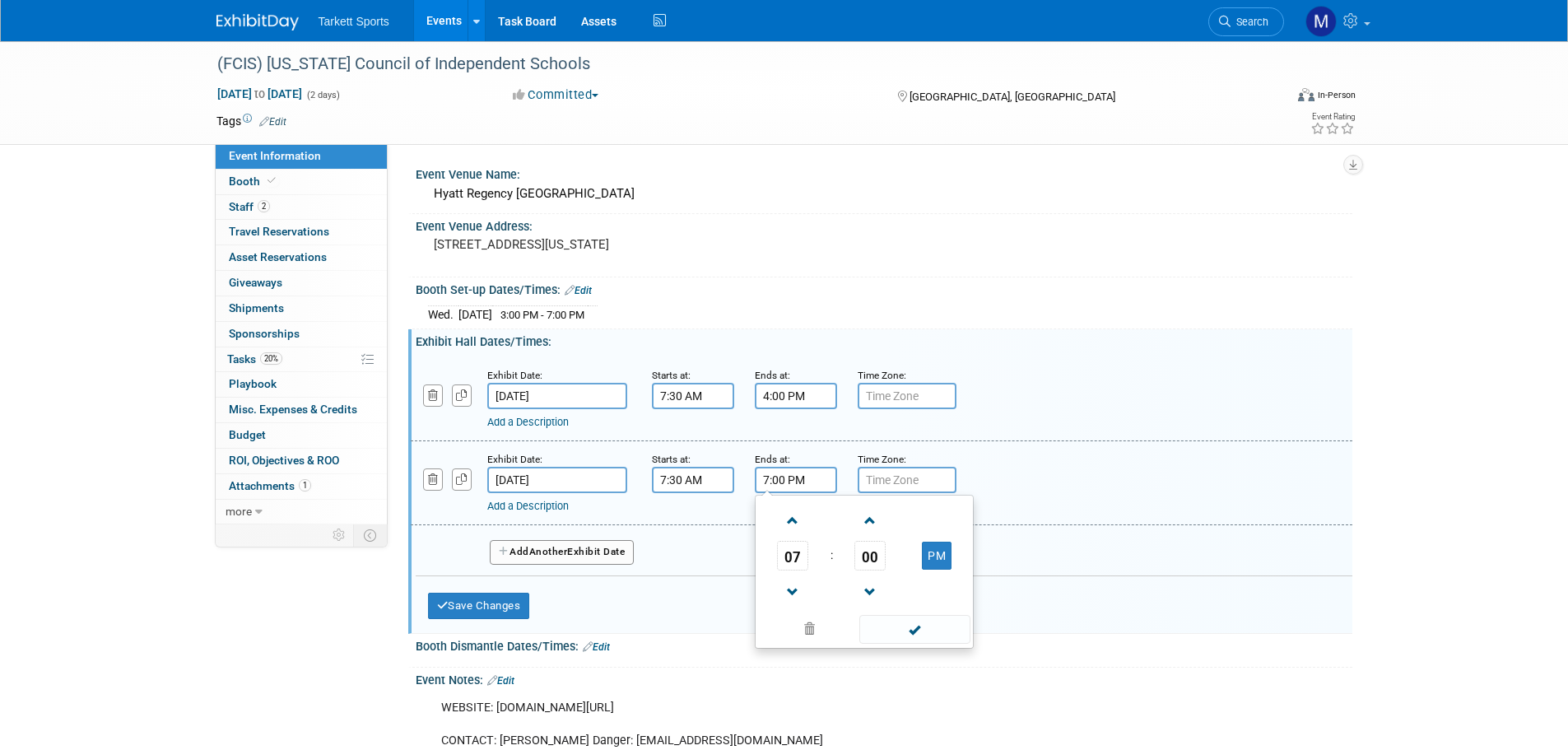
click at [803, 484] on input "7:00 PM" at bounding box center [796, 480] width 82 height 26
click at [791, 549] on span "07" at bounding box center [792, 556] width 32 height 30
click at [833, 523] on td "01" at bounding box center [838, 522] width 53 height 45
type input "1:00 PM"
click at [883, 622] on span at bounding box center [914, 629] width 111 height 29
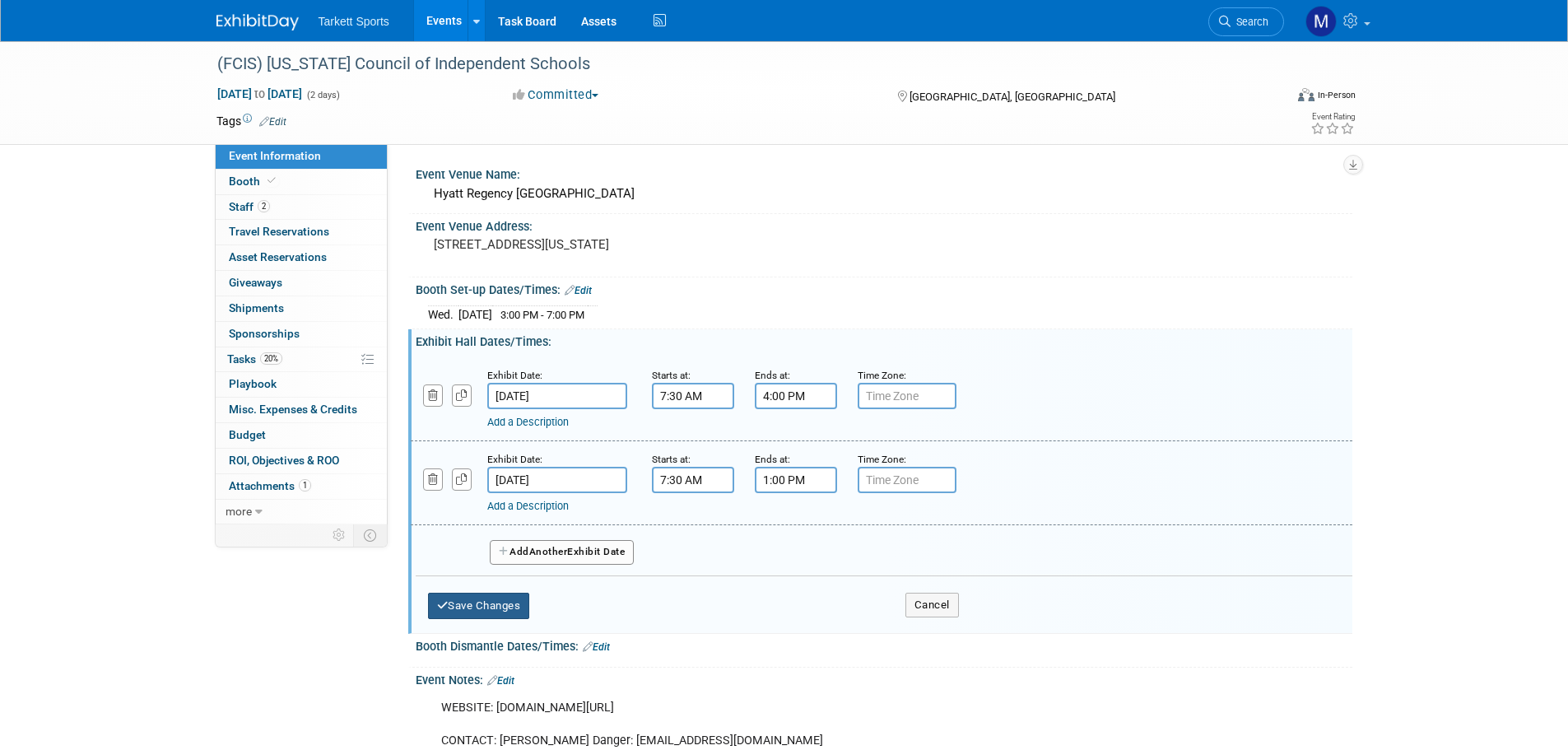
click at [511, 593] on button "Save Changes" at bounding box center [480, 606] width 102 height 26
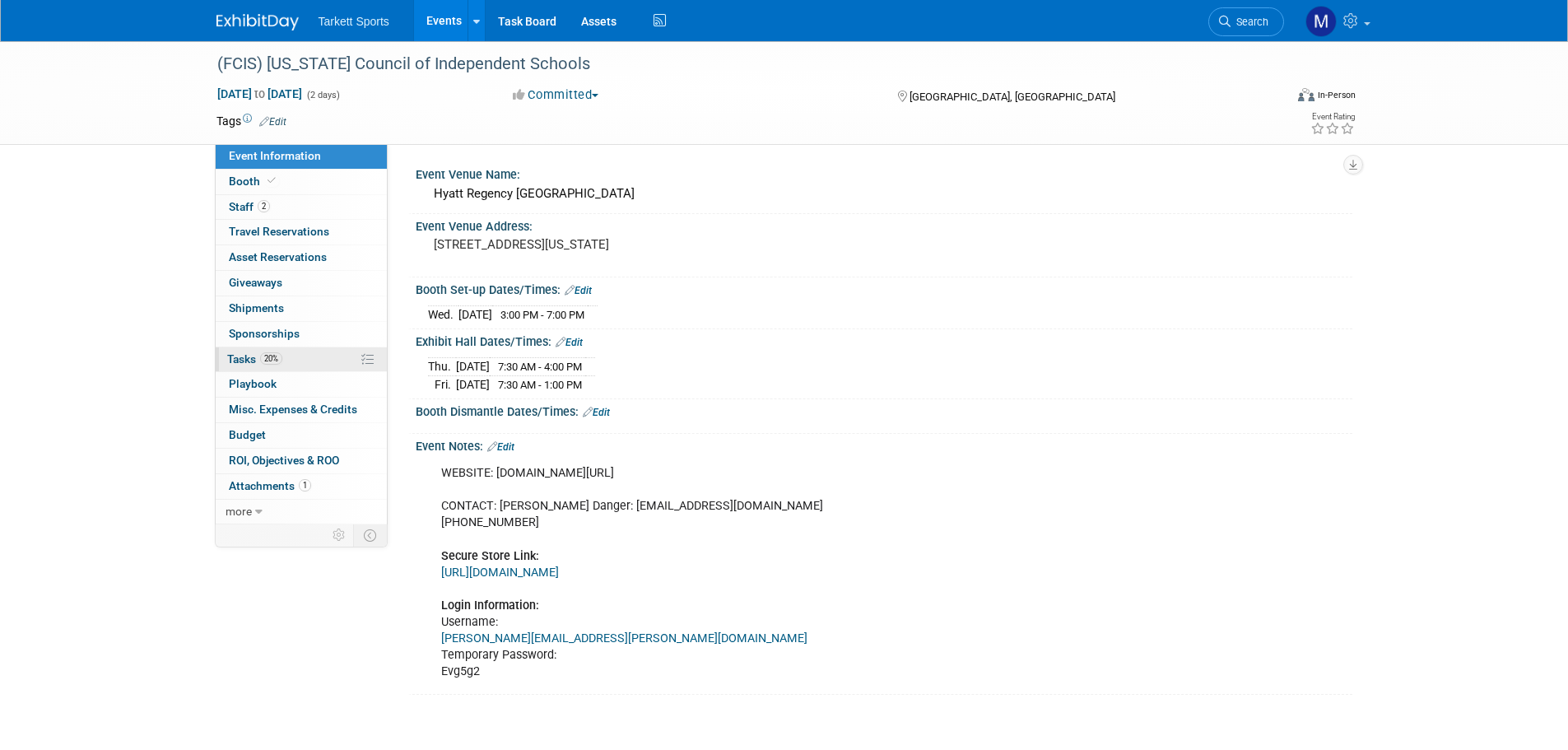
drag, startPoint x: 261, startPoint y: 353, endPoint x: 263, endPoint y: 361, distance: 8.2
click at [261, 354] on span "Tasks 20%" at bounding box center [254, 359] width 55 height 13
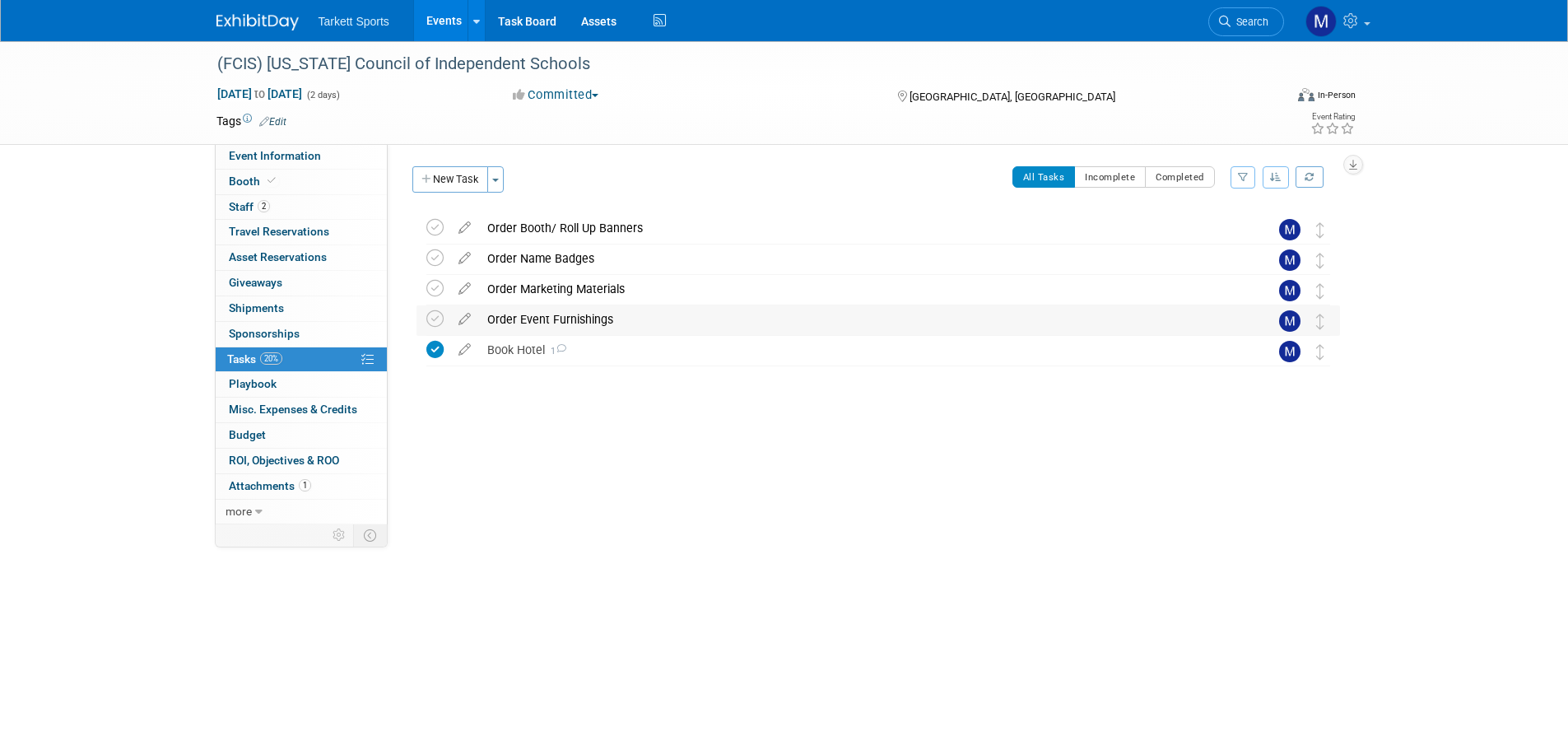
click at [539, 325] on div "Order Event Furnishings" at bounding box center [862, 320] width 767 height 28
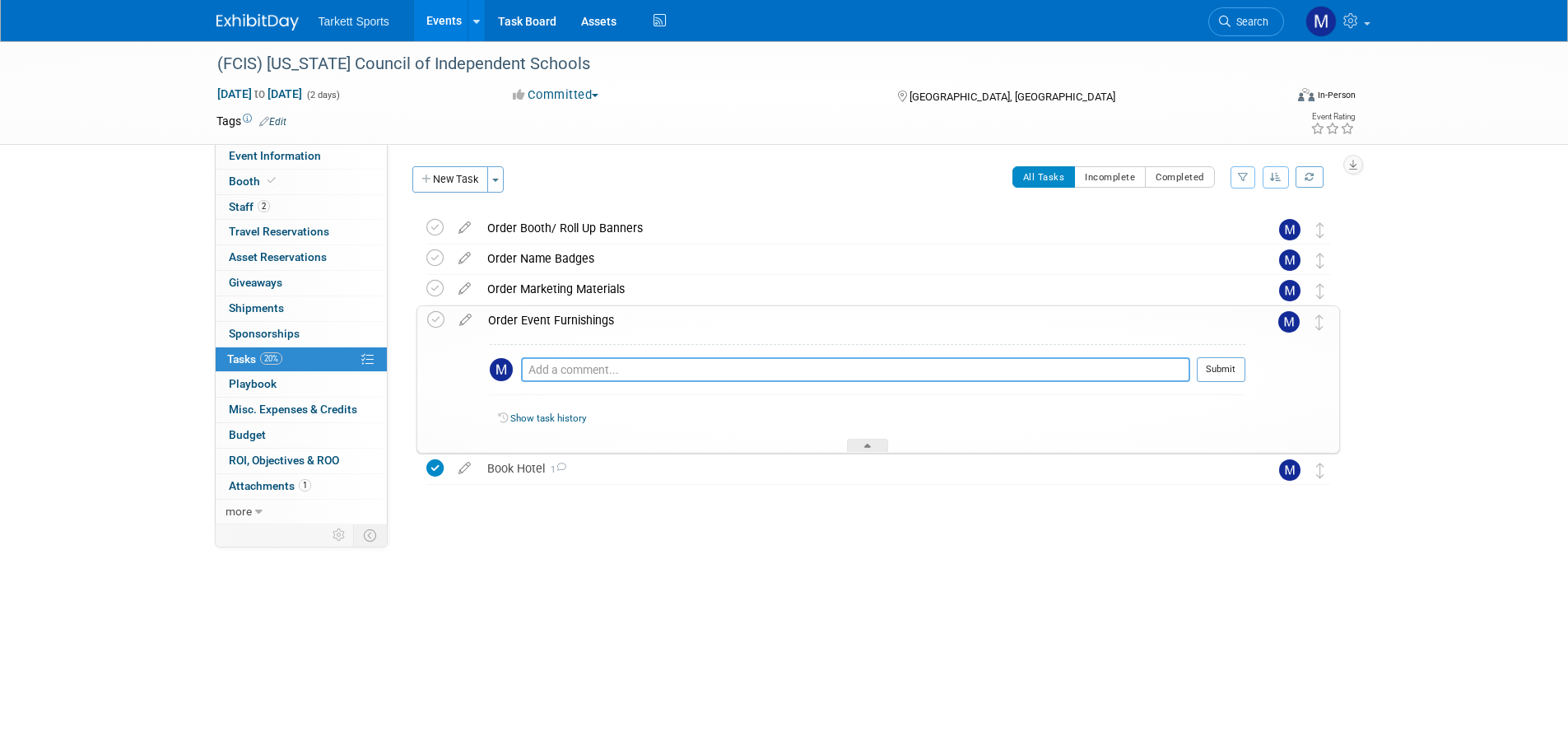
click at [557, 372] on textarea at bounding box center [855, 370] width 669 height 25
paste textarea "The space includes a 6' x 24" table, two chairs, up to 2 representatives and ba…"
type textarea "The space includes a 6' x 24" table, two chairs, up to 2 representatives and ba…"
click at [1211, 363] on button "Submit" at bounding box center [1221, 370] width 48 height 25
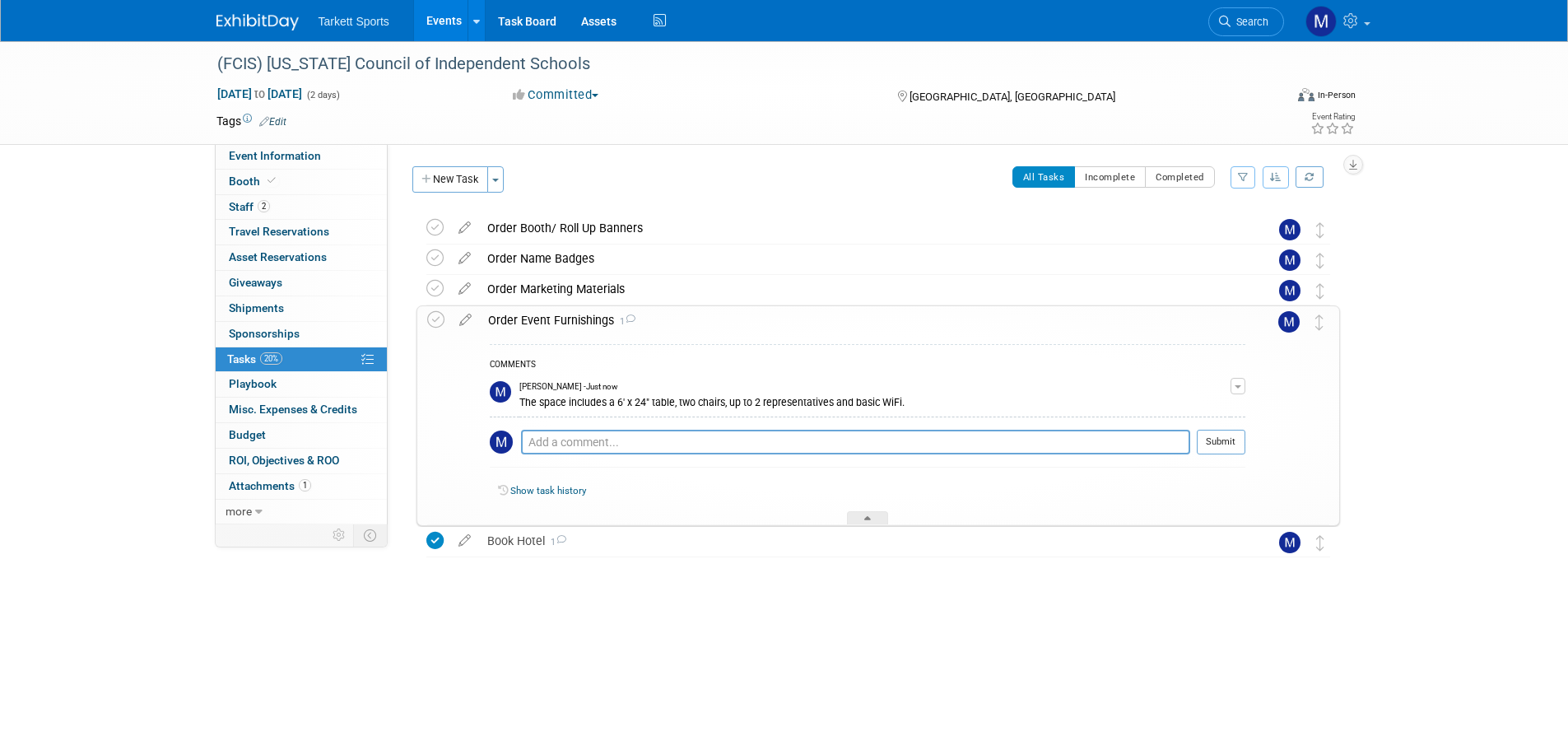
click at [426, 322] on div "Order Event Furnishings 1 COMMENTS Mathieu Martel - Just now The space includes…" at bounding box center [878, 416] width 924 height 221
click at [441, 322] on icon at bounding box center [436, 320] width 18 height 18
click at [550, 542] on span "1" at bounding box center [555, 541] width 21 height 10
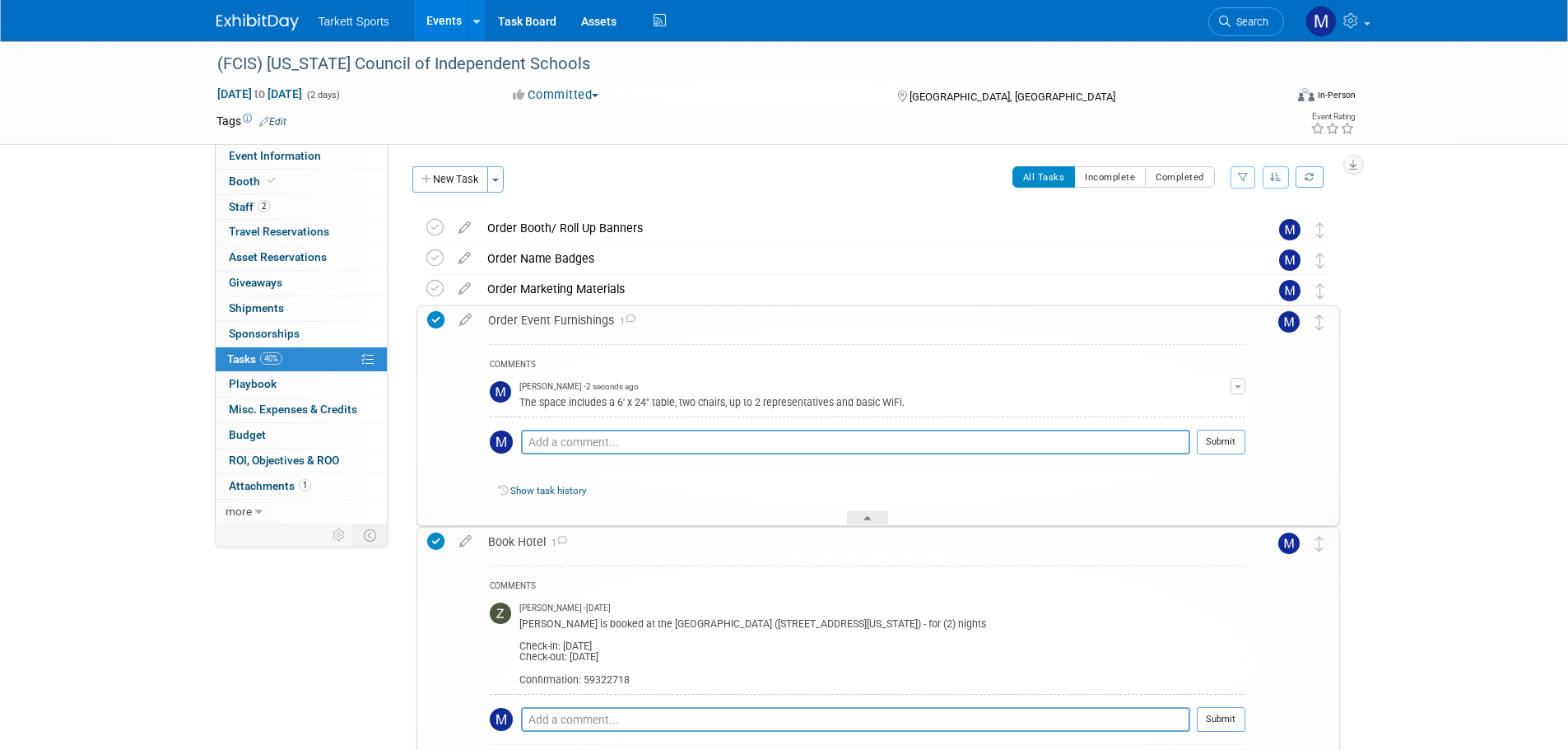
click at [557, 538] on span "1" at bounding box center [556, 542] width 21 height 10
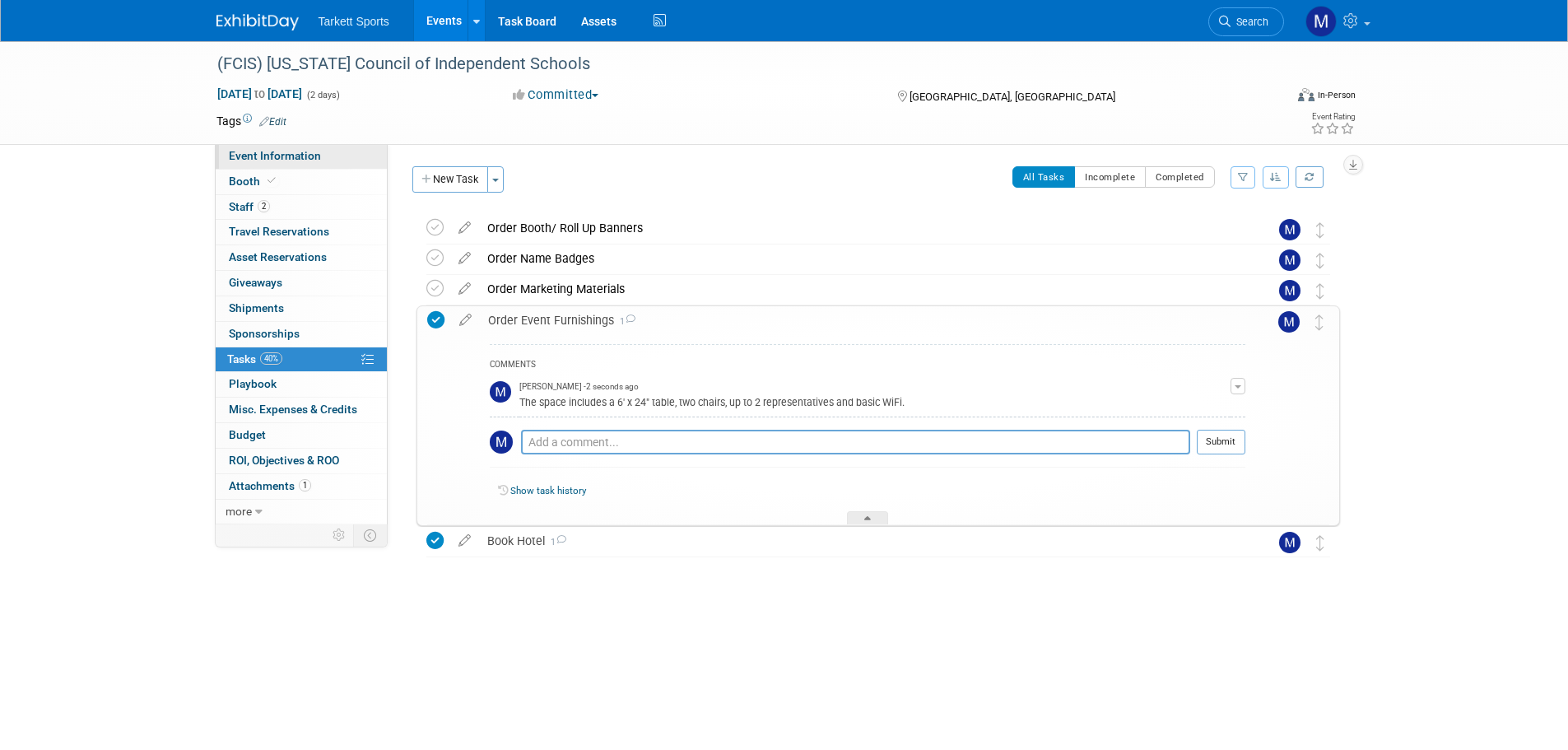
click at [280, 161] on span "Event Information" at bounding box center [275, 156] width 92 height 13
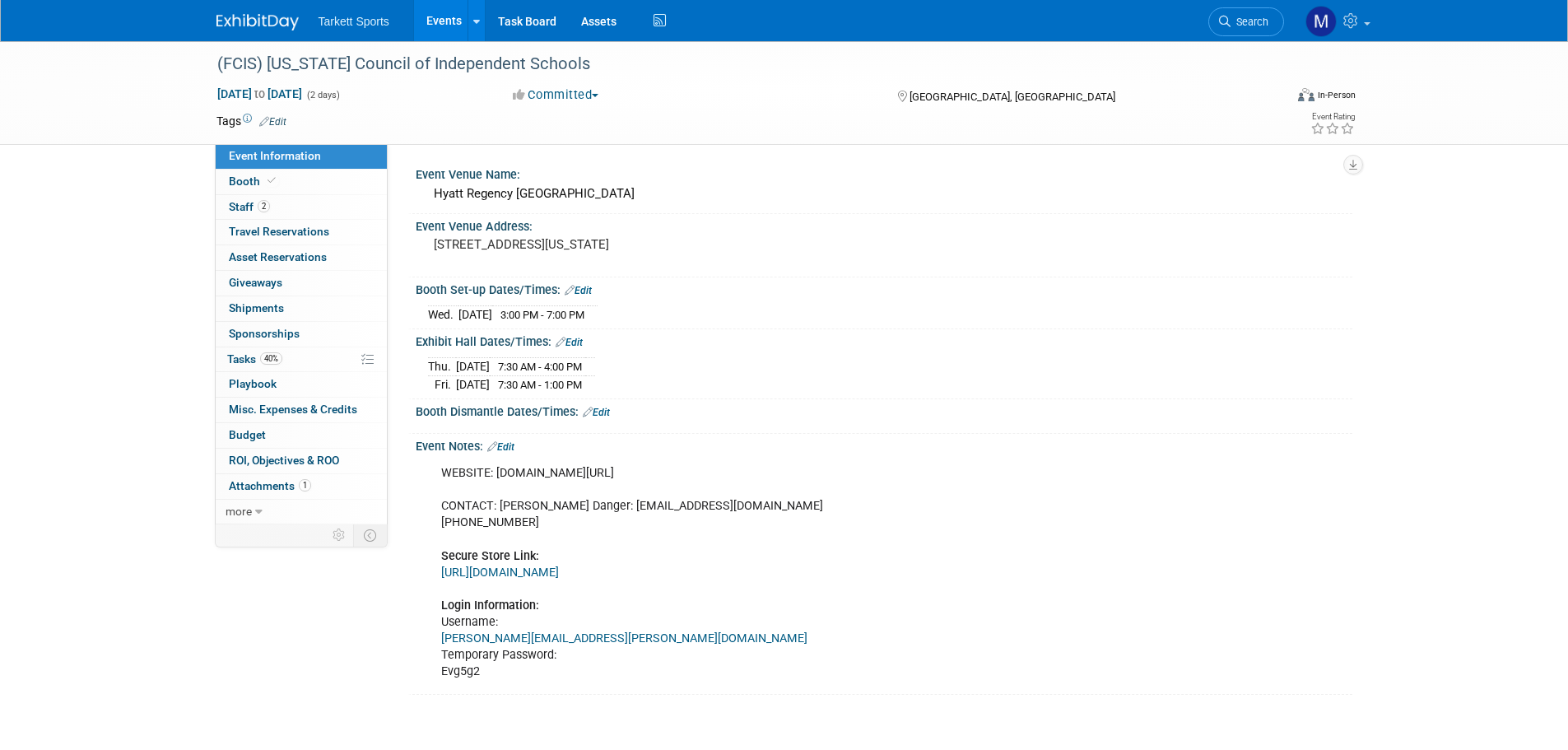
drag, startPoint x: 1261, startPoint y: 27, endPoint x: 1276, endPoint y: 46, distance: 24.2
click at [1261, 27] on span "Search" at bounding box center [1249, 21] width 38 height 12
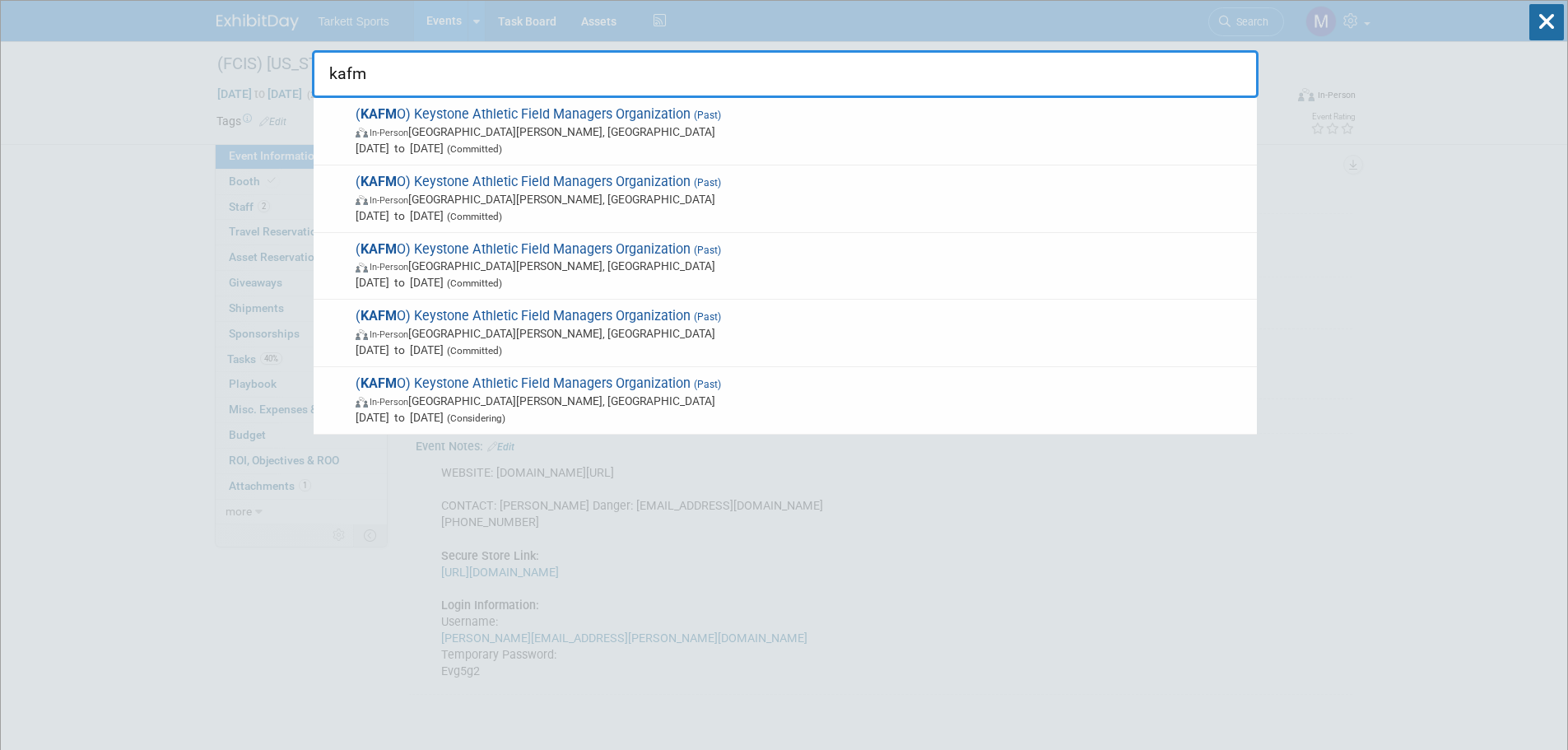
type input "kafmo"
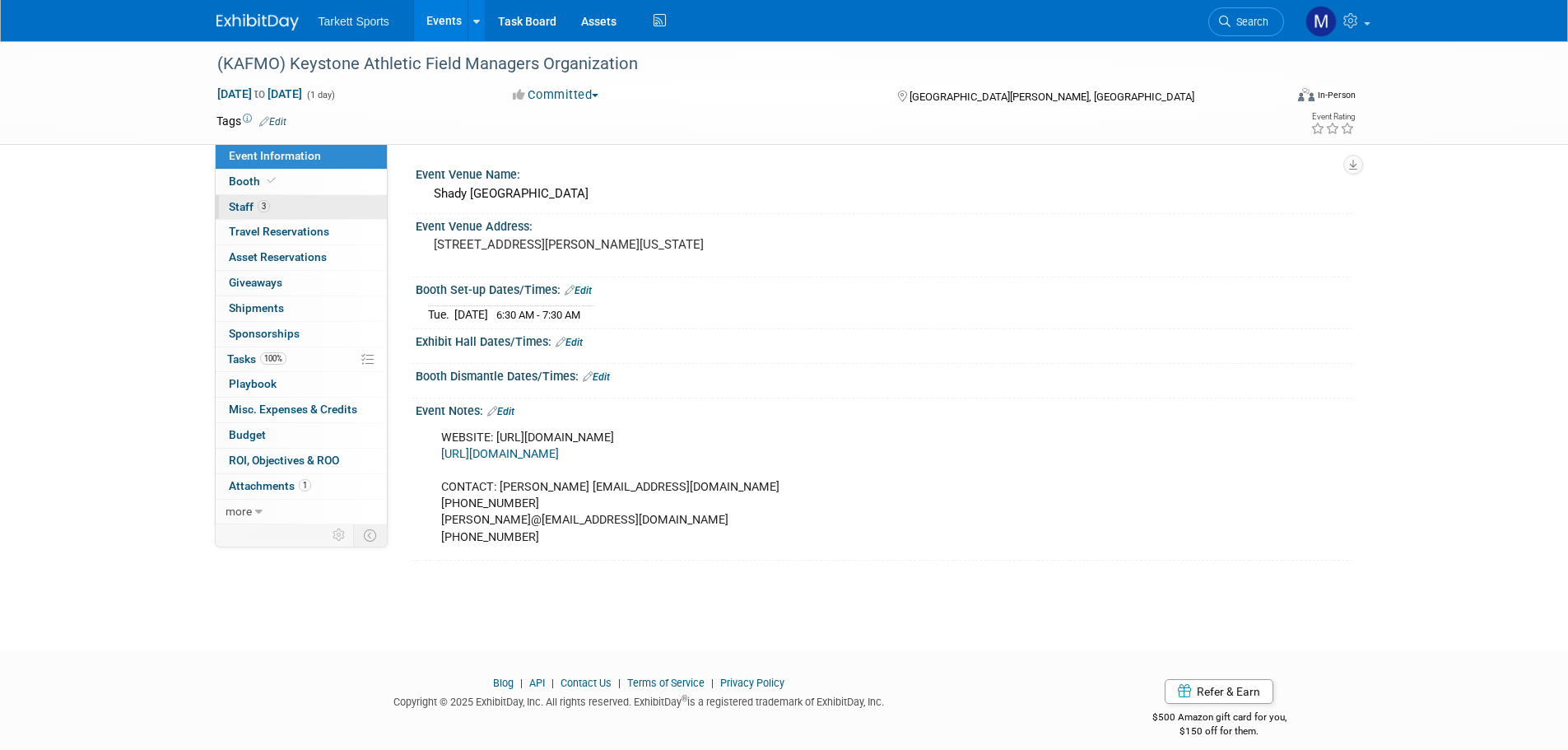
click at [327, 203] on link "3 Staff 3" at bounding box center [302, 207] width 171 height 25
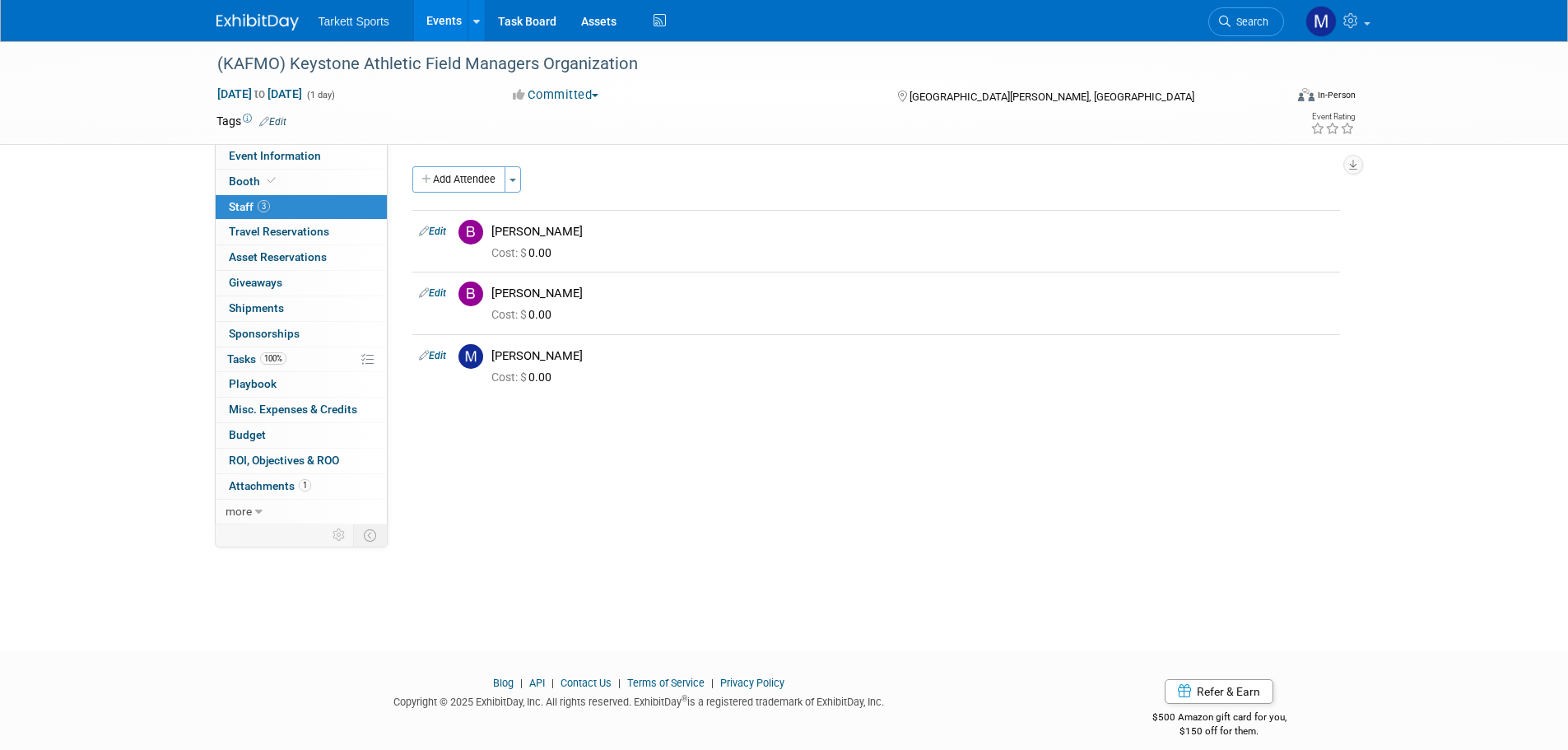
click at [1237, 23] on span "Search" at bounding box center [1249, 21] width 38 height 12
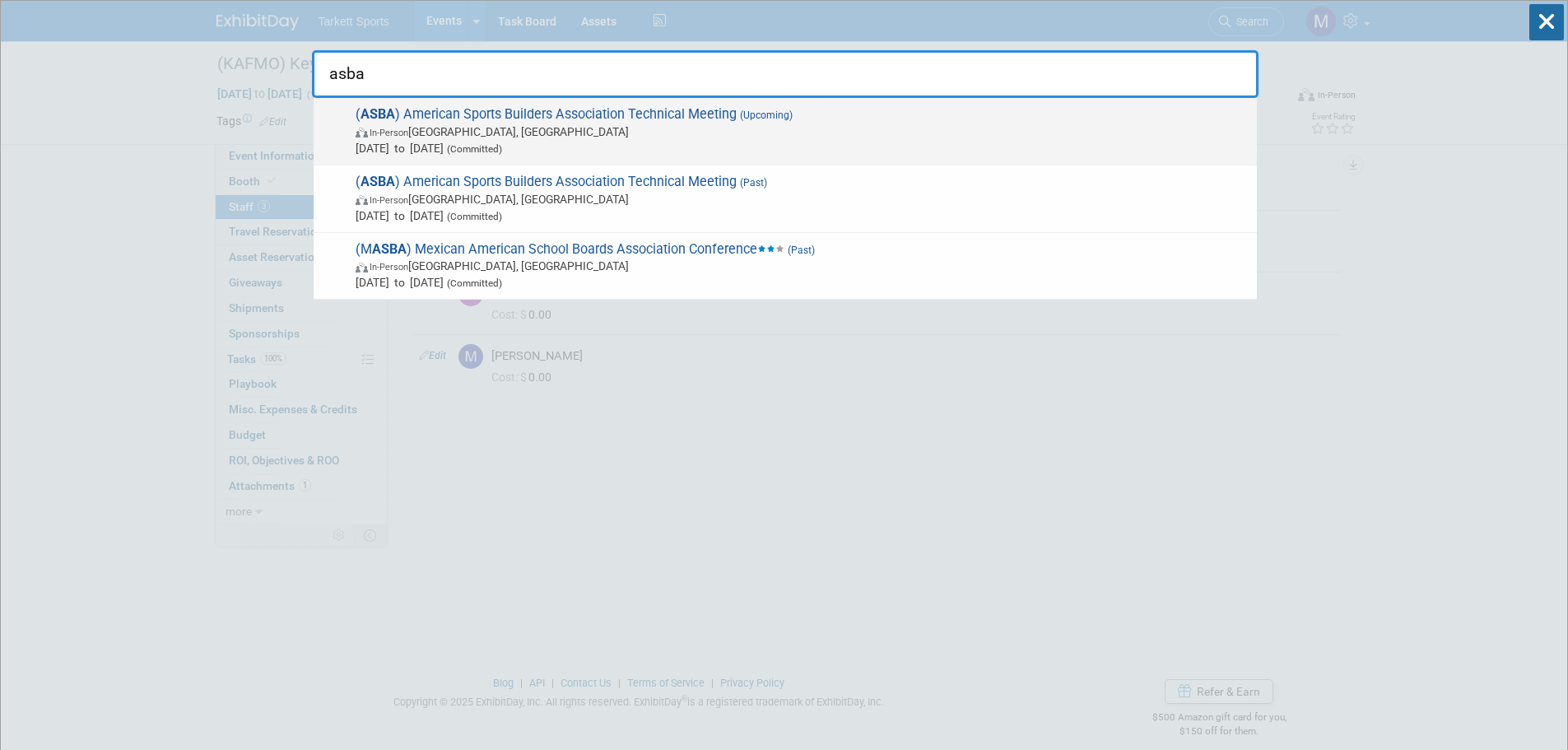
type input "asba"
click at [610, 131] on span "In-Person [GEOGRAPHIC_DATA], [GEOGRAPHIC_DATA]" at bounding box center [802, 132] width 893 height 17
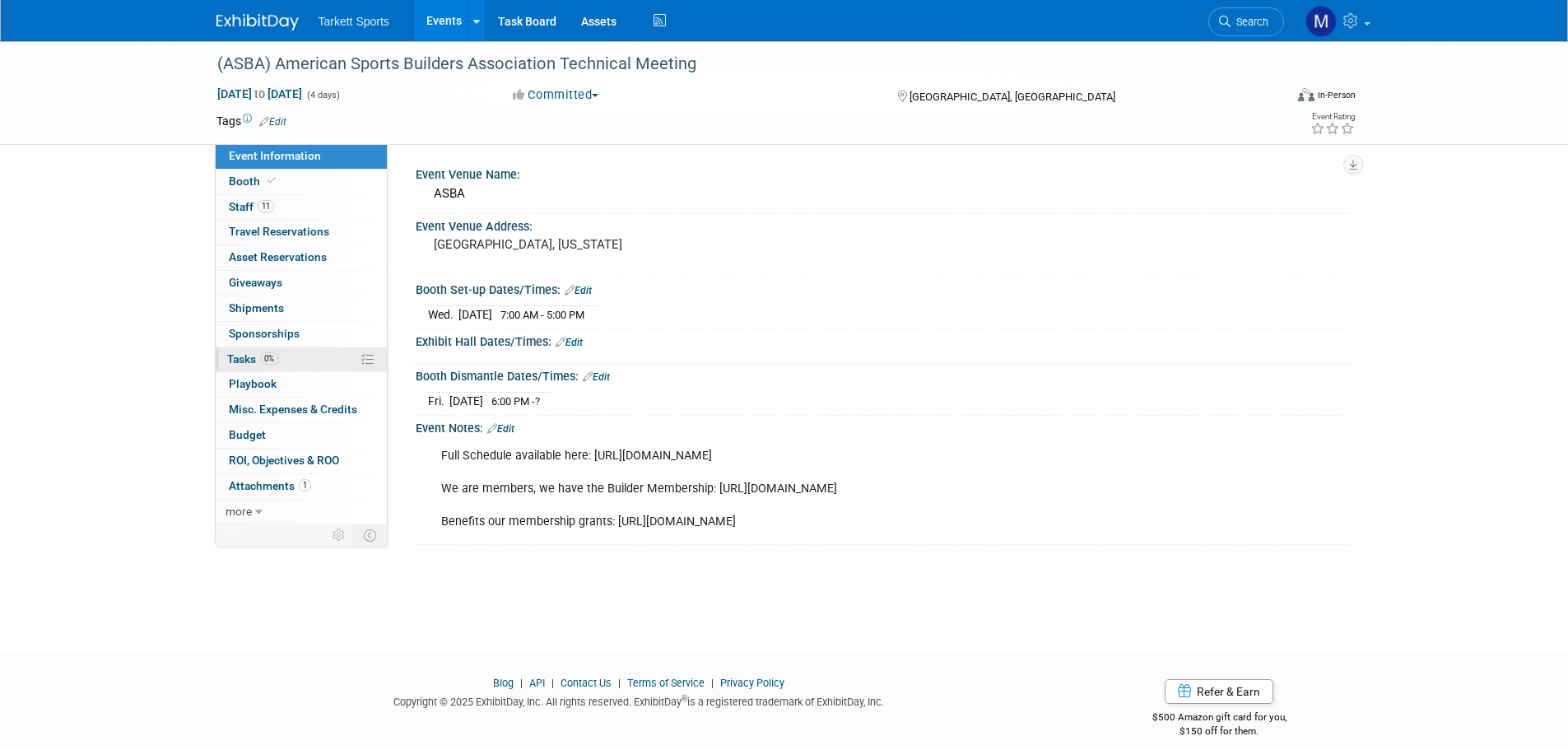
click at [292, 365] on link "0% Tasks 0%" at bounding box center [302, 360] width 171 height 25
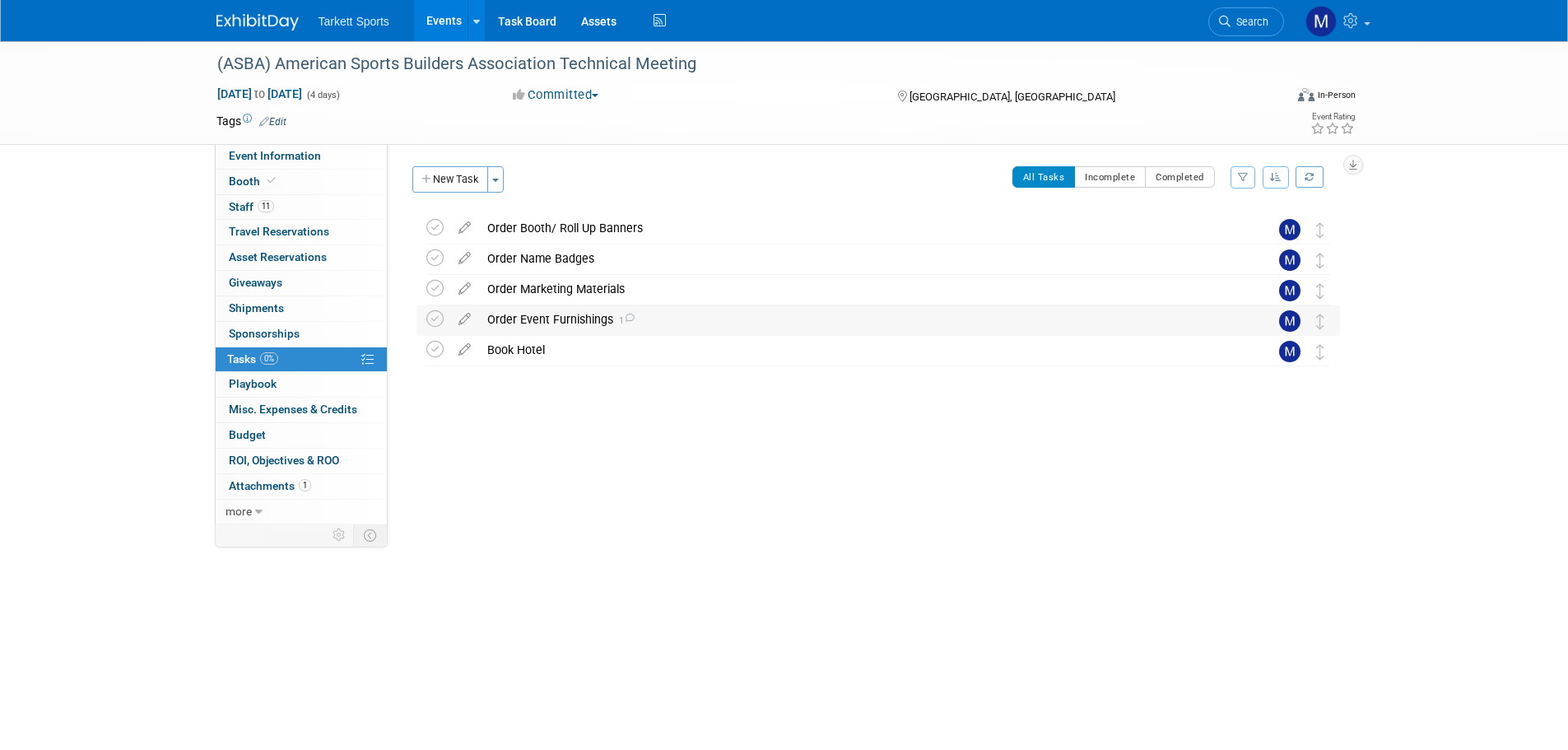
click at [596, 320] on div "Order Event Furnishings 1" at bounding box center [862, 320] width 767 height 28
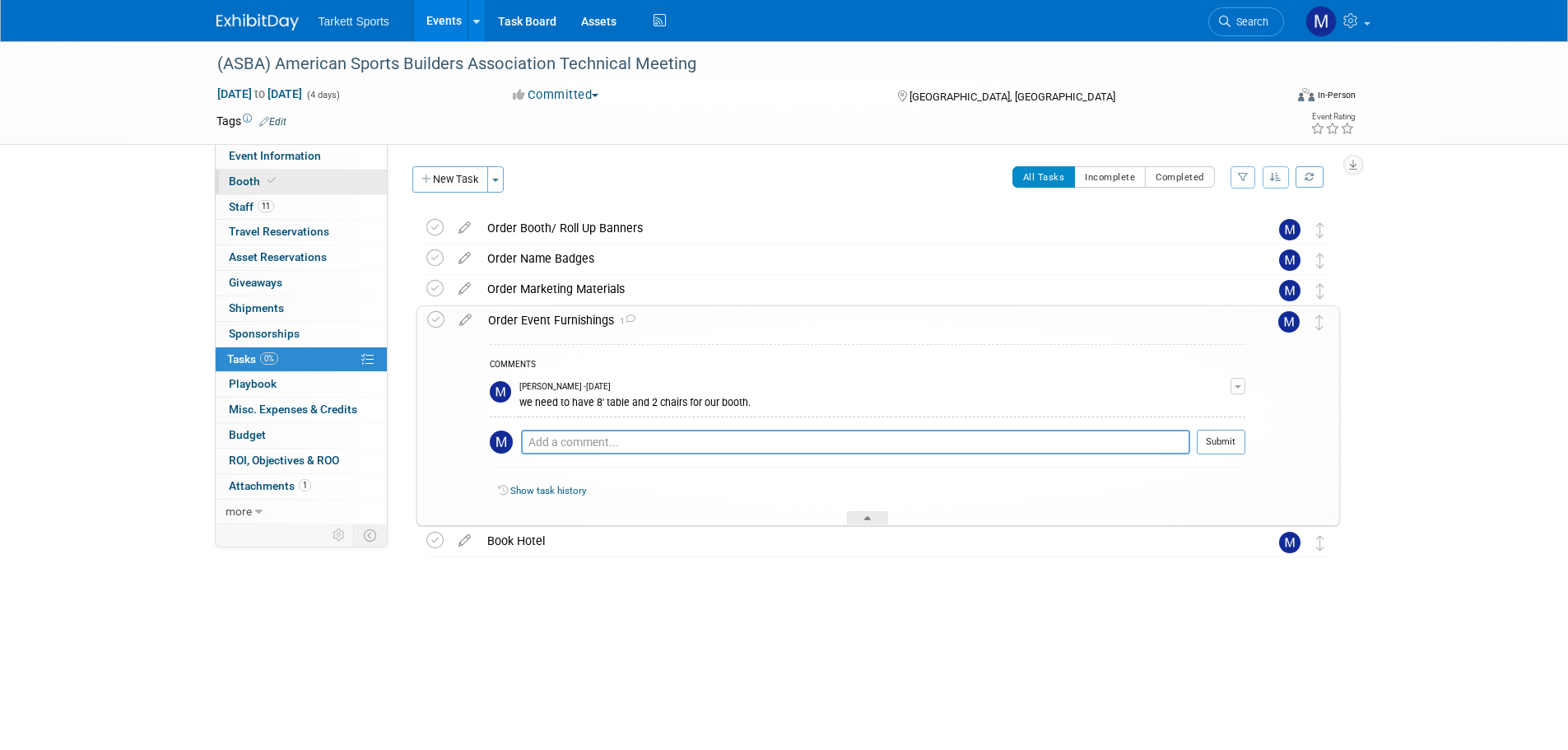
click at [249, 173] on link "Booth" at bounding box center [302, 182] width 171 height 25
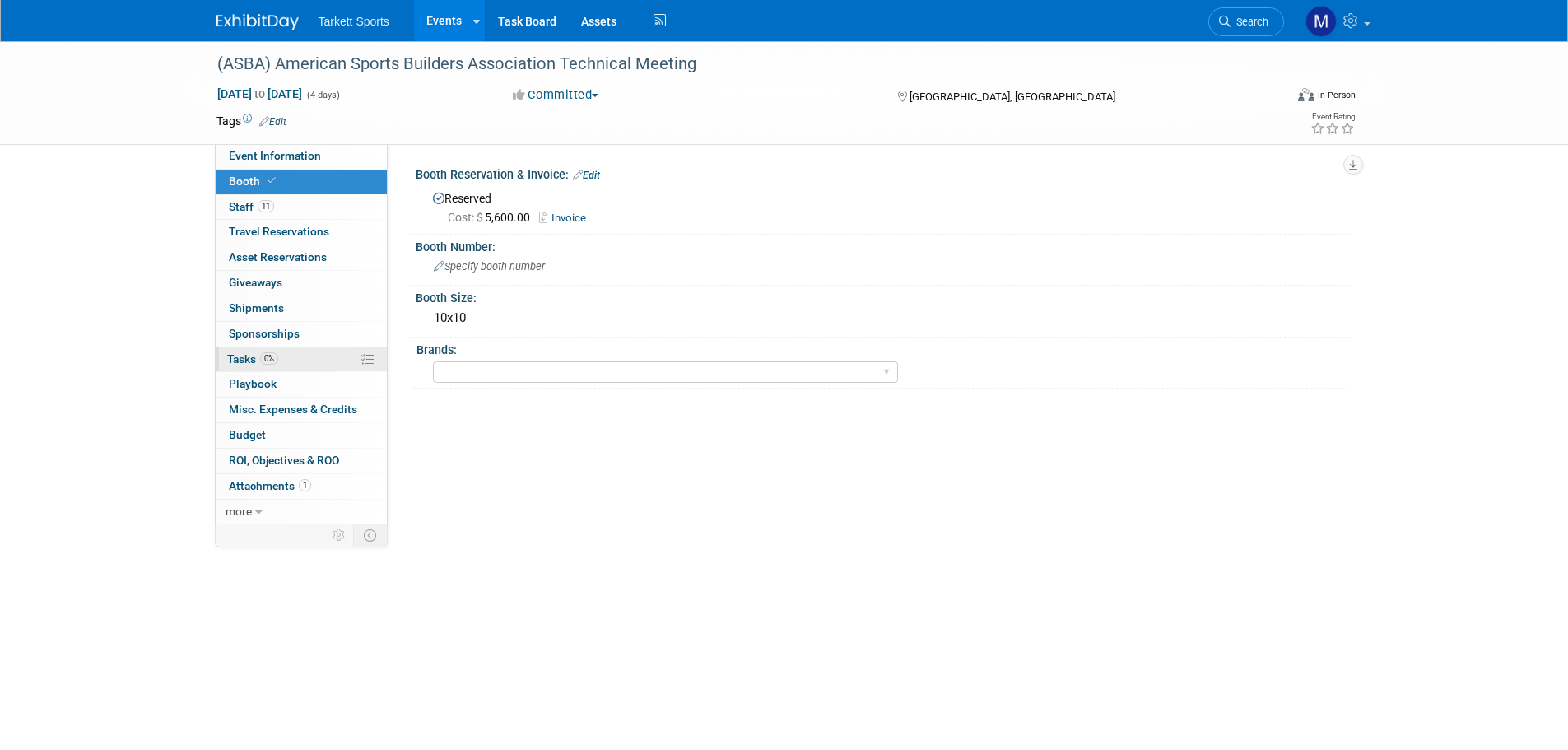
click at [299, 350] on link "0% Tasks 0%" at bounding box center [302, 360] width 171 height 25
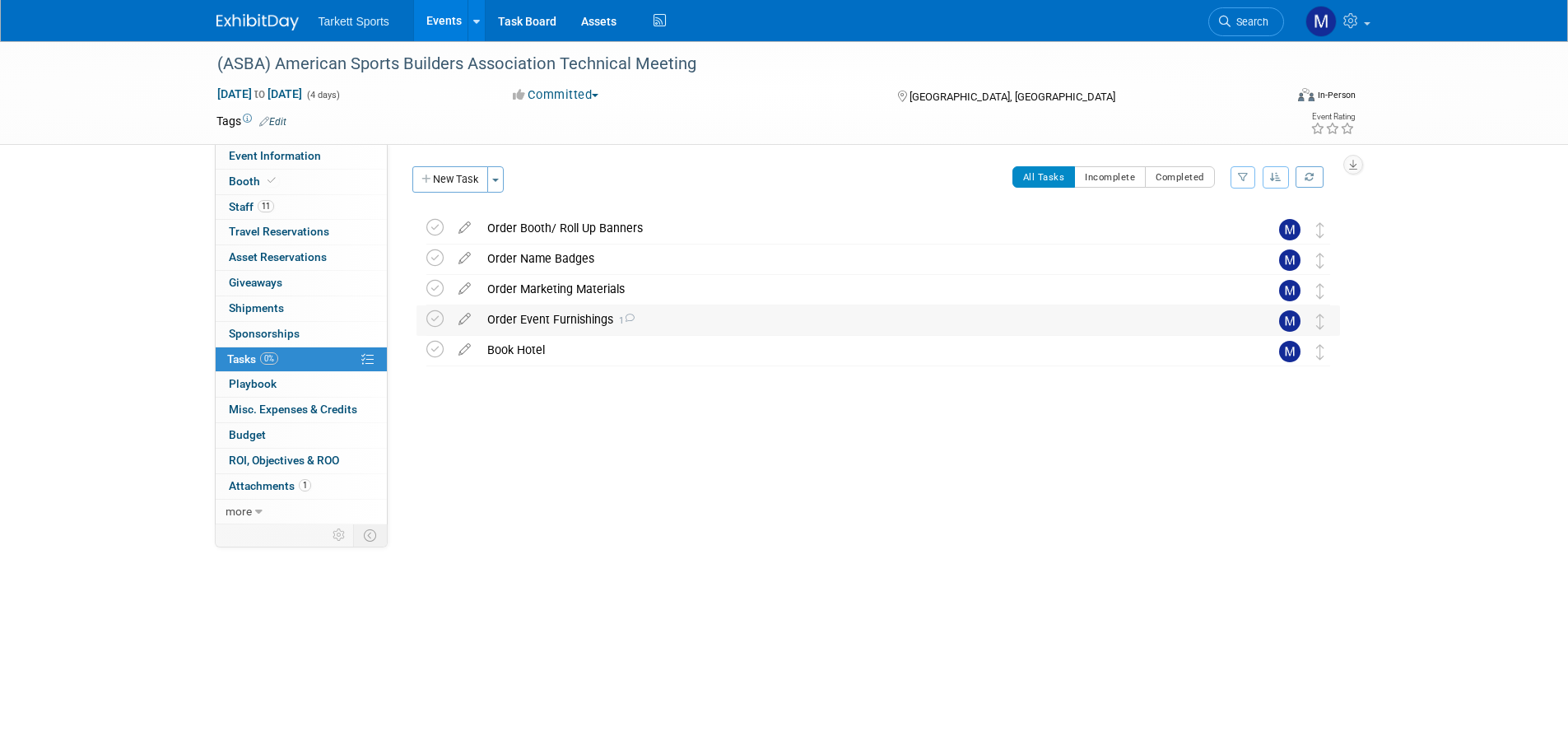
click at [669, 316] on div "Order Event Furnishings 1" at bounding box center [862, 320] width 767 height 28
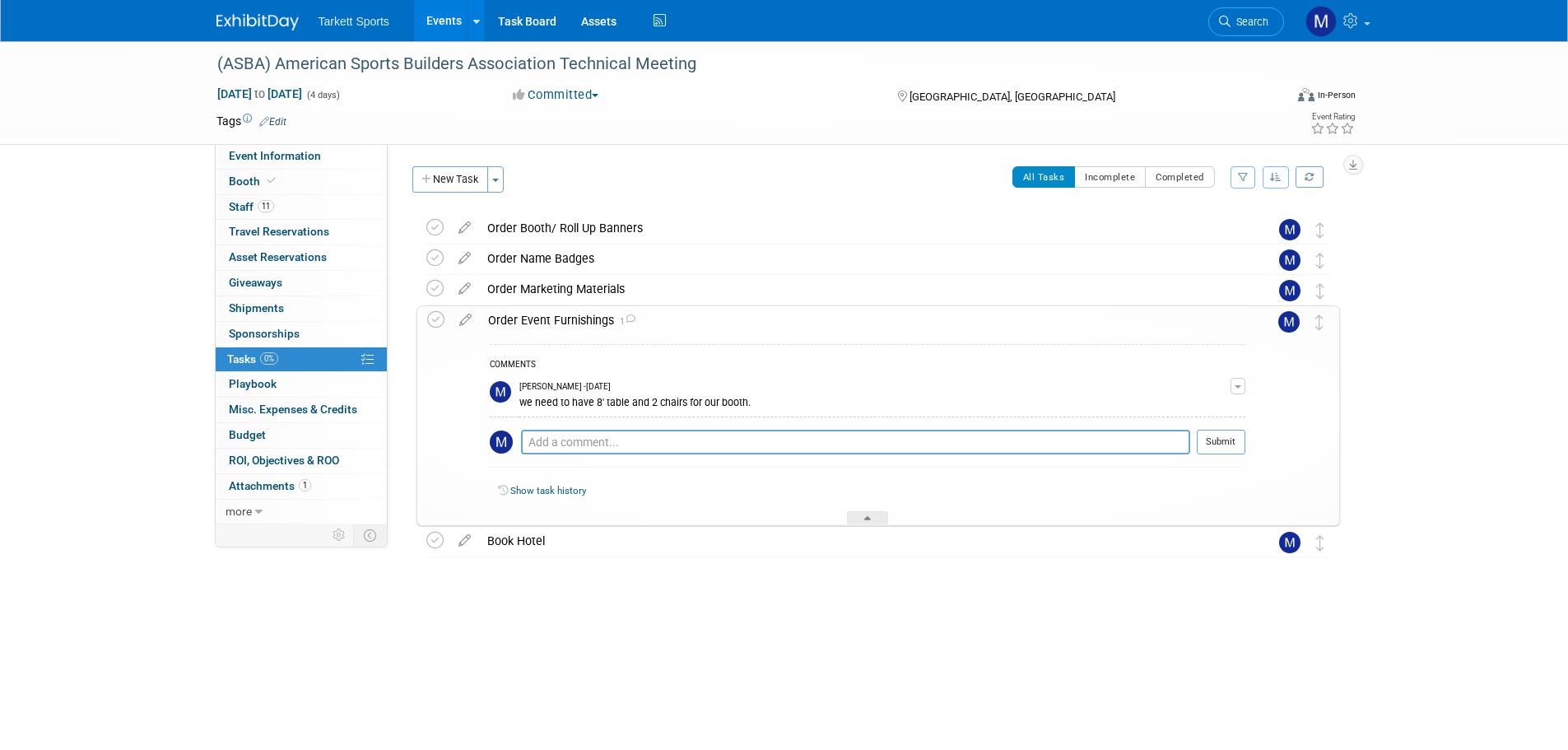
click at [1227, 16] on icon at bounding box center [1224, 21] width 11 height 11
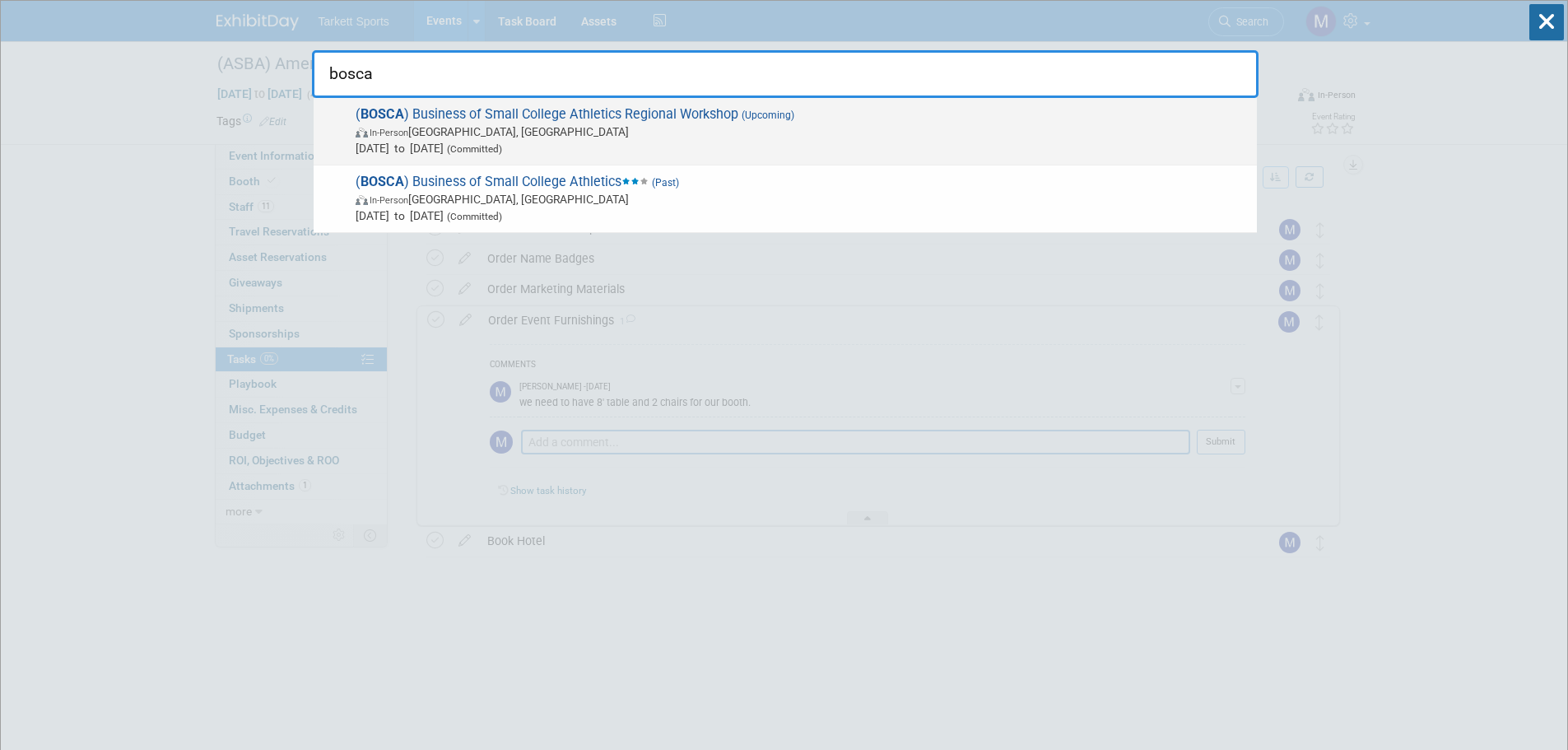
type input "bosca"
click at [547, 98] on div "( BOSCA ) Business of Small College Athletics Regional Workshop (Upcoming) In-P…" at bounding box center [785, 131] width 943 height 67
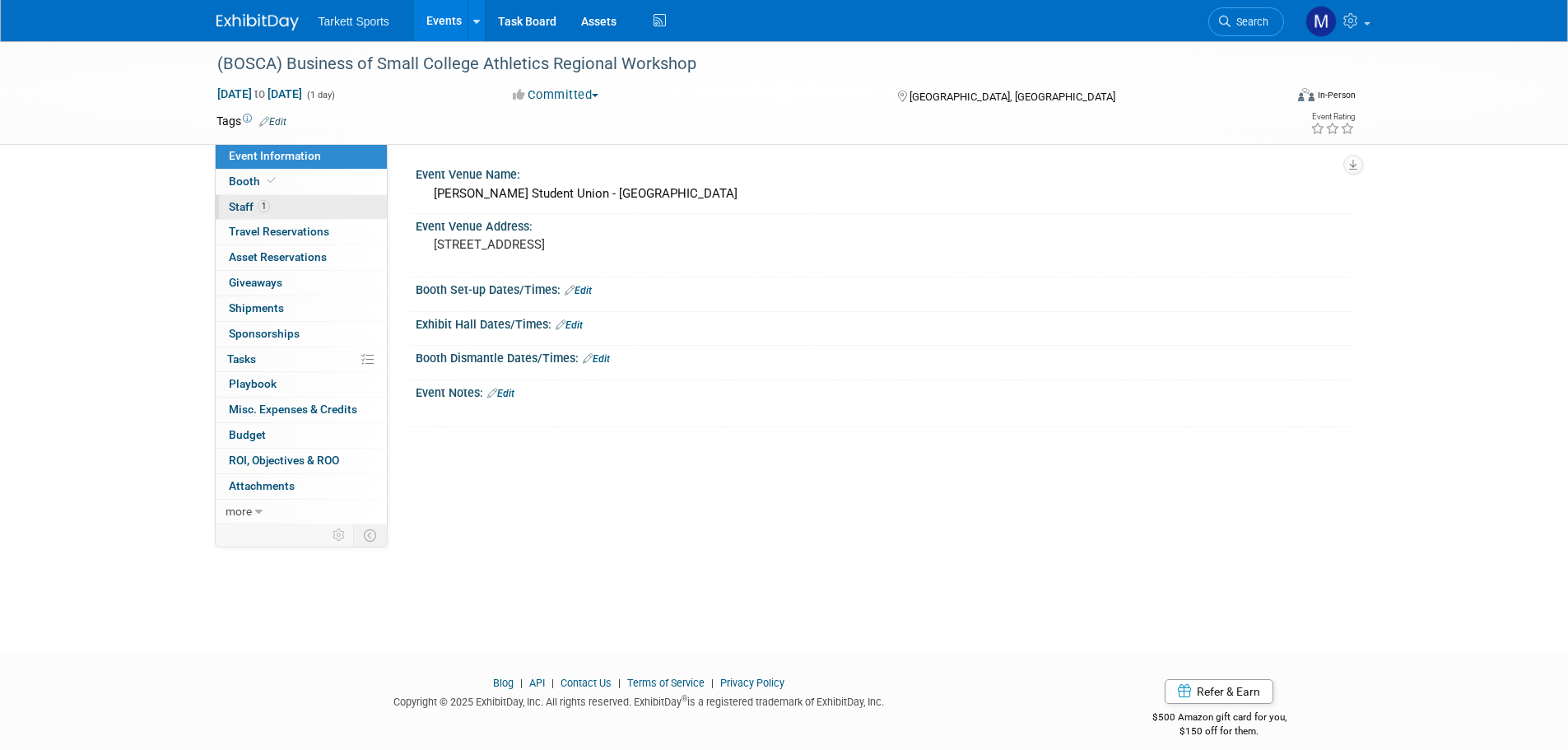
click at [308, 205] on link "1 Staff 1" at bounding box center [302, 207] width 171 height 25
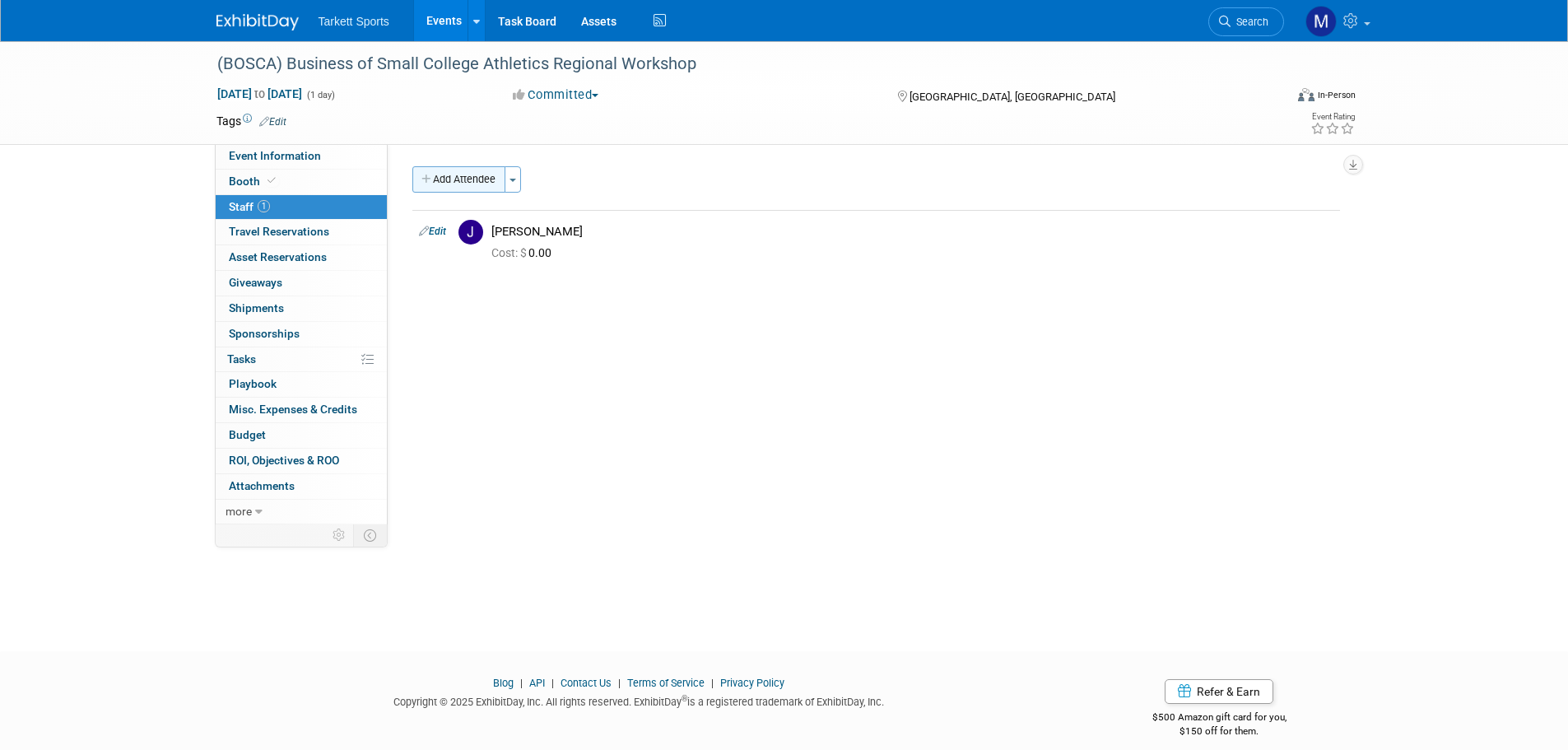
click at [450, 181] on button "Add Attendee" at bounding box center [459, 180] width 93 height 26
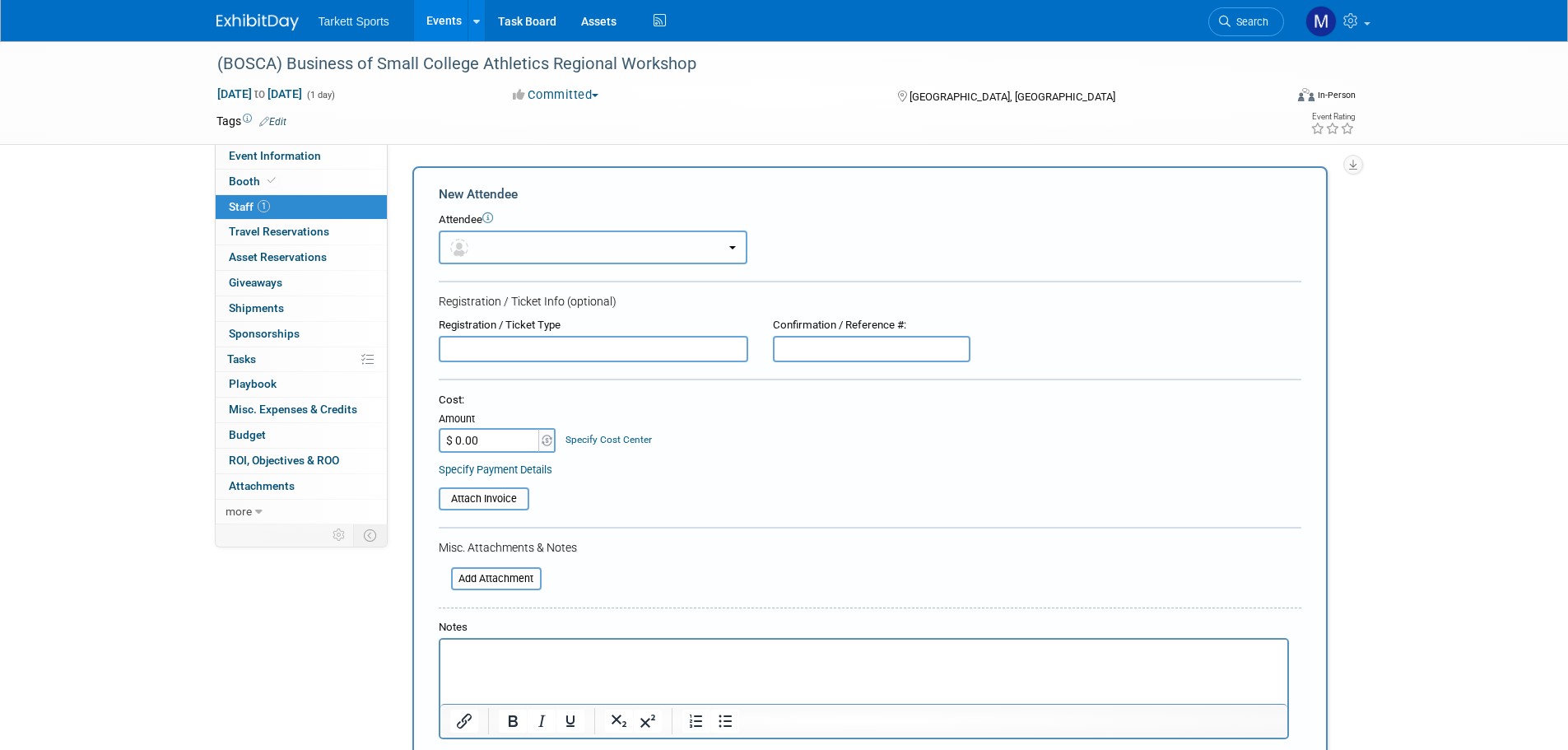
click at [592, 252] on button "button" at bounding box center [592, 247] width 308 height 34
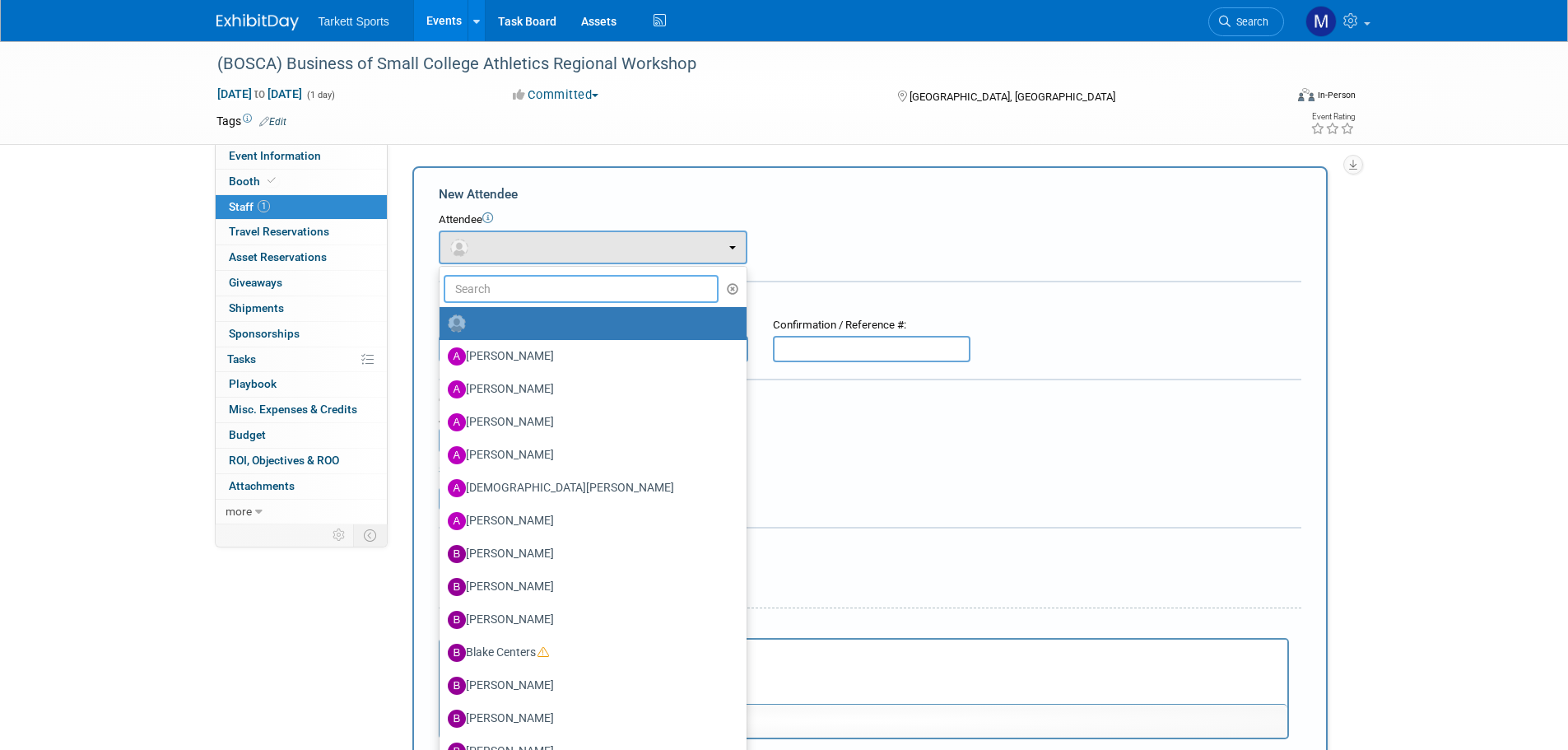
click at [560, 298] on input "text" at bounding box center [581, 289] width 276 height 28
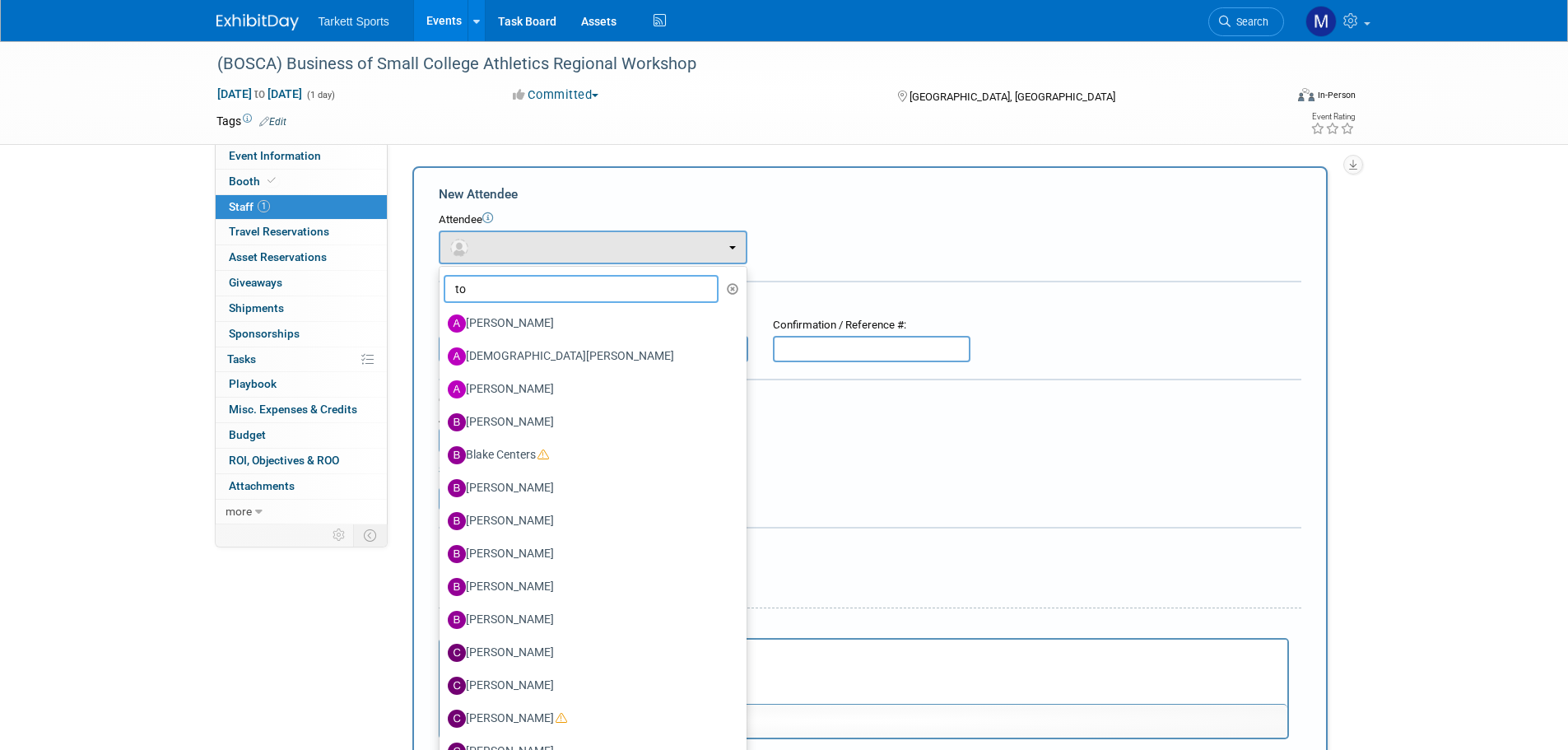
type input "tom"
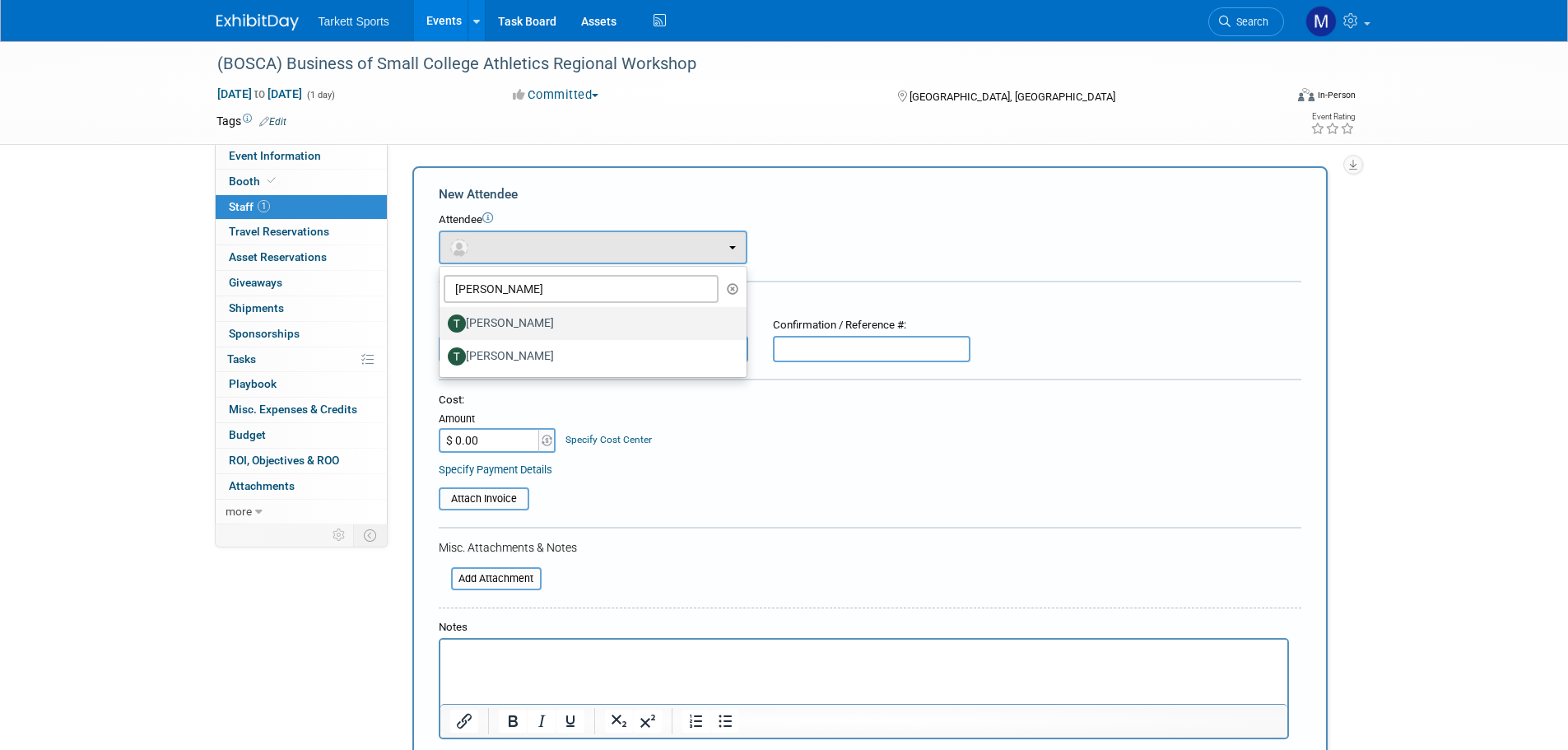
click at [504, 320] on label "[PERSON_NAME]" at bounding box center [588, 323] width 282 height 26
click at [442, 320] on input "[PERSON_NAME]" at bounding box center [436, 320] width 10 height 10
select select "9fadb303-47ca-4bcf-958c-042683b986a8"
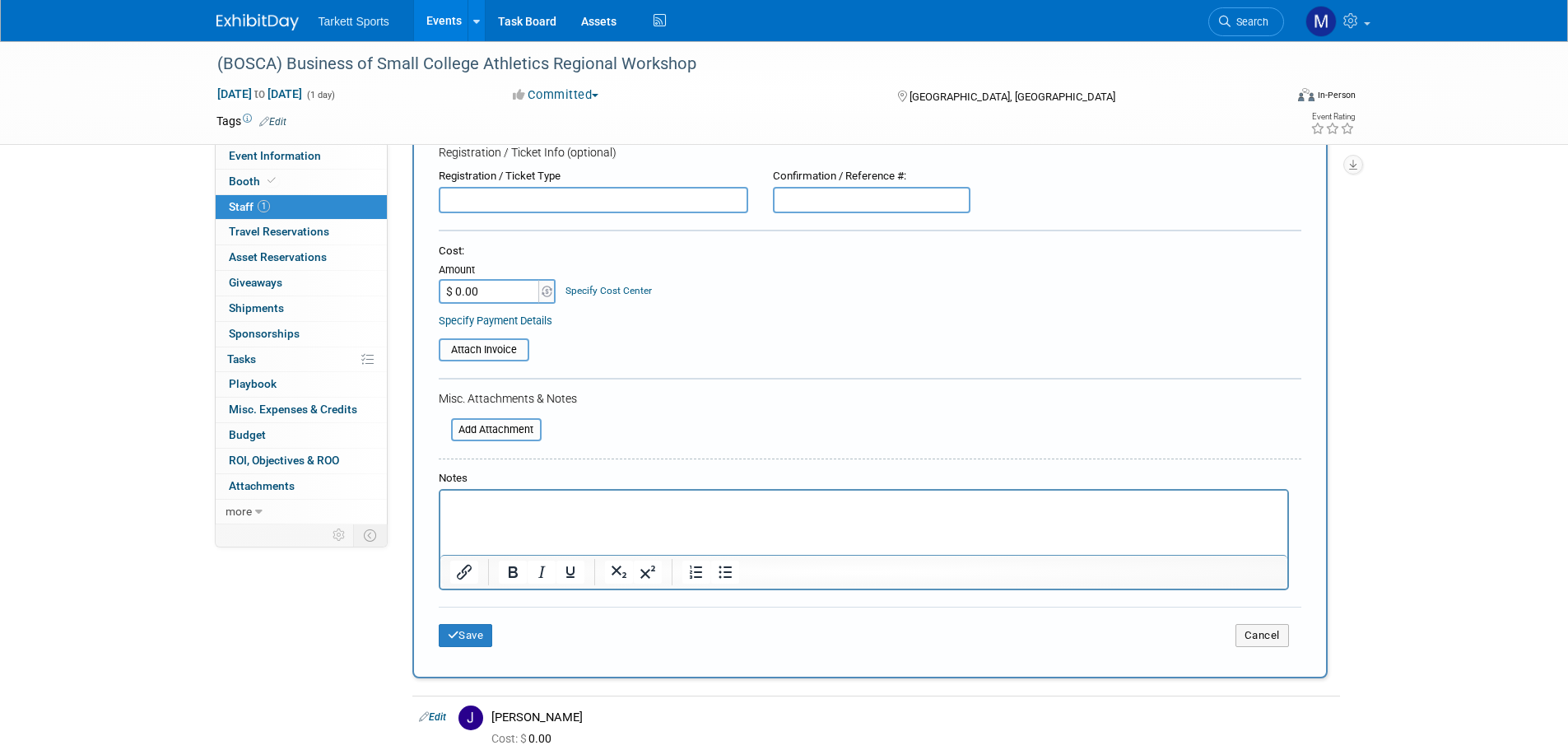
scroll to position [247, 0]
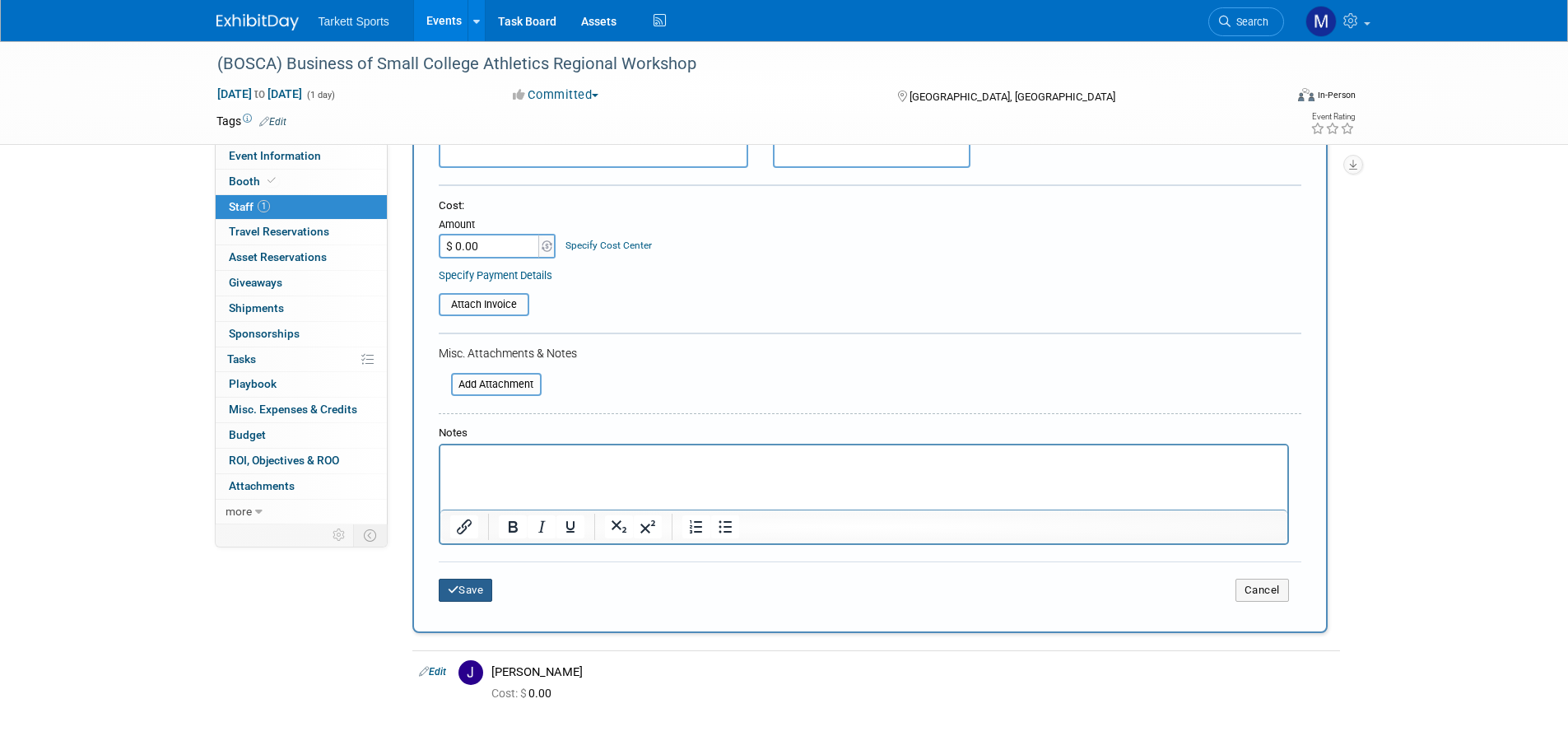
click at [457, 588] on icon "submit" at bounding box center [453, 590] width 11 height 10
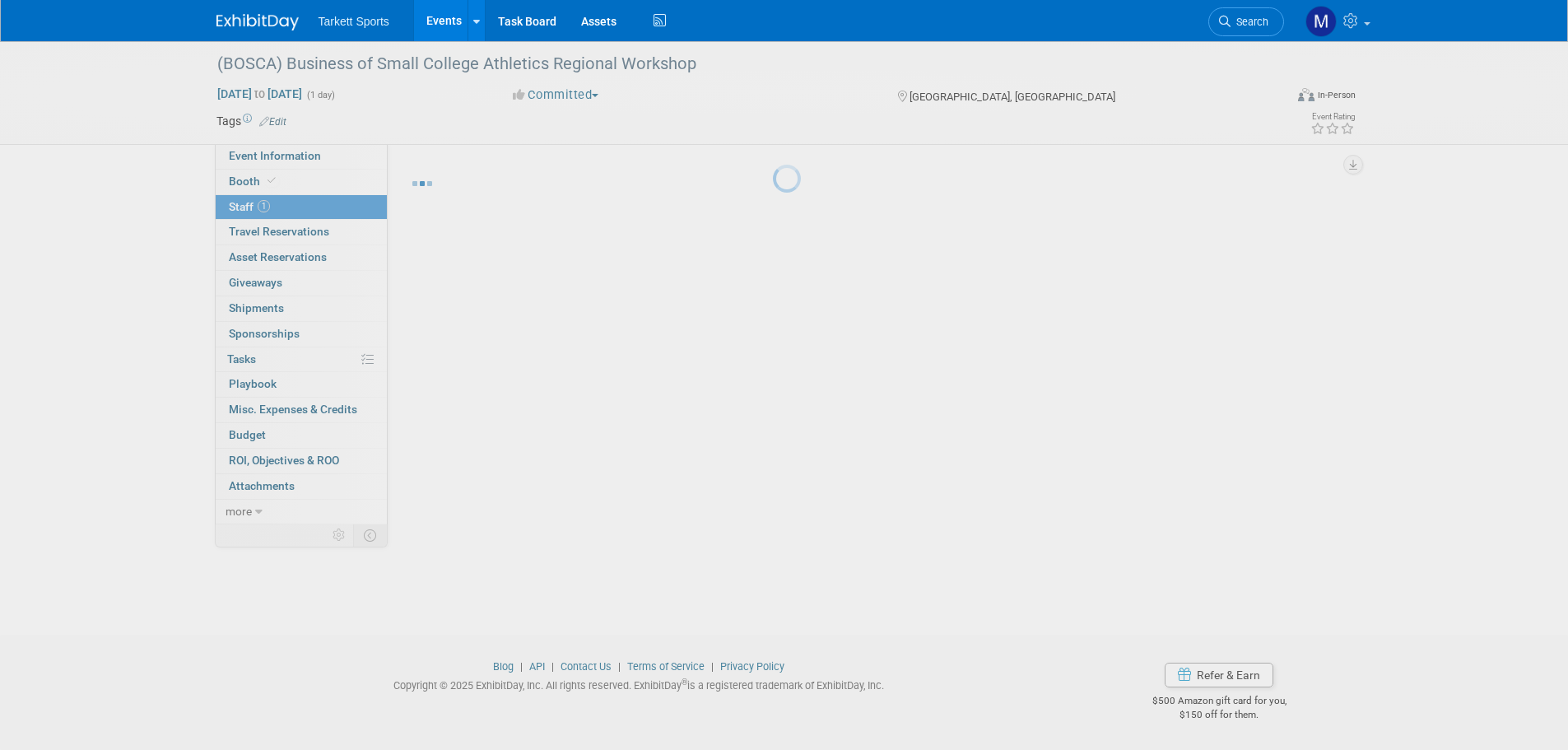
scroll to position [17, 0]
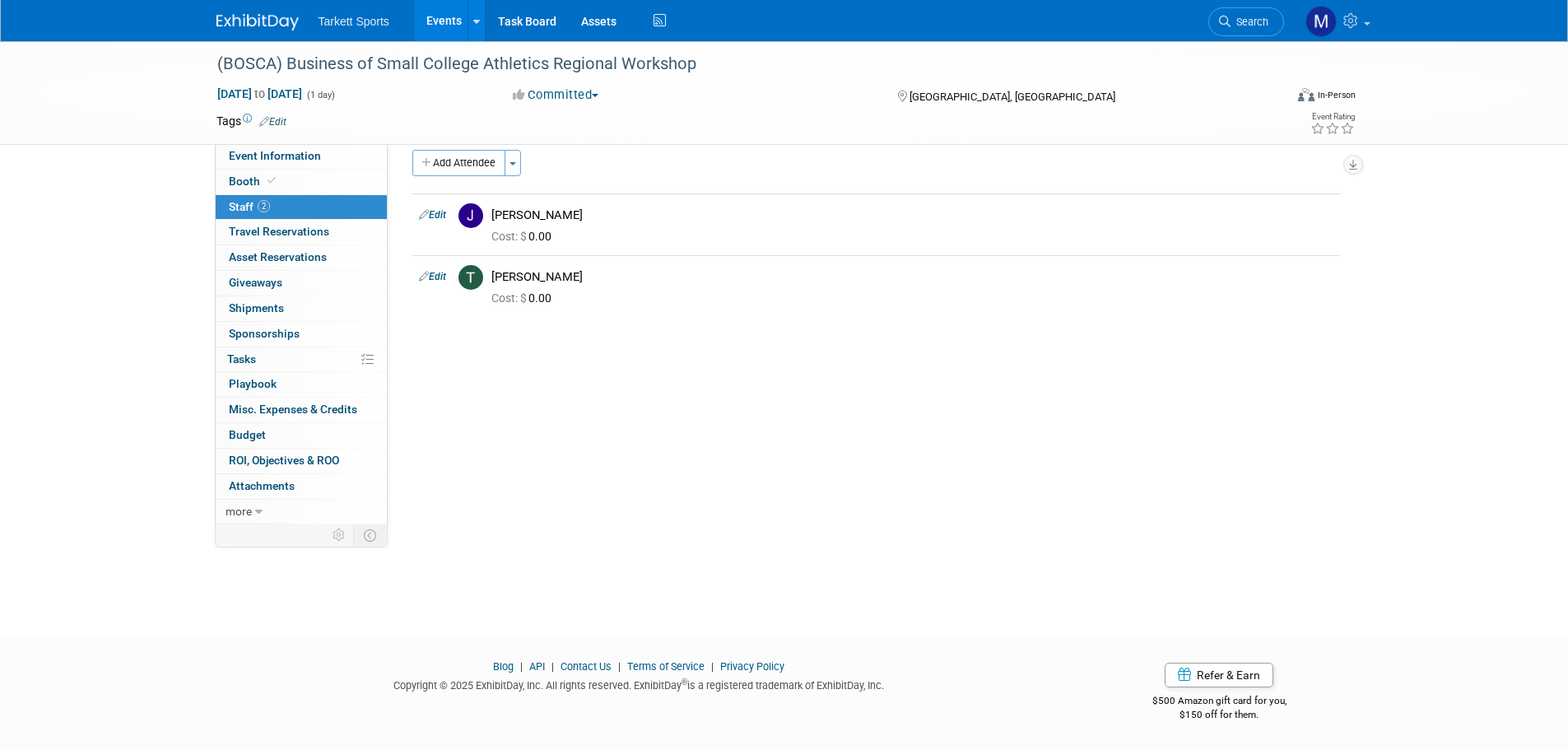
drag, startPoint x: 1240, startPoint y: 29, endPoint x: 1252, endPoint y: 25, distance: 12.6
click at [1240, 29] on link "Search" at bounding box center [1246, 21] width 75 height 29
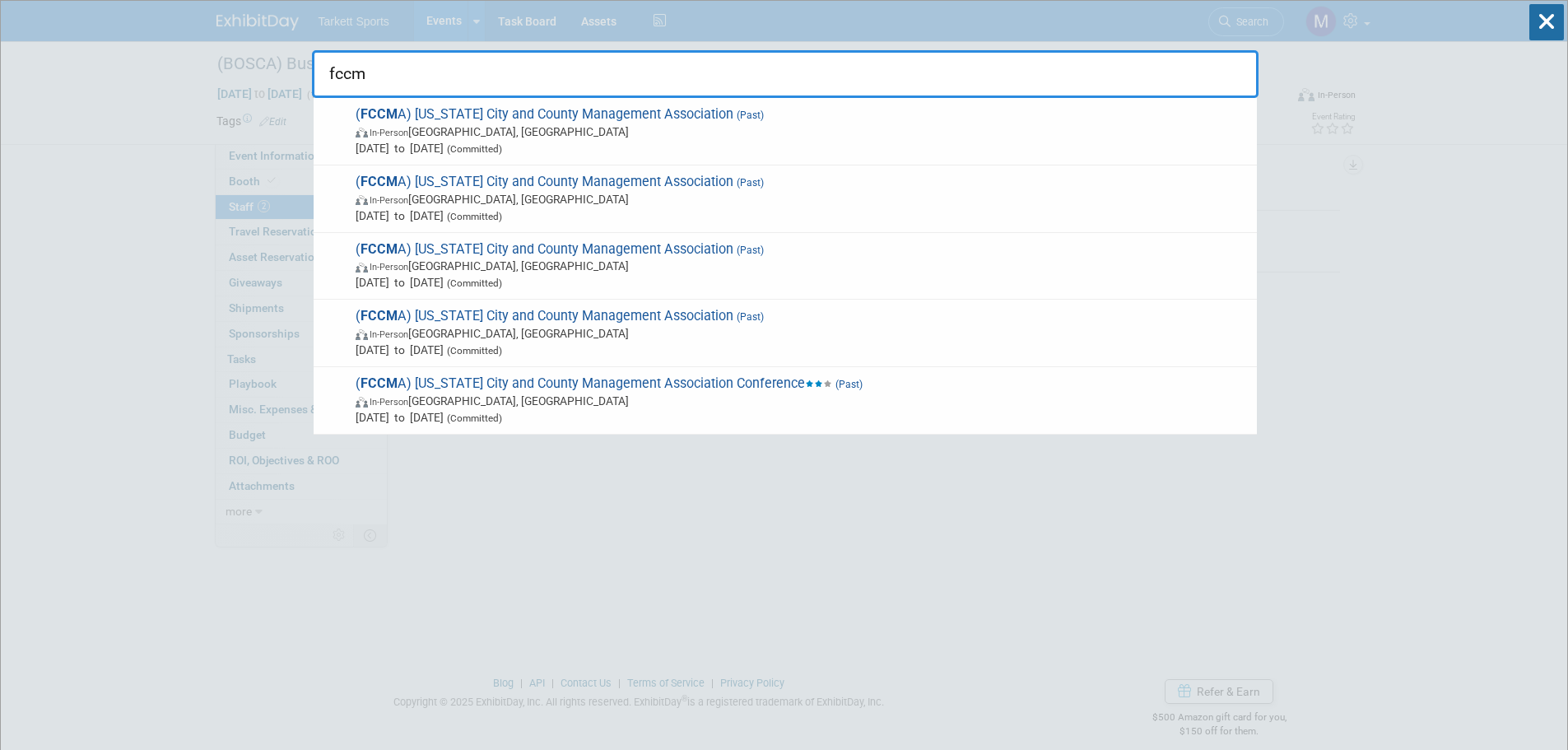
type input "fccma"
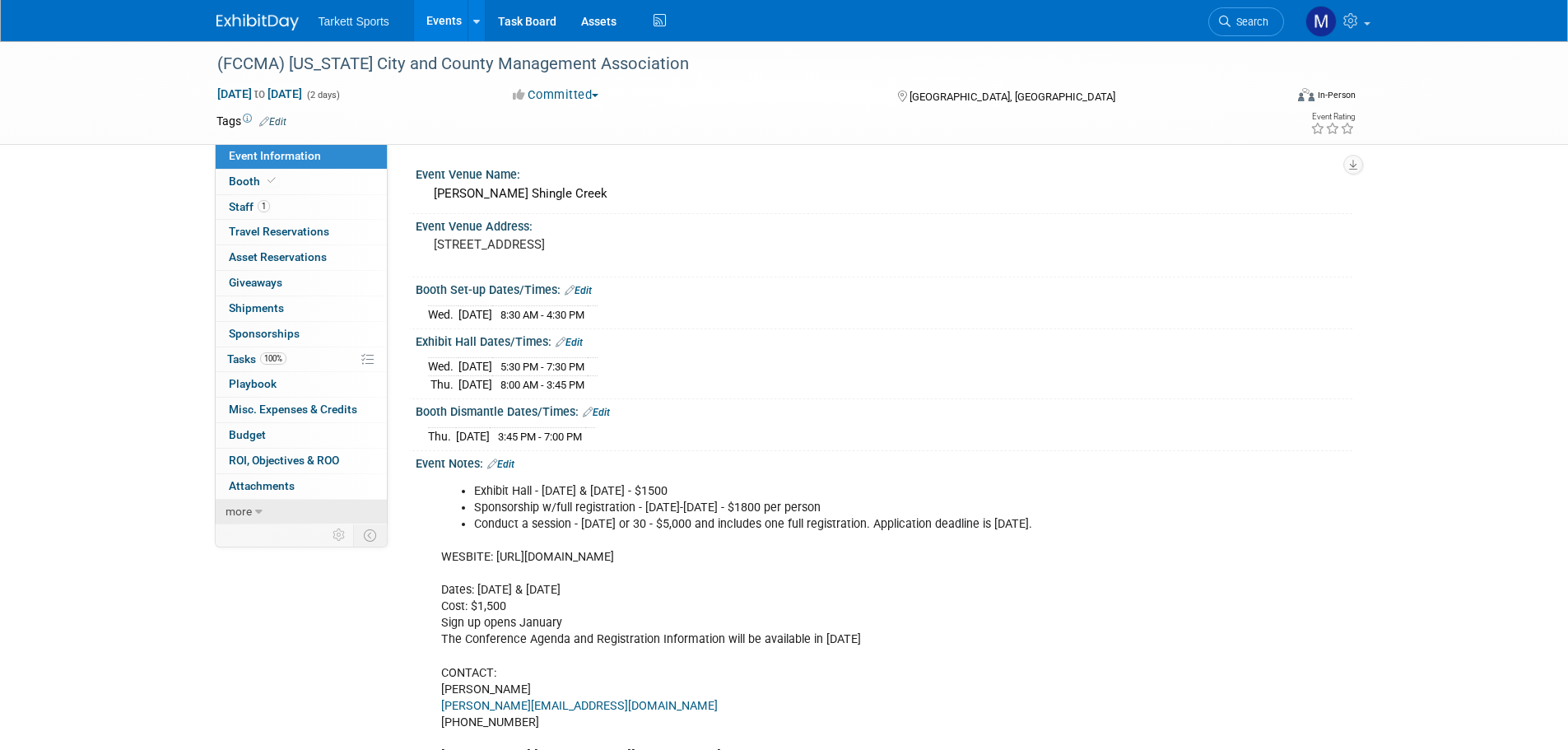
click at [277, 507] on link "more" at bounding box center [302, 512] width 171 height 25
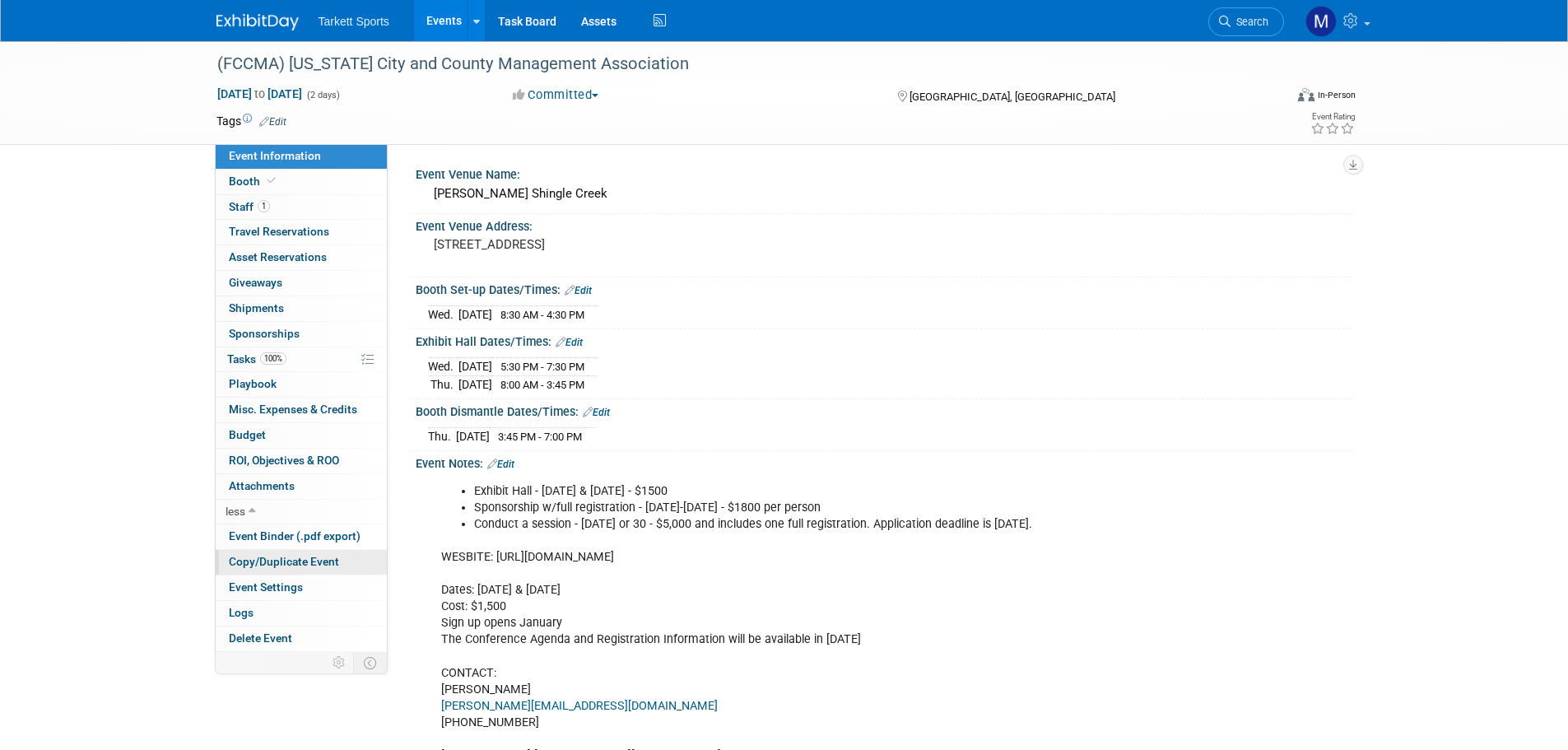
click at [279, 557] on span "Copy/Duplicate Event" at bounding box center [284, 562] width 110 height 13
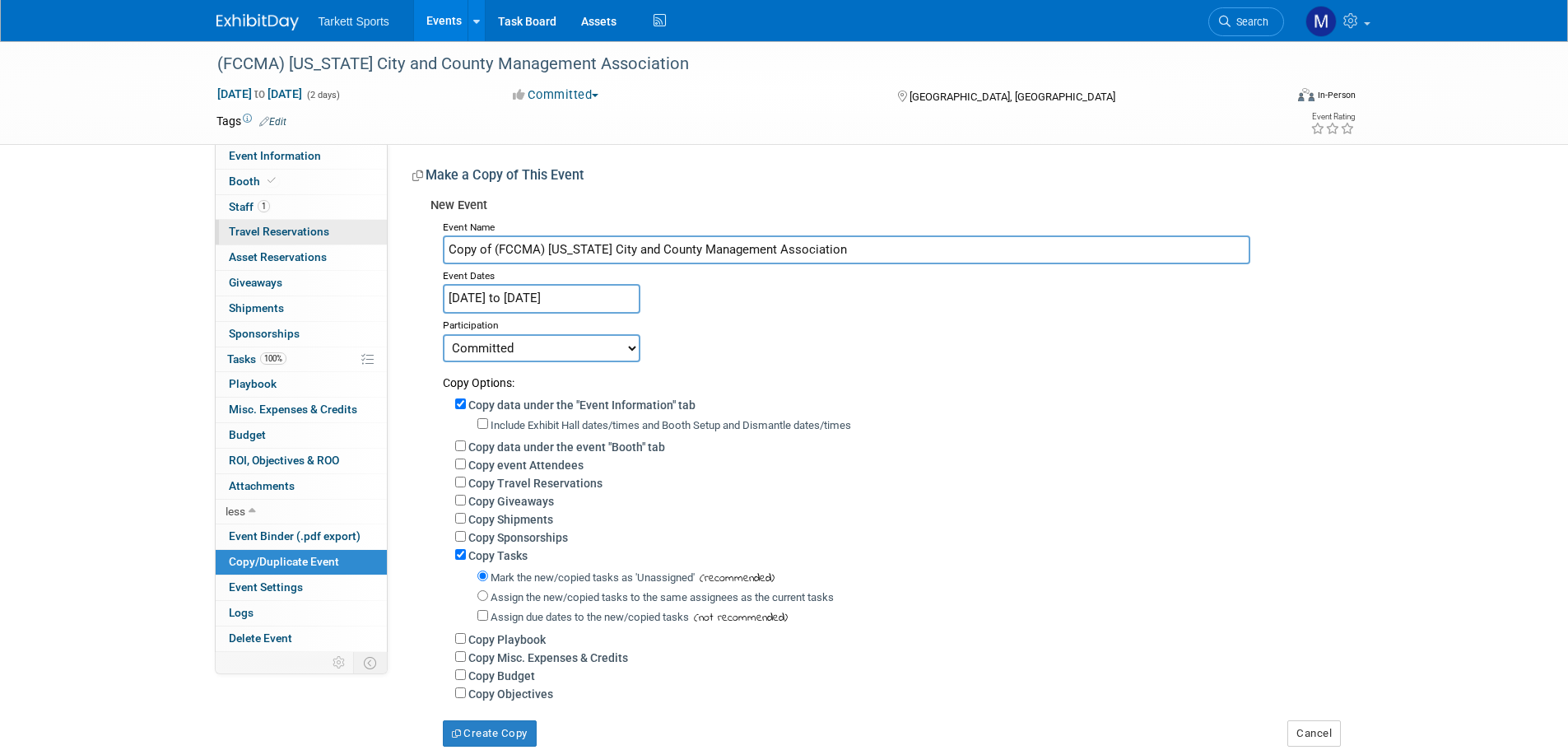
drag, startPoint x: 493, startPoint y: 246, endPoint x: 341, endPoint y: 245, distance: 152.0
click at [342, 244] on div "Event Information Event Info Booth Booth 1 Staff 1 Staff 0 Travel Reservations …" at bounding box center [784, 393] width 1160 height 705
type input "(FCCMA) Florida City and County Management Association"
click at [545, 305] on body "Tarkett Sports Events Add Event Bulk Upload Events Shareable Event Boards Recen…" at bounding box center [784, 375] width 1568 height 750
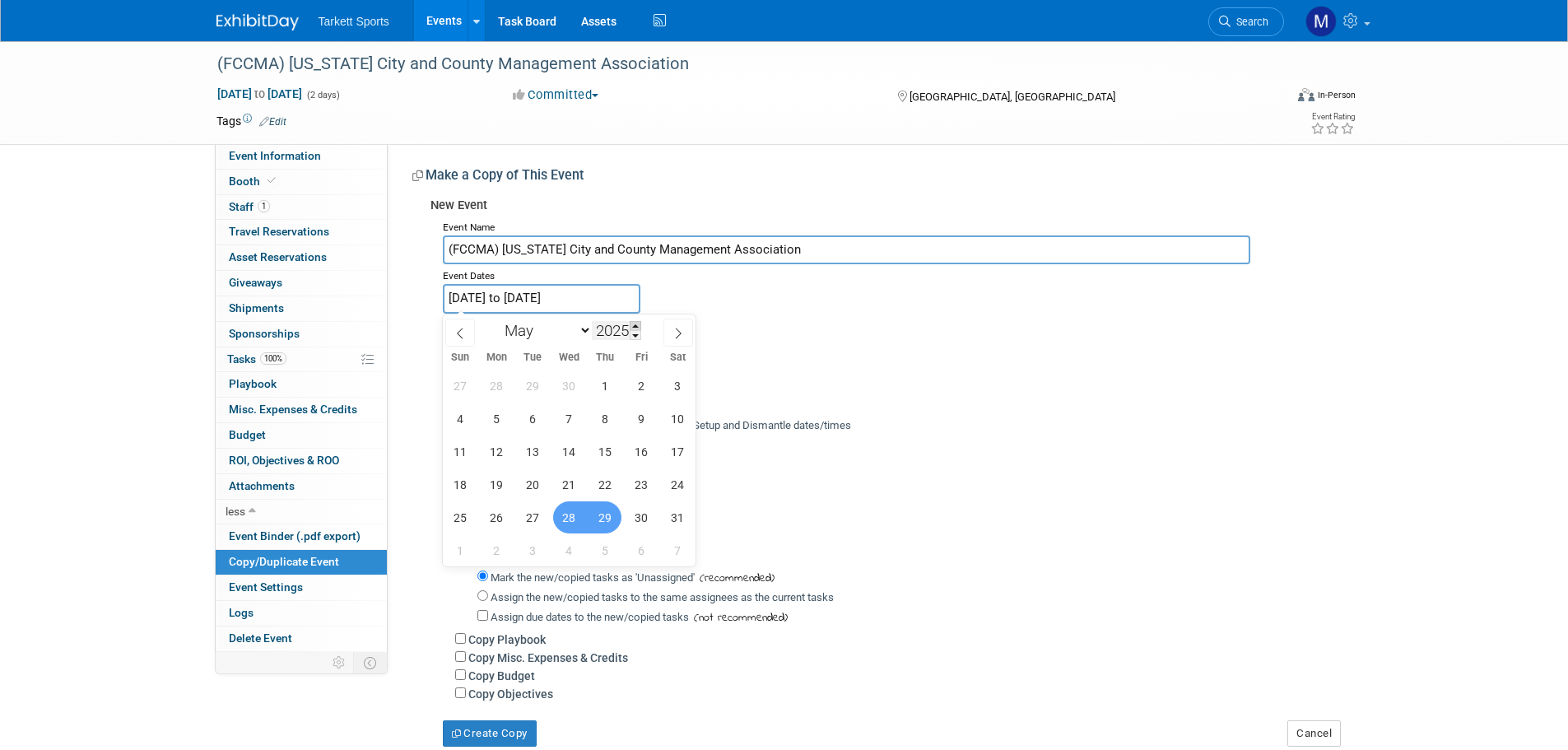
click at [635, 329] on span at bounding box center [635, 326] width 11 height 10
type input "2026"
click at [558, 513] on span "27" at bounding box center [569, 517] width 32 height 32
click at [663, 514] on span "30" at bounding box center [678, 517] width 32 height 32
type input "May 27, 2026 to May 30, 2026"
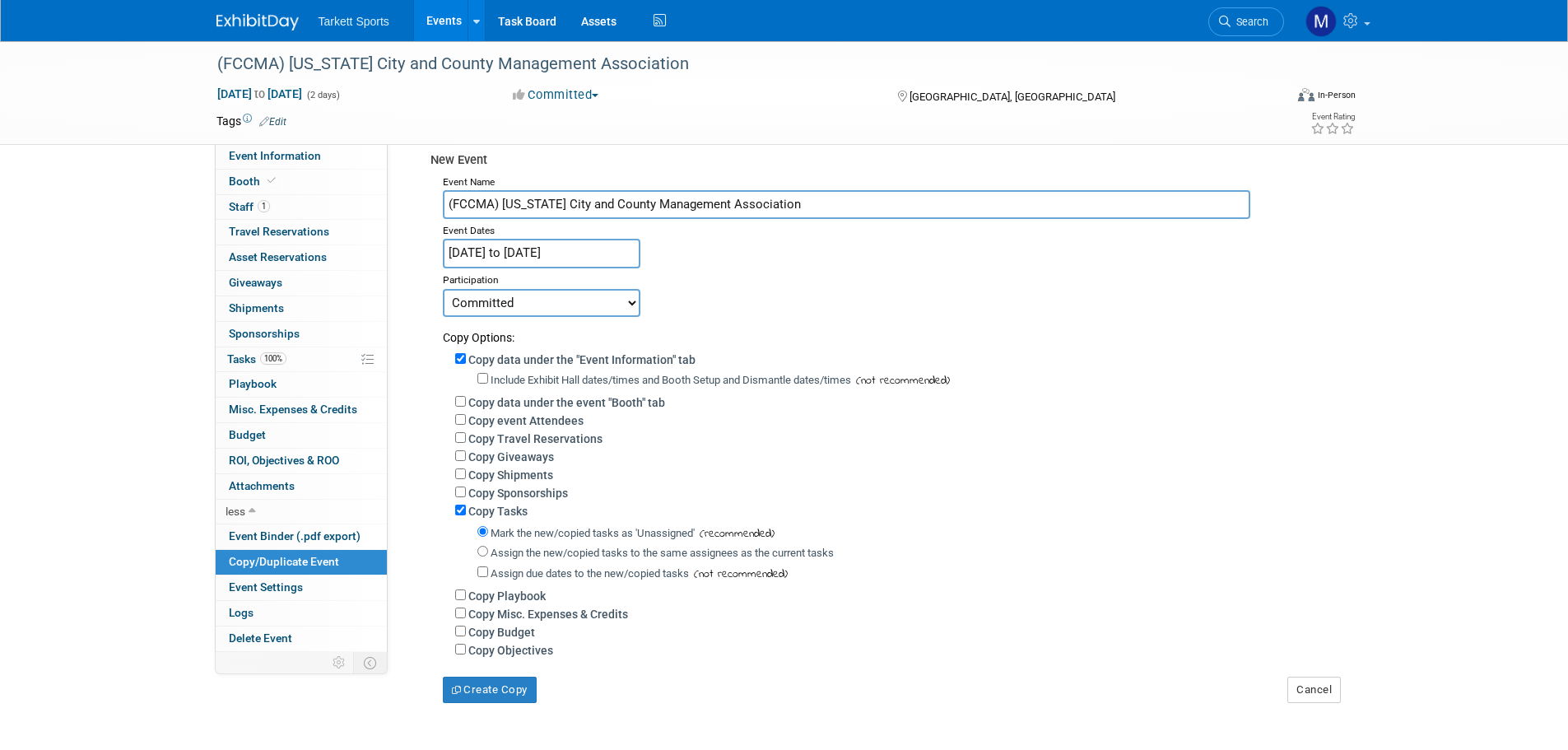
scroll to position [82, 0]
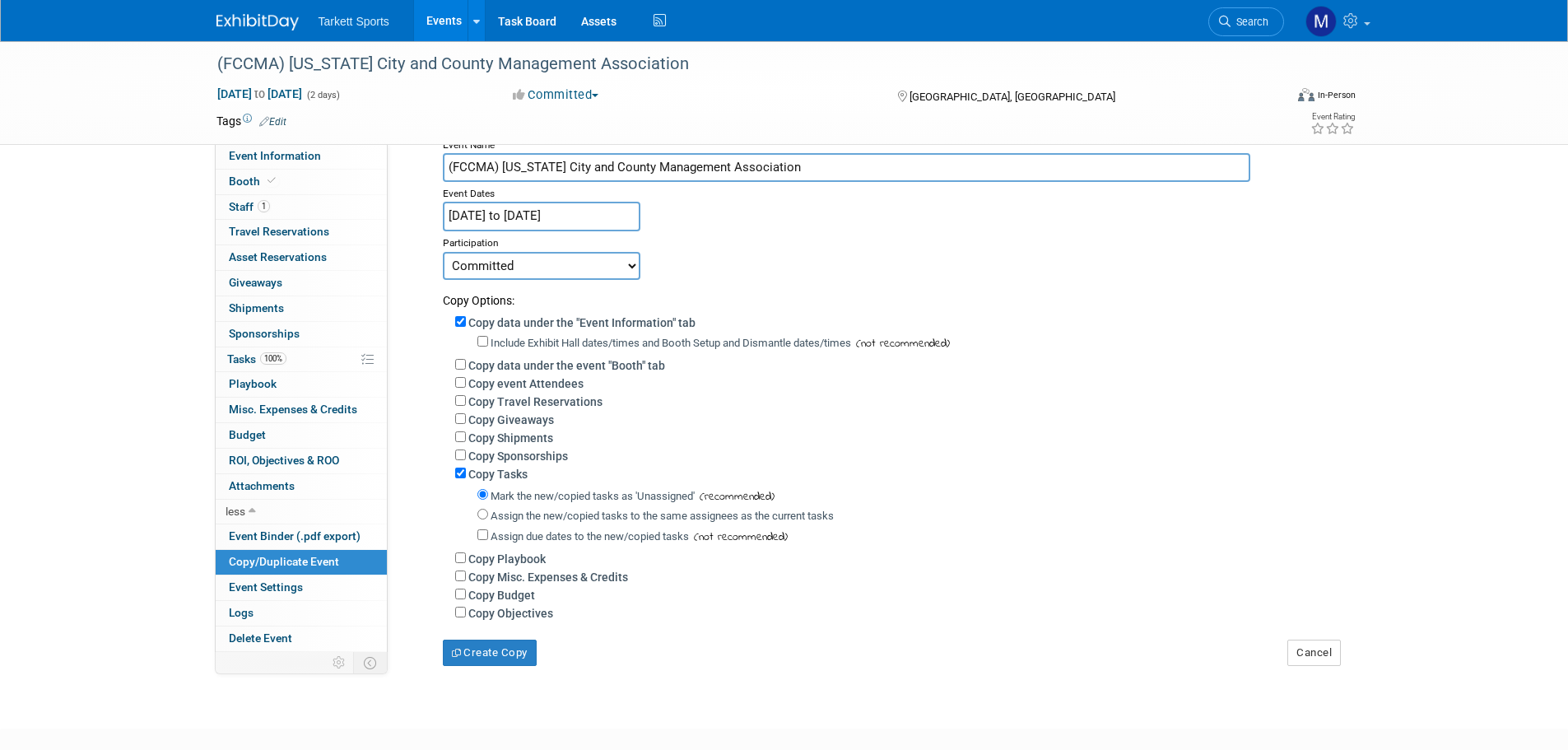
click at [514, 381] on label "Copy event Attendees" at bounding box center [526, 384] width 115 height 13
click at [466, 381] on input "Copy event Attendees" at bounding box center [460, 382] width 10 height 10
checkbox input "true"
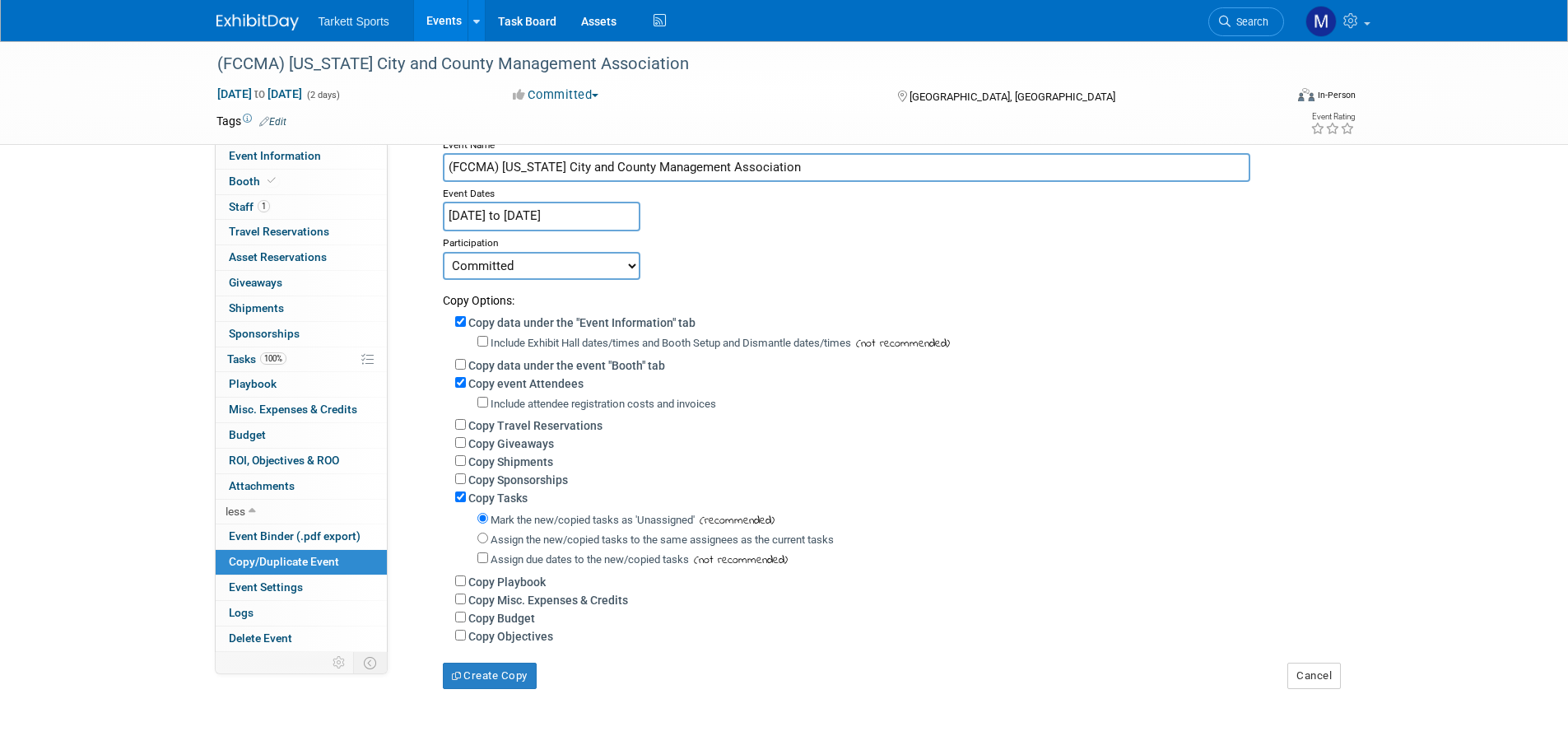
click at [543, 546] on label "Assign the new/copied tasks to the same assignees as the current tasks" at bounding box center [662, 539] width 344 height 12
click at [488, 543] on input "Assign the new/copied tasks to the same assignees as the current tasks" at bounding box center [482, 538] width 10 height 10
radio input "true"
click at [497, 689] on button "Create Copy" at bounding box center [490, 676] width 94 height 26
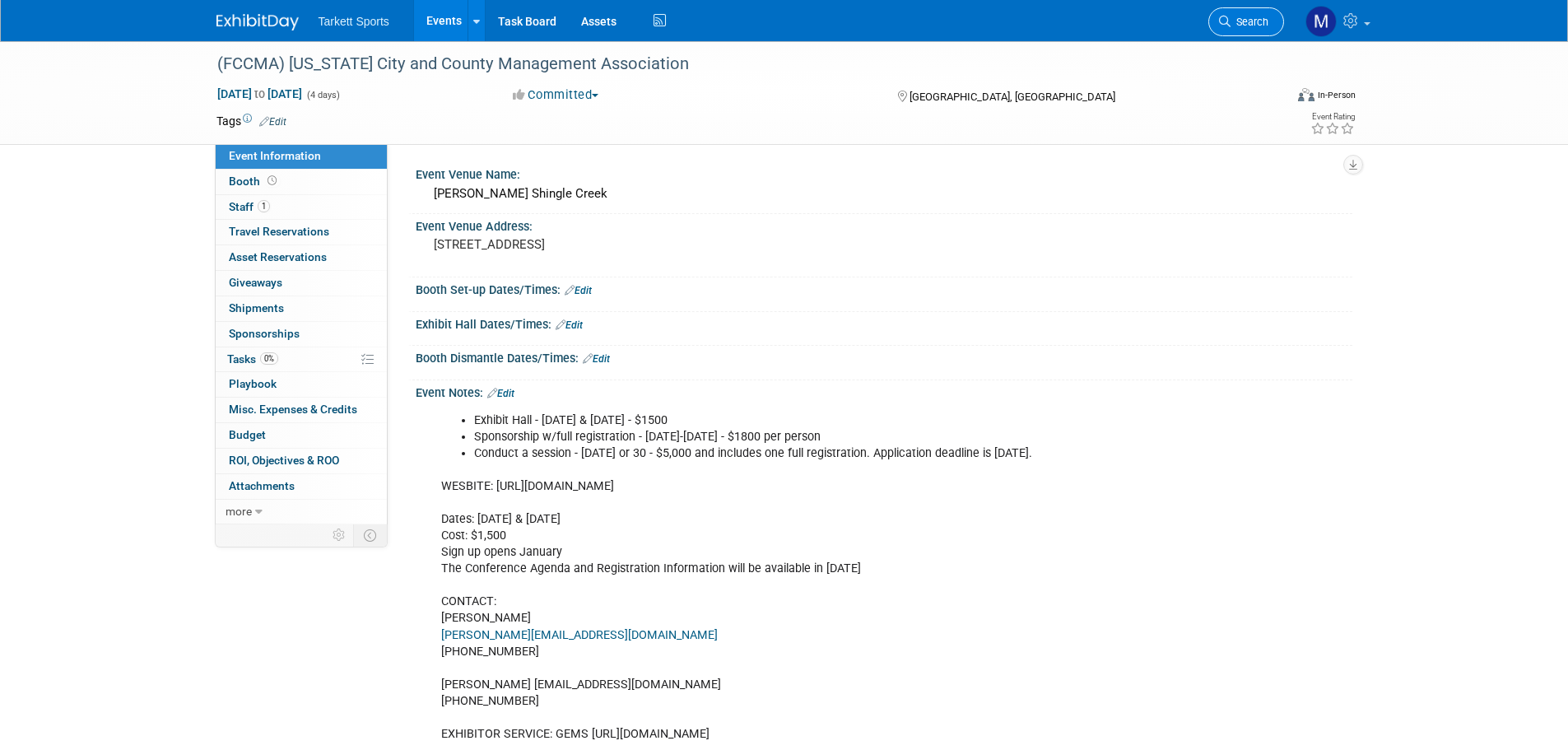
click at [1240, 24] on span "Search" at bounding box center [1249, 21] width 38 height 12
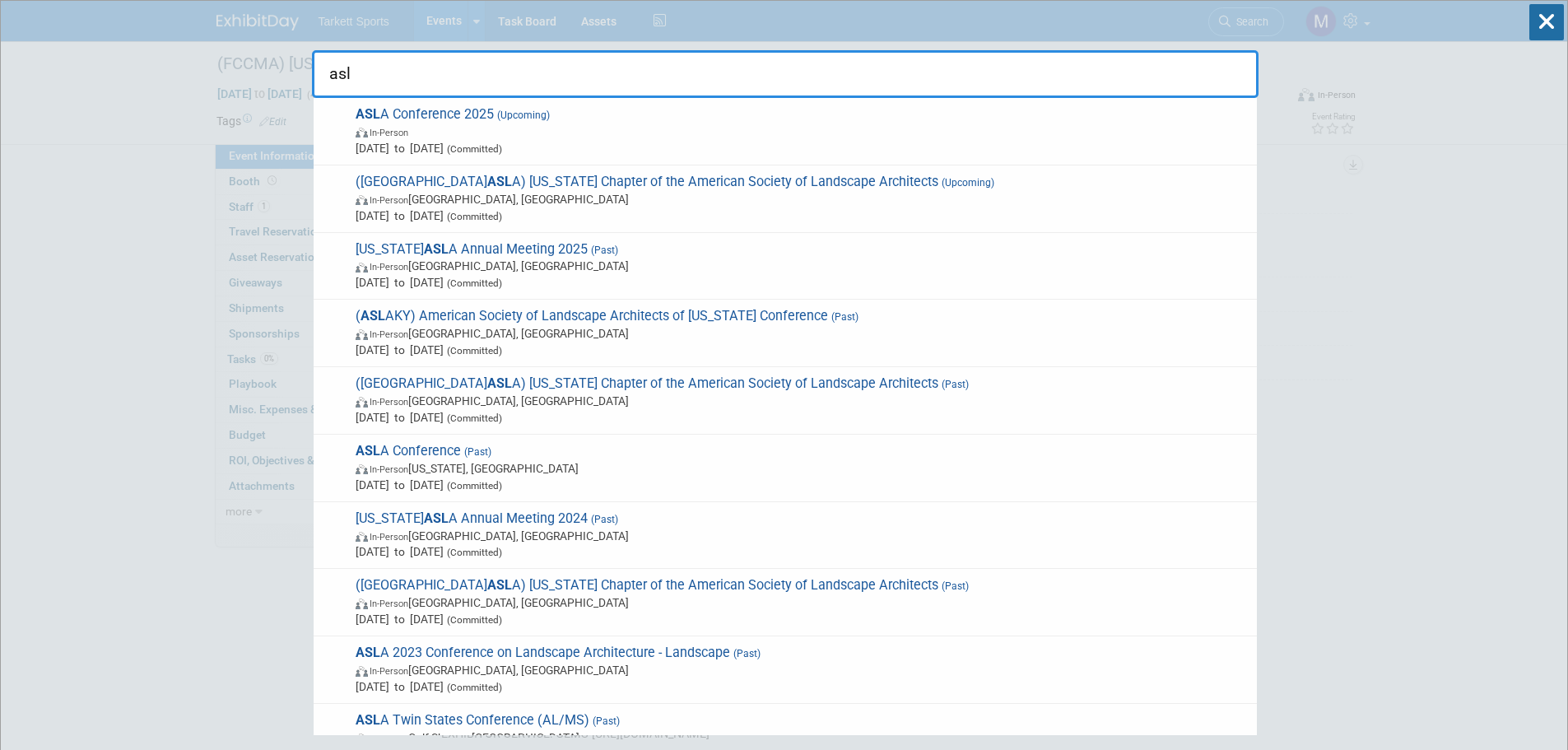
type input "asla"
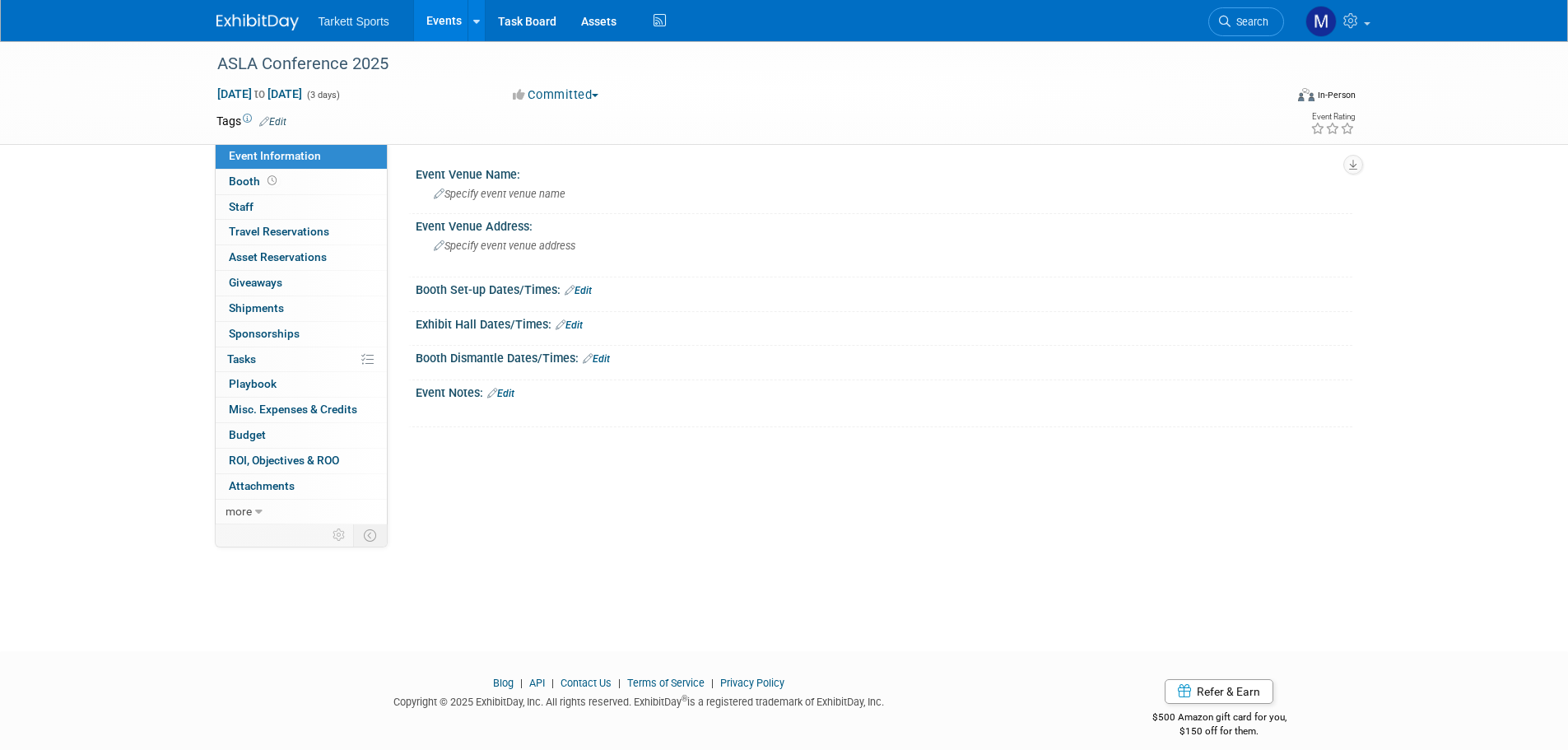
click at [1237, 24] on span "Search" at bounding box center [1249, 21] width 38 height 12
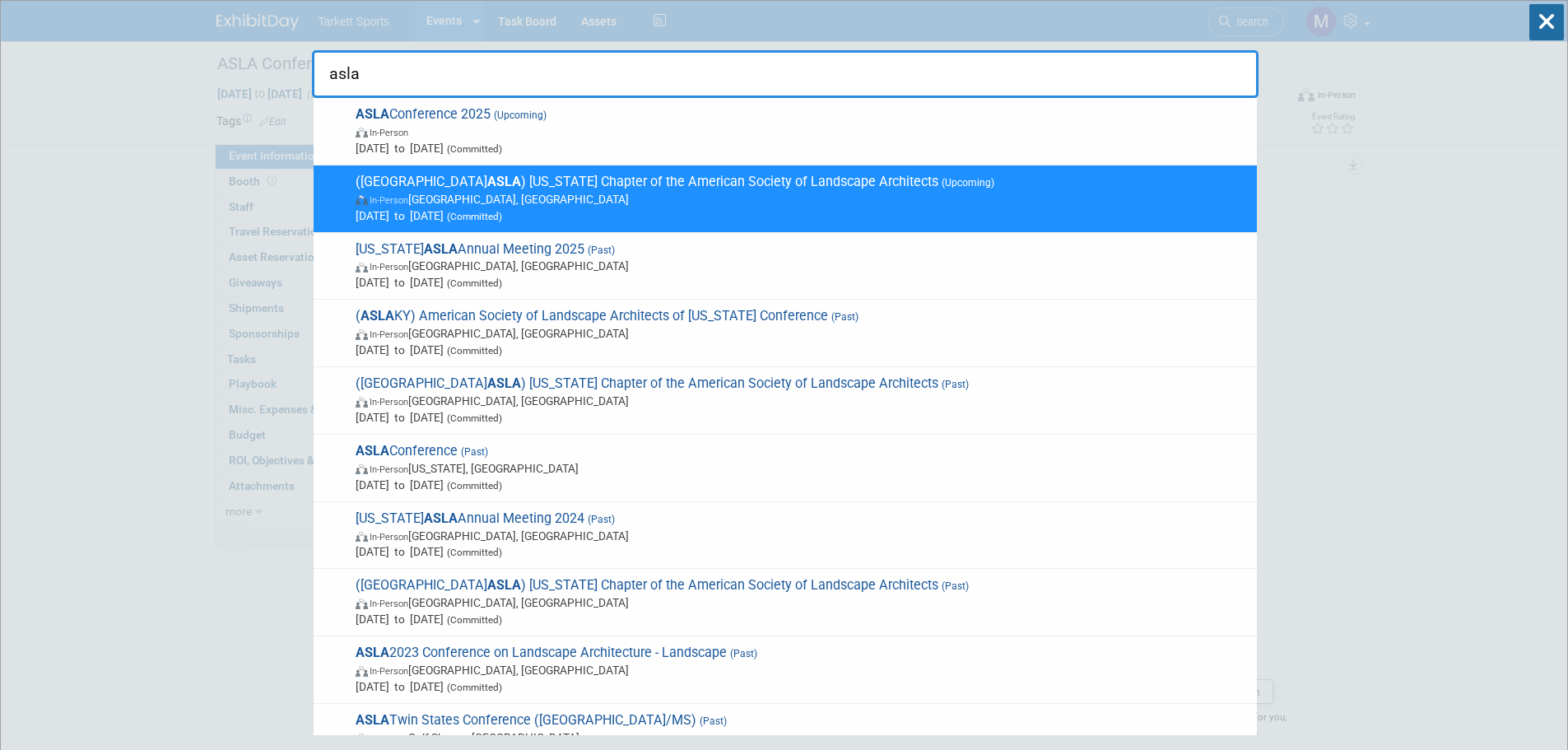
type input "asla"
click at [457, 184] on span "(NJ ASLA ) [US_STATE] Chapter of the American Society of Landscape Architects (…" at bounding box center [800, 198] width 898 height 50
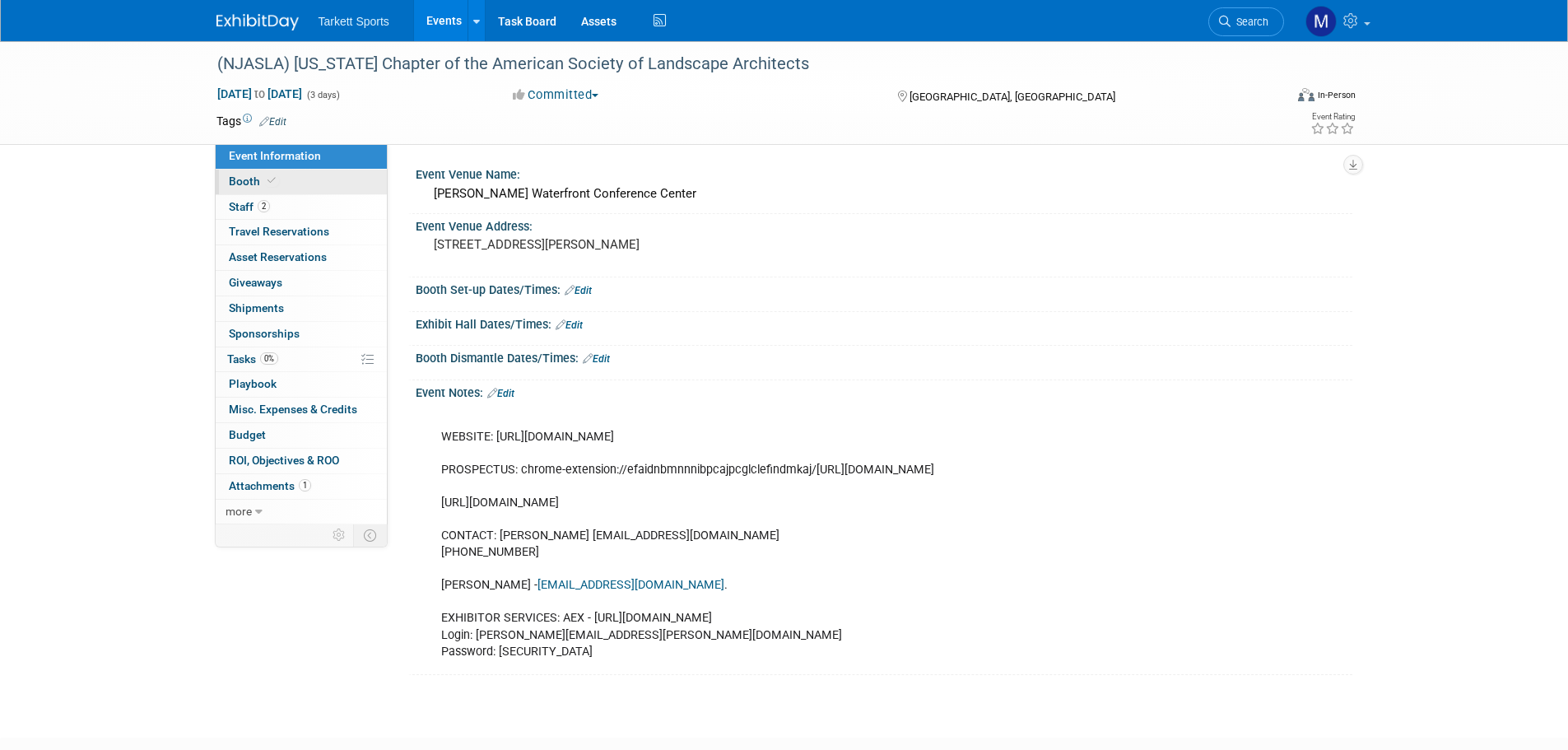
click at [357, 190] on link "Booth" at bounding box center [302, 182] width 171 height 25
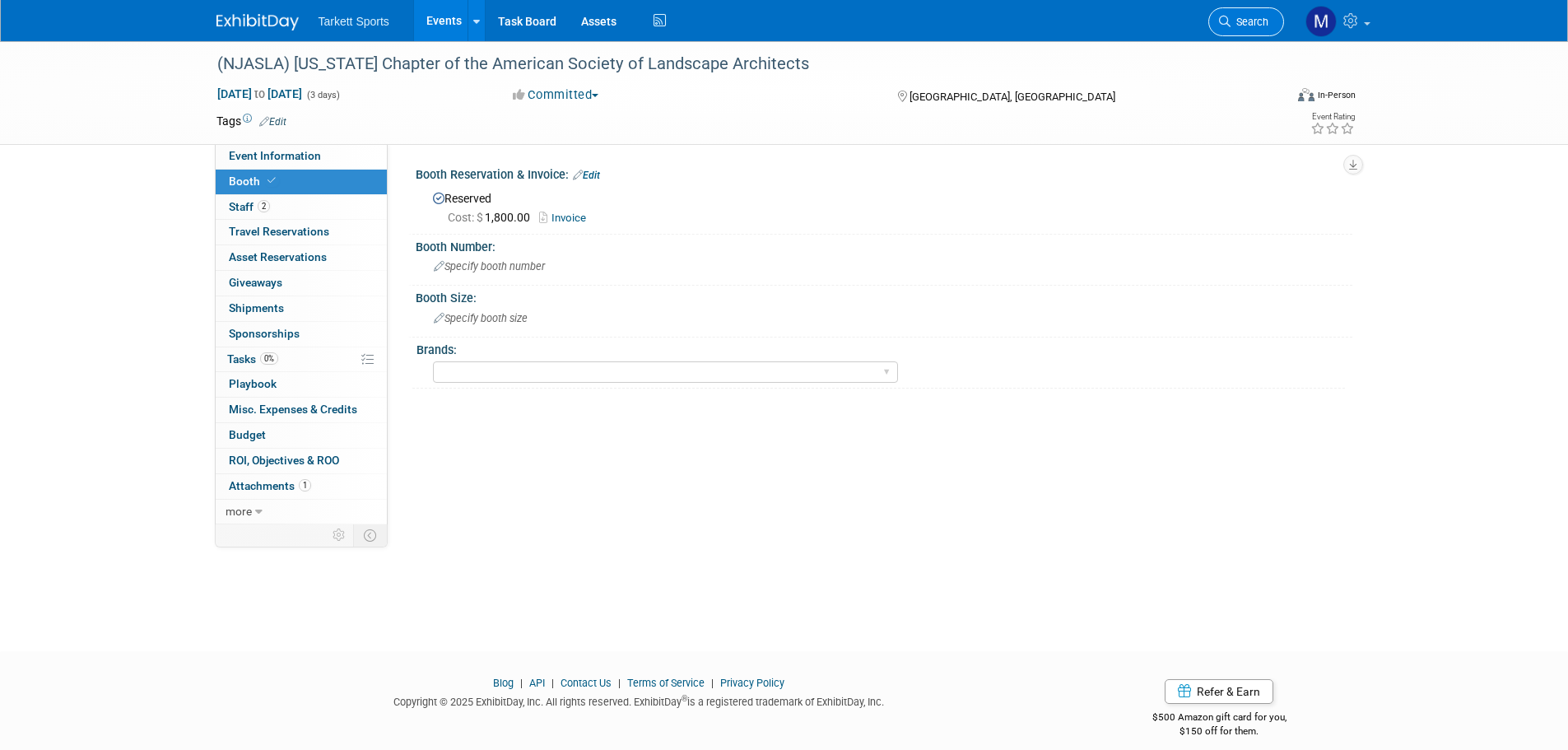
click at [1244, 30] on link "Search" at bounding box center [1246, 21] width 75 height 29
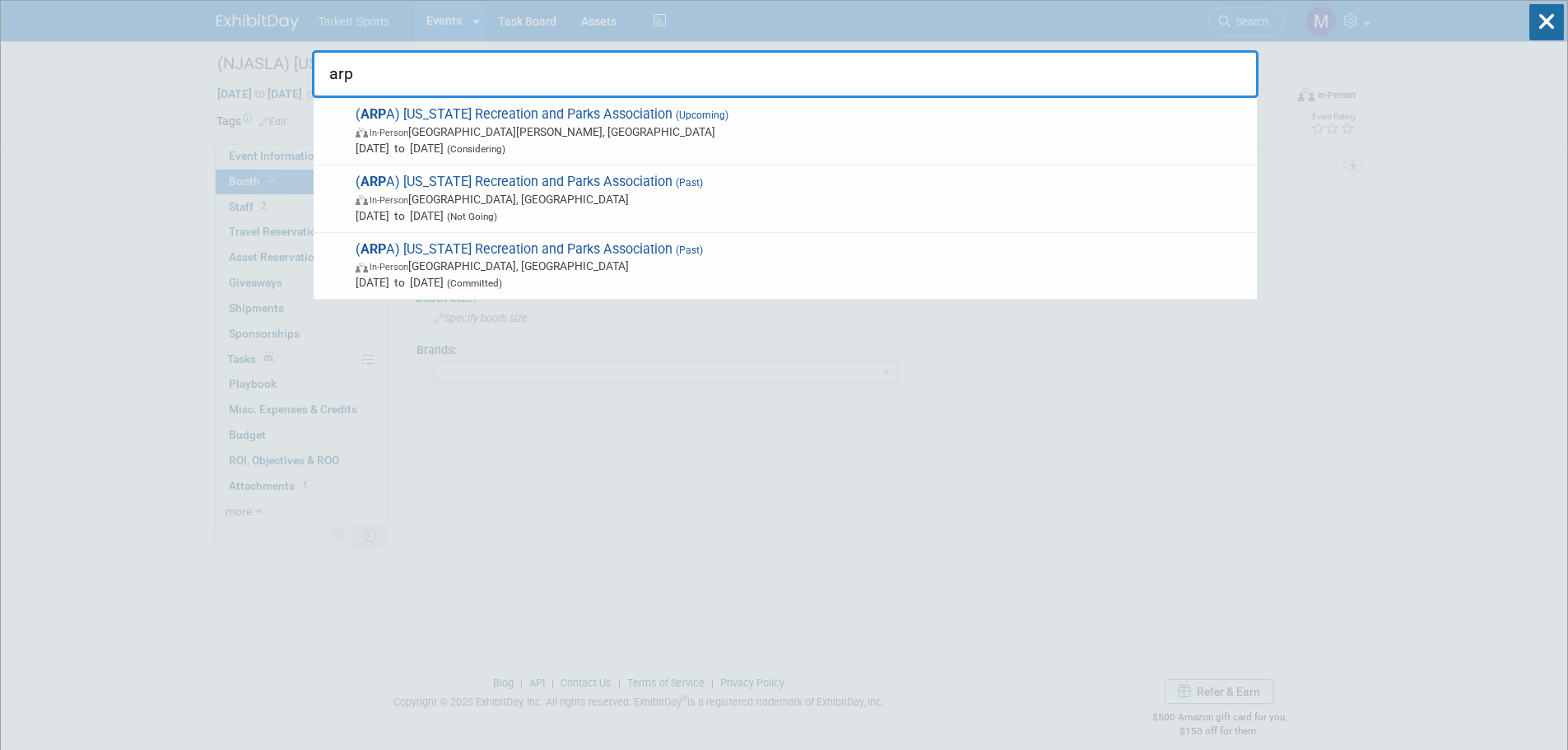
type input "arpa"
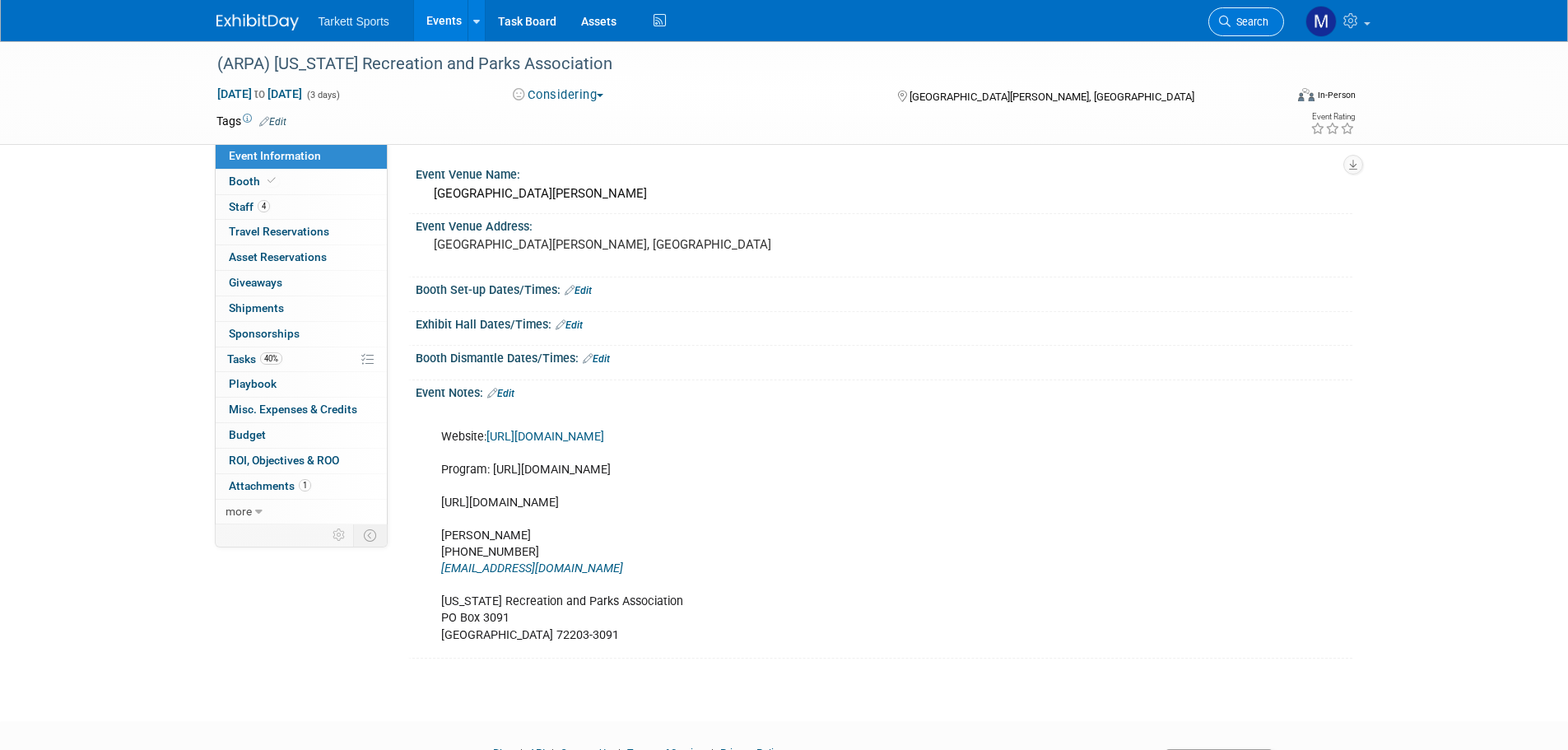
click at [1237, 12] on link "Search" at bounding box center [1246, 21] width 75 height 29
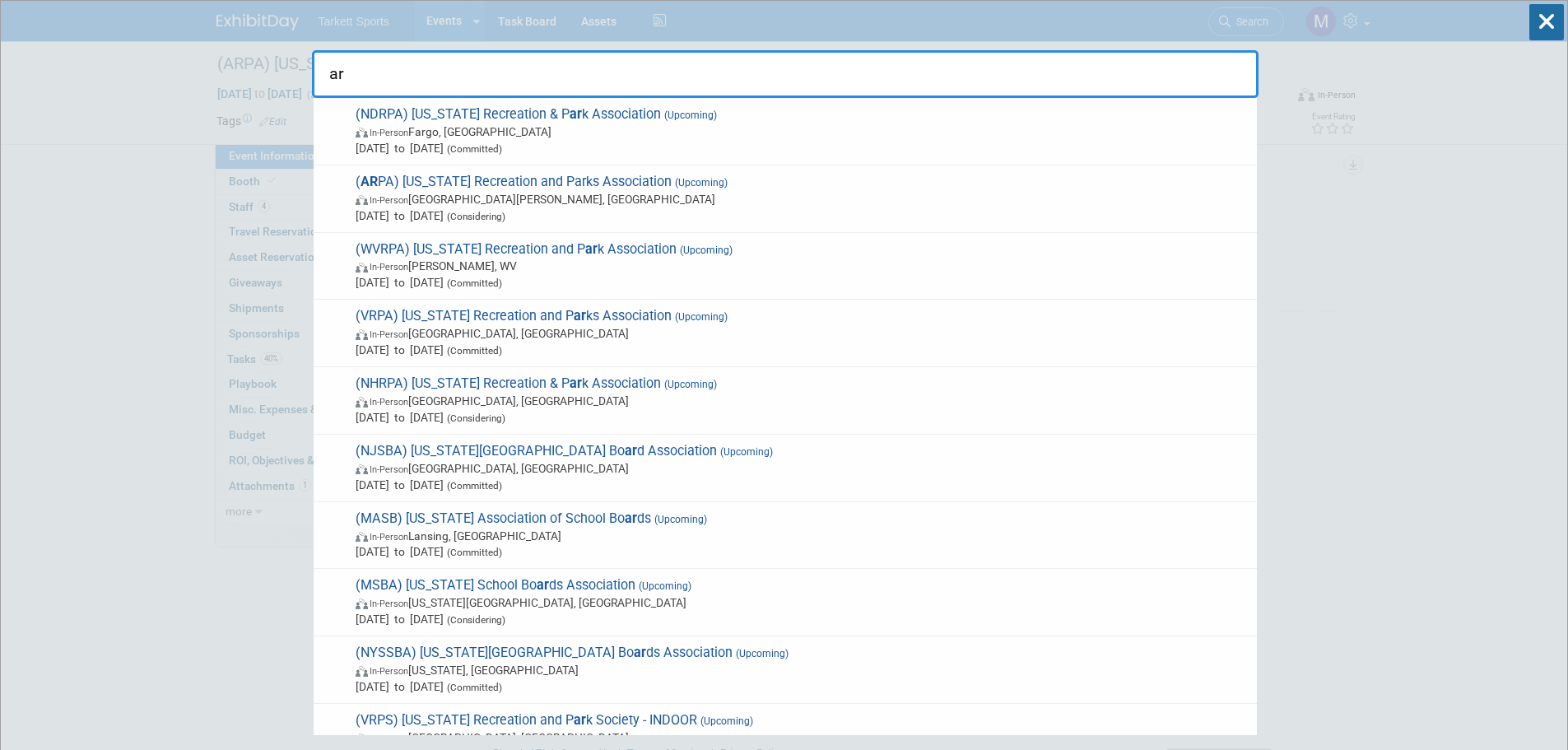
type input "ari"
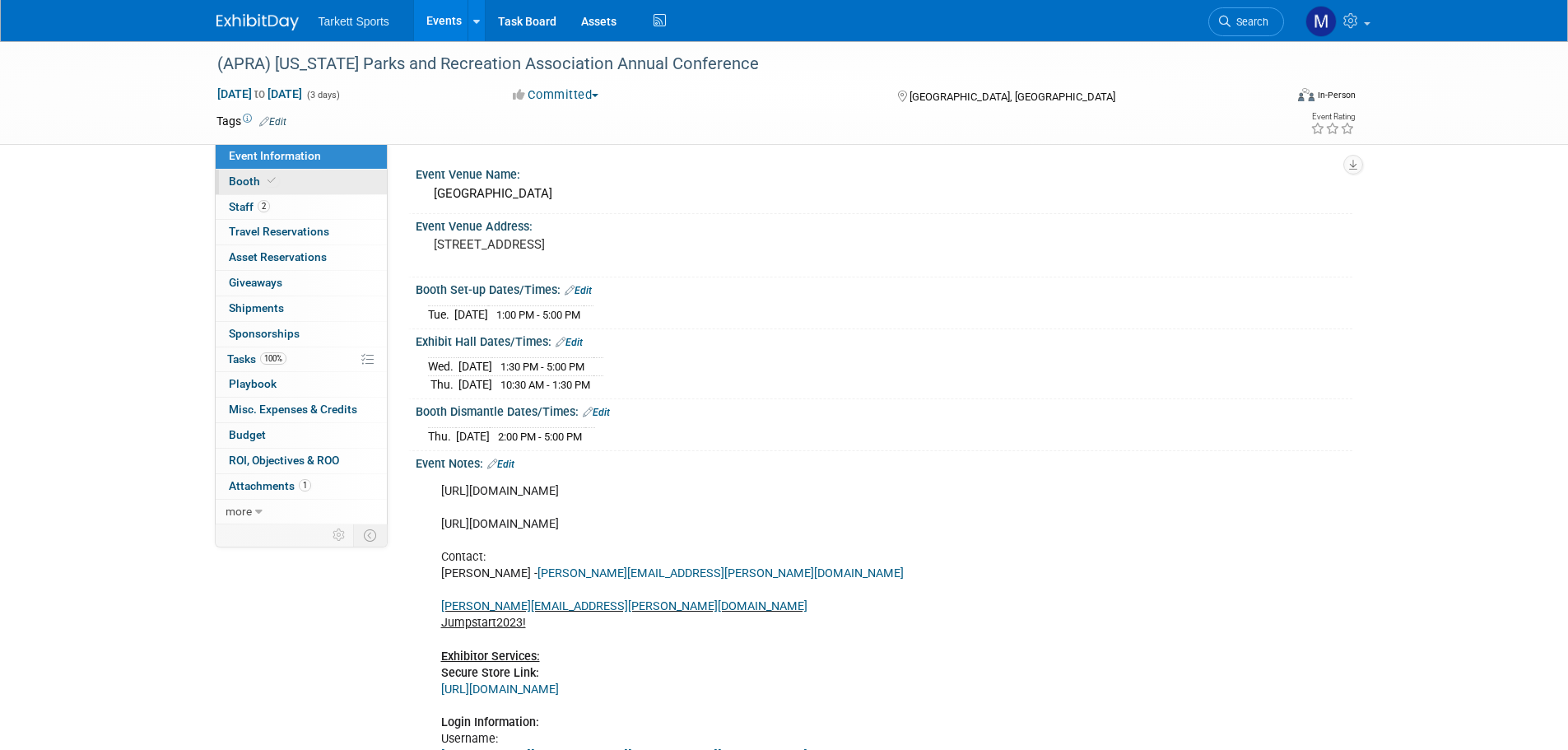
click at [283, 186] on link "Booth" at bounding box center [302, 182] width 171 height 25
select select "FieldTurf, Indoor"
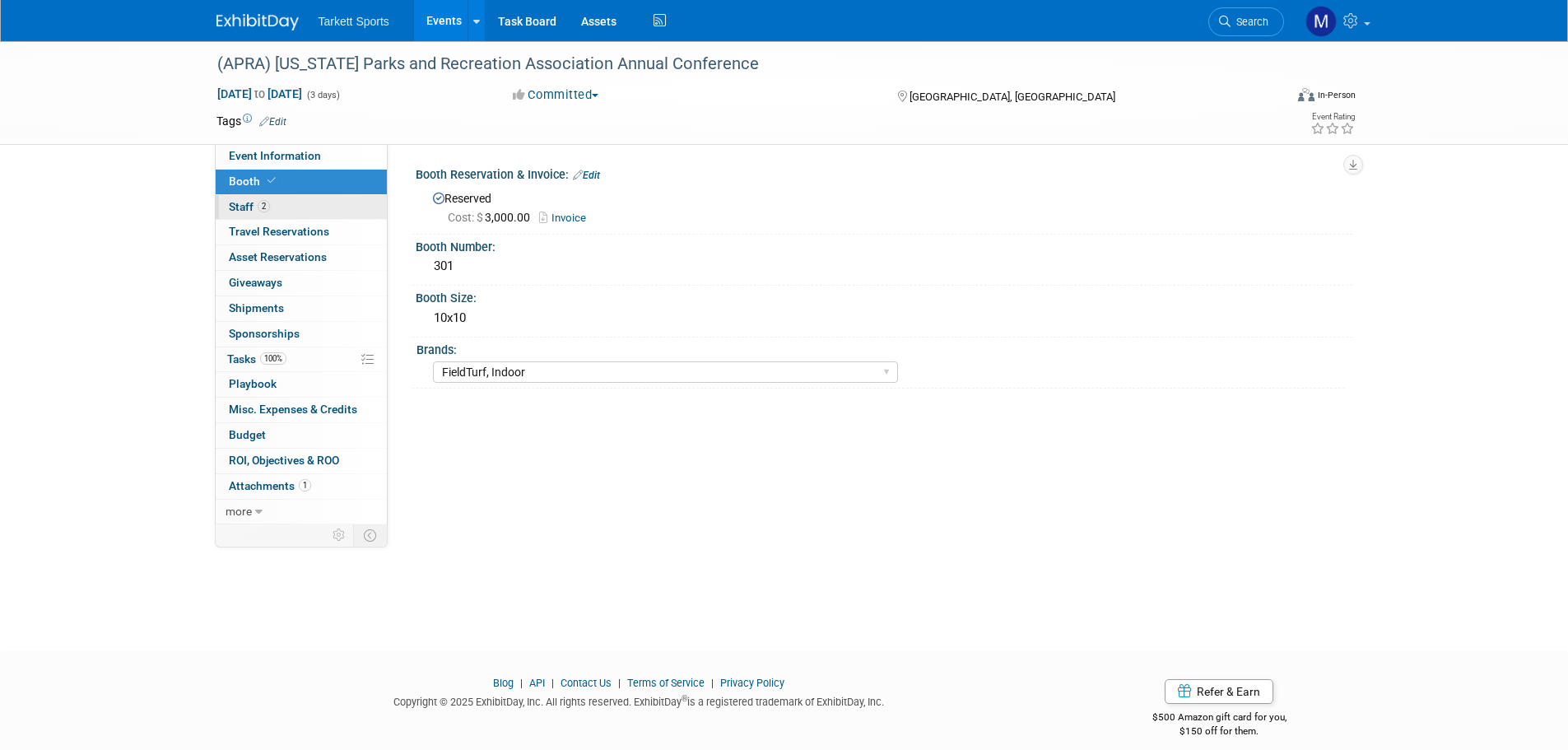
click at [308, 219] on link "2 Staff 2" at bounding box center [302, 207] width 171 height 25
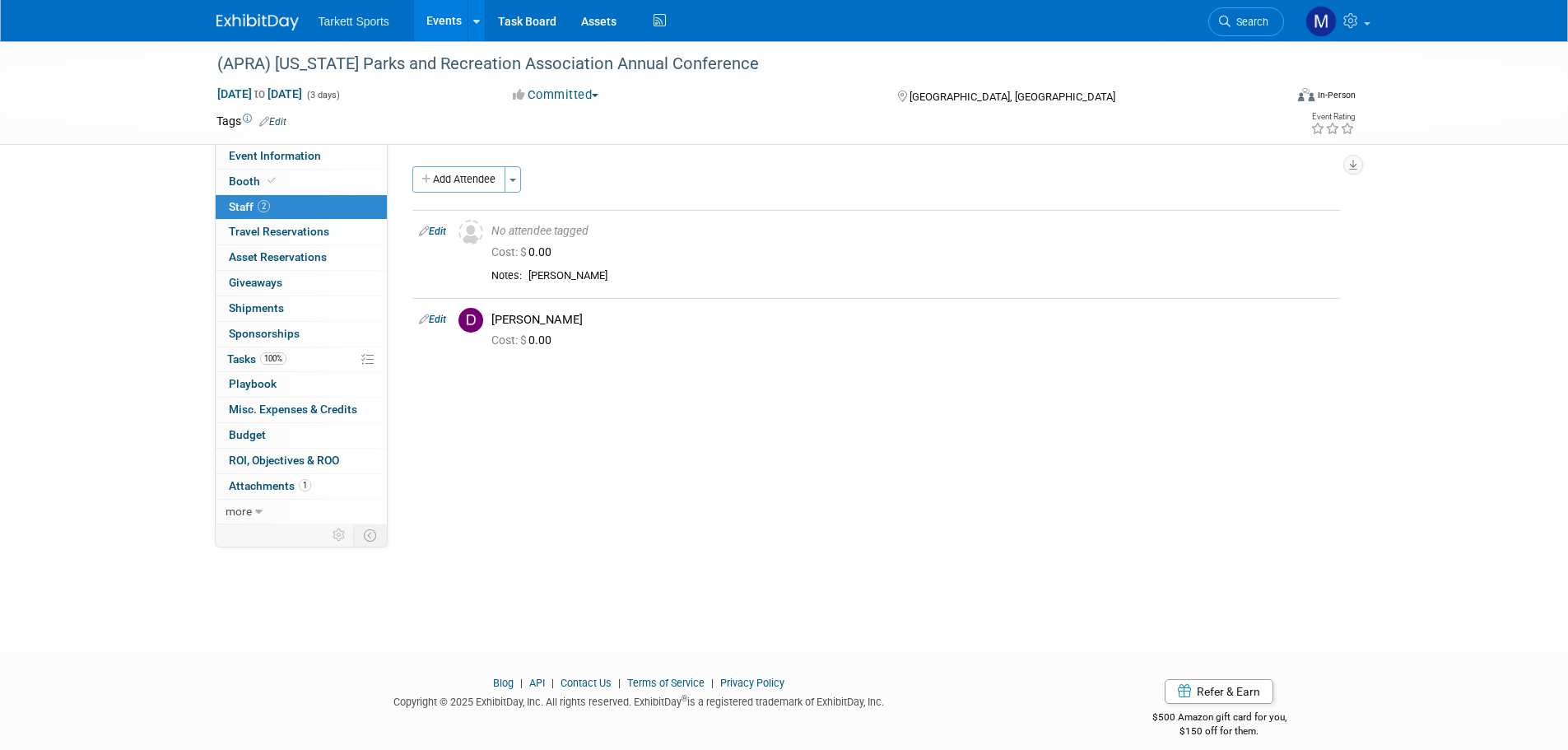
click at [1256, 22] on span "Search" at bounding box center [1249, 21] width 38 height 12
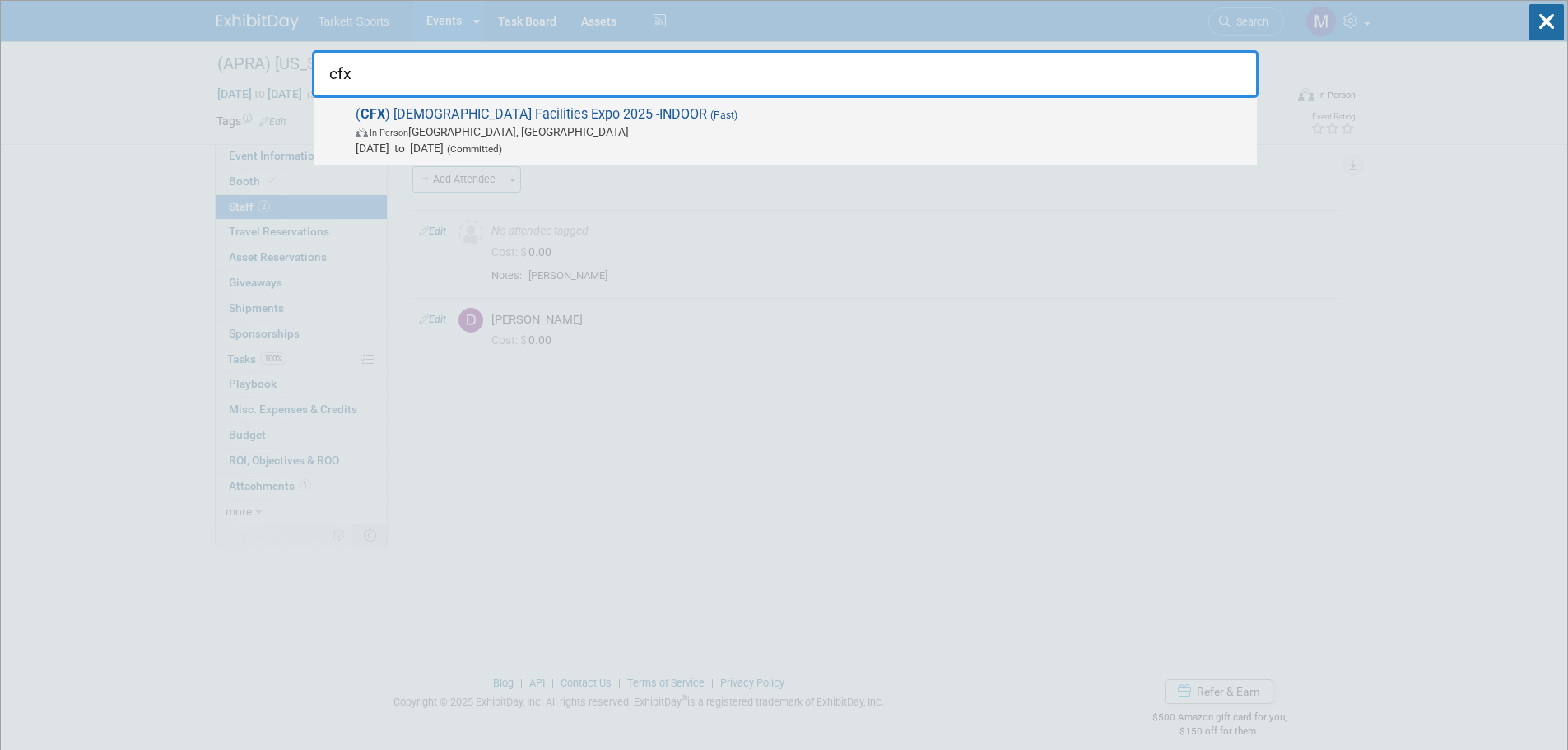
type input "cfx"
click at [544, 133] on span "In-Person [GEOGRAPHIC_DATA], [GEOGRAPHIC_DATA]" at bounding box center [802, 132] width 893 height 17
